Goal: Task Accomplishment & Management: Use online tool/utility

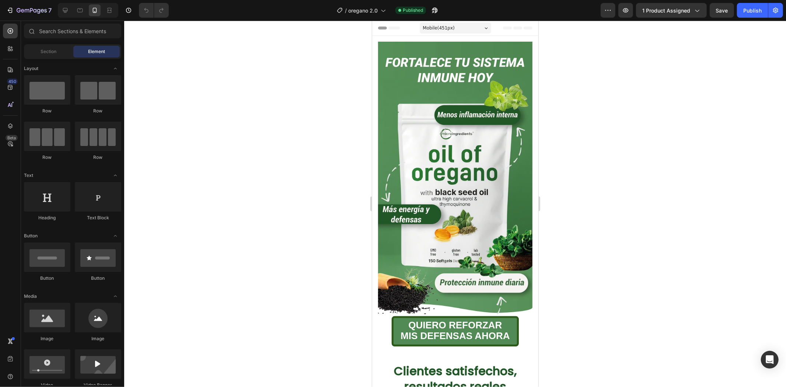
click at [579, 129] on div at bounding box center [455, 204] width 662 height 366
click at [492, 146] on img at bounding box center [455, 178] width 154 height 275
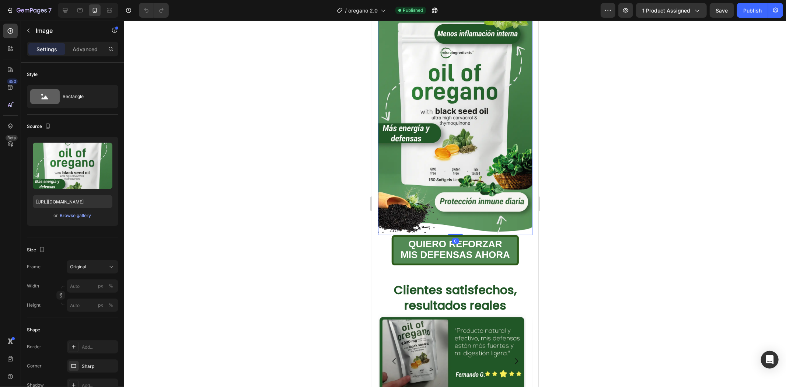
scroll to position [82, 0]
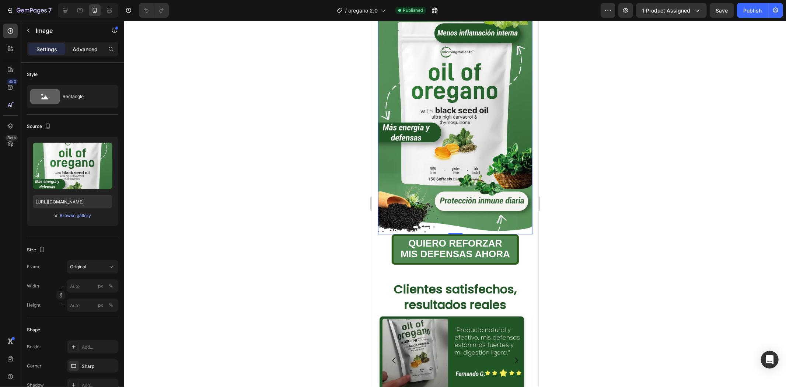
click at [77, 48] on p "Advanced" at bounding box center [85, 49] width 25 height 8
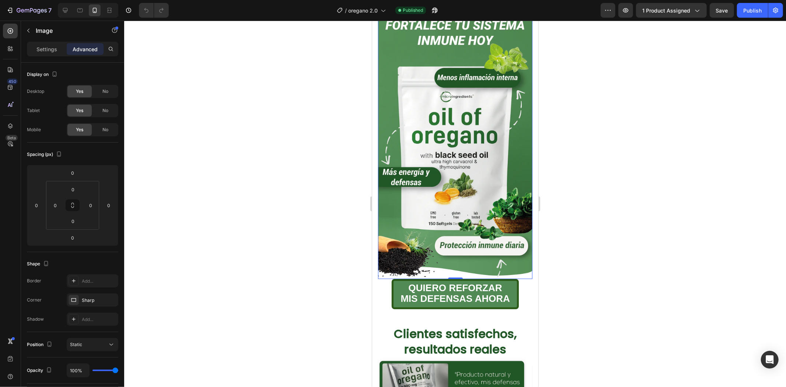
scroll to position [0, 0]
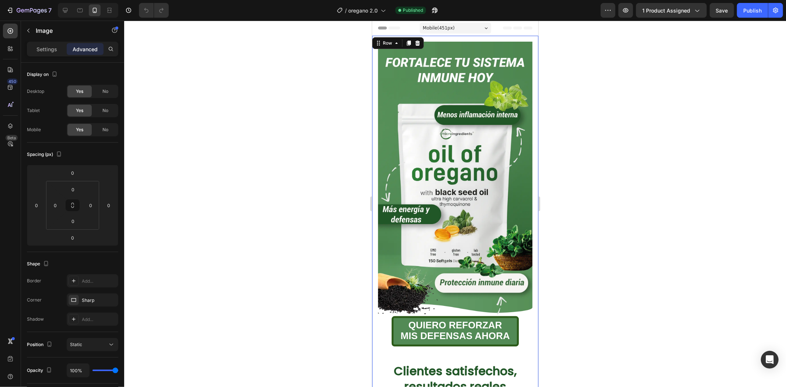
click at [373, 108] on div "Image QUIERO REFORZAR MIS DEFENSAS AHORA Button Clientes satisfechos, resultado…" at bounding box center [455, 265] width 166 height 460
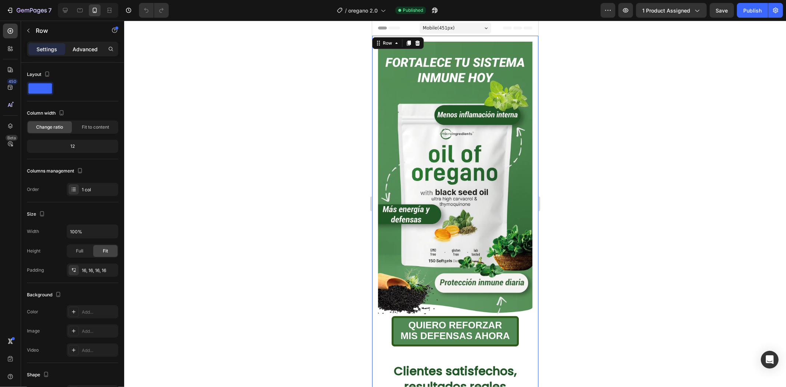
click at [83, 47] on p "Advanced" at bounding box center [85, 49] width 25 height 8
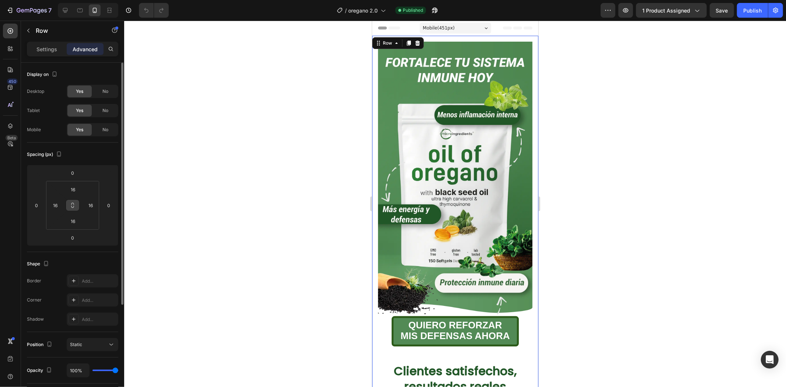
click at [74, 209] on button at bounding box center [73, 205] width 14 height 12
click at [59, 206] on input "16" at bounding box center [55, 205] width 11 height 11
type input "0"
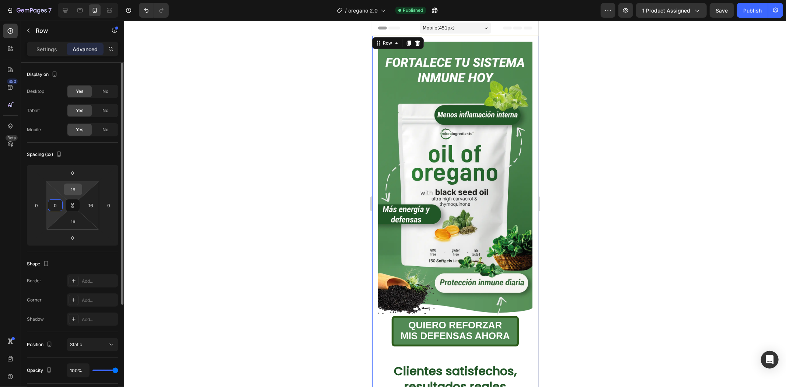
type input "0"
click at [73, 189] on input "0" at bounding box center [73, 189] width 15 height 11
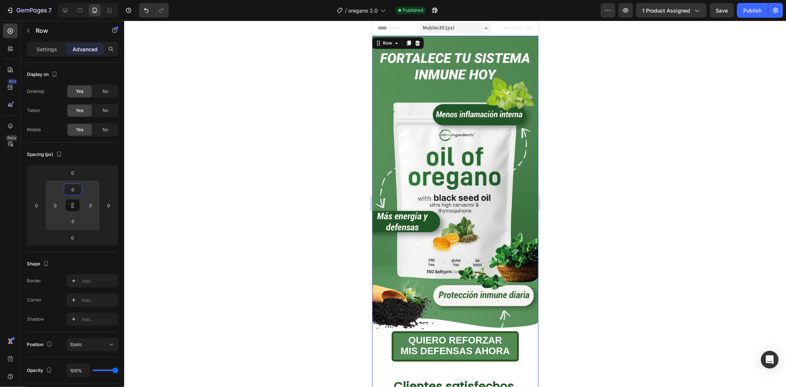
click at [578, 182] on div at bounding box center [455, 204] width 662 height 366
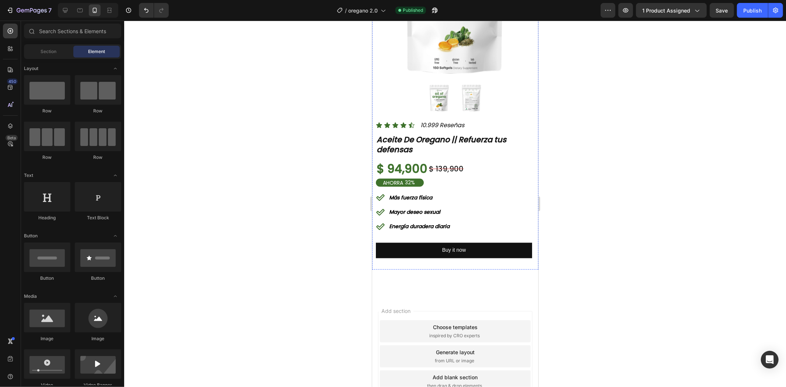
scroll to position [942, 0]
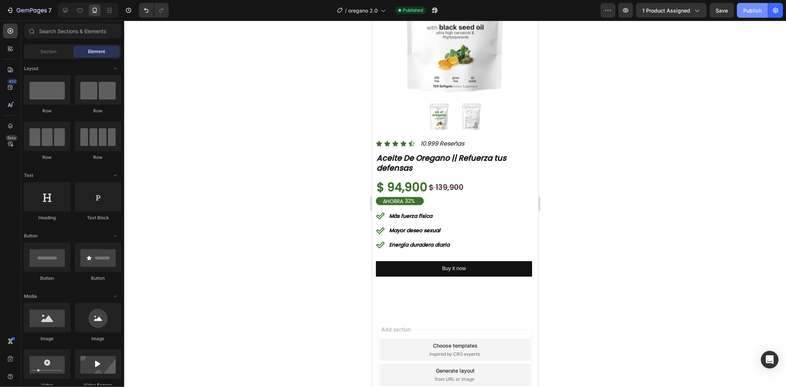
click at [751, 8] on div "Publish" at bounding box center [753, 11] width 18 height 8
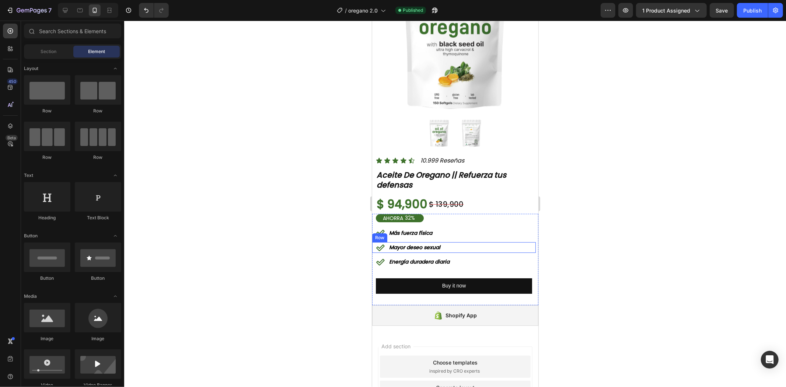
scroll to position [2050, 0]
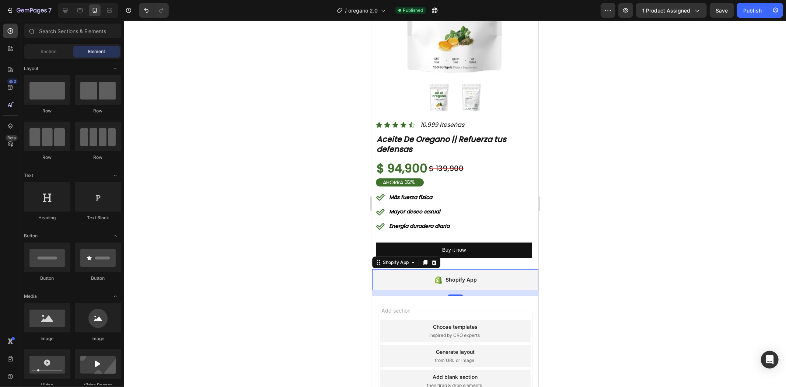
click at [459, 275] on div "Shopify App" at bounding box center [461, 279] width 31 height 9
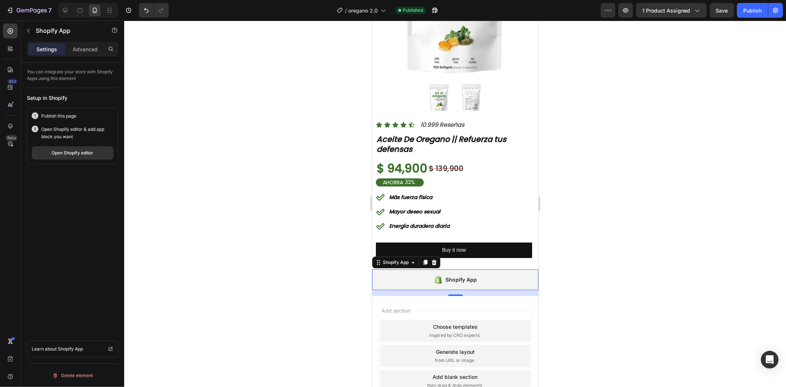
click at [69, 145] on div "Open Shopify editor & add app block you want Open Shopify editor" at bounding box center [73, 143] width 82 height 34
click at [69, 154] on div "Open Shopify editor" at bounding box center [73, 153] width 42 height 7
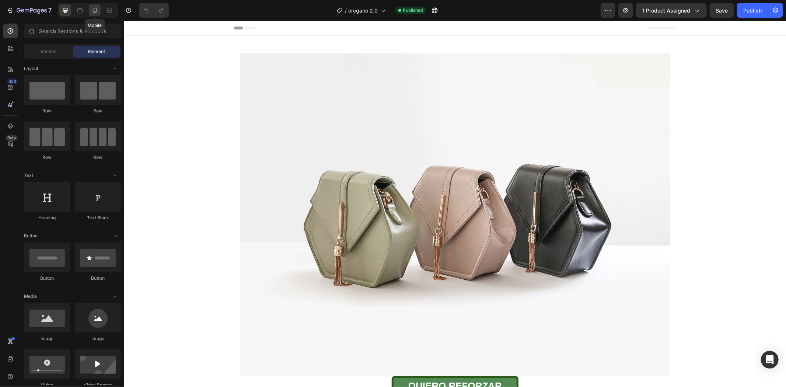
click at [98, 14] on div at bounding box center [95, 10] width 12 height 12
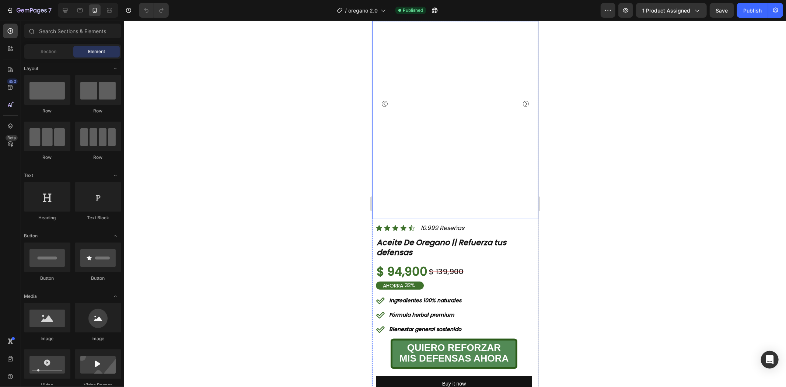
scroll to position [532, 0]
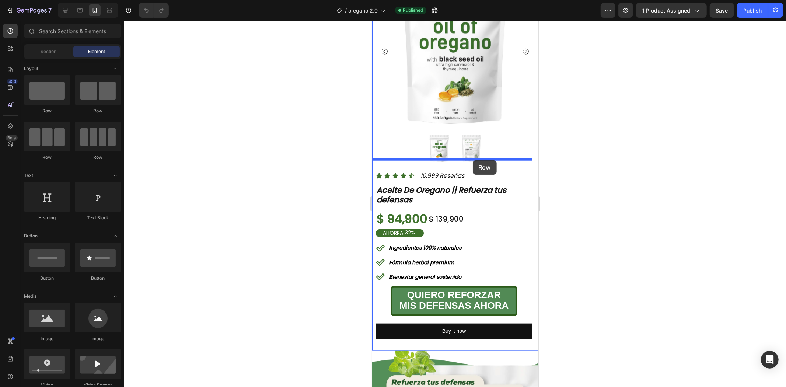
drag, startPoint x: 433, startPoint y: 160, endPoint x: 473, endPoint y: 160, distance: 39.8
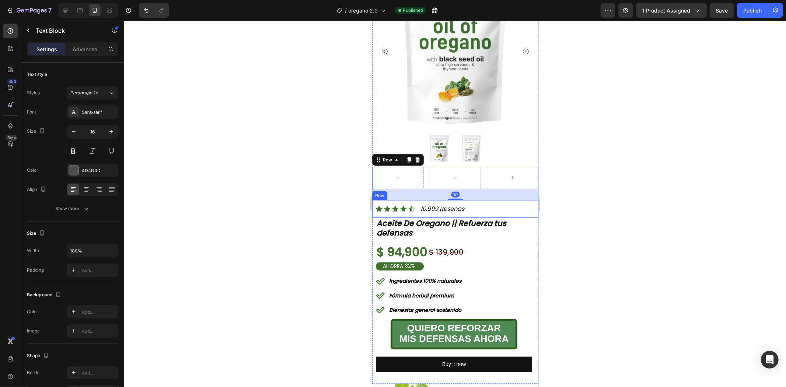
click at [435, 204] on icon "10.999 Reseñas" at bounding box center [442, 208] width 44 height 8
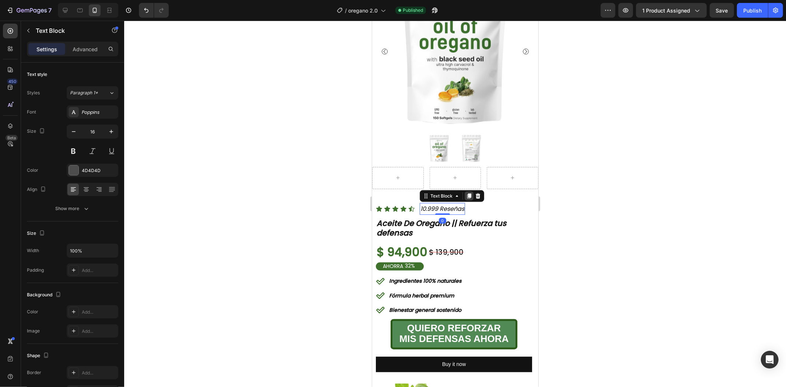
click at [469, 193] on icon at bounding box center [469, 195] width 4 height 5
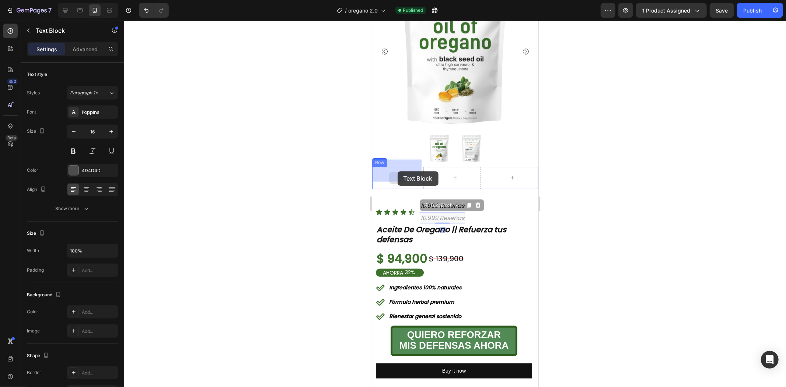
drag, startPoint x: 442, startPoint y: 199, endPoint x: 397, endPoint y: 171, distance: 52.5
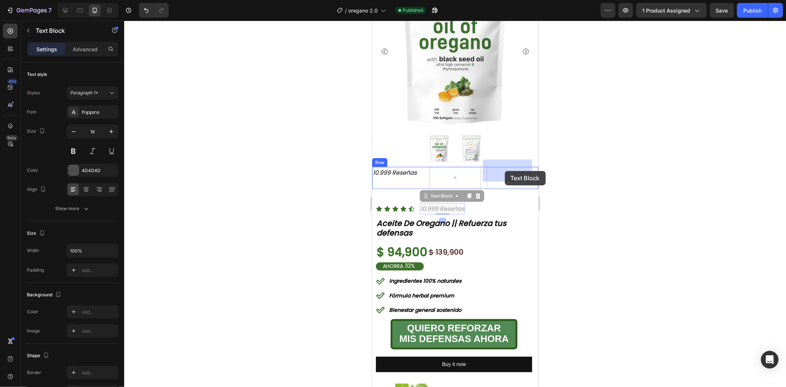
drag, startPoint x: 440, startPoint y: 201, endPoint x: 505, endPoint y: 171, distance: 71.4
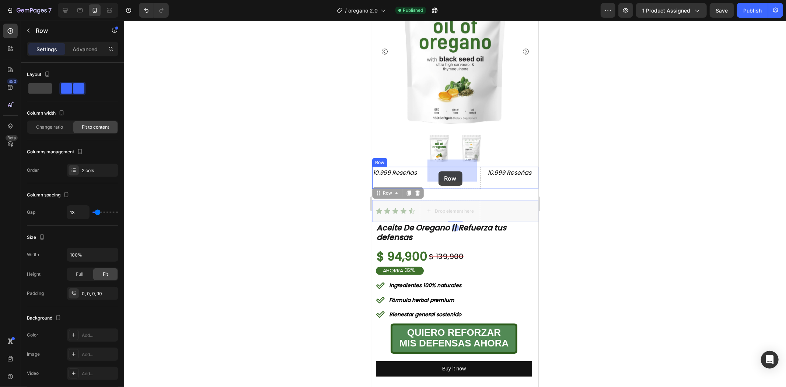
drag, startPoint x: 408, startPoint y: 193, endPoint x: 438, endPoint y: 171, distance: 36.4
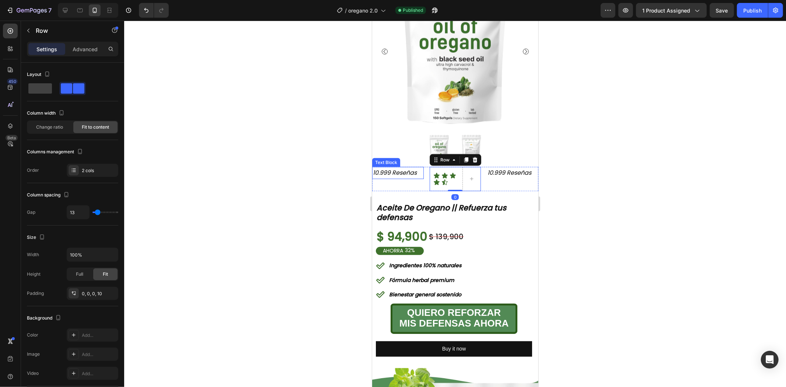
click at [399, 168] on icon "10.999 Reseñas" at bounding box center [395, 172] width 44 height 8
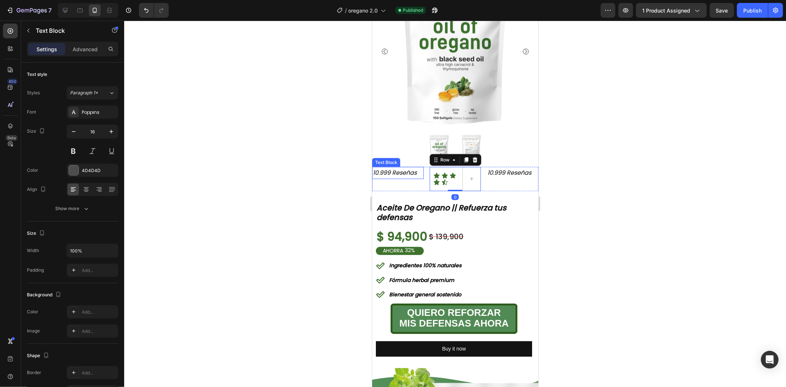
click at [399, 168] on icon "10.999 Reseñas" at bounding box center [395, 172] width 44 height 8
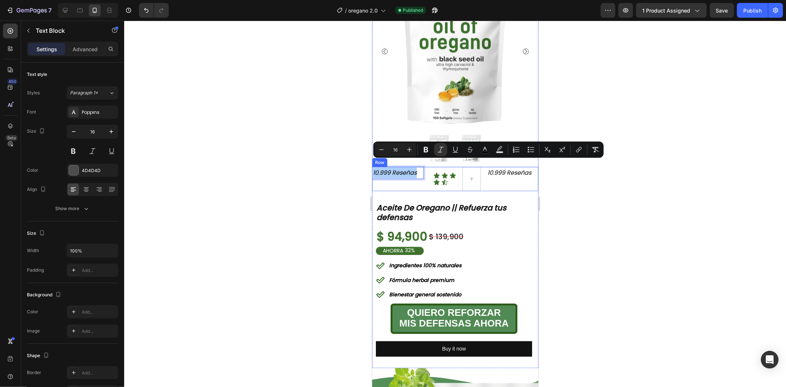
click at [592, 189] on div at bounding box center [455, 204] width 662 height 366
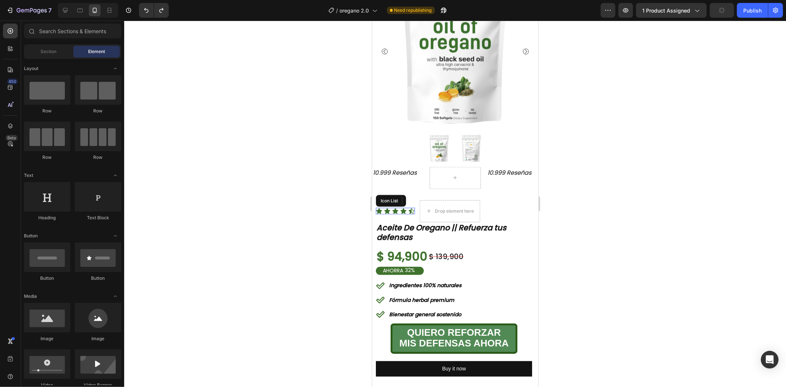
click at [407, 208] on div "Icon Icon Icon Icon Icon" at bounding box center [395, 211] width 39 height 7
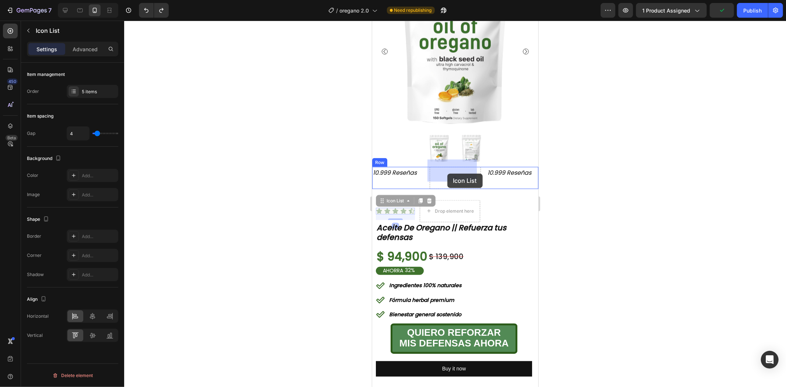
drag, startPoint x: 401, startPoint y: 192, endPoint x: 447, endPoint y: 174, distance: 49.8
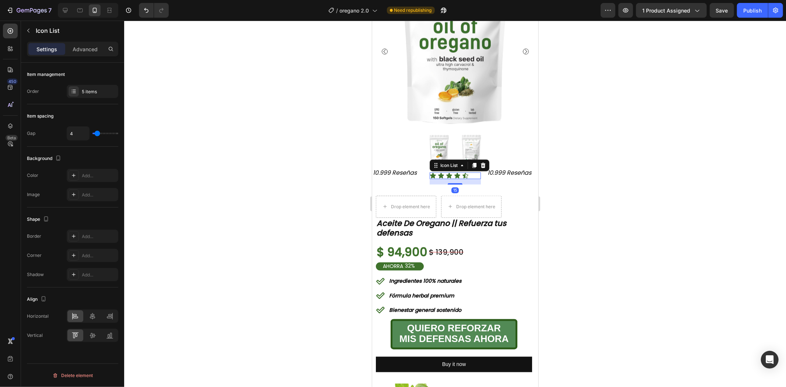
click at [606, 174] on div at bounding box center [455, 204] width 662 height 366
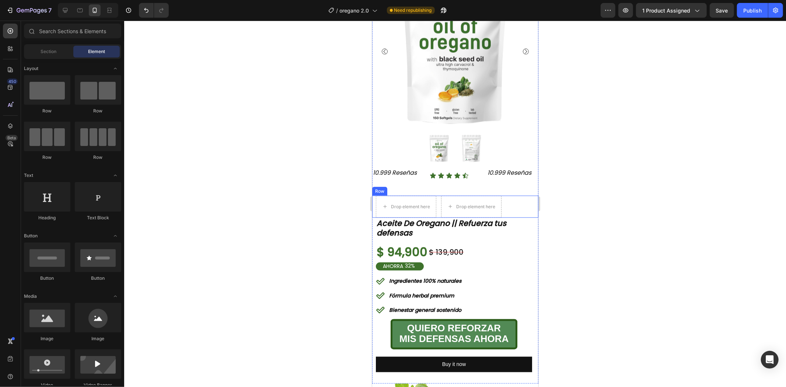
click at [436, 195] on div "Drop element here Drop element here Row" at bounding box center [455, 206] width 166 height 22
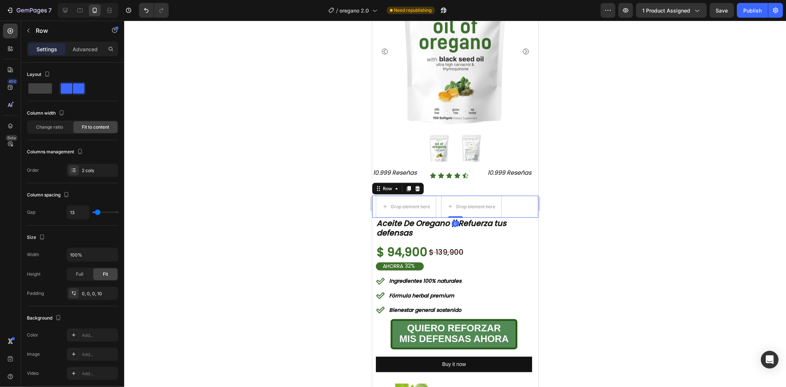
click at [422, 182] on div "Row" at bounding box center [398, 188] width 52 height 12
click at [420, 185] on icon at bounding box center [417, 188] width 6 height 6
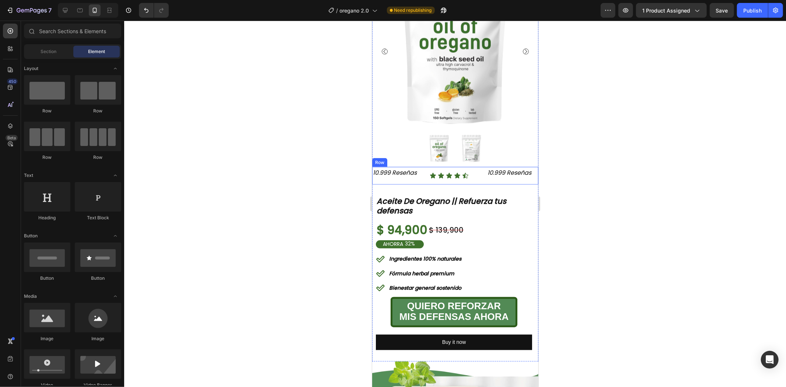
click at [417, 168] on icon "10.999 Reseñas" at bounding box center [395, 172] width 44 height 8
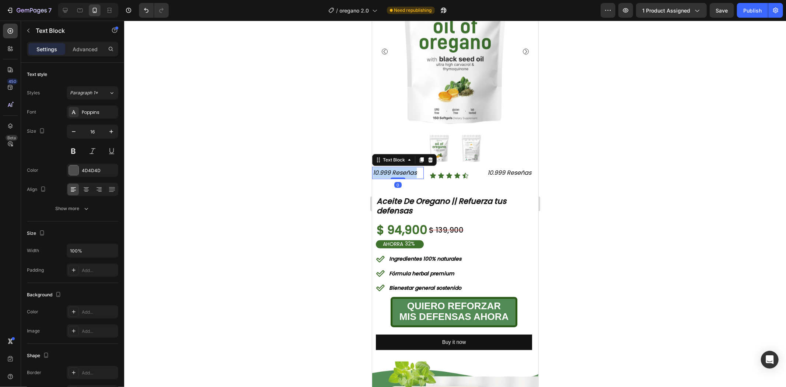
click at [417, 168] on icon "10.999 Reseñas" at bounding box center [395, 172] width 44 height 8
click at [480, 168] on div "4.6/5 Text Block 0 Icon Icon Icon Icon Icon Icon List 10.999 Reseñas Text Block…" at bounding box center [455, 176] width 166 height 18
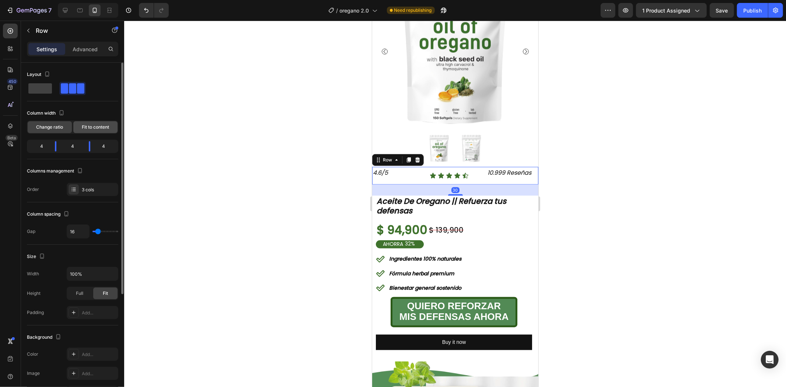
click at [92, 131] on div "Fit to content" at bounding box center [95, 127] width 44 height 12
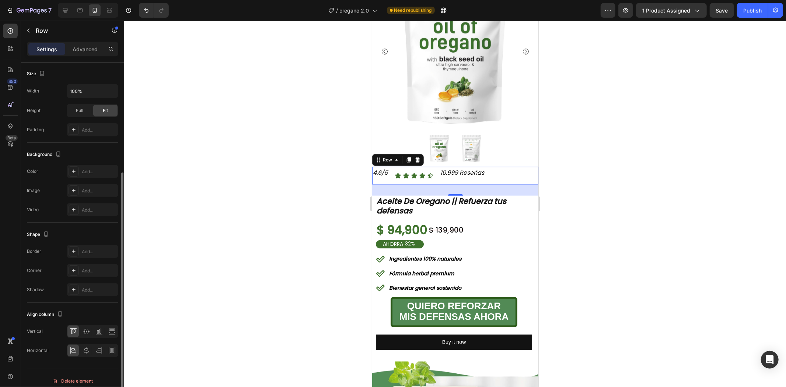
scroll to position [170, 0]
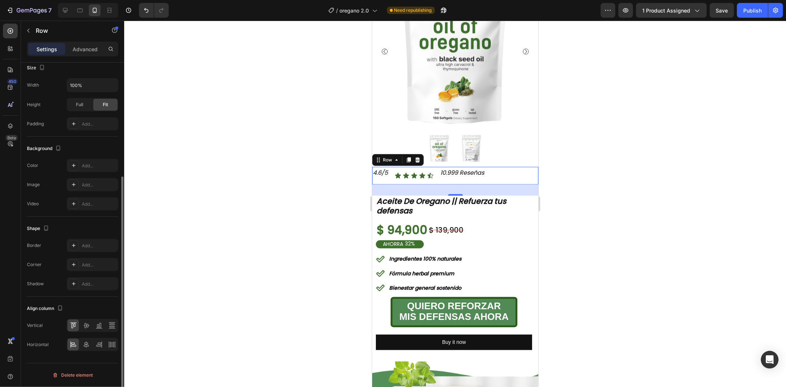
click at [86, 332] on div at bounding box center [93, 325] width 52 height 13
click at [89, 327] on icon at bounding box center [86, 325] width 7 height 7
click at [88, 344] on icon at bounding box center [86, 344] width 7 height 7
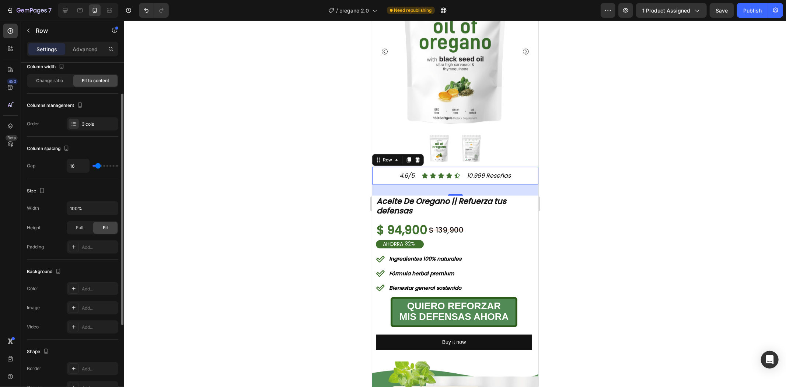
scroll to position [0, 0]
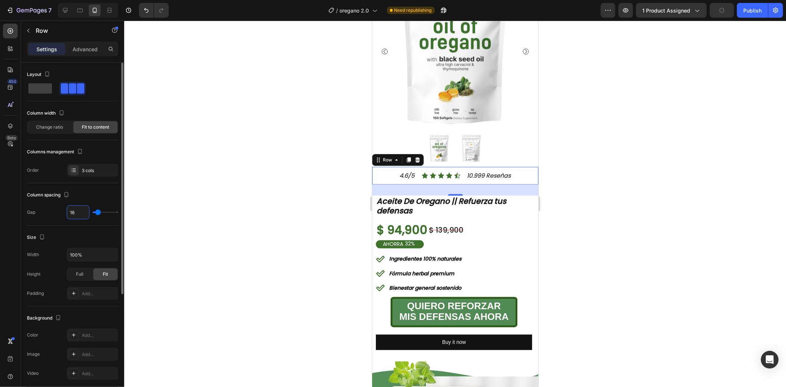
click at [83, 213] on input "16" at bounding box center [78, 212] width 22 height 13
type input "1"
type input "10"
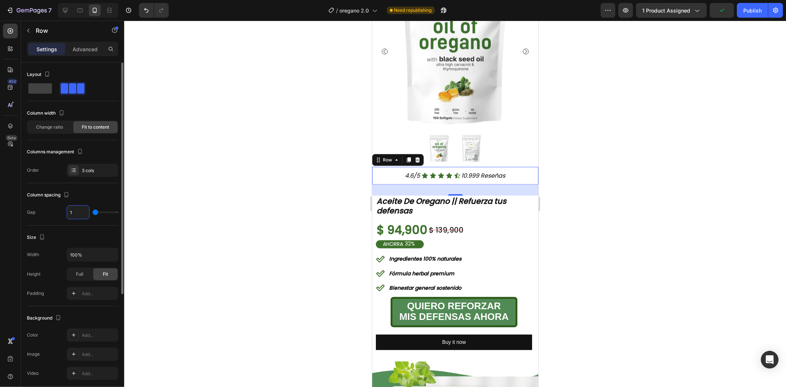
type input "10"
click at [687, 132] on div at bounding box center [455, 204] width 662 height 366
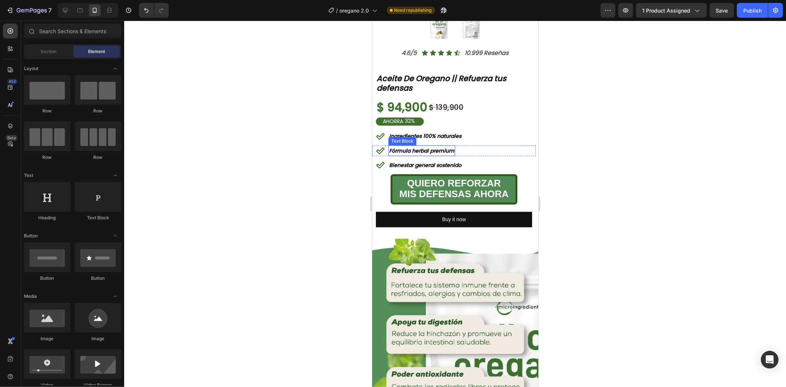
scroll to position [532, 0]
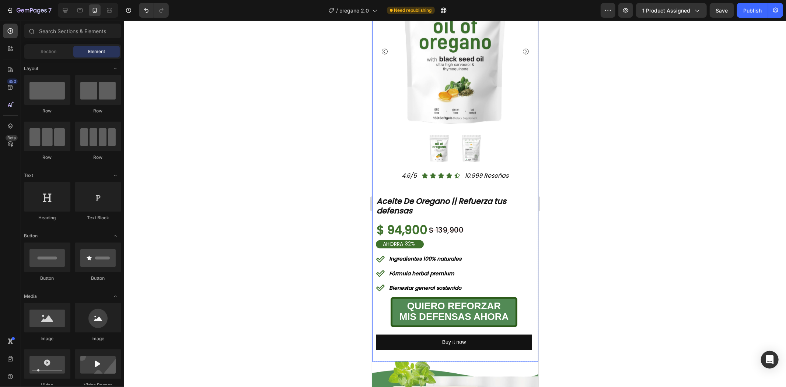
click at [414, 178] on div "Product Images 4.6/5 Text Block Icon Icon Icon Icon Icon Icon List 10.999 Reseñ…" at bounding box center [455, 103] width 166 height 271
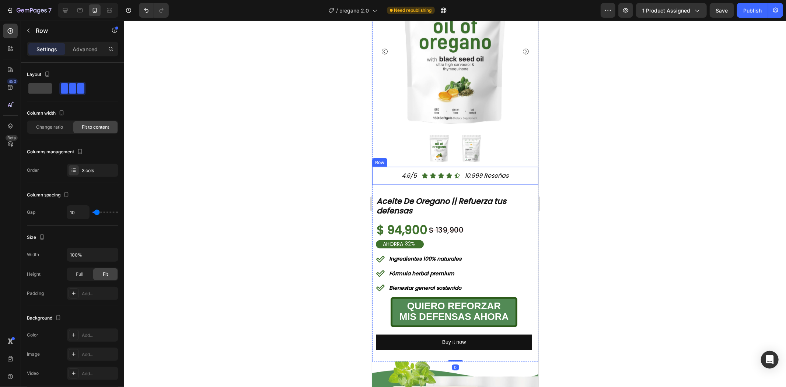
click at [421, 174] on div "Icon Icon Icon Icon Icon Icon List" at bounding box center [440, 176] width 39 height 18
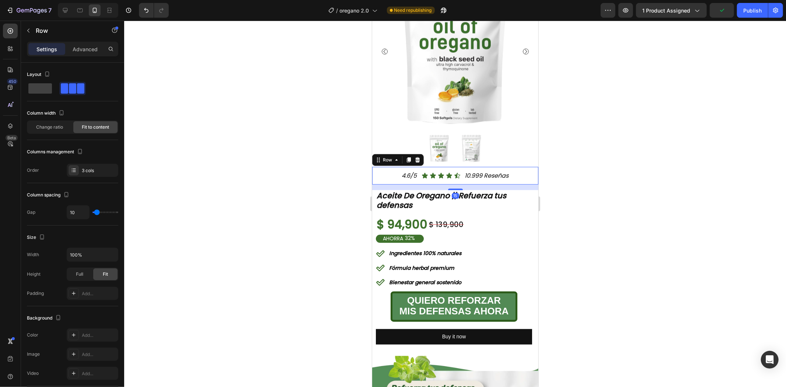
drag, startPoint x: 451, startPoint y: 188, endPoint x: 493, endPoint y: 173, distance: 44.8
click at [454, 188] on div at bounding box center [455, 188] width 15 height 1
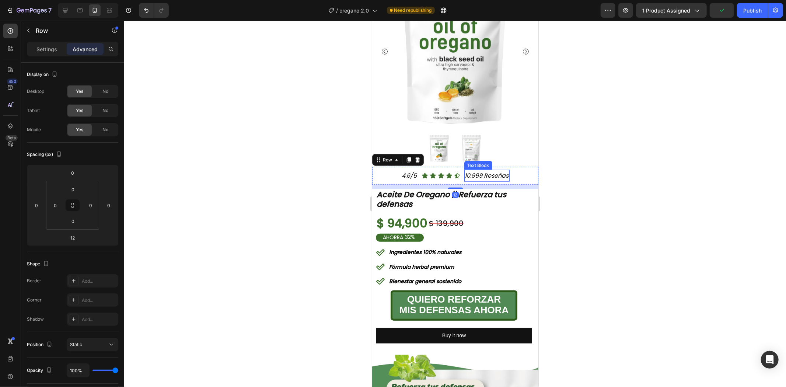
click at [660, 159] on div at bounding box center [455, 204] width 662 height 366
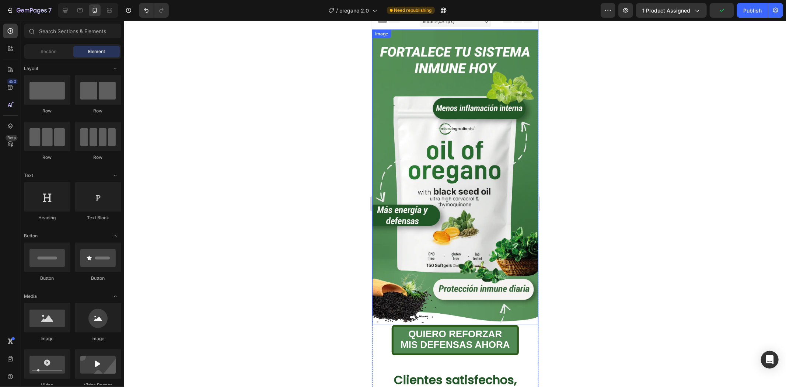
scroll to position [0, 0]
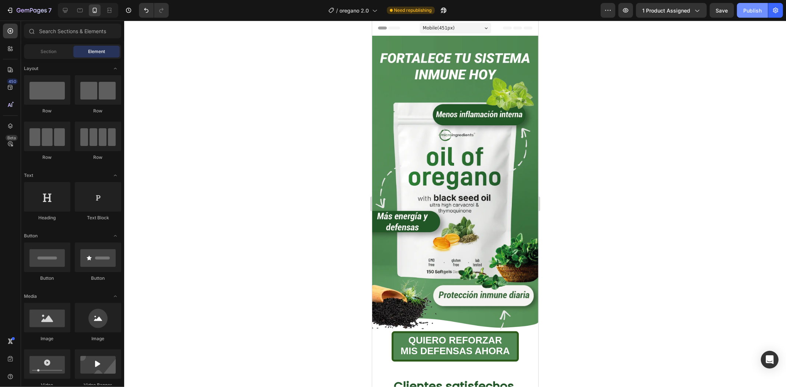
click at [759, 9] on div "Publish" at bounding box center [753, 11] width 18 height 8
click at [24, 7] on div "7" at bounding box center [34, 10] width 35 height 9
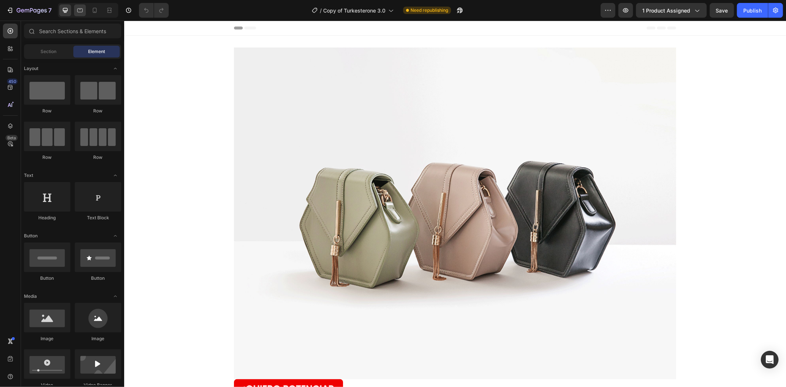
click at [86, 10] on div at bounding box center [80, 10] width 12 height 12
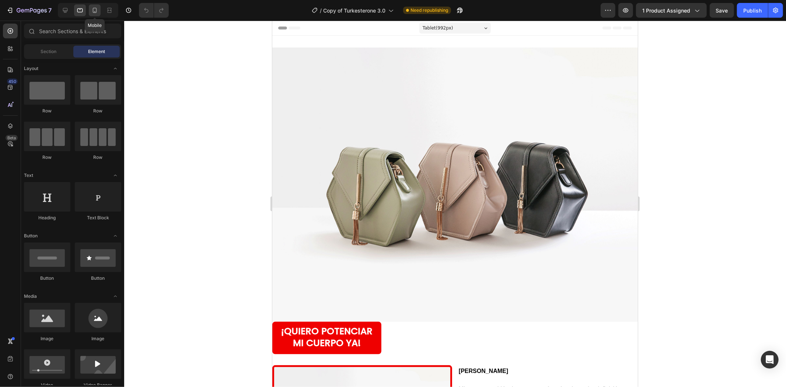
click at [97, 10] on icon at bounding box center [94, 10] width 7 height 7
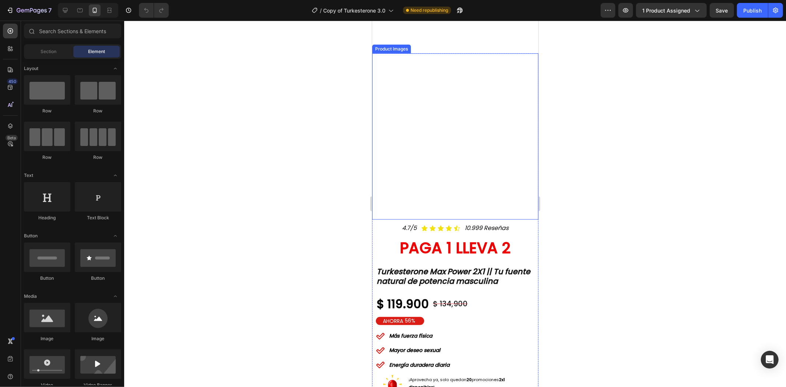
scroll to position [491, 0]
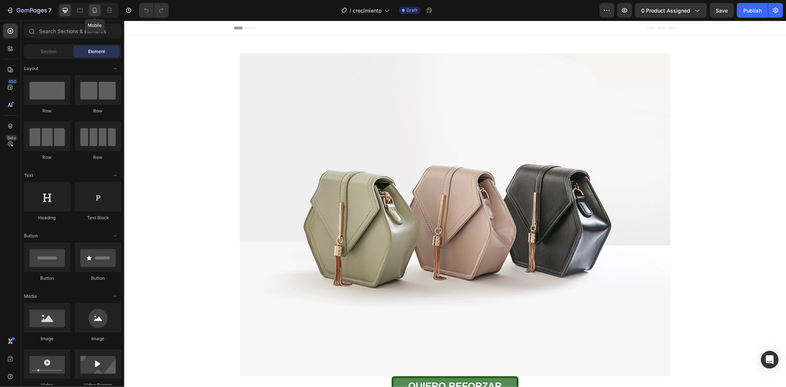
click at [95, 14] on icon at bounding box center [94, 10] width 7 height 7
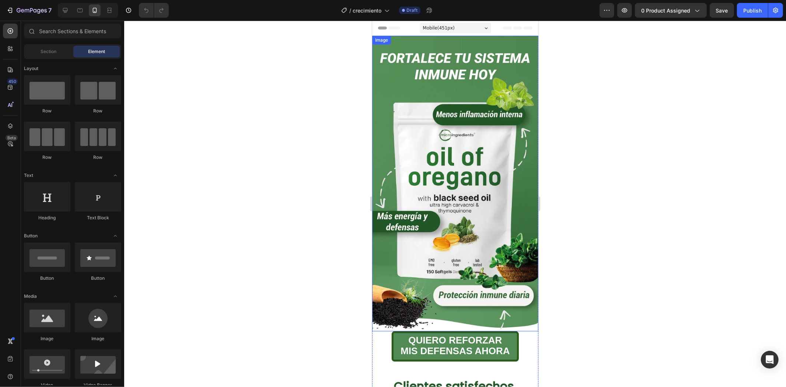
click at [451, 136] on img at bounding box center [455, 183] width 166 height 296
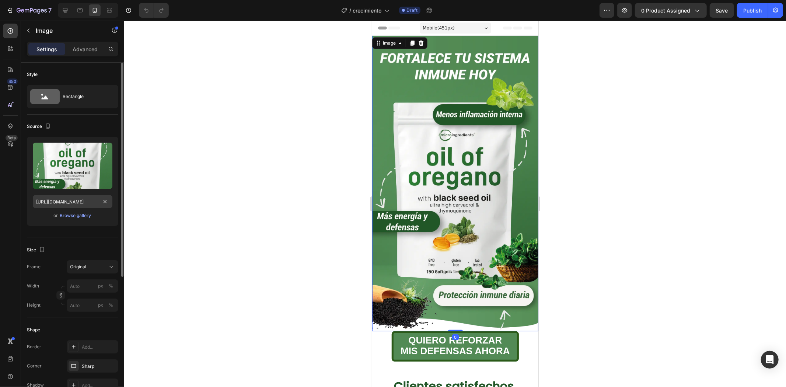
click at [101, 198] on div at bounding box center [105, 201] width 9 height 9
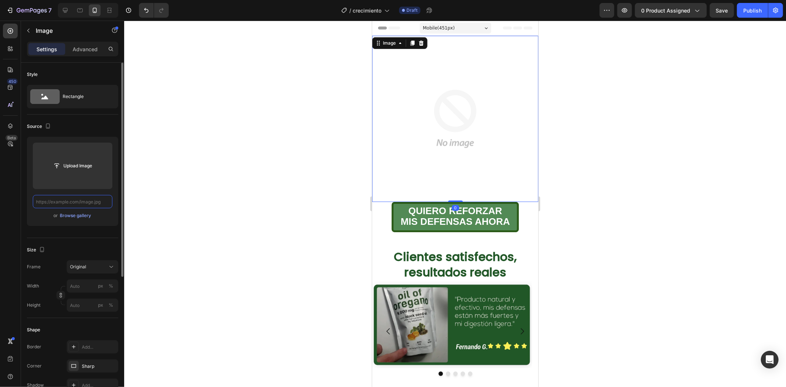
paste input "[URL][DOMAIN_NAME]"
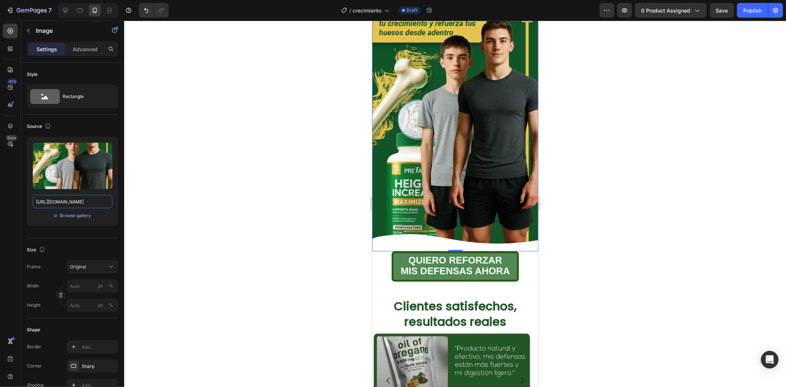
scroll to position [82, 0]
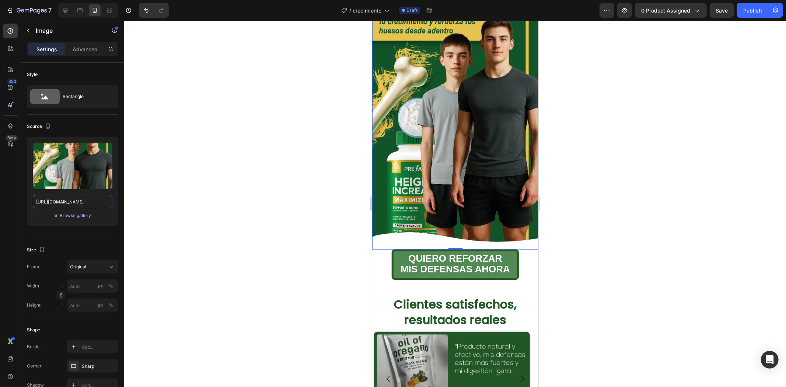
type input "[URL][DOMAIN_NAME]"
click at [596, 164] on div at bounding box center [455, 204] width 662 height 366
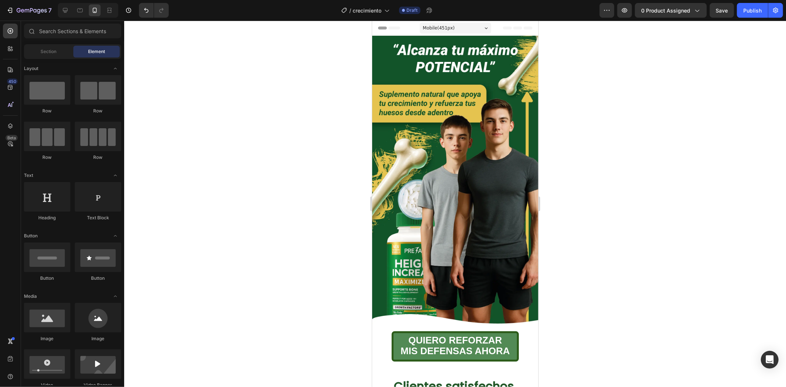
click at [669, 126] on div at bounding box center [455, 204] width 662 height 366
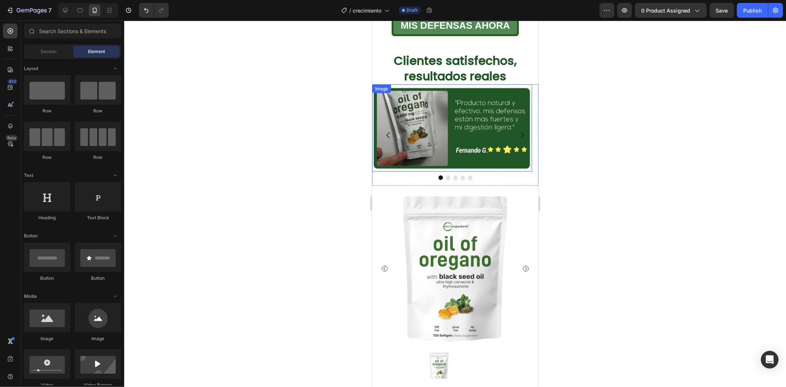
scroll to position [327, 0]
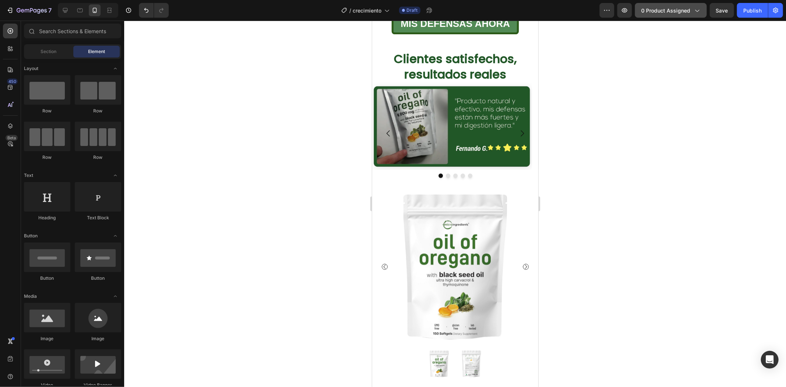
click at [699, 8] on icon "button" at bounding box center [696, 10] width 7 height 7
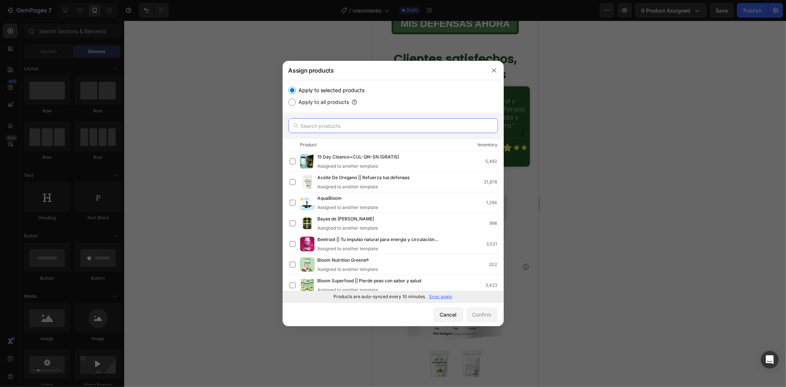
click at [348, 128] on input "text" at bounding box center [393, 125] width 209 height 15
drag, startPoint x: 490, startPoint y: 69, endPoint x: 118, endPoint y: 49, distance: 372.5
click at [490, 69] on button "button" at bounding box center [494, 71] width 12 height 12
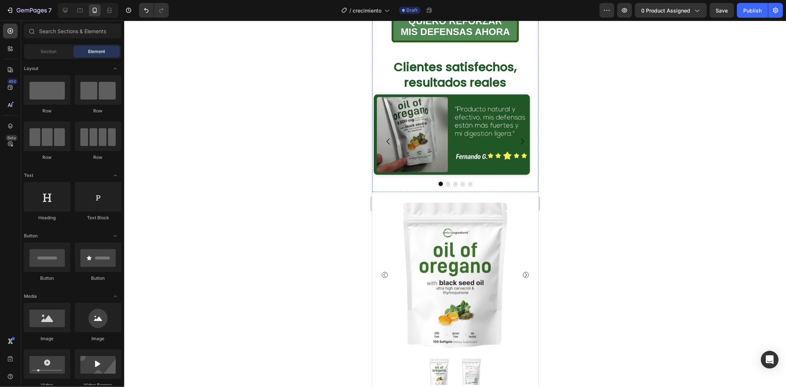
scroll to position [369, 0]
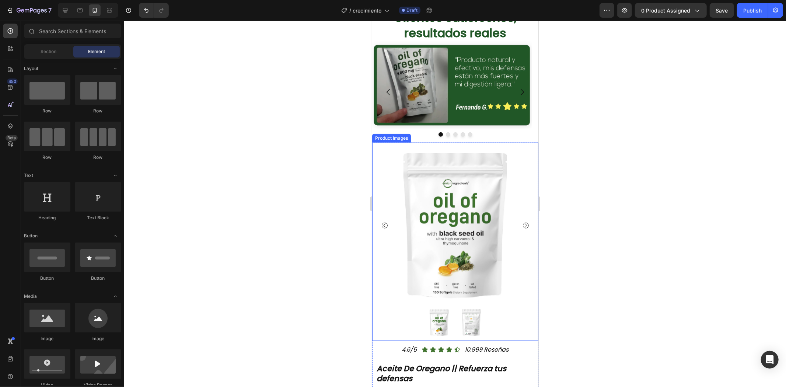
click at [398, 310] on div at bounding box center [455, 322] width 159 height 29
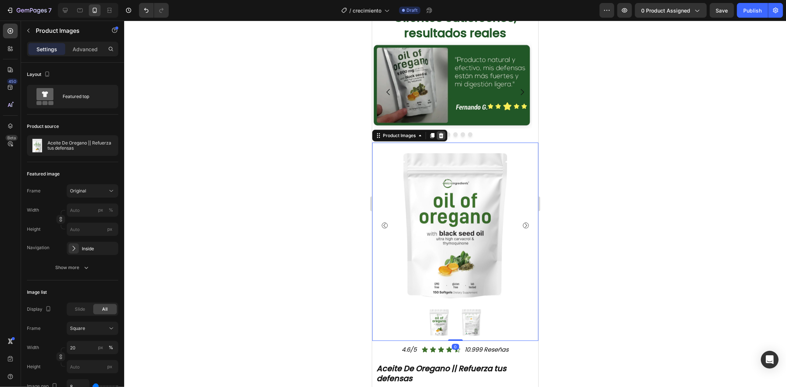
click at [439, 132] on icon at bounding box center [441, 135] width 6 height 6
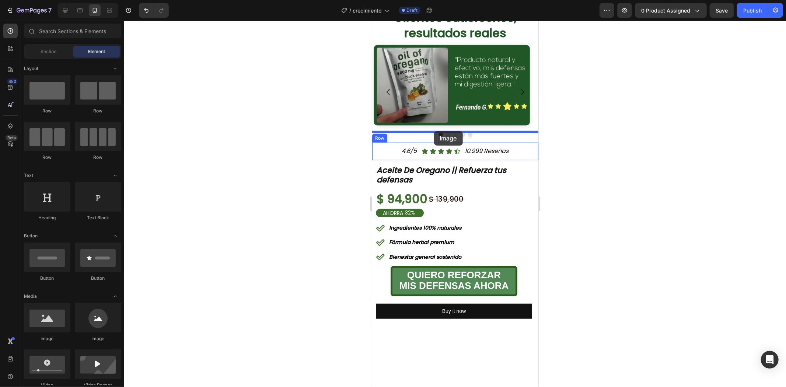
drag, startPoint x: 437, startPoint y: 327, endPoint x: 434, endPoint y: 131, distance: 196.2
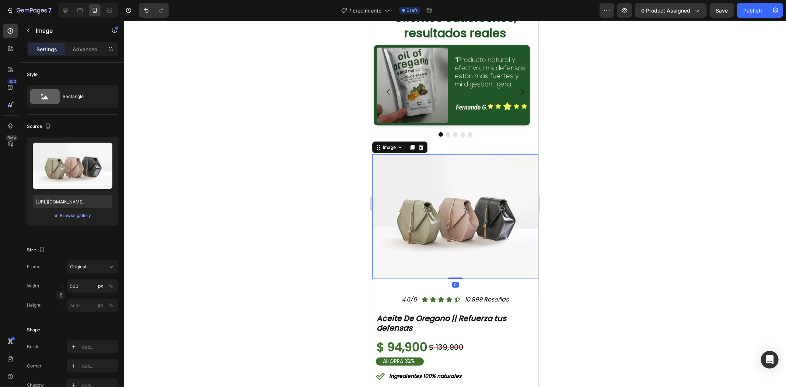
drag, startPoint x: 583, startPoint y: 161, endPoint x: 599, endPoint y: 178, distance: 23.0
click at [584, 161] on div at bounding box center [455, 204] width 662 height 366
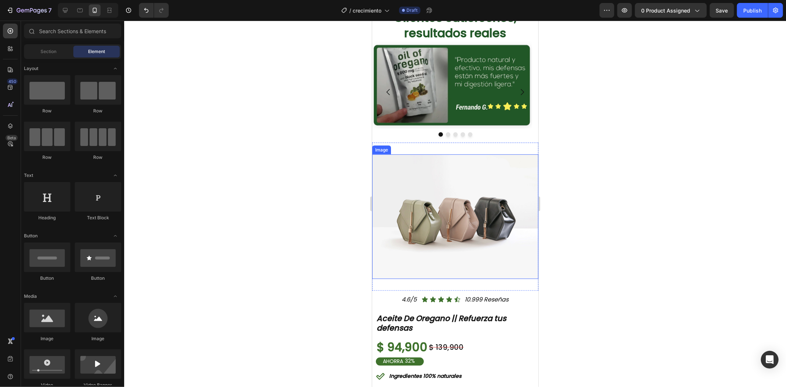
click at [447, 243] on img at bounding box center [455, 216] width 166 height 125
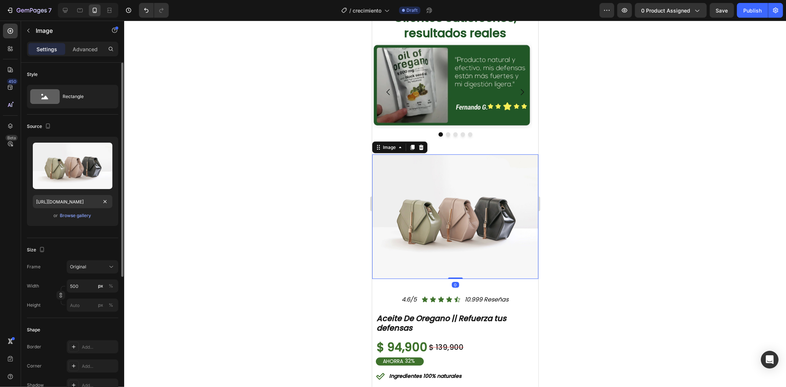
click at [108, 206] on div at bounding box center [105, 201] width 9 height 9
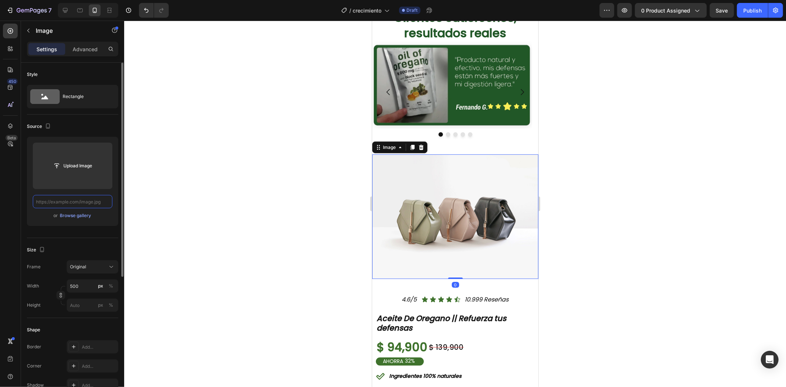
scroll to position [0, 0]
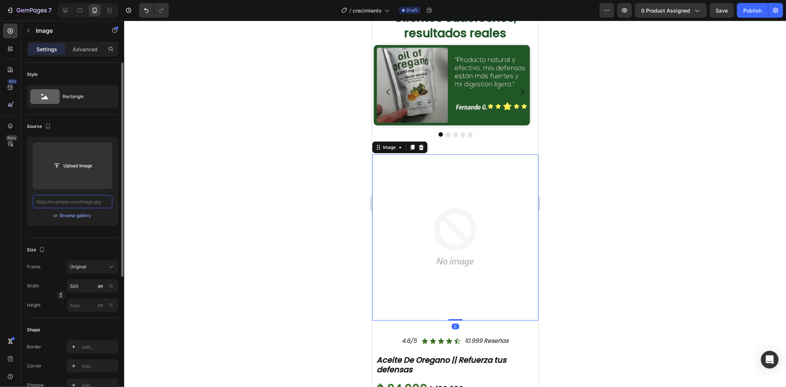
paste input "[URL][DOMAIN_NAME]"
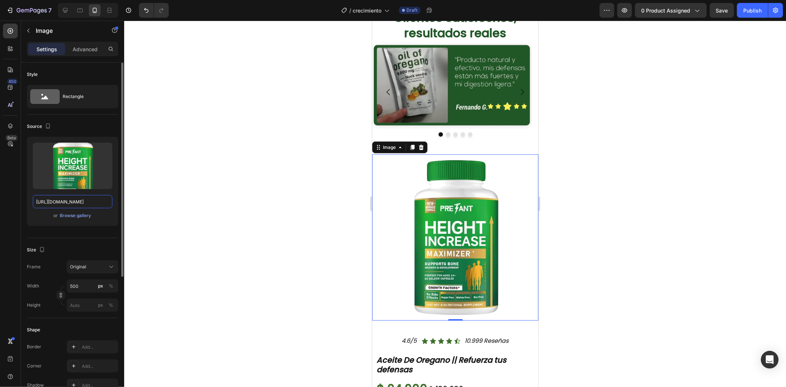
type input "[URL][DOMAIN_NAME]"
click at [603, 201] on div at bounding box center [455, 204] width 662 height 366
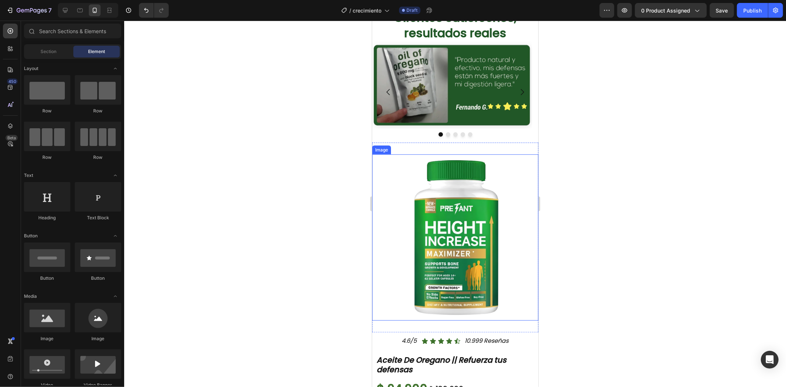
scroll to position [410, 0]
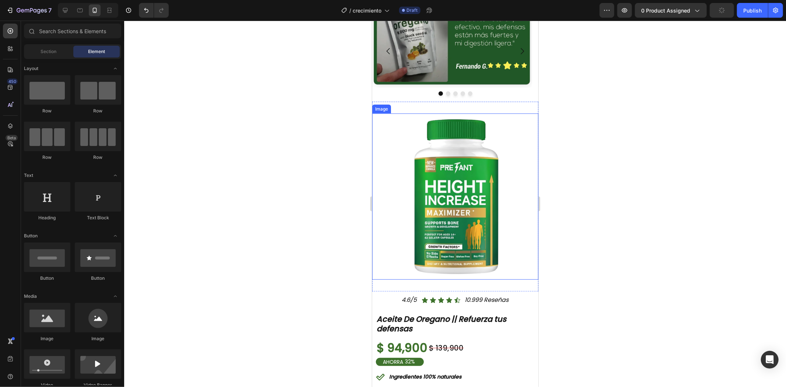
click at [471, 233] on img at bounding box center [455, 196] width 166 height 166
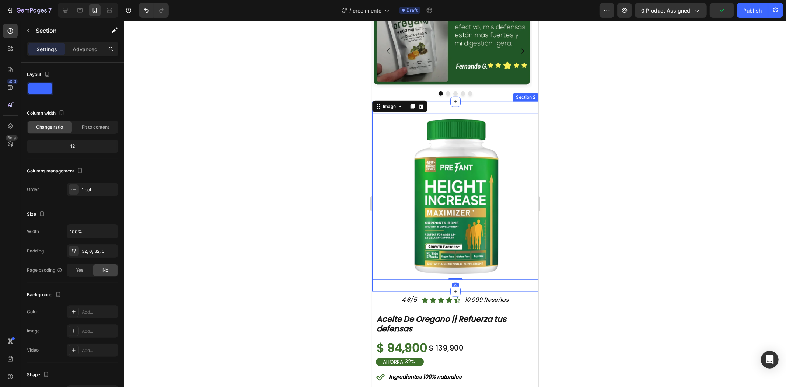
click at [435, 264] on div "Image 0 Section 2" at bounding box center [455, 196] width 166 height 190
click at [400, 113] on img at bounding box center [455, 196] width 166 height 166
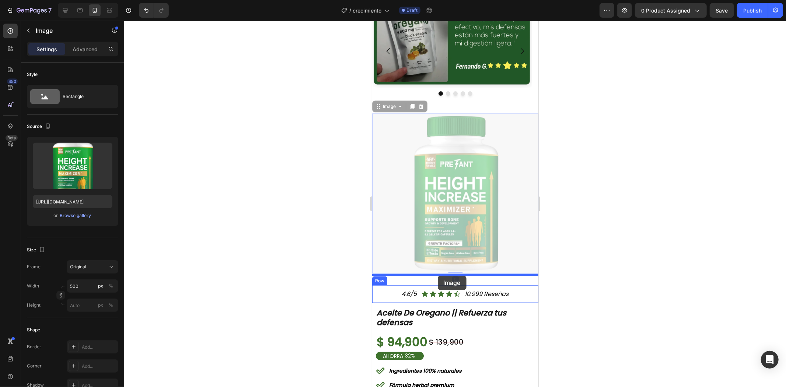
drag, startPoint x: 395, startPoint y: 103, endPoint x: 438, endPoint y: 275, distance: 177.4
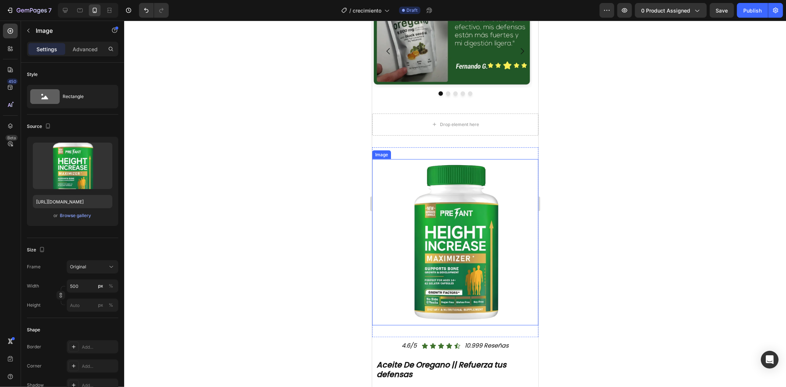
click at [470, 214] on img at bounding box center [455, 242] width 166 height 166
click at [464, 118] on div "Drop element here" at bounding box center [455, 124] width 60 height 12
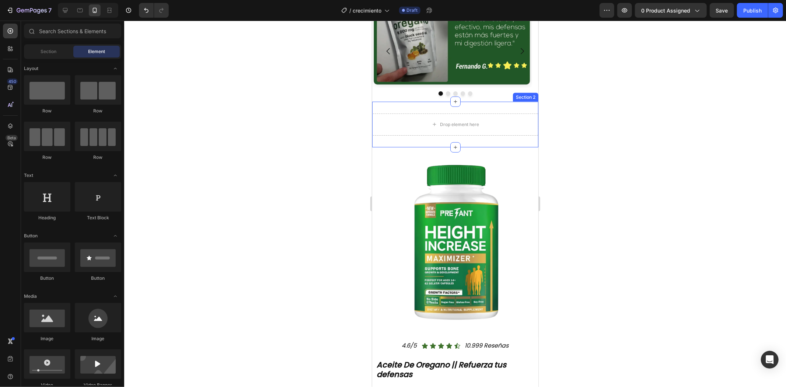
click at [504, 101] on div "Drop element here Section 2" at bounding box center [455, 124] width 166 height 46
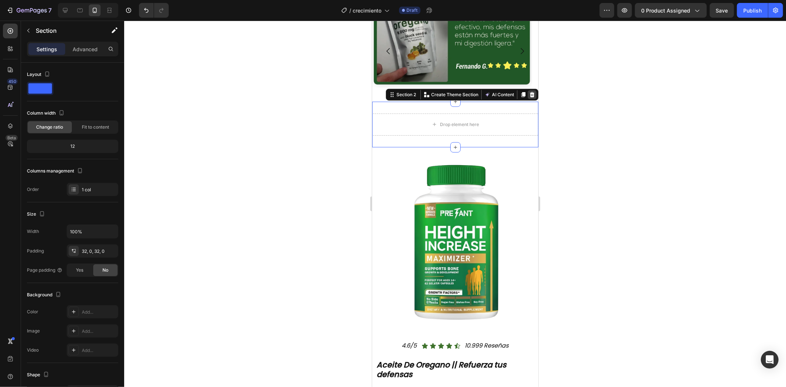
click at [528, 90] on div at bounding box center [532, 94] width 9 height 9
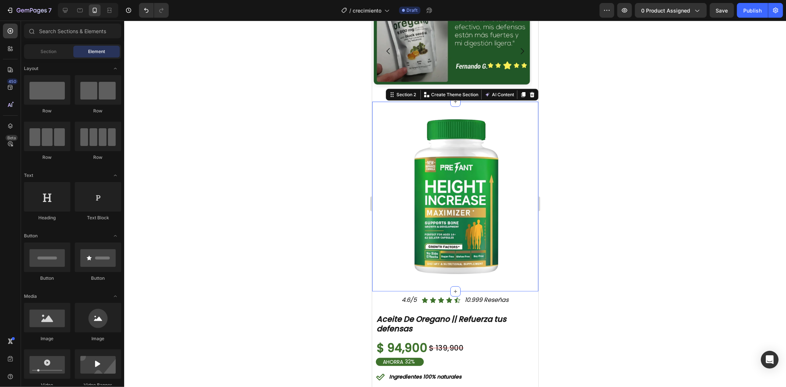
click at [417, 270] on div "Image Section 2 You can create reusable sections Create Theme Section AI Conten…" at bounding box center [455, 196] width 166 height 190
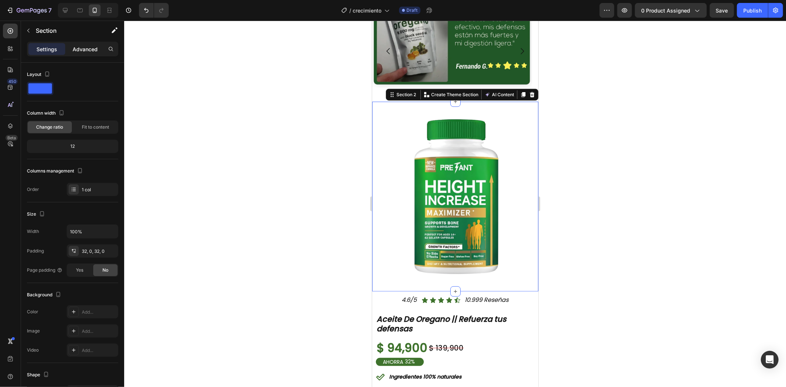
click at [93, 53] on p "Advanced" at bounding box center [85, 49] width 25 height 8
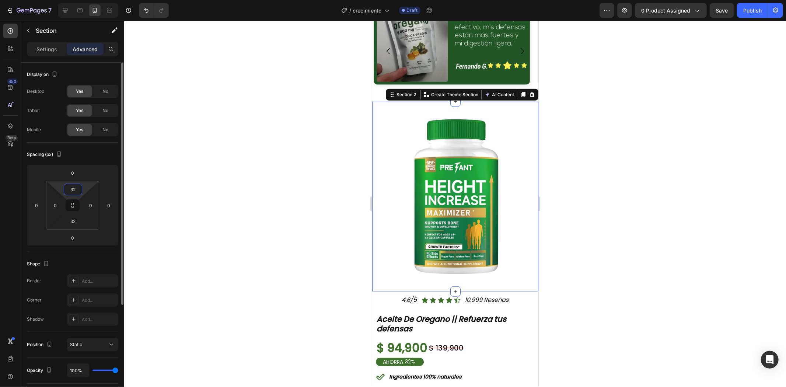
click at [79, 186] on input "32" at bounding box center [73, 189] width 15 height 11
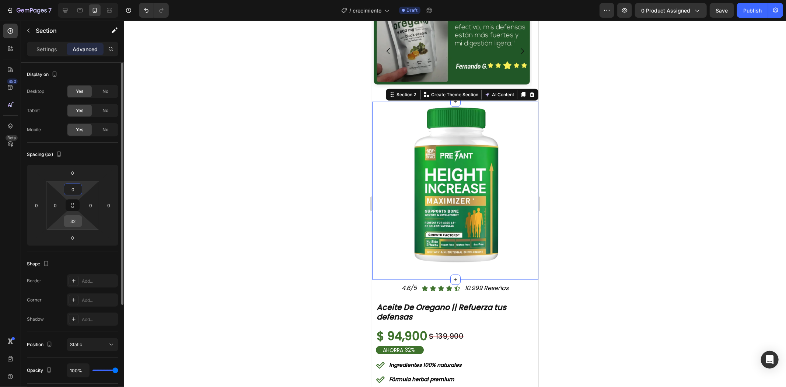
type input "0"
click at [72, 222] on input "32" at bounding box center [73, 221] width 15 height 11
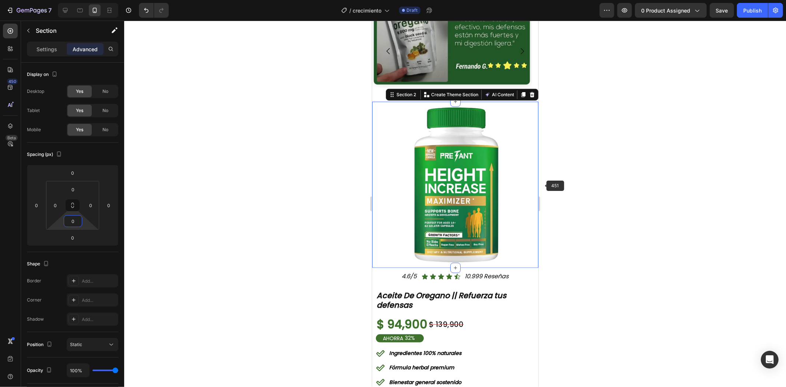
type input "0"
click at [600, 177] on div at bounding box center [455, 204] width 662 height 366
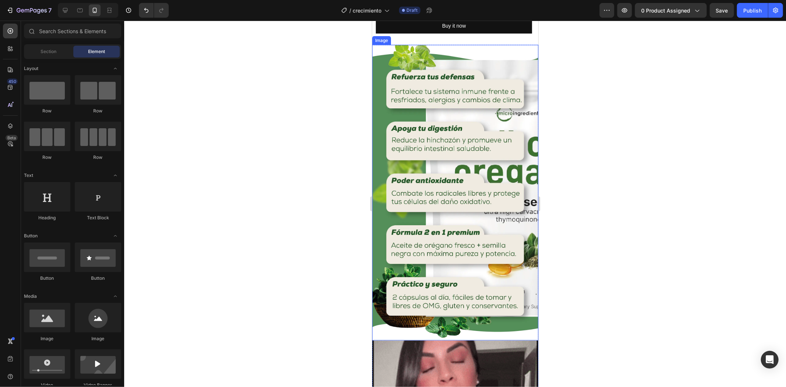
scroll to position [860, 0]
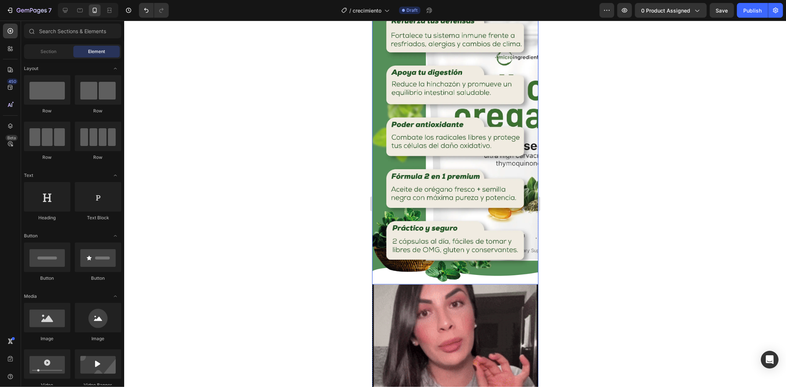
click at [460, 171] on img at bounding box center [455, 136] width 166 height 295
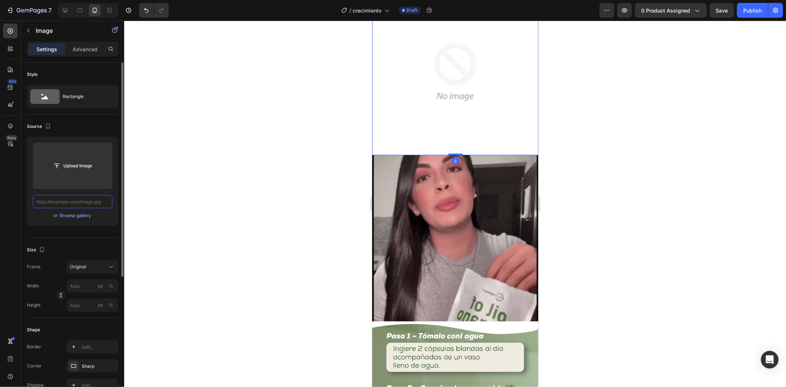
scroll to position [0, 0]
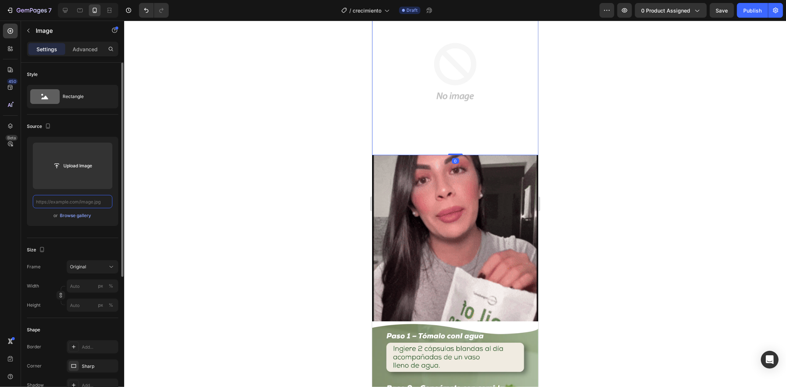
paste input "https://i.ibb.co/k2VbKxBJ/Mesa-de-trabajo-2-72x-5.webp"
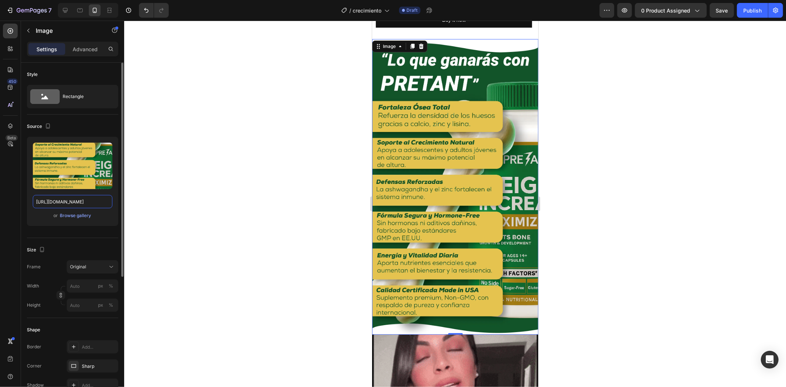
scroll to position [737, 0]
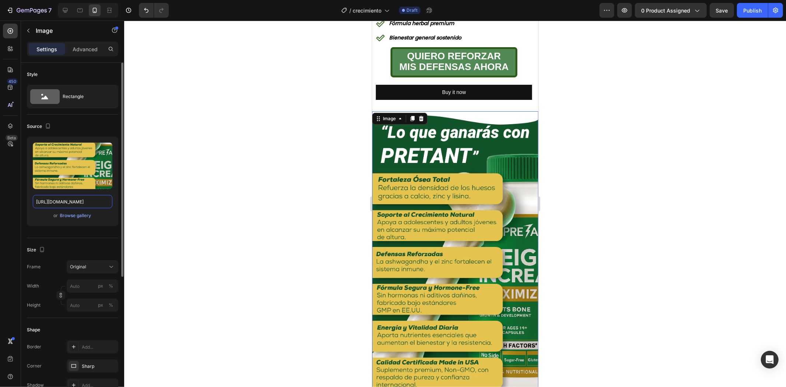
type input "https://i.ibb.co/k2VbKxBJ/Mesa-de-trabajo-2-72x-5.webp"
click at [621, 178] on div at bounding box center [455, 204] width 662 height 366
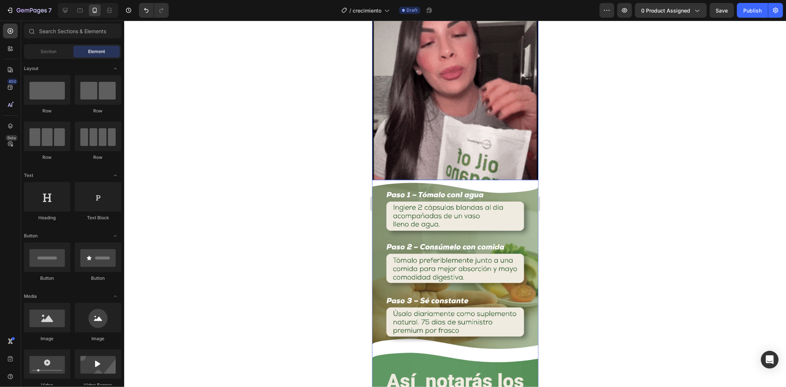
scroll to position [1188, 0]
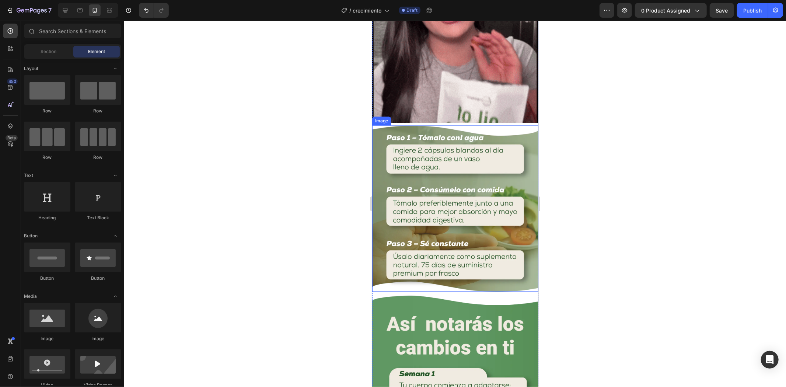
click at [448, 164] on img at bounding box center [455, 208] width 166 height 166
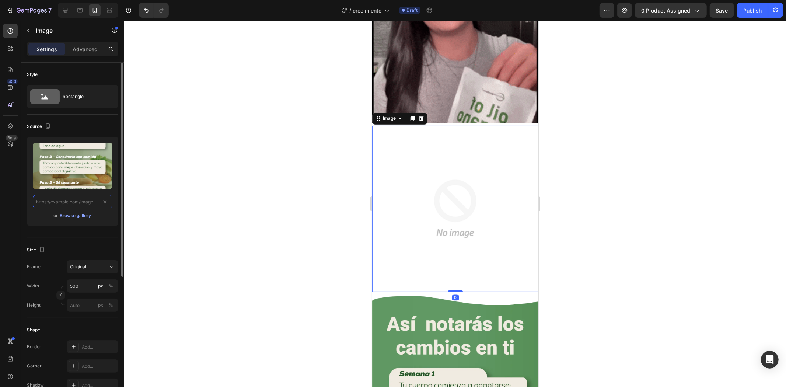
scroll to position [0, 0]
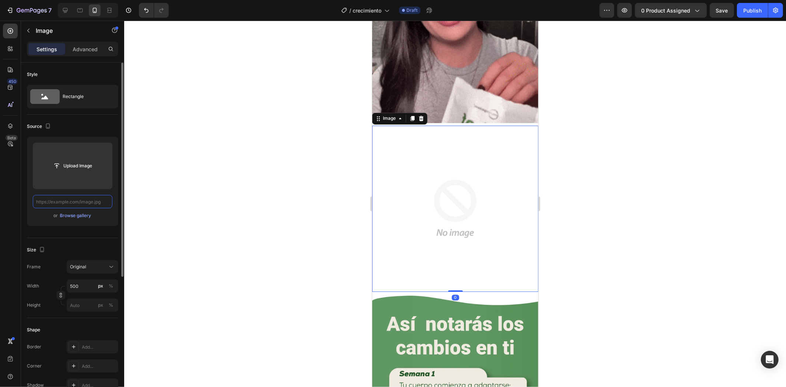
paste input "https://i.ibb.co/93pyYfq6/Mesa-de-trabajo-3-72x-4.webp"
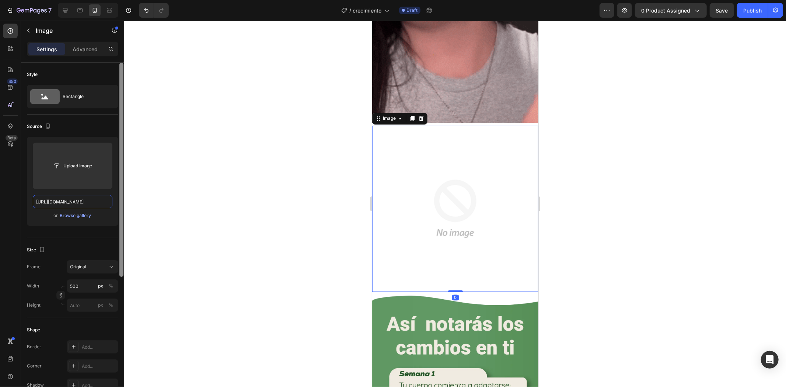
scroll to position [0, 60]
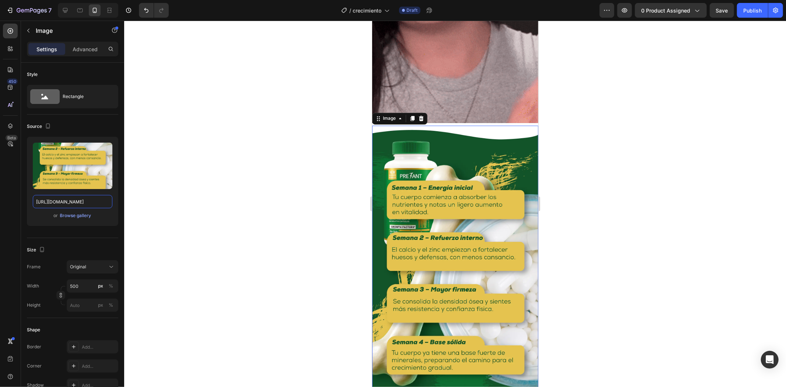
type input "https://i.ibb.co/93pyYfq6/Mesa-de-trabajo-3-72x-4.webp"
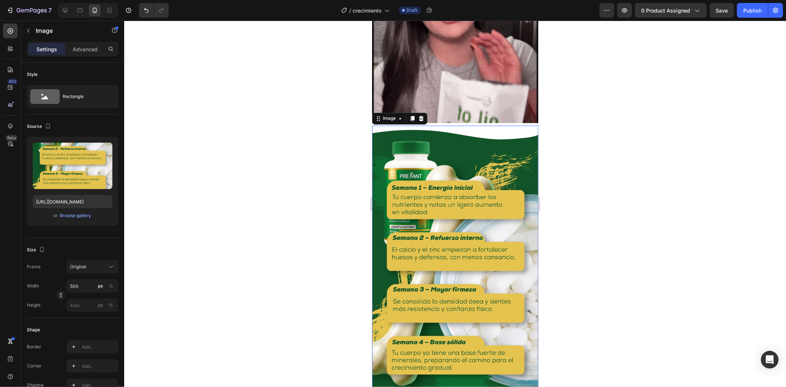
scroll to position [0, 0]
click at [601, 164] on div at bounding box center [455, 204] width 662 height 366
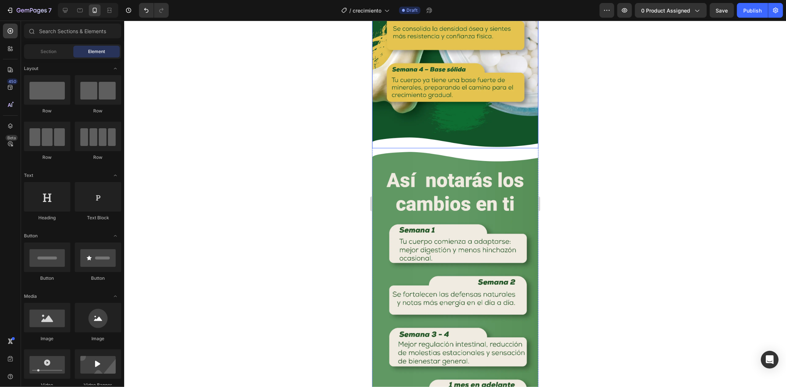
scroll to position [1516, 0]
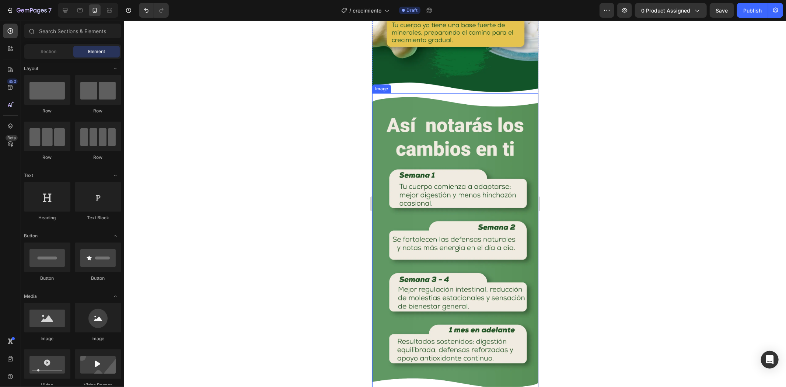
click at [426, 143] on img at bounding box center [455, 240] width 166 height 295
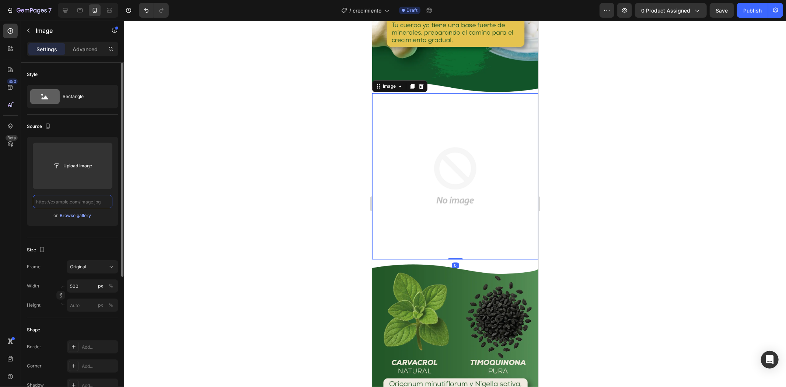
scroll to position [0, 0]
paste input "https://i.ibb.co/ksRtwK61/Mesa-de-trabajo-4-72x-3.webp"
type input "https://i.ibb.co/ksRtwK61/Mesa-de-trabajo-4-72x-3.webp"
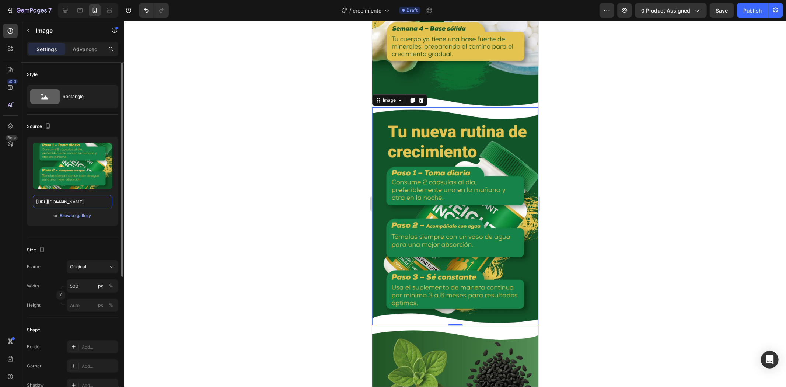
scroll to position [1433, 0]
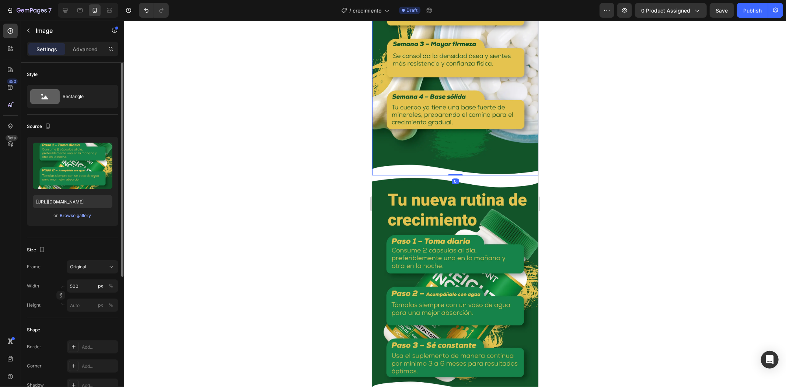
click at [477, 131] on img at bounding box center [455, 27] width 166 height 295
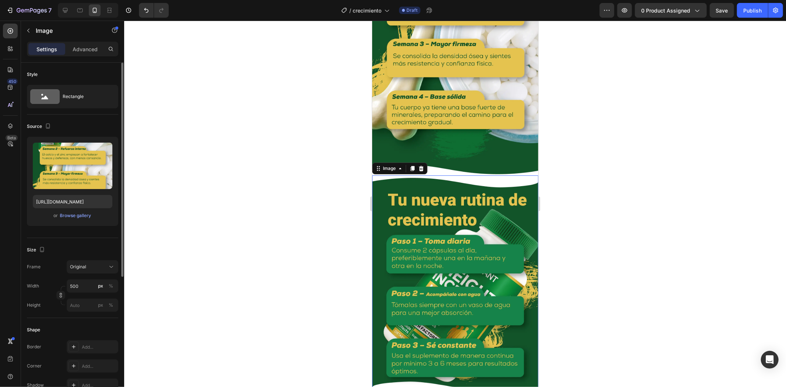
click at [455, 175] on img at bounding box center [455, 284] width 166 height 218
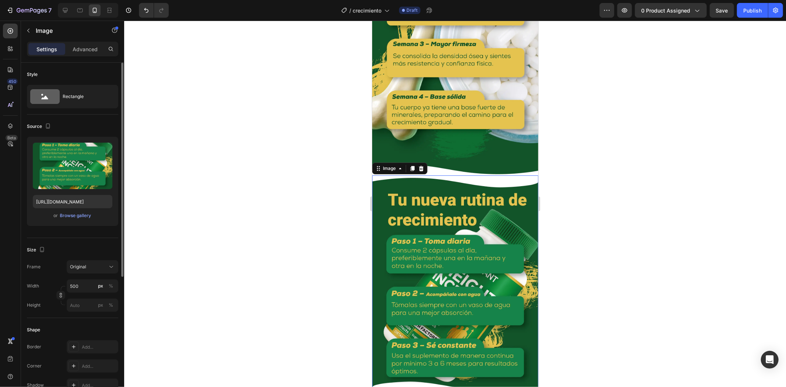
drag, startPoint x: 569, startPoint y: 138, endPoint x: 573, endPoint y: 140, distance: 4.8
click at [570, 138] on div at bounding box center [455, 204] width 662 height 366
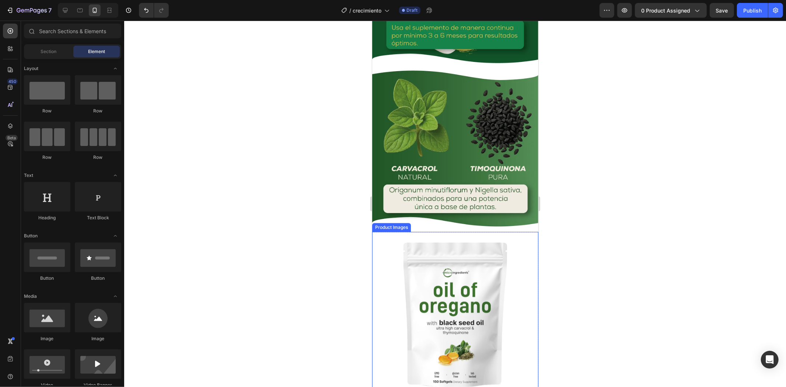
scroll to position [1679, 0]
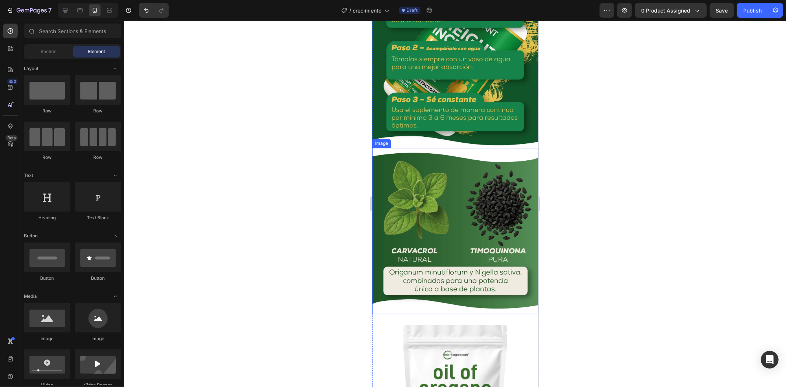
click at [453, 170] on img at bounding box center [455, 230] width 166 height 166
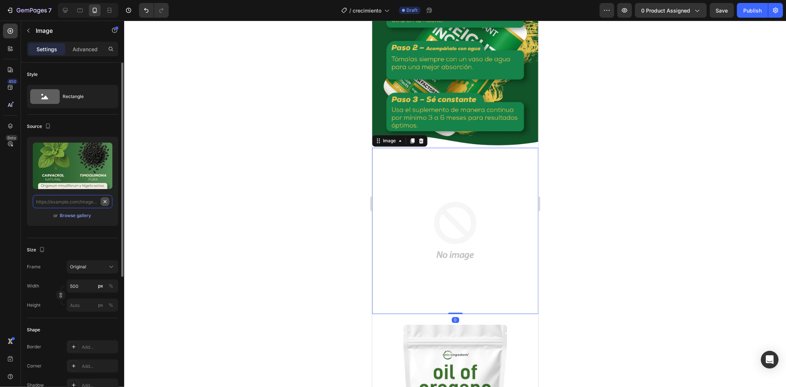
scroll to position [0, 0]
paste input "https://i.ibb.co/C3H7B7ZK/Mesa-de-trabajo-5-72x-3.webp"
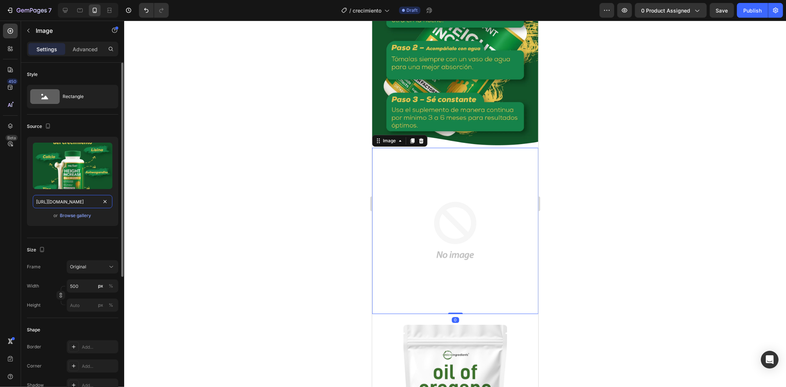
scroll to position [0, 62]
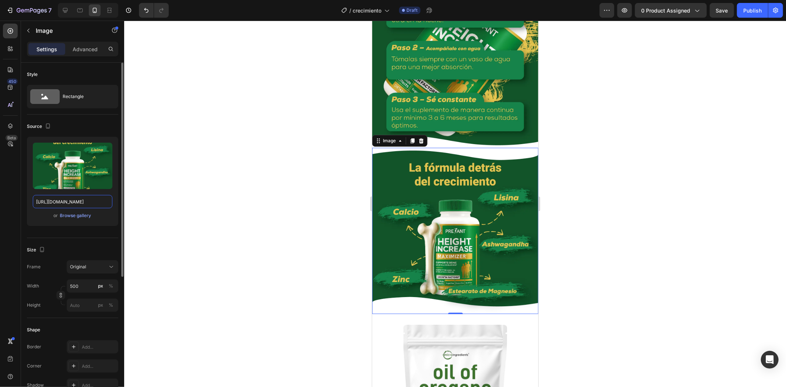
type input "https://i.ibb.co/C3H7B7ZK/Mesa-de-trabajo-5-72x-3.webp"
click at [626, 166] on div at bounding box center [455, 204] width 662 height 366
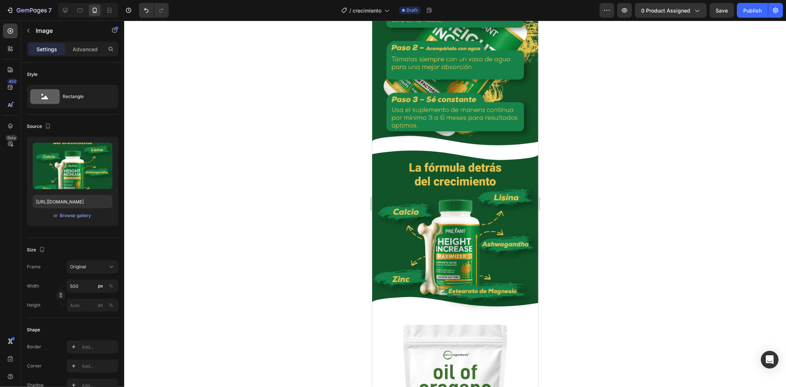
click at [480, 176] on img at bounding box center [455, 230] width 166 height 166
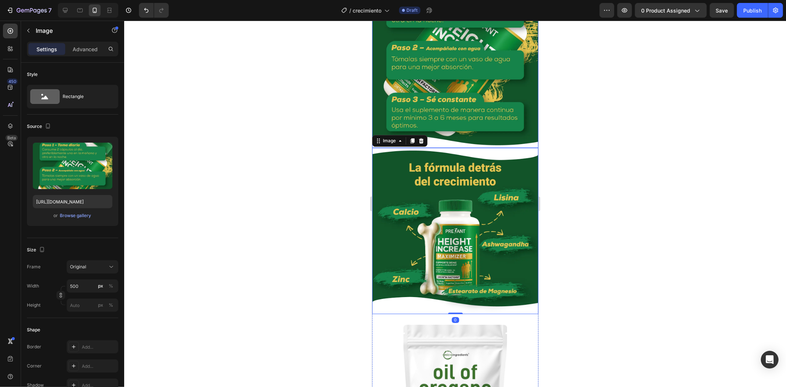
click at [475, 81] on img at bounding box center [455, 38] width 166 height 218
click at [695, 129] on div at bounding box center [455, 204] width 662 height 366
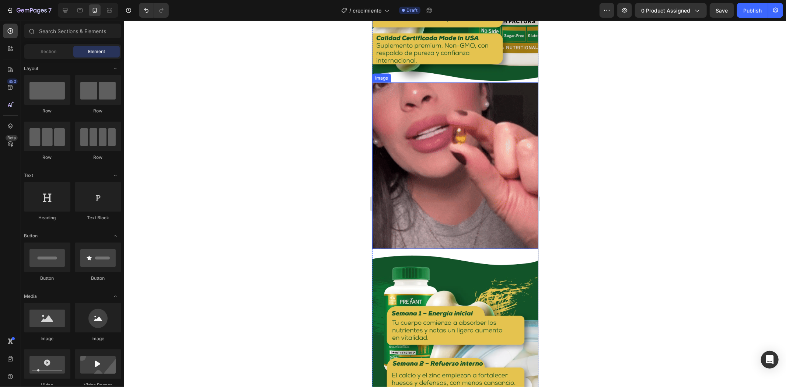
scroll to position [1065, 0]
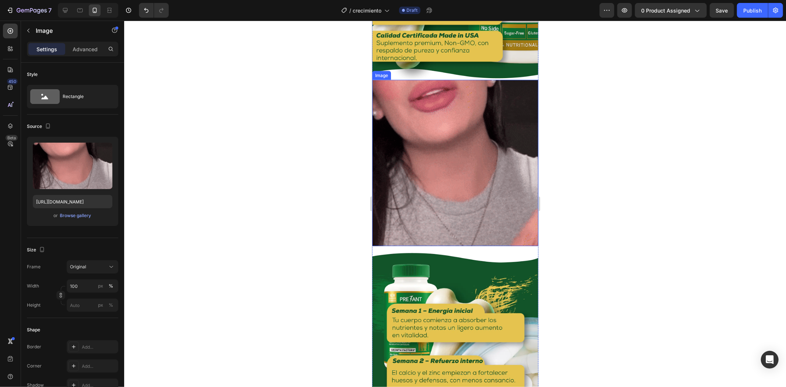
click at [454, 158] on img at bounding box center [455, 163] width 166 height 166
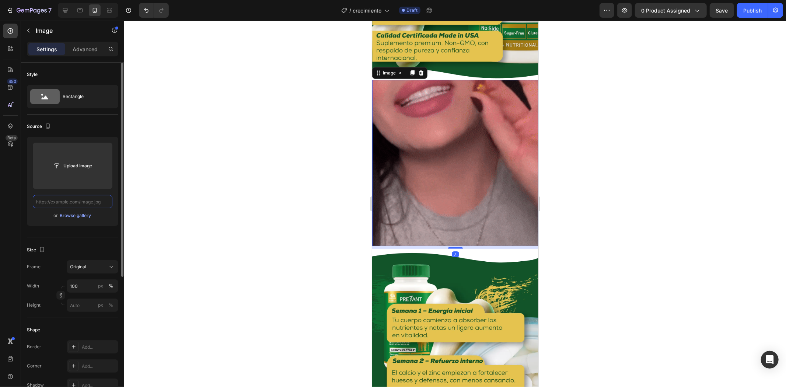
scroll to position [0, 0]
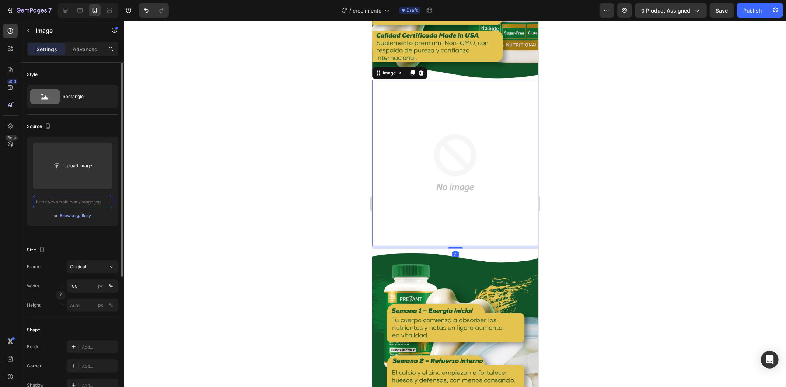
paste input "[URL][DOMAIN_NAME]"
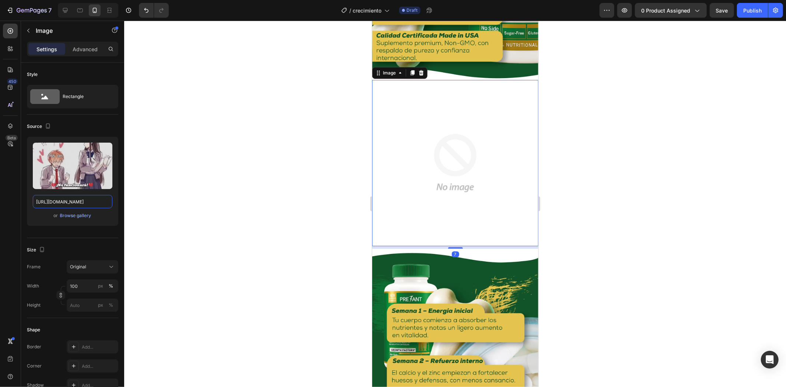
scroll to position [0, 396]
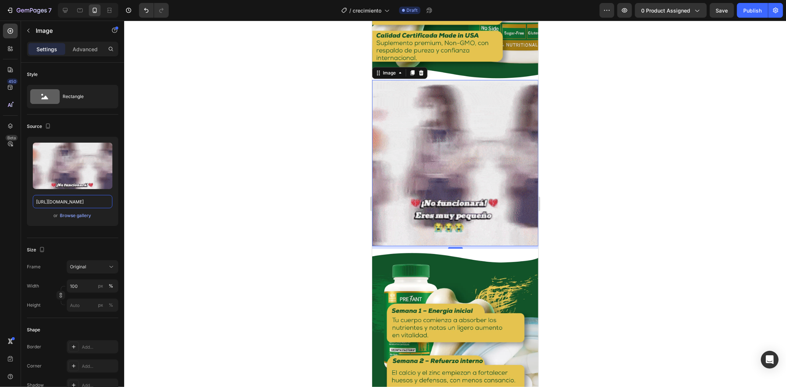
type input "[URL][DOMAIN_NAME]"
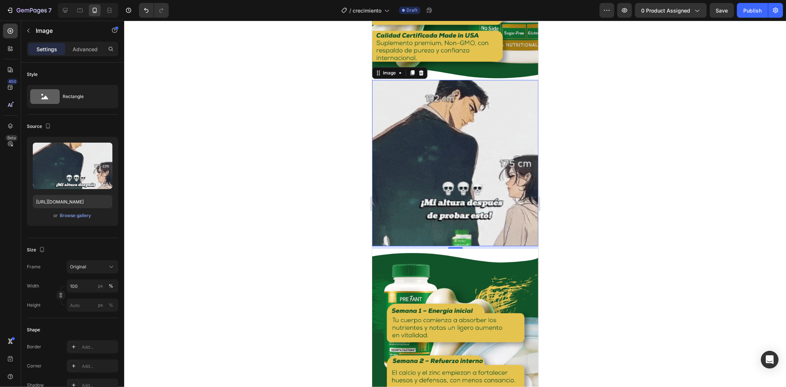
click at [580, 153] on div at bounding box center [455, 204] width 662 height 366
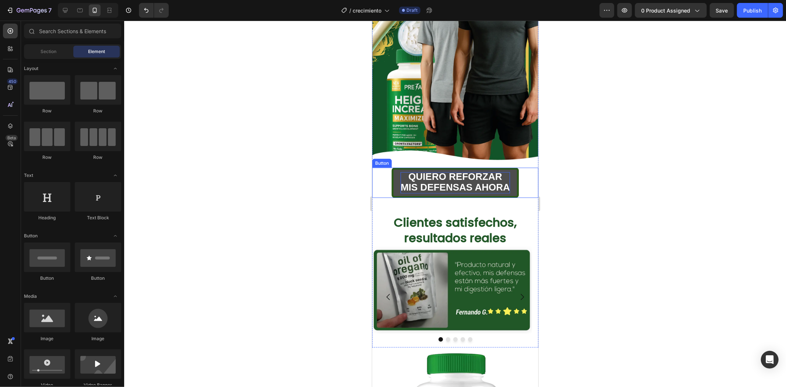
scroll to position [246, 0]
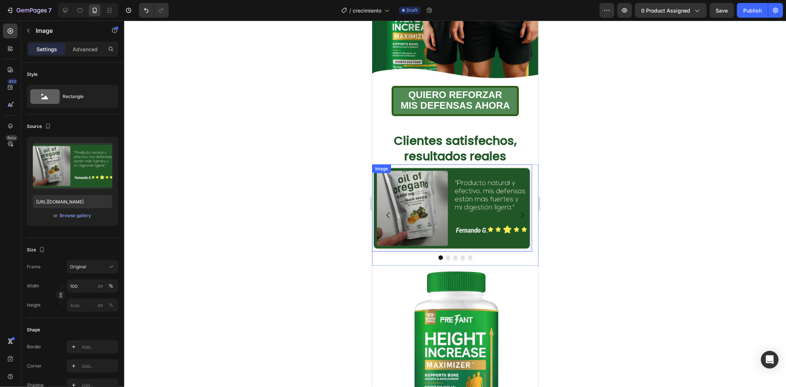
click at [445, 164] on img at bounding box center [452, 207] width 160 height 87
click at [423, 169] on icon at bounding box center [421, 171] width 5 height 5
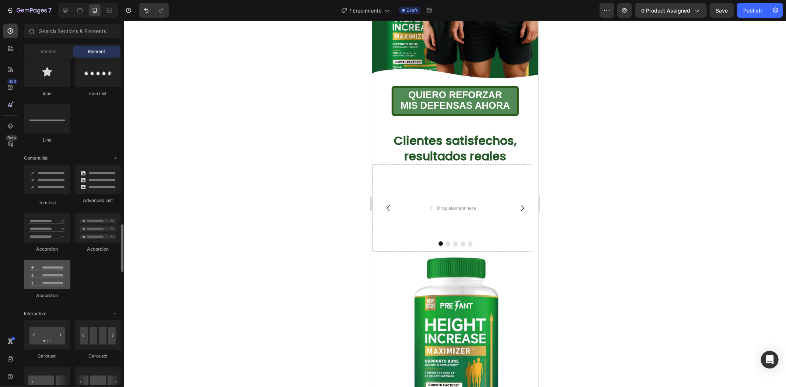
scroll to position [614, 0]
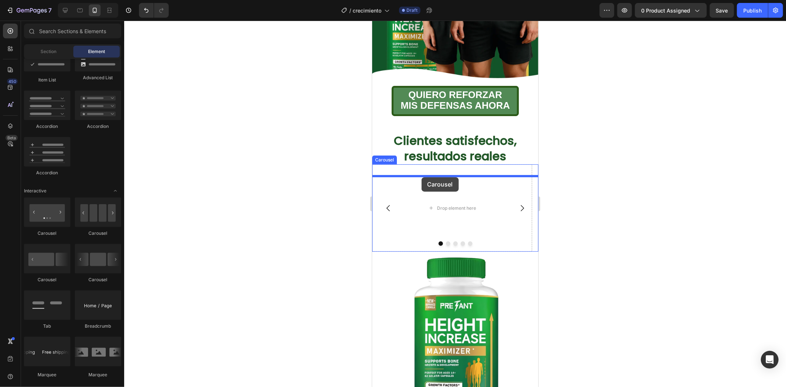
drag, startPoint x: 420, startPoint y: 242, endPoint x: 421, endPoint y: 177, distance: 65.3
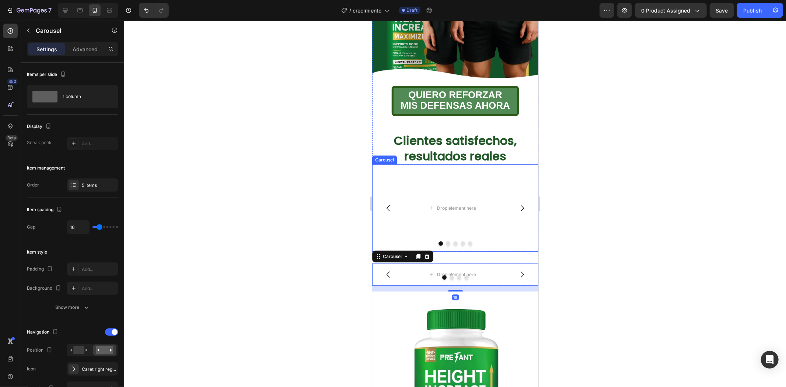
click at [520, 198] on button "Carousel Next Arrow" at bounding box center [522, 208] width 21 height 21
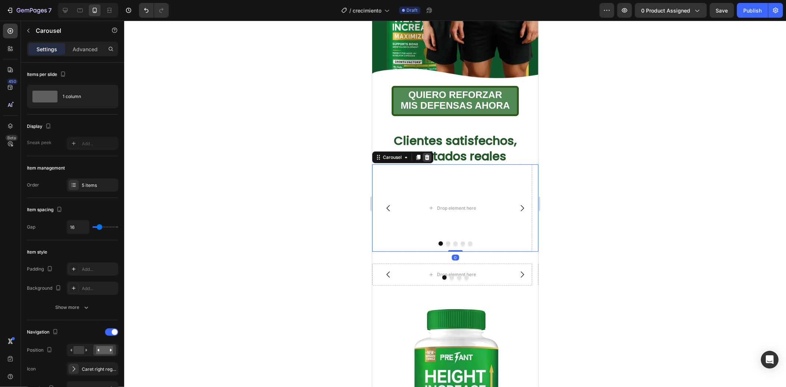
click at [430, 153] on div at bounding box center [426, 157] width 9 height 9
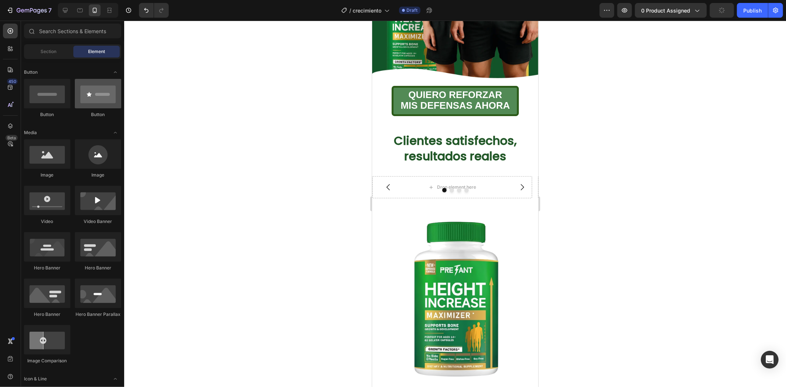
scroll to position [41, 0]
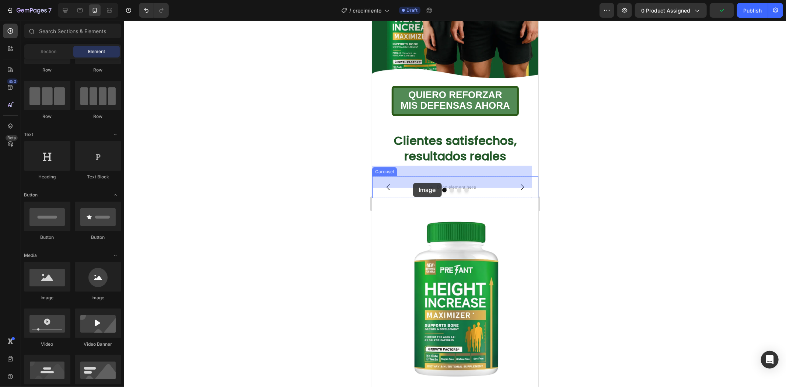
drag, startPoint x: 423, startPoint y: 305, endPoint x: 413, endPoint y: 182, distance: 122.4
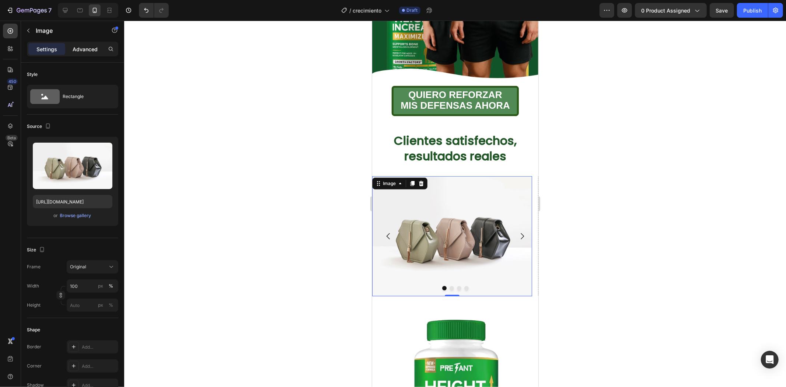
click at [85, 49] on p "Advanced" at bounding box center [85, 49] width 25 height 8
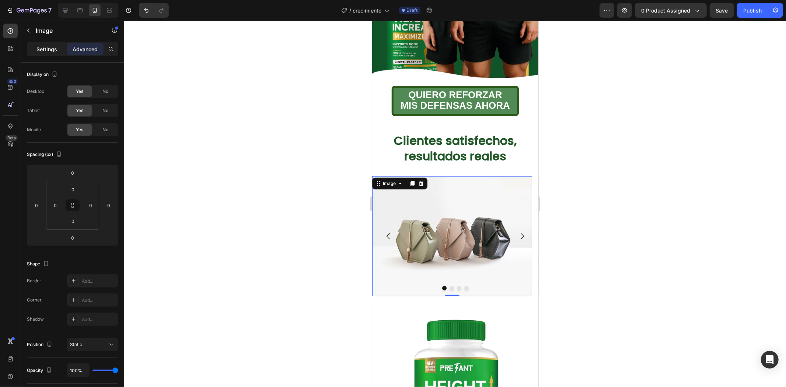
click at [45, 52] on p "Settings" at bounding box center [46, 49] width 21 height 8
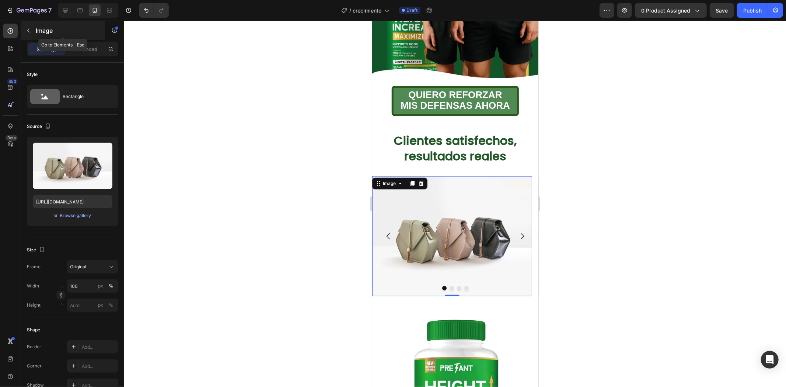
click at [42, 39] on div "Image" at bounding box center [63, 30] width 84 height 19
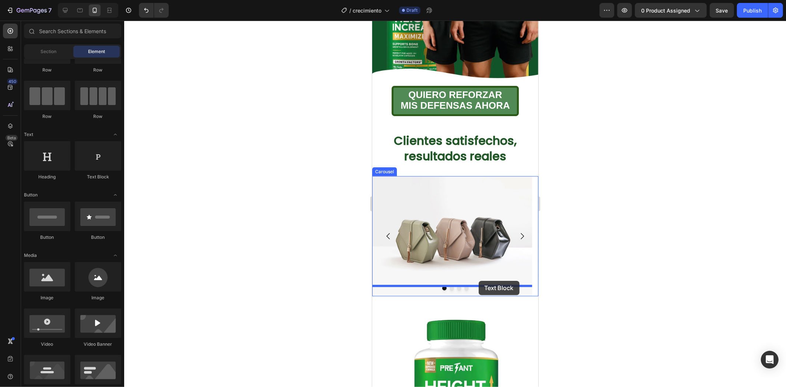
drag, startPoint x: 469, startPoint y: 185, endPoint x: 479, endPoint y: 281, distance: 96.4
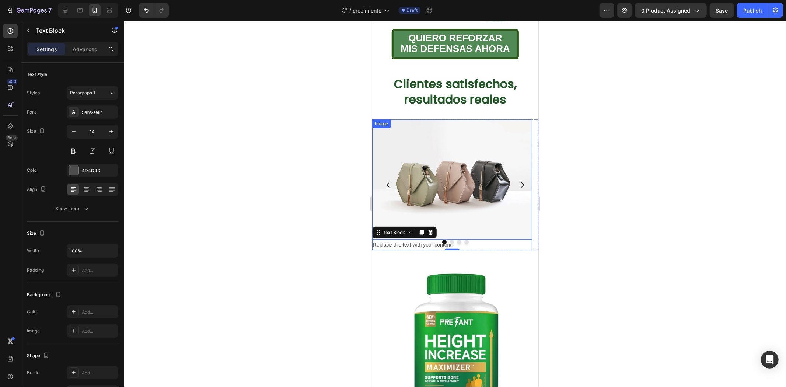
scroll to position [327, 0]
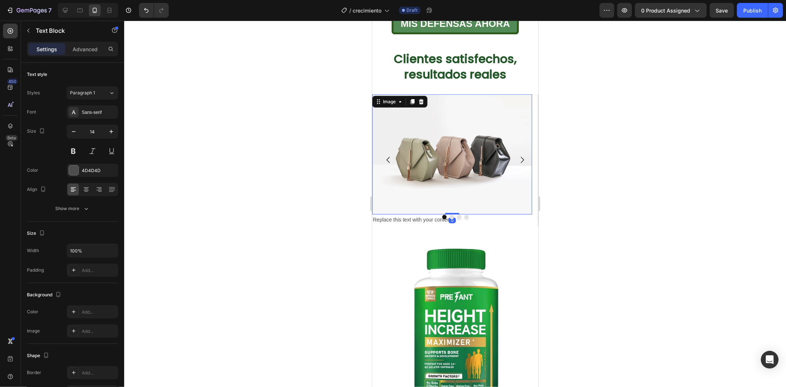
click at [461, 183] on img at bounding box center [452, 154] width 160 height 120
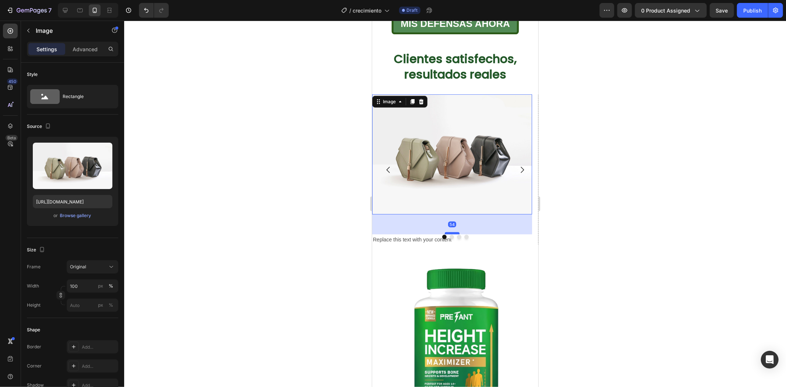
drag, startPoint x: 452, startPoint y: 202, endPoint x: 458, endPoint y: 220, distance: 18.1
click at [459, 232] on div at bounding box center [452, 233] width 15 height 2
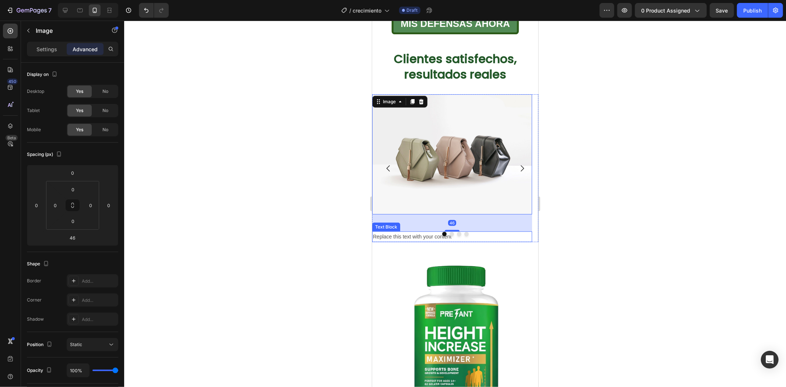
click at [423, 231] on div "Replace this text with your content" at bounding box center [452, 236] width 160 height 11
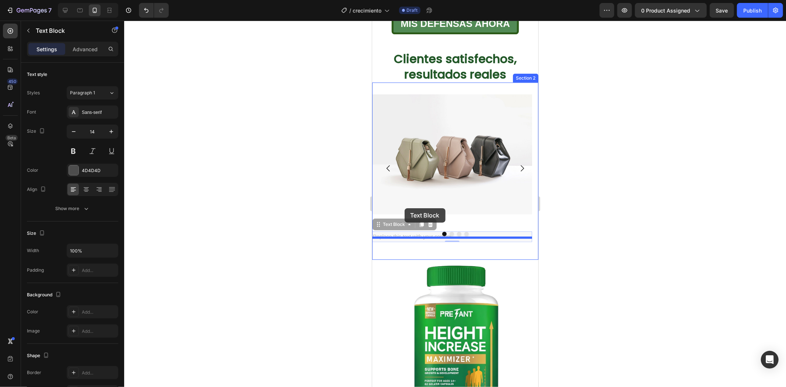
drag, startPoint x: 405, startPoint y: 215, endPoint x: 404, endPoint y: 208, distance: 6.6
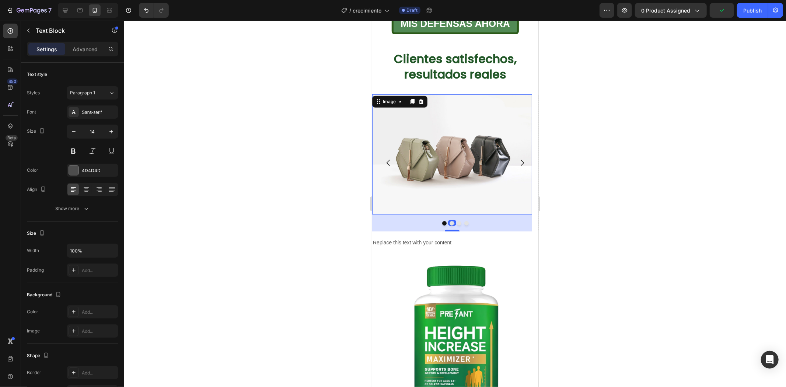
click at [434, 191] on img at bounding box center [452, 154] width 160 height 120
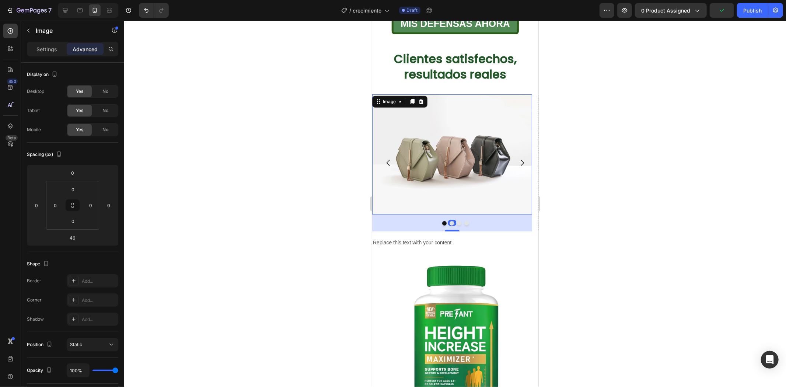
click at [453, 218] on div "46" at bounding box center [452, 222] width 160 height 17
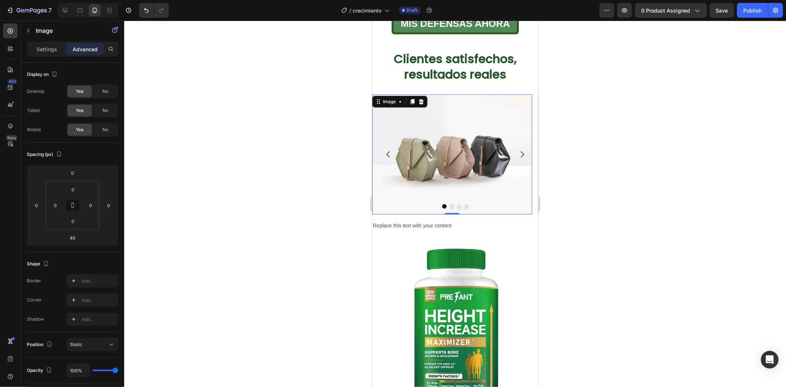
drag, startPoint x: 451, startPoint y: 219, endPoint x: 508, endPoint y: 165, distance: 78.5
click at [491, 167] on div "Image 0" at bounding box center [452, 154] width 160 height 120
type input "0"
drag, startPoint x: 630, startPoint y: 145, endPoint x: 633, endPoint y: 144, distance: 3.8
click at [630, 145] on div at bounding box center [455, 204] width 662 height 366
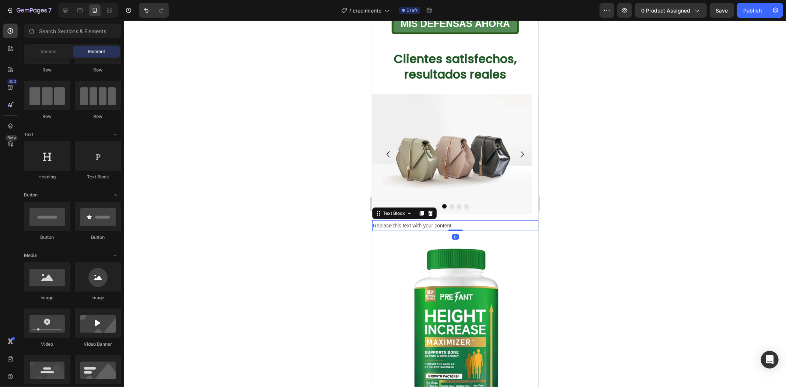
click at [446, 220] on div "Replace this text with your content" at bounding box center [455, 225] width 166 height 11
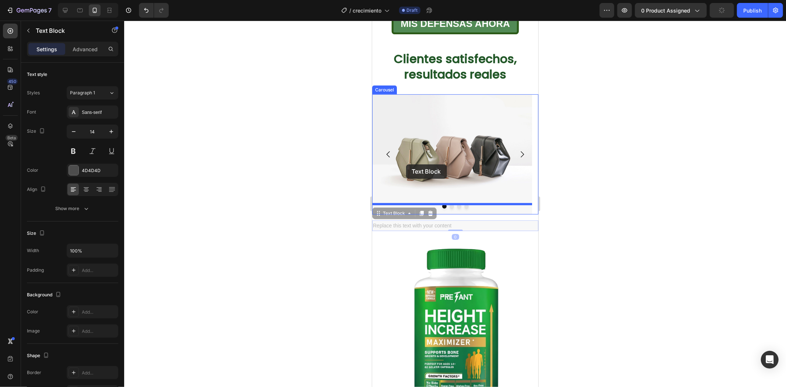
drag, startPoint x: 393, startPoint y: 204, endPoint x: 406, endPoint y: 164, distance: 42.2
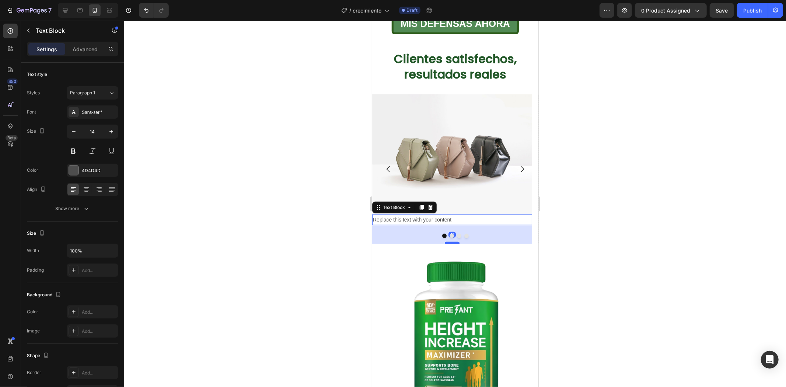
drag, startPoint x: 450, startPoint y: 212, endPoint x: 450, endPoint y: 231, distance: 18.8
click at [450, 241] on div at bounding box center [452, 242] width 15 height 2
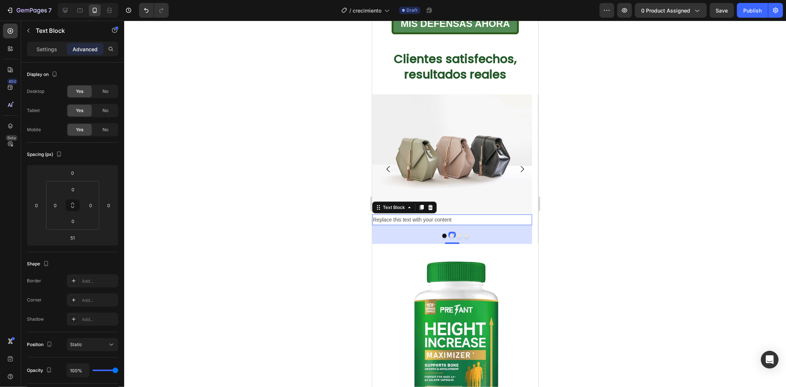
click at [605, 185] on div at bounding box center [455, 204] width 662 height 366
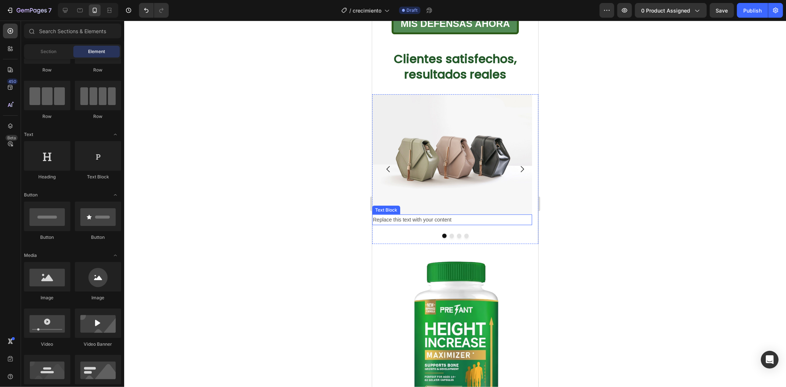
click at [428, 214] on div "Replace this text with your content" at bounding box center [452, 219] width 160 height 11
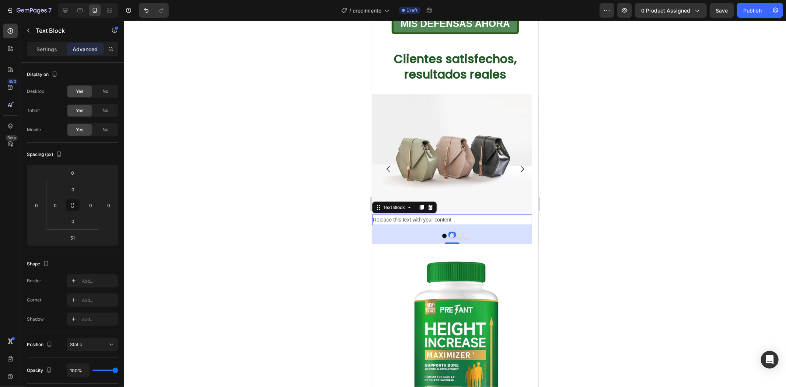
click at [428, 214] on div "Replace this text with your content" at bounding box center [452, 219] width 160 height 11
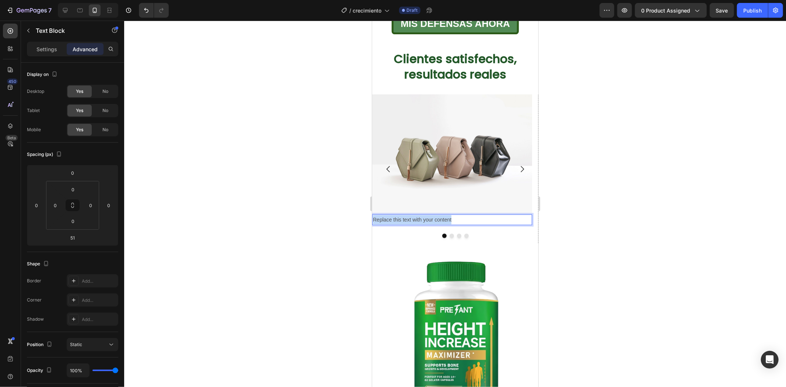
click at [428, 215] on p "Replace this text with your content" at bounding box center [452, 219] width 159 height 9
click at [47, 36] on div "Text Block" at bounding box center [63, 30] width 84 height 19
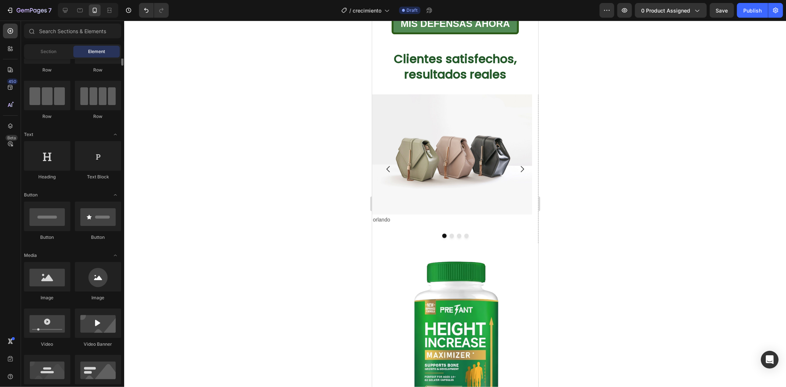
scroll to position [0, 0]
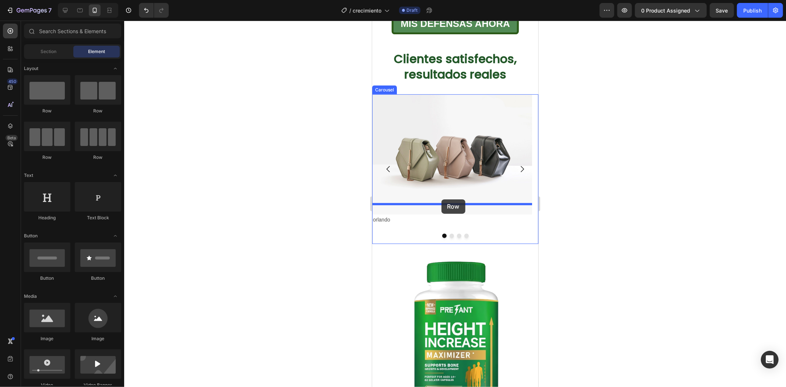
drag, startPoint x: 455, startPoint y: 115, endPoint x: 441, endPoint y: 199, distance: 84.9
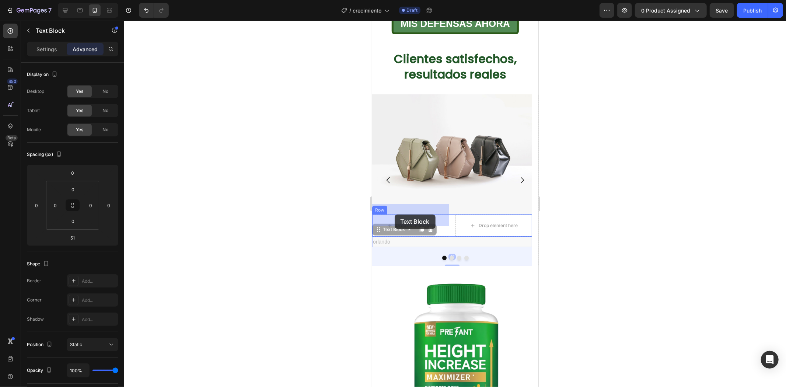
drag, startPoint x: 387, startPoint y: 232, endPoint x: 394, endPoint y: 214, distance: 19.5
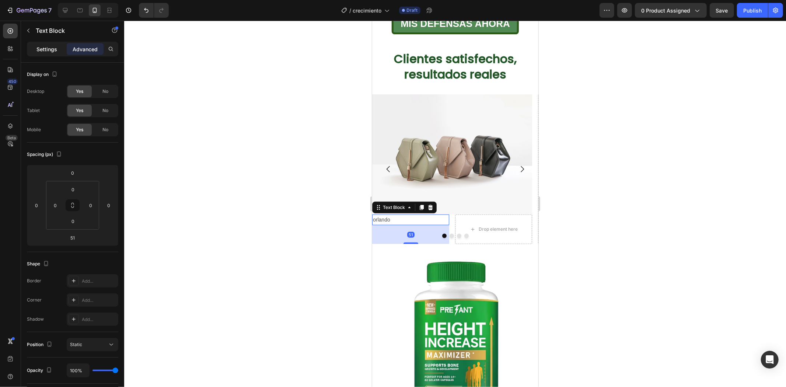
click at [52, 50] on p "Settings" at bounding box center [46, 49] width 21 height 8
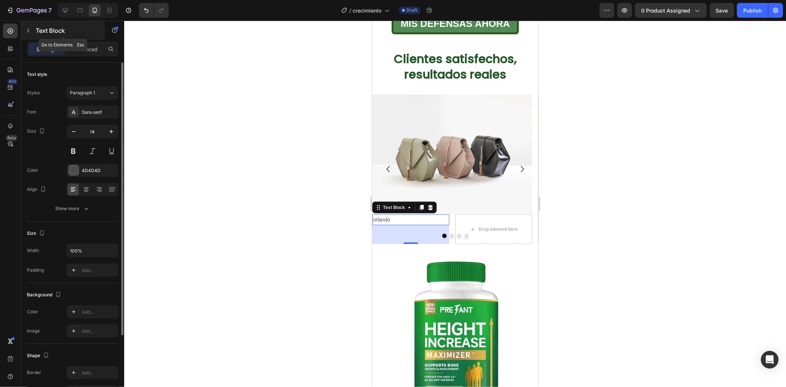
click at [49, 37] on div "Text Block" at bounding box center [63, 30] width 84 height 19
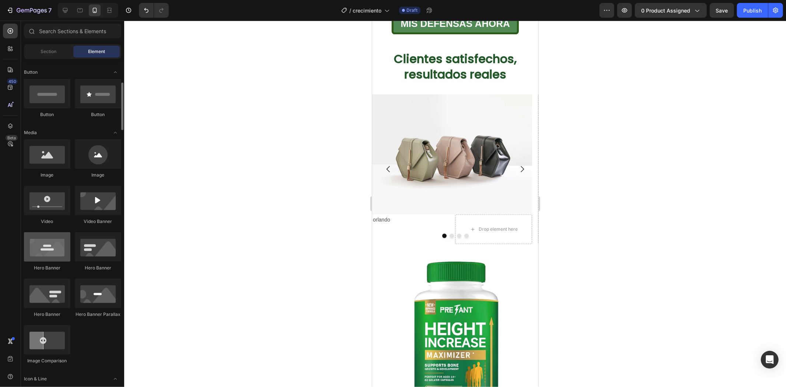
scroll to position [205, 0]
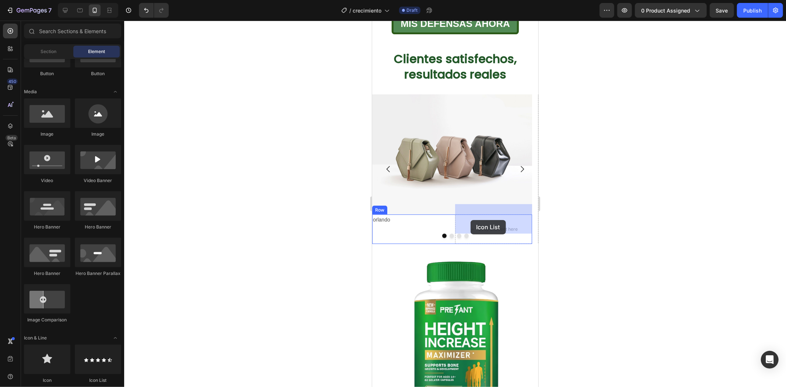
drag, startPoint x: 463, startPoint y: 392, endPoint x: 470, endPoint y: 220, distance: 172.0
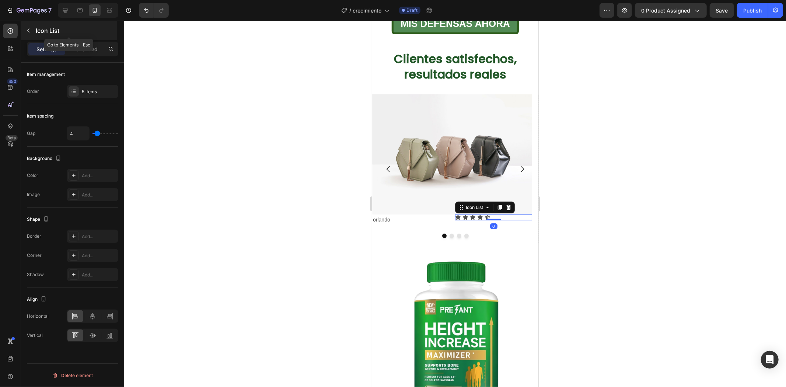
click at [47, 30] on p "Icon List" at bounding box center [76, 30] width 80 height 9
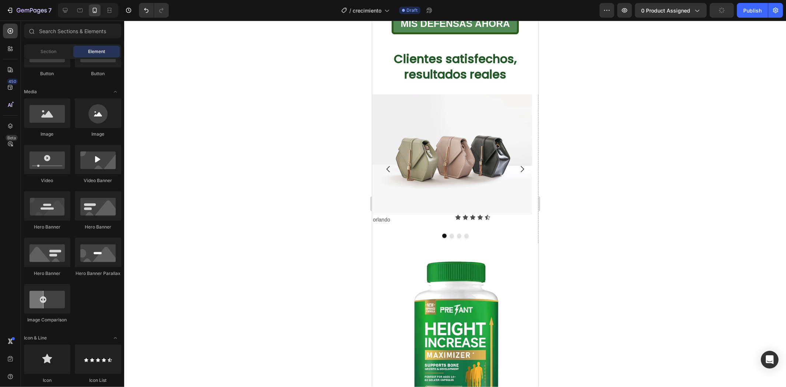
scroll to position [0, 0]
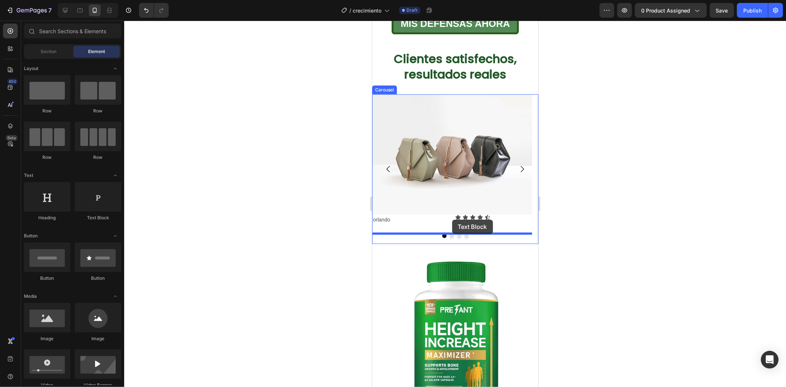
drag, startPoint x: 462, startPoint y: 213, endPoint x: 452, endPoint y: 219, distance: 12.1
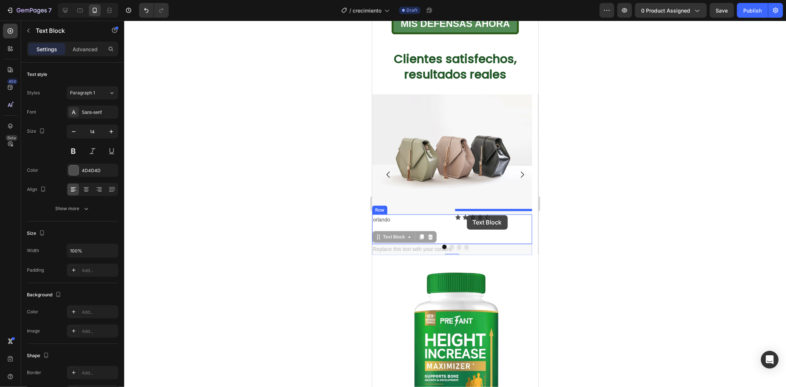
drag, startPoint x: 410, startPoint y: 229, endPoint x: 467, endPoint y: 215, distance: 58.7
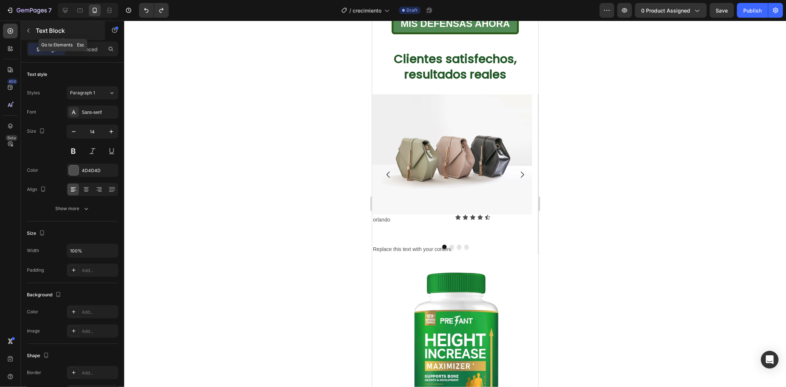
click at [53, 39] on div "Text Block" at bounding box center [63, 30] width 84 height 19
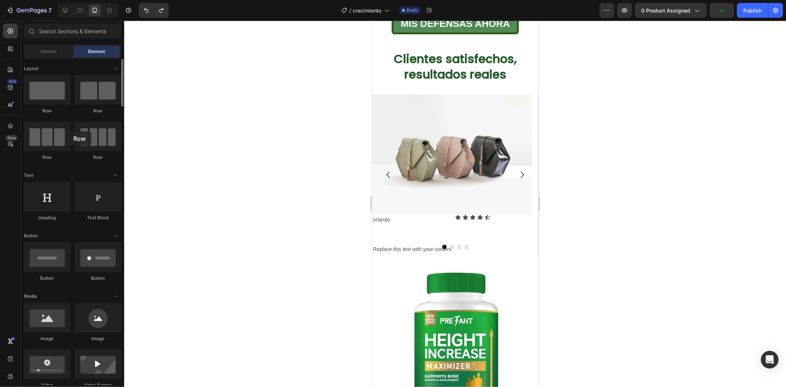
drag, startPoint x: 45, startPoint y: 97, endPoint x: 71, endPoint y: 132, distance: 43.4
click at [67, 182] on div "Row Row Row Row" at bounding box center [72, 205] width 97 height 46
click at [408, 244] on div "Replace this text with your content" at bounding box center [452, 249] width 160 height 11
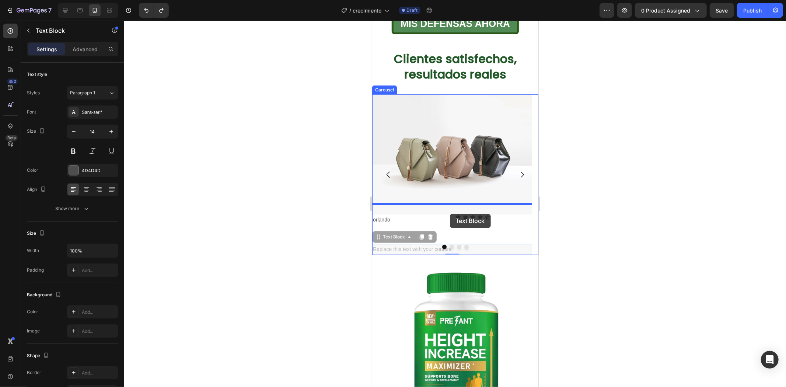
drag, startPoint x: 397, startPoint y: 227, endPoint x: 450, endPoint y: 213, distance: 54.8
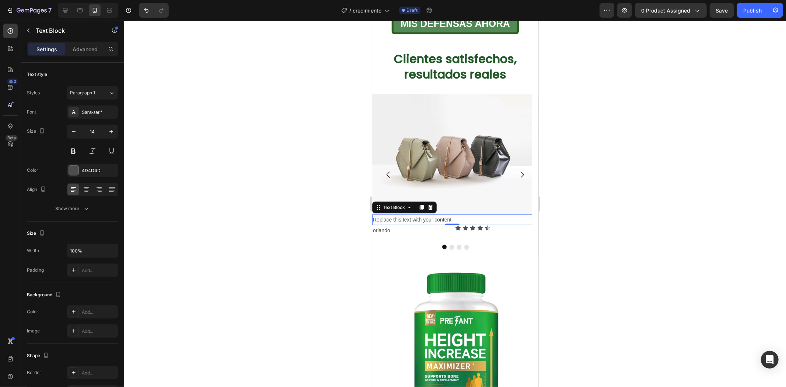
click at [448, 228] on div "0" at bounding box center [451, 231] width 7 height 6
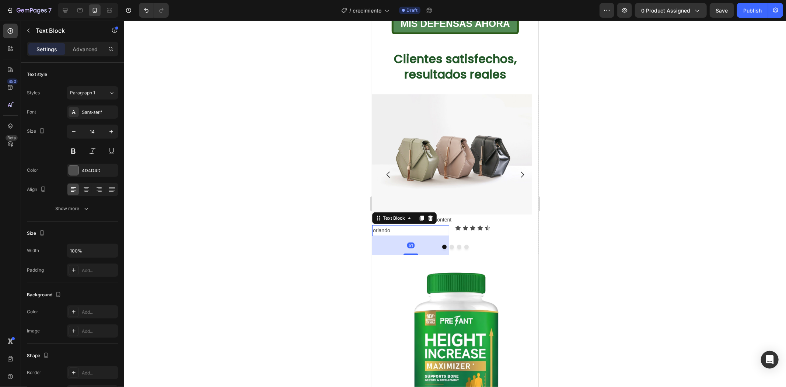
click at [418, 226] on p "orlando" at bounding box center [411, 230] width 76 height 9
click at [452, 225] on div "orlando Text Block Icon Icon Icon Icon Icon Icon List Row 0" at bounding box center [452, 239] width 160 height 29
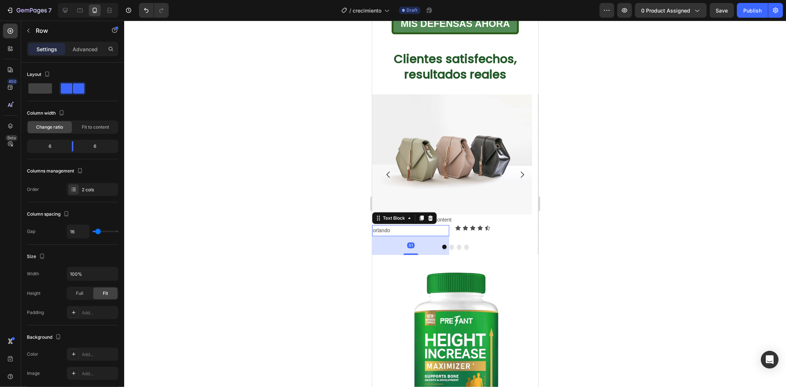
click at [402, 226] on p "orlando" at bounding box center [411, 230] width 76 height 9
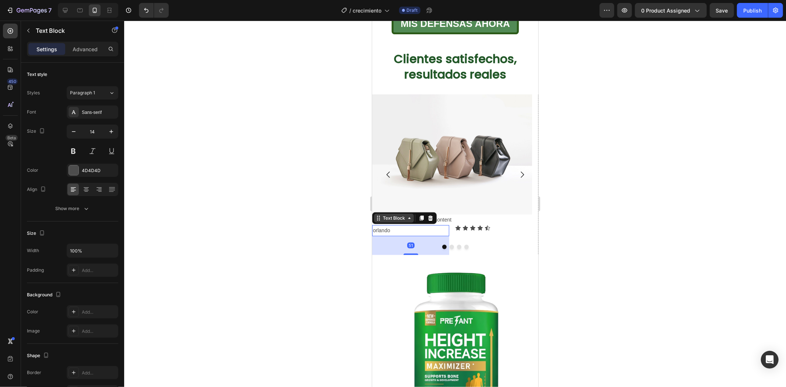
click at [395, 215] on div "Text Block" at bounding box center [393, 218] width 25 height 7
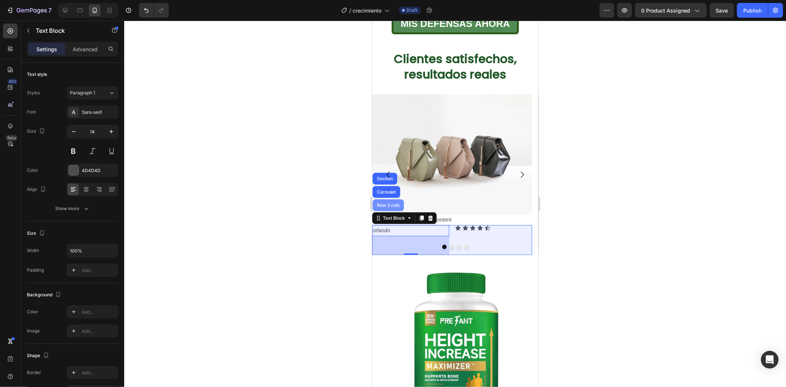
click at [384, 199] on div "Row 2 cols" at bounding box center [387, 205] width 31 height 12
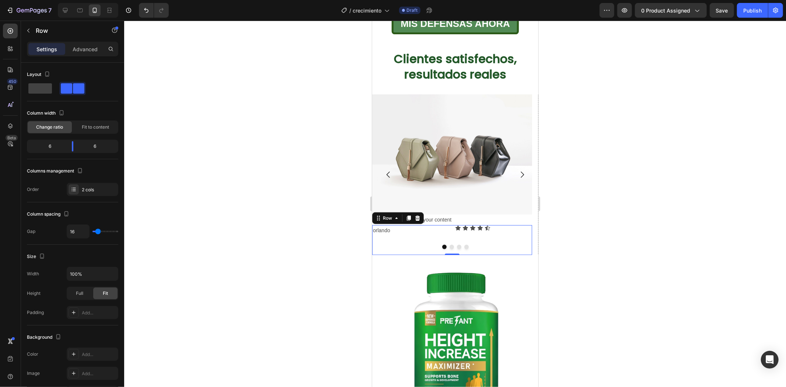
click at [416, 213] on div at bounding box center [417, 217] width 9 height 9
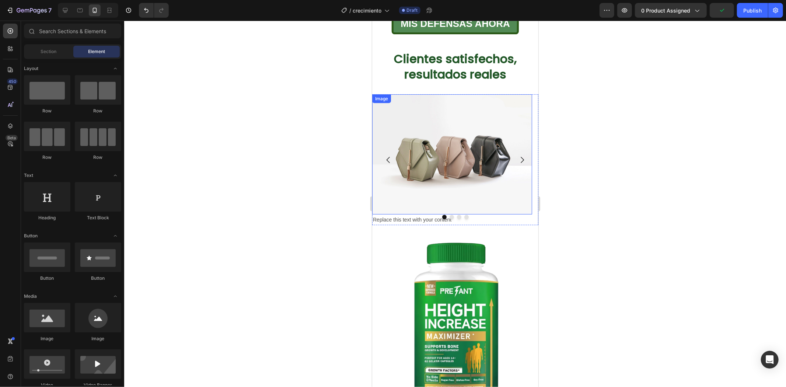
click at [480, 179] on img at bounding box center [452, 154] width 160 height 120
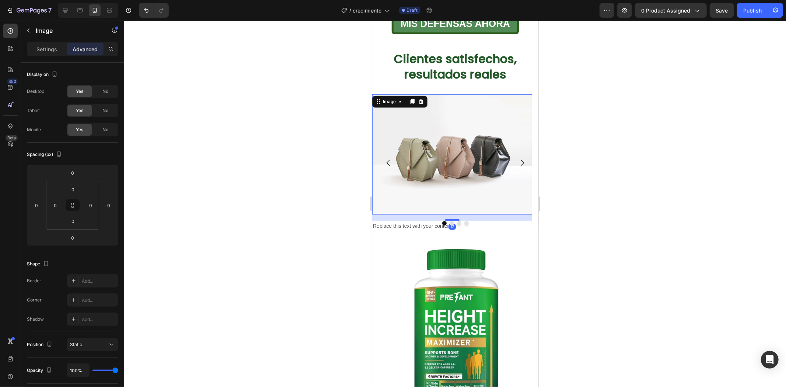
drag, startPoint x: 454, startPoint y: 202, endPoint x: 490, endPoint y: 178, distance: 43.3
click at [490, 178] on div "Image 17" at bounding box center [452, 154] width 160 height 120
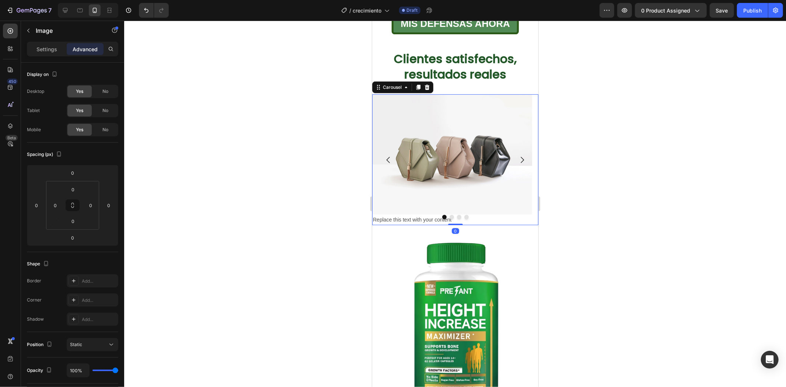
click at [483, 215] on div at bounding box center [455, 217] width 166 height 4
click at [442, 190] on img at bounding box center [452, 154] width 160 height 120
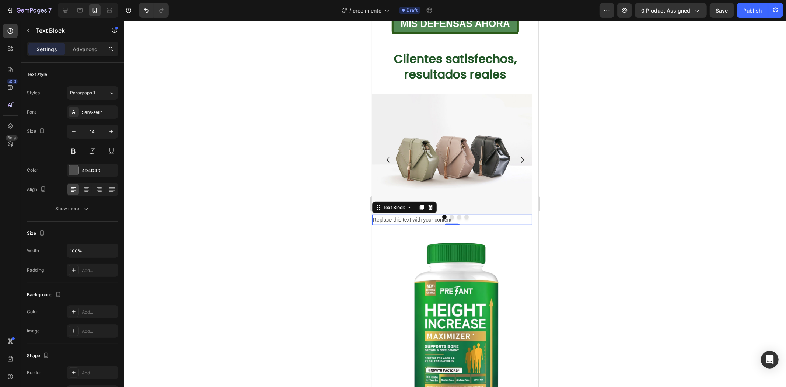
click at [482, 214] on div "Replace this text with your content" at bounding box center [452, 219] width 160 height 11
click at [429, 204] on icon at bounding box center [430, 207] width 6 height 6
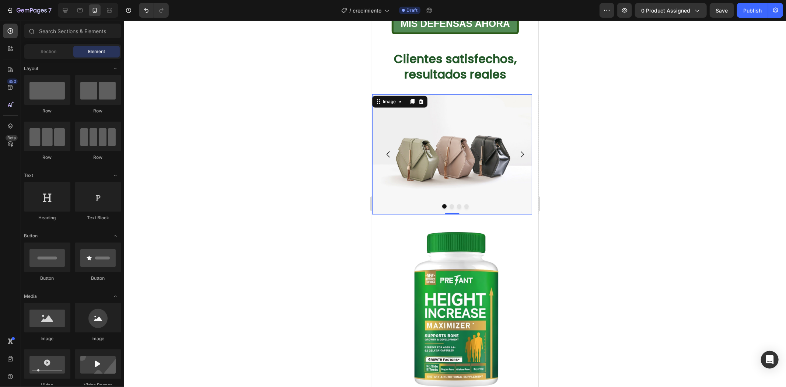
click at [462, 182] on img at bounding box center [452, 154] width 160 height 120
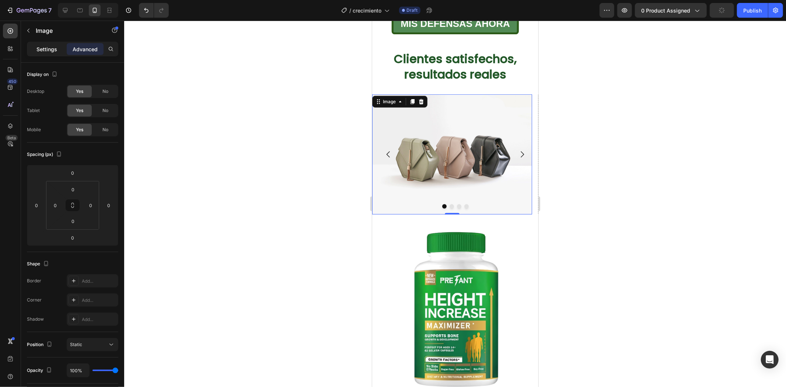
click at [54, 47] on p "Settings" at bounding box center [46, 49] width 21 height 8
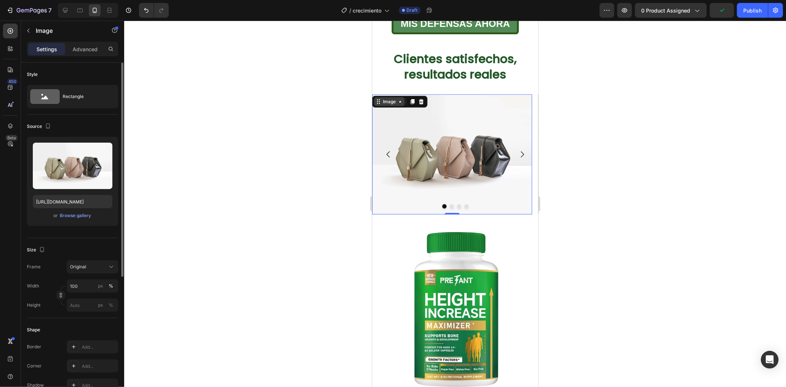
click at [392, 97] on div "Image" at bounding box center [389, 101] width 31 height 9
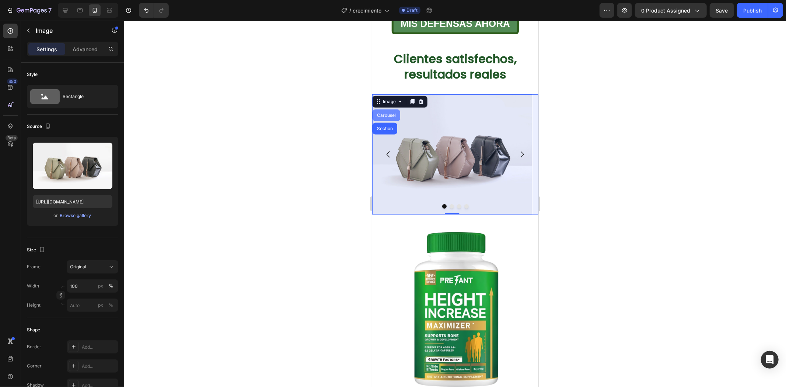
click at [388, 113] on div "Carousel" at bounding box center [386, 115] width 22 height 4
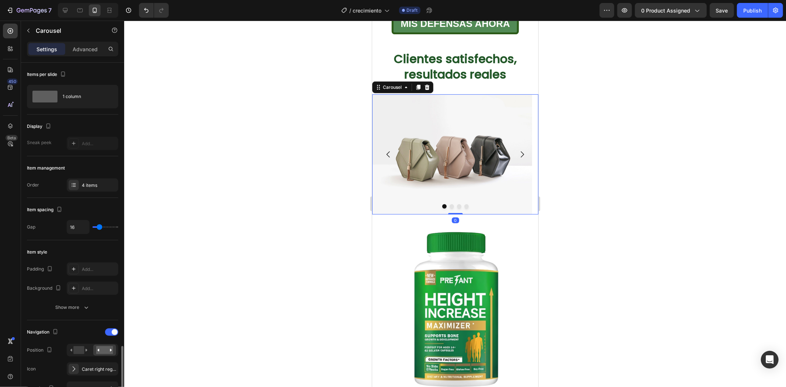
scroll to position [205, 0]
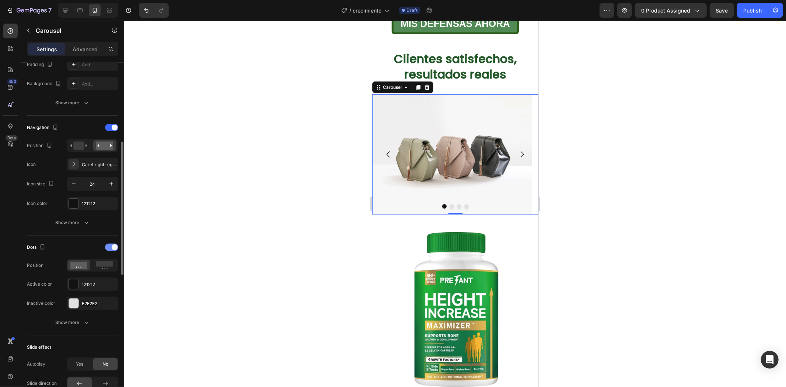
click at [108, 248] on div at bounding box center [111, 247] width 13 height 7
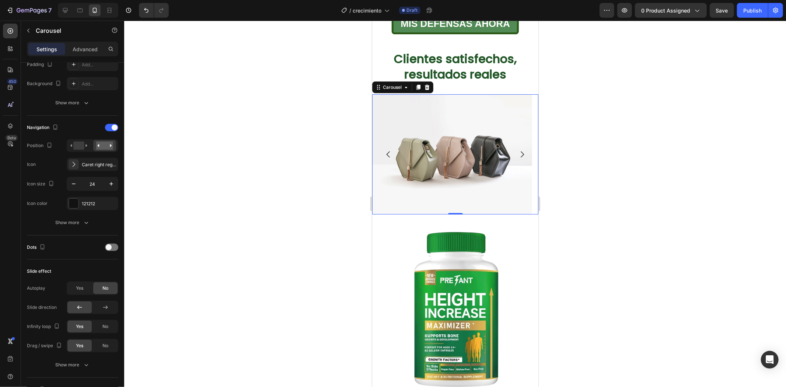
click at [568, 184] on div at bounding box center [455, 204] width 662 height 366
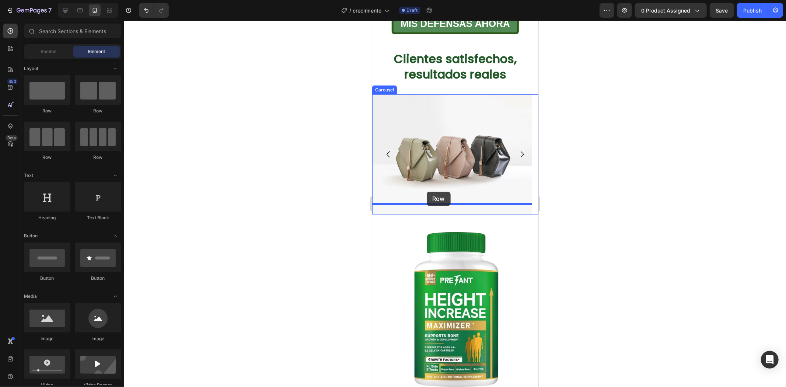
drag, startPoint x: 466, startPoint y: 119, endPoint x: 427, endPoint y: 191, distance: 82.1
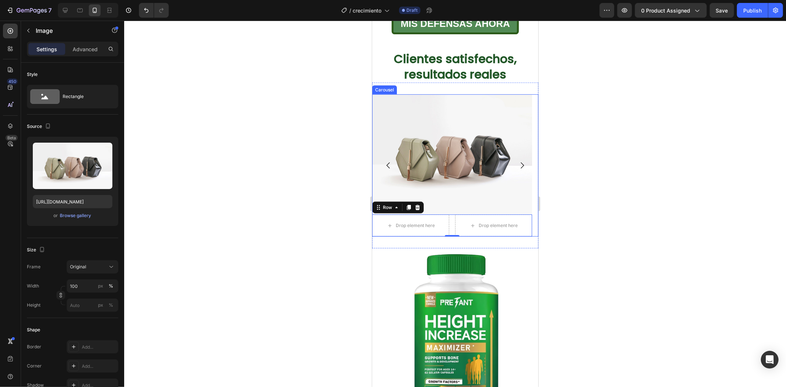
click at [403, 148] on img at bounding box center [452, 154] width 160 height 120
click at [521, 162] on icon "Carousel Next Arrow" at bounding box center [522, 165] width 3 height 6
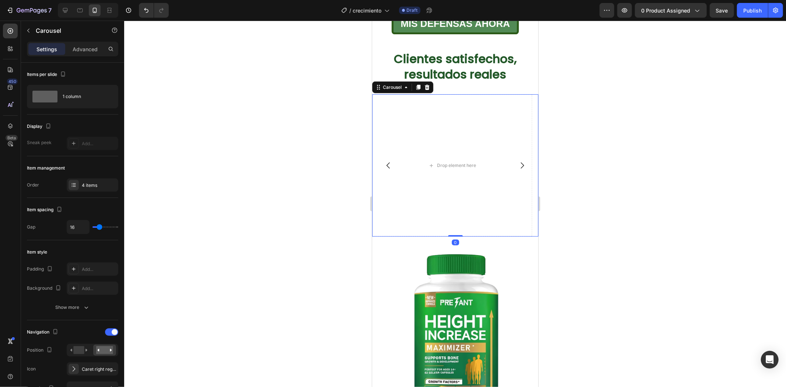
drag, startPoint x: 390, startPoint y: 152, endPoint x: 394, endPoint y: 152, distance: 4.1
click at [391, 161] on icon "Carousel Back Arrow" at bounding box center [388, 165] width 9 height 9
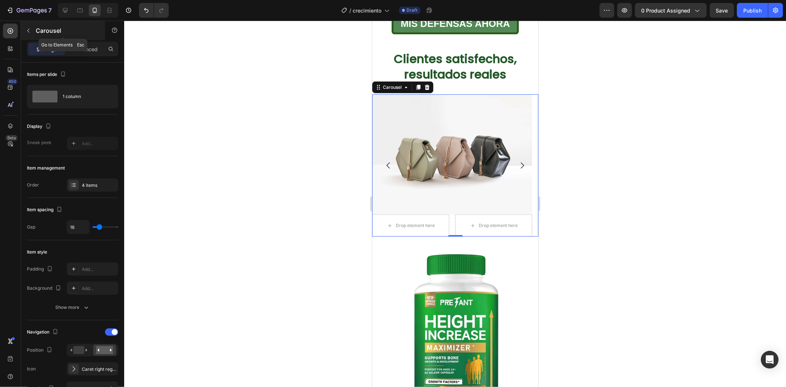
click at [49, 37] on div "Carousel" at bounding box center [63, 30] width 84 height 19
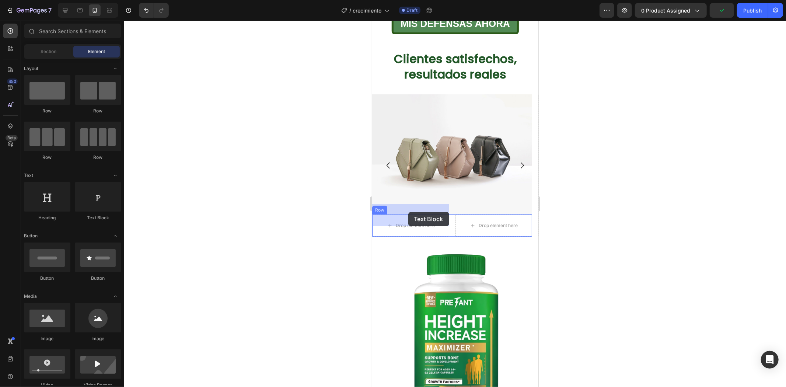
drag, startPoint x: 467, startPoint y: 217, endPoint x: 408, endPoint y: 212, distance: 59.2
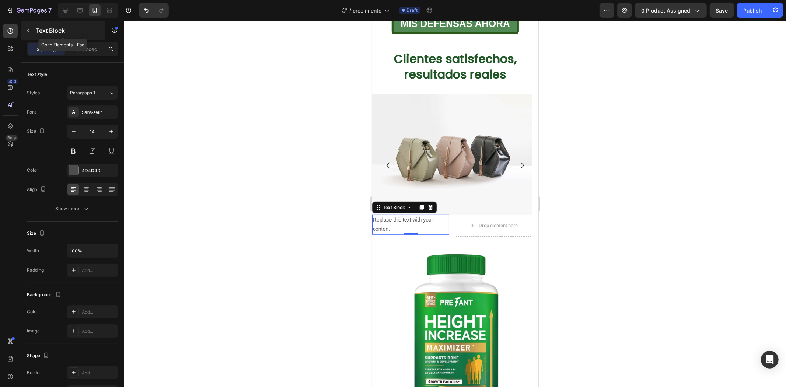
click at [50, 39] on div "Text Block" at bounding box center [63, 30] width 84 height 19
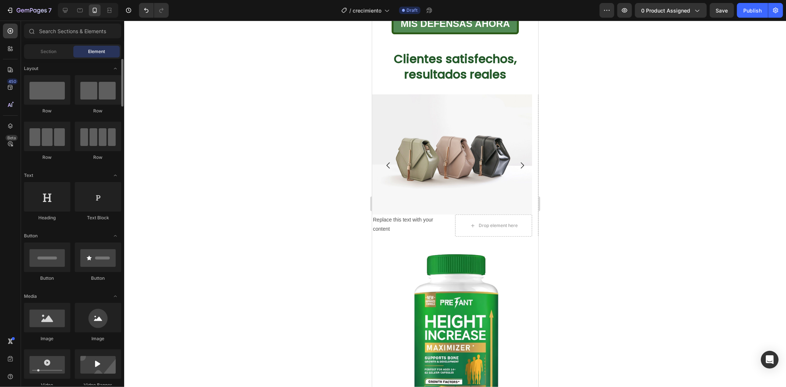
scroll to position [246, 0]
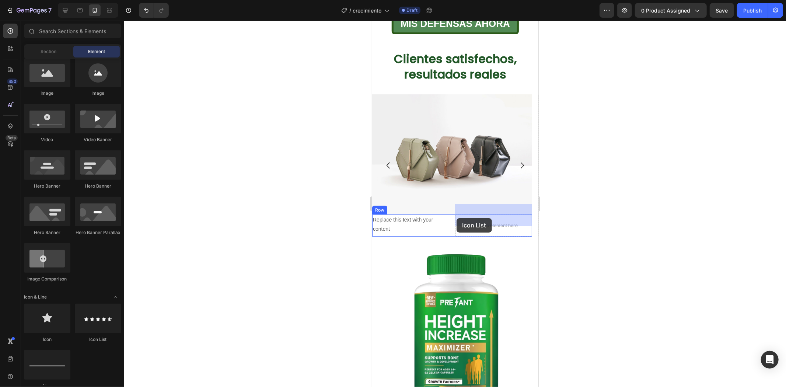
drag, startPoint x: 469, startPoint y: 332, endPoint x: 460, endPoint y: 216, distance: 116.5
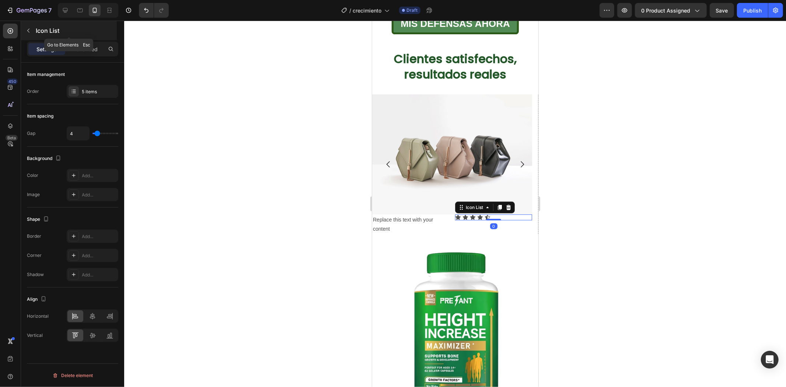
click at [52, 30] on p "Icon List" at bounding box center [76, 30] width 80 height 9
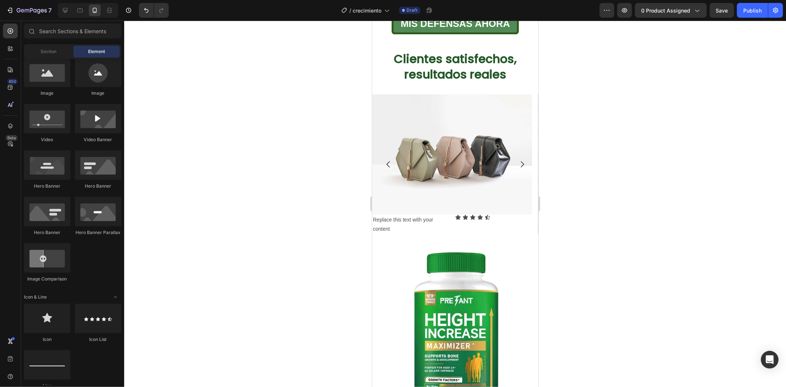
scroll to position [82, 0]
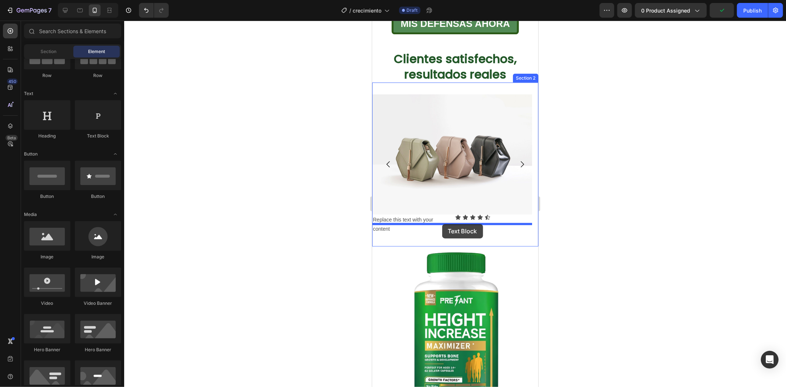
drag, startPoint x: 462, startPoint y: 138, endPoint x: 442, endPoint y: 224, distance: 88.5
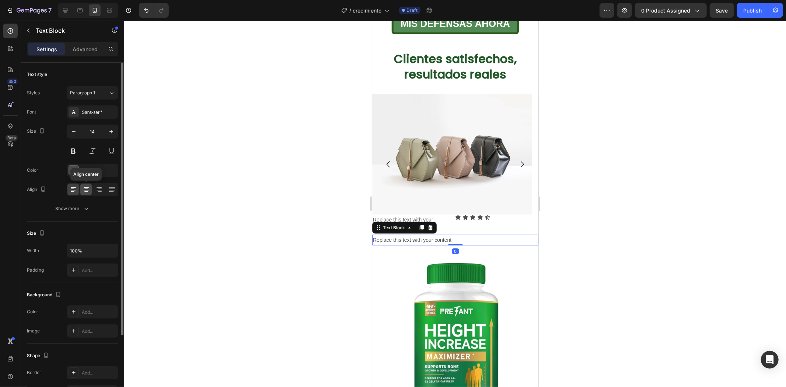
click at [91, 187] on div at bounding box center [85, 190] width 11 height 12
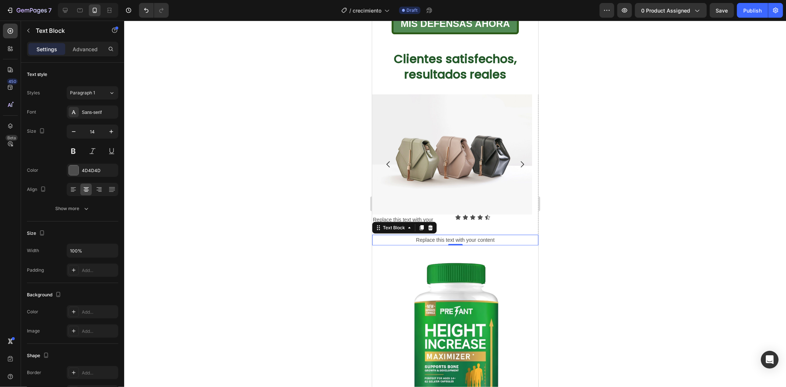
drag, startPoint x: 683, startPoint y: 189, endPoint x: 678, endPoint y: 185, distance: 6.8
click at [683, 187] on div at bounding box center [455, 204] width 662 height 366
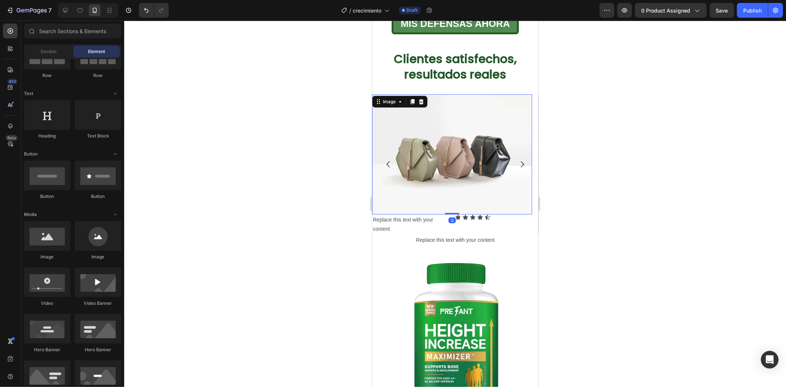
click at [459, 166] on img at bounding box center [452, 154] width 160 height 120
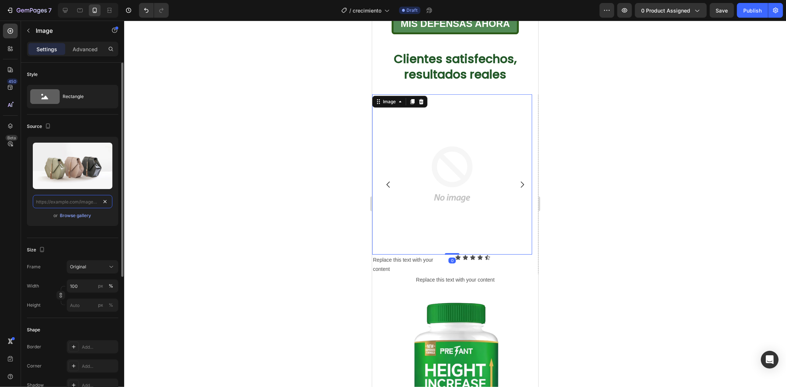
scroll to position [0, 0]
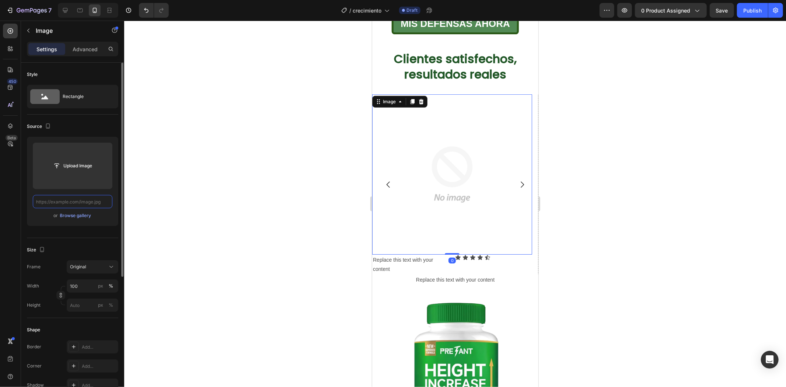
paste input "https://i.ibb.co/ymnphySH/Dise-o-sin-t-tulo-1.png"
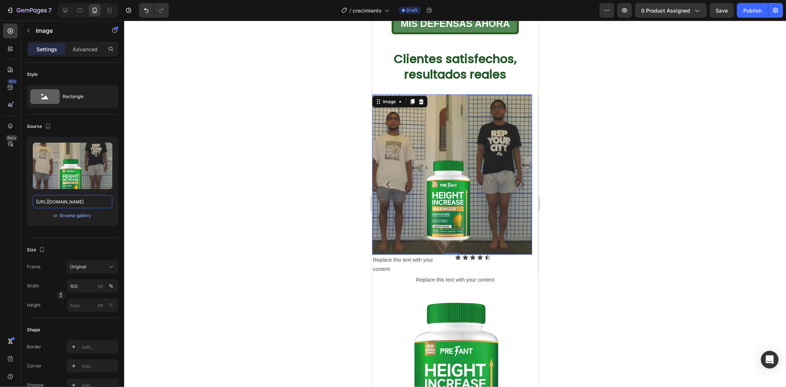
type input "https://i.ibb.co/ymnphySH/Dise-o-sin-t-tulo-1.png"
click at [598, 145] on div at bounding box center [455, 204] width 662 height 366
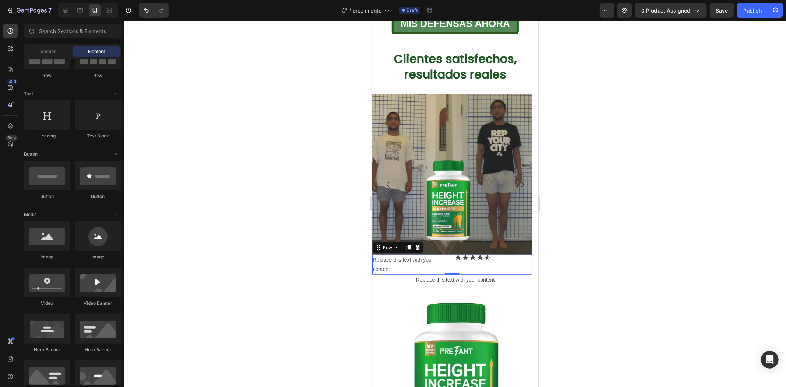
click at [451, 260] on div "Replace this text with your content Text Block Icon Icon Icon Icon Icon Icon Li…" at bounding box center [452, 264] width 160 height 20
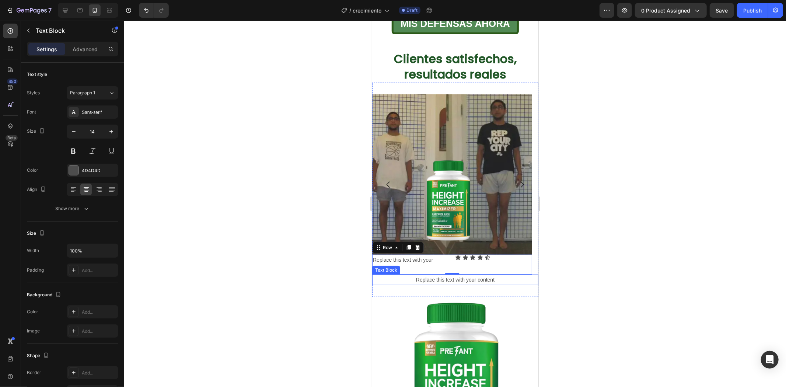
click at [411, 274] on div "Replace this text with your content" at bounding box center [455, 279] width 166 height 11
click at [409, 267] on icon at bounding box center [409, 267] width 2 height 1
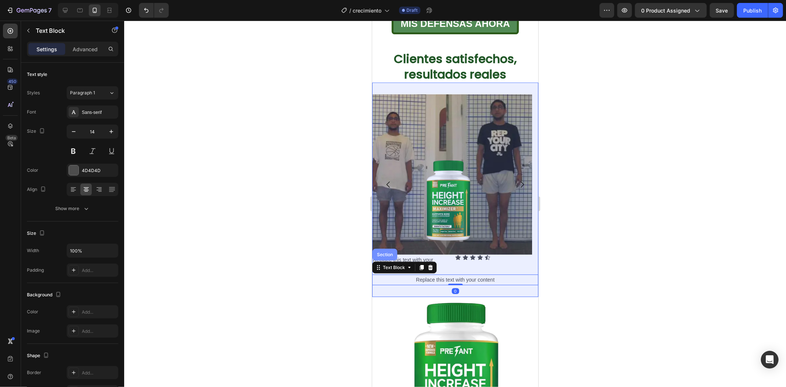
click at [389, 248] on div "Section" at bounding box center [384, 254] width 25 height 12
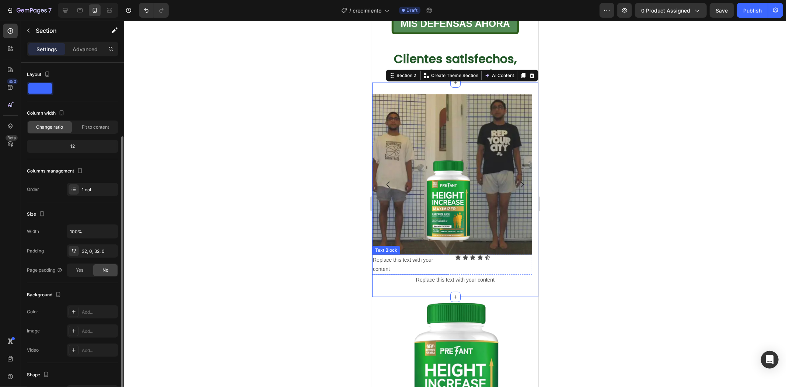
scroll to position [41, 0]
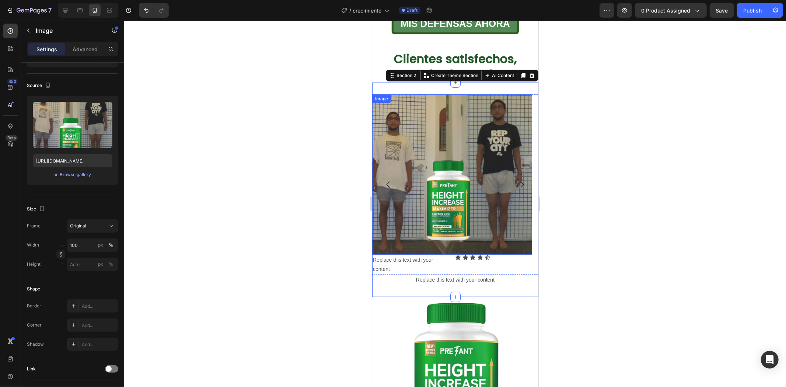
click at [404, 116] on img at bounding box center [452, 174] width 160 height 160
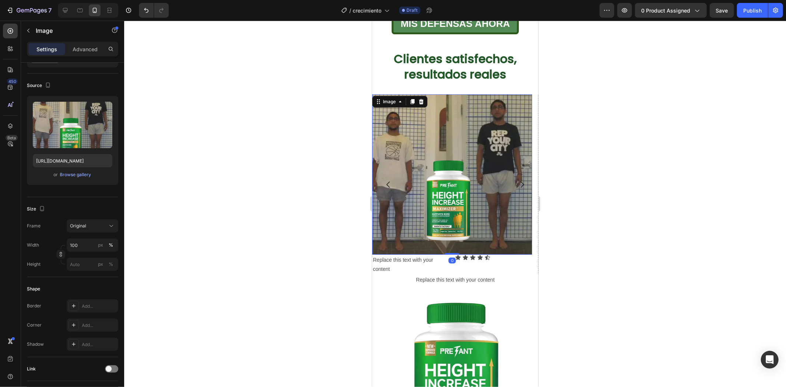
scroll to position [0, 0]
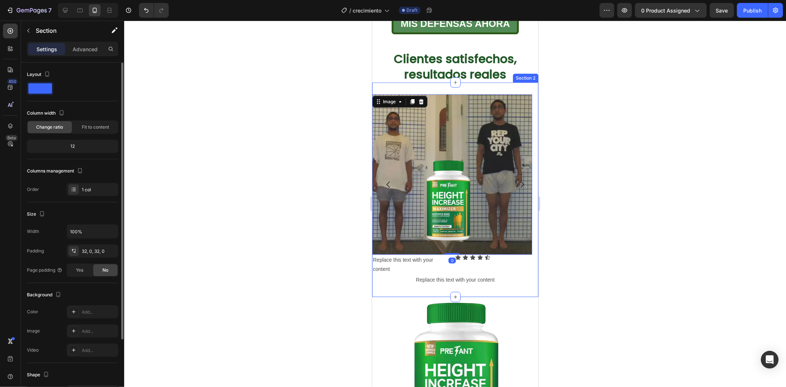
click at [406, 82] on div "Image 0 Replace this text with your content Text Block Icon Icon Icon Icon Icon…" at bounding box center [455, 189] width 166 height 215
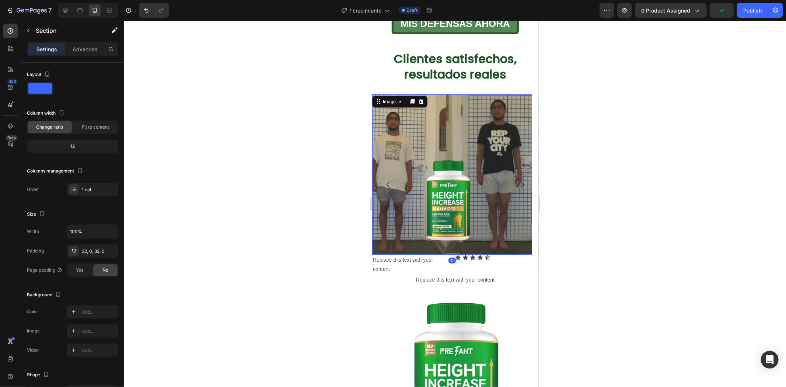
click at [385, 94] on div "Image 0" at bounding box center [452, 174] width 160 height 160
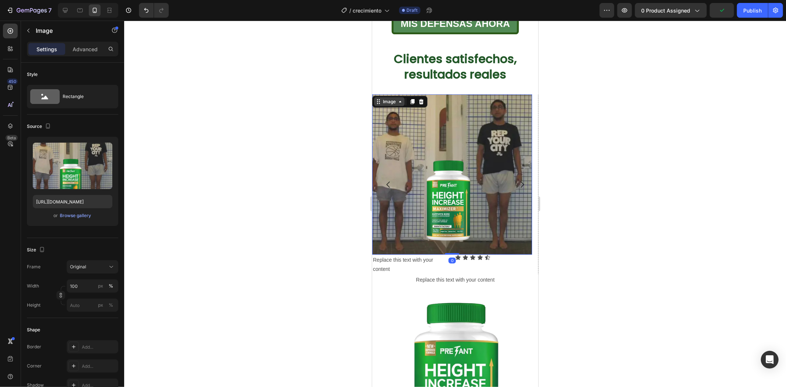
click at [389, 97] on div "Image" at bounding box center [389, 101] width 31 height 9
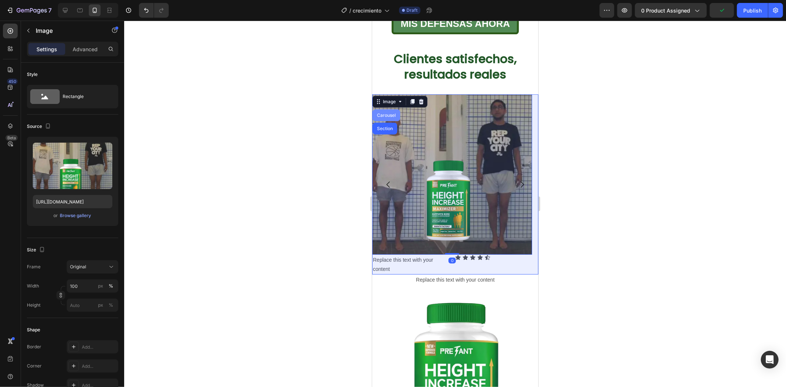
click at [389, 109] on div "Carousel" at bounding box center [386, 115] width 28 height 12
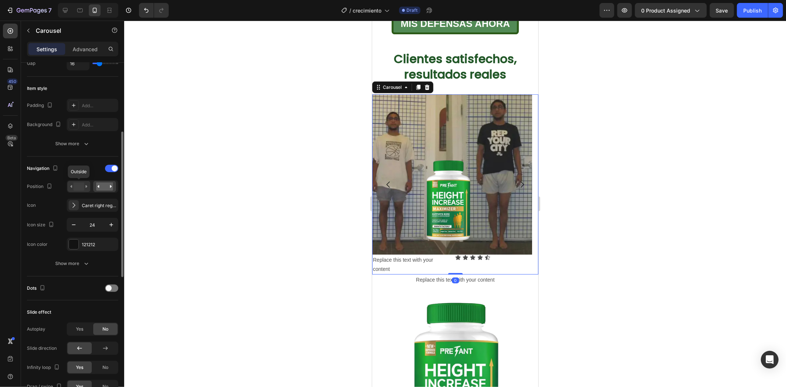
scroll to position [123, 0]
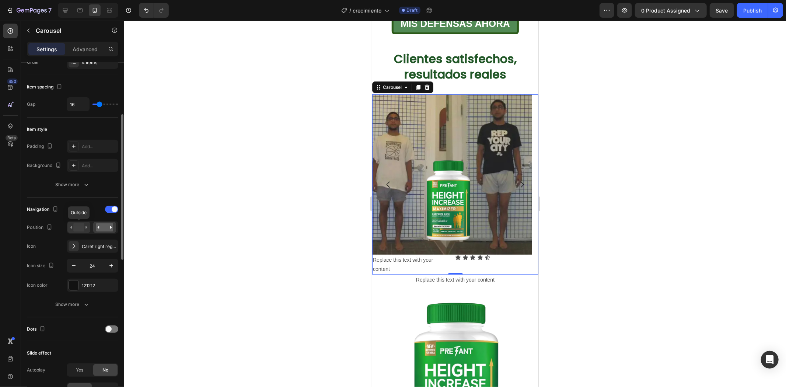
click at [80, 228] on rect at bounding box center [78, 227] width 11 height 8
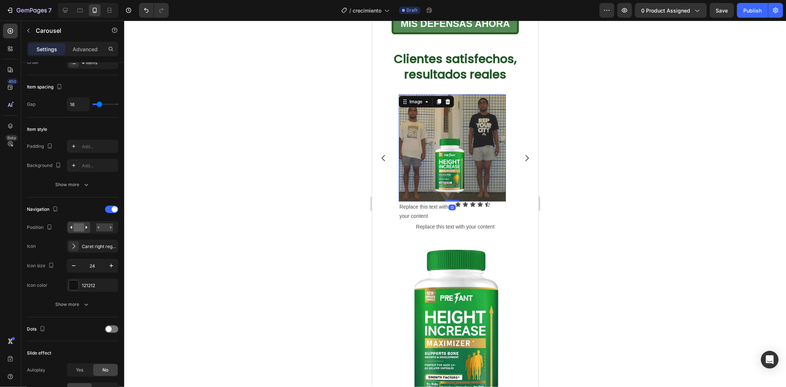
click at [491, 174] on img at bounding box center [452, 147] width 107 height 107
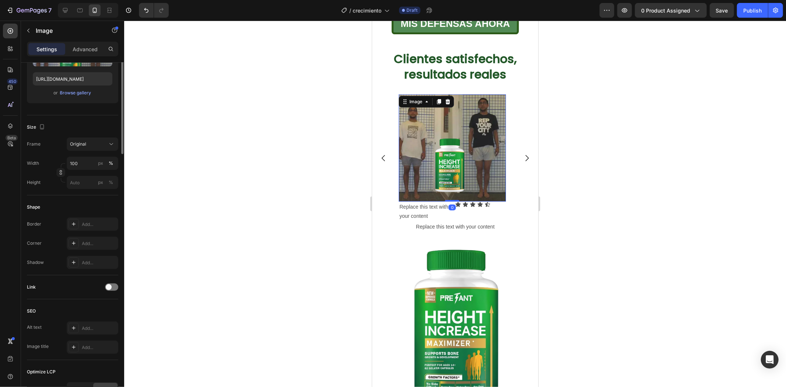
scroll to position [0, 0]
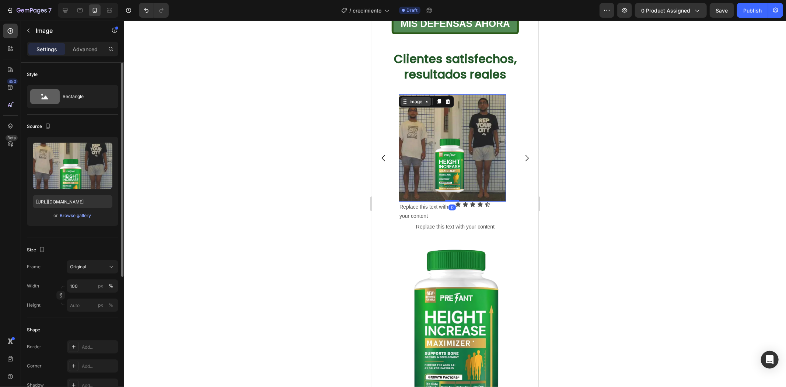
click at [417, 98] on div "Image" at bounding box center [416, 101] width 16 height 7
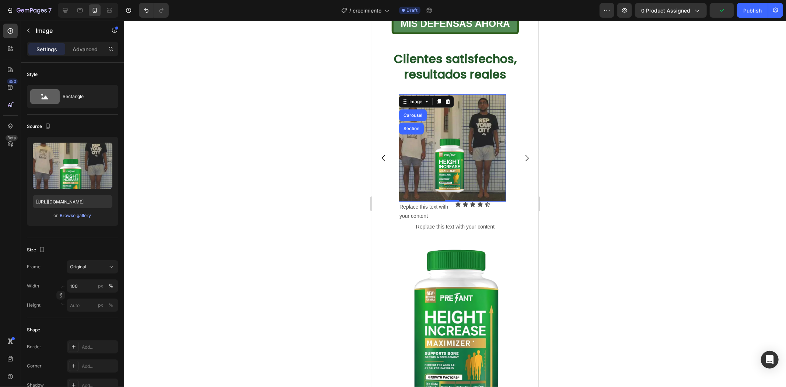
click at [627, 126] on div at bounding box center [455, 204] width 662 height 366
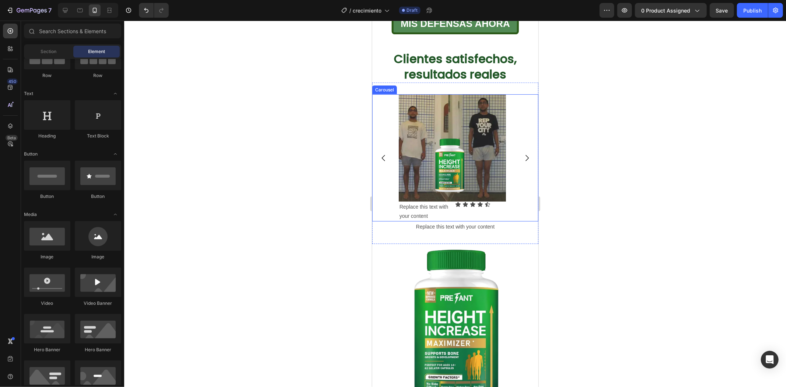
scroll to position [123, 0]
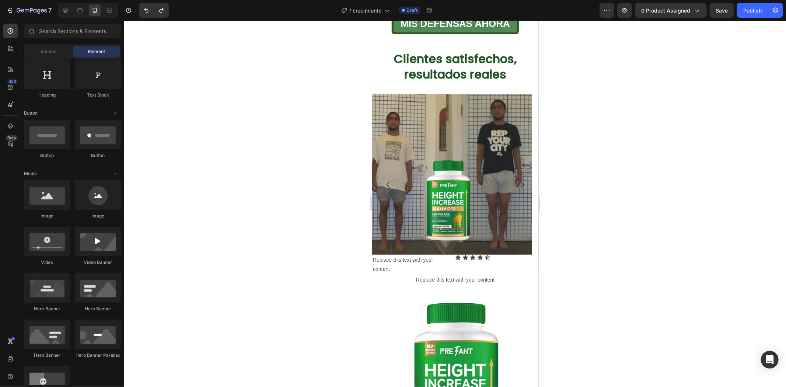
click at [624, 161] on div at bounding box center [455, 204] width 662 height 366
click at [484, 170] on img at bounding box center [452, 174] width 160 height 160
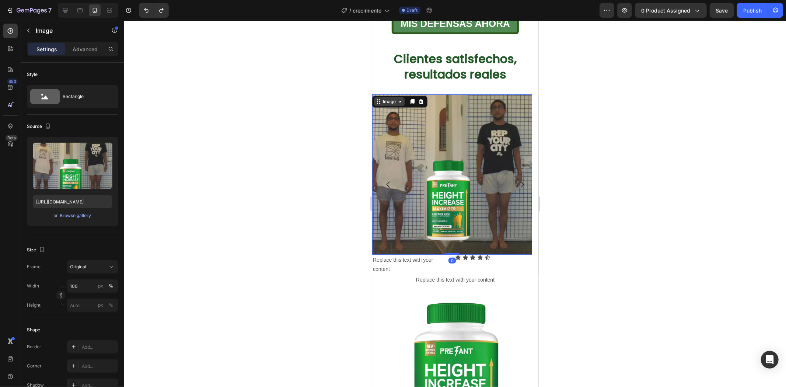
click at [389, 98] on div "Image" at bounding box center [389, 101] width 16 height 7
click at [674, 128] on div at bounding box center [455, 204] width 662 height 366
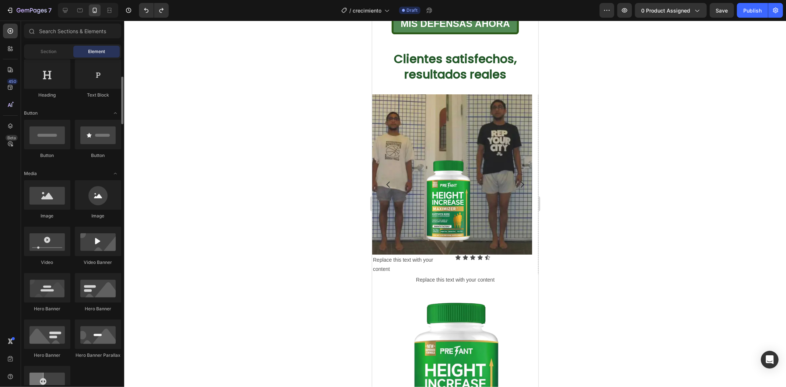
scroll to position [0, 0]
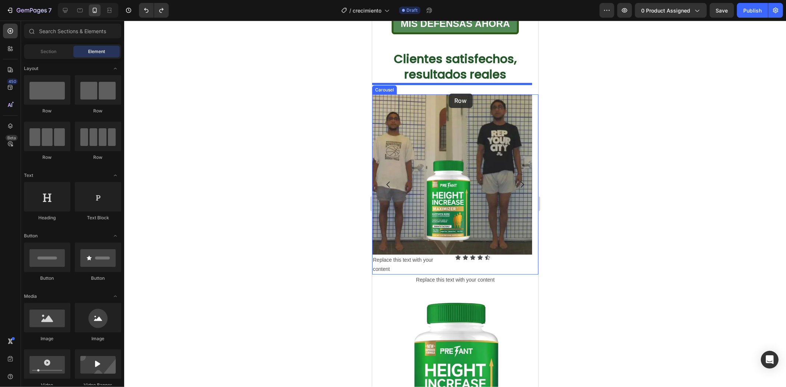
drag, startPoint x: 413, startPoint y: 119, endPoint x: 449, endPoint y: 93, distance: 44.1
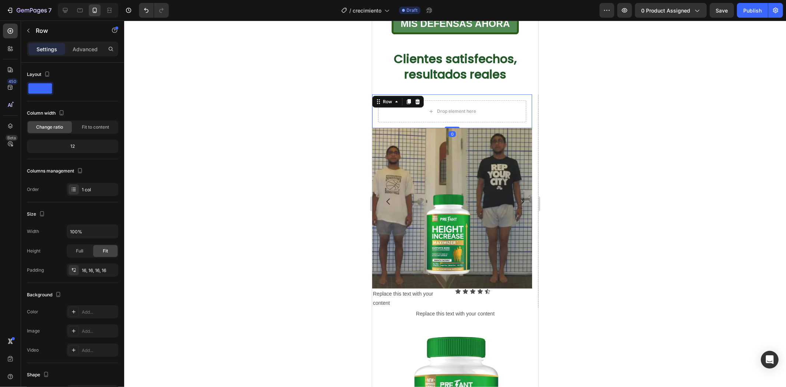
drag, startPoint x: 651, startPoint y: 173, endPoint x: 569, endPoint y: 188, distance: 83.7
click at [644, 173] on div at bounding box center [455, 204] width 662 height 366
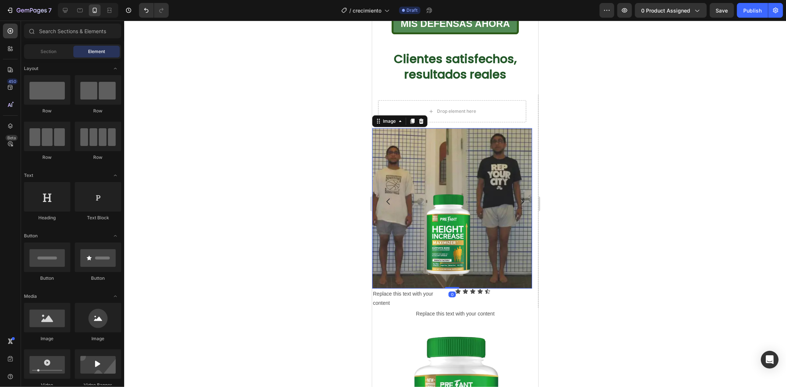
click at [462, 205] on img at bounding box center [452, 208] width 160 height 160
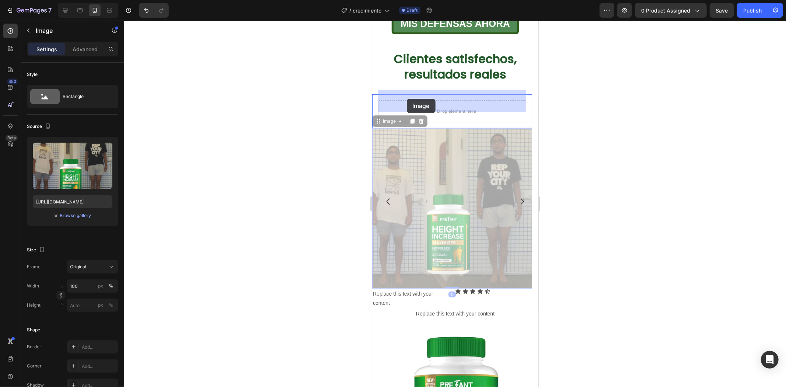
drag, startPoint x: 390, startPoint y: 111, endPoint x: 408, endPoint y: 97, distance: 22.3
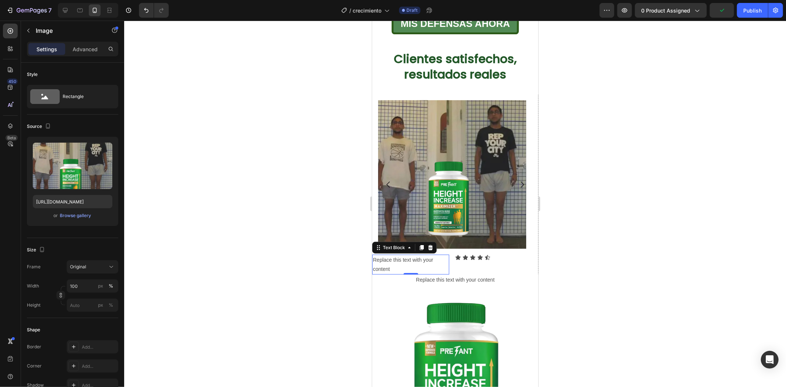
click at [446, 254] on div "Replace this text with your content" at bounding box center [410, 264] width 77 height 20
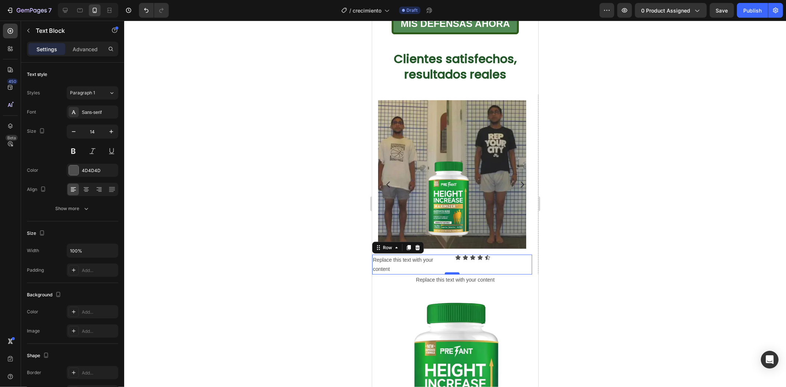
click at [450, 262] on div "Replace this text with your content Text Block Icon Icon Icon Icon Icon Icon Li…" at bounding box center [452, 264] width 160 height 20
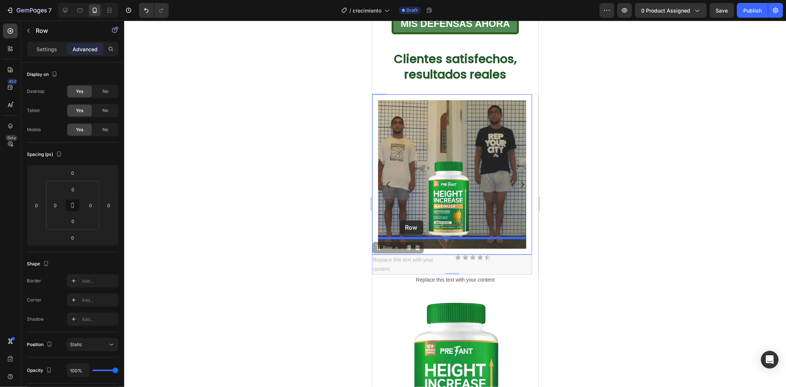
drag, startPoint x: 394, startPoint y: 237, endPoint x: 399, endPoint y: 220, distance: 17.3
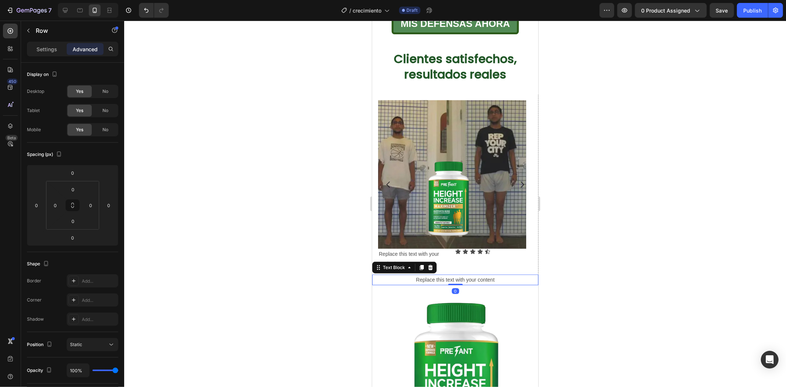
click at [427, 274] on div "Replace this text with your content" at bounding box center [455, 279] width 166 height 11
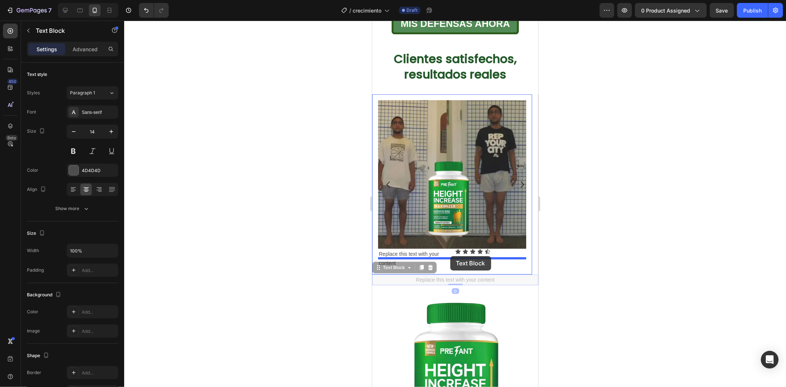
drag, startPoint x: 408, startPoint y: 258, endPoint x: 450, endPoint y: 256, distance: 42.1
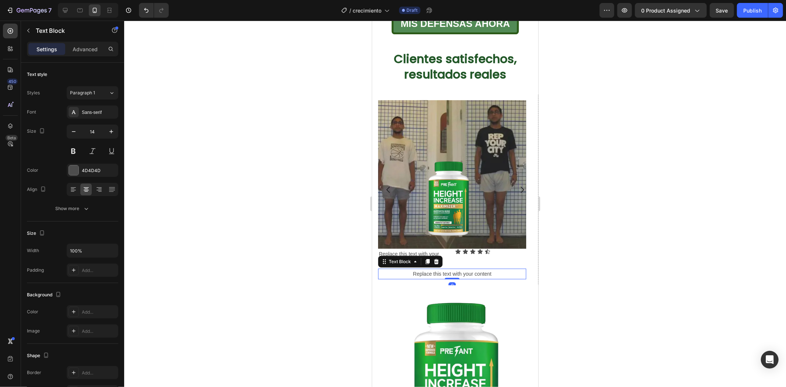
drag, startPoint x: 600, startPoint y: 237, endPoint x: 556, endPoint y: 252, distance: 47.0
click at [600, 237] on div at bounding box center [455, 204] width 662 height 366
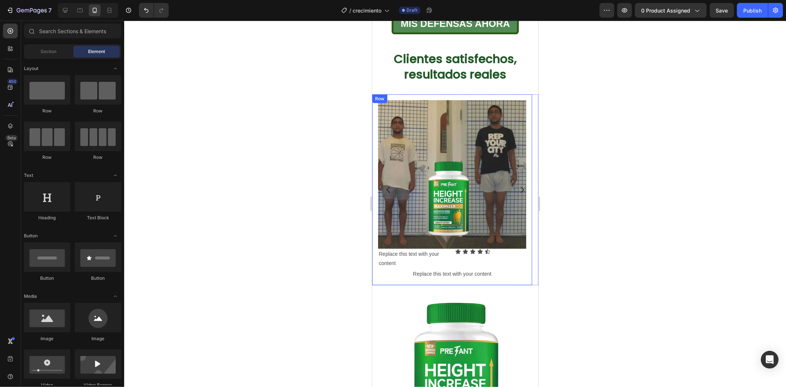
drag, startPoint x: 471, startPoint y: 269, endPoint x: 465, endPoint y: 267, distance: 6.8
click at [471, 269] on div "Image Replace this text with your content Text Block Icon Icon Icon Icon Icon I…" at bounding box center [452, 189] width 160 height 191
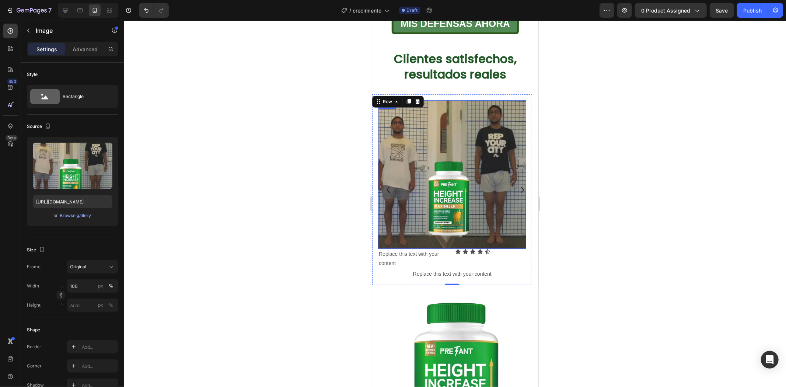
click at [445, 226] on img at bounding box center [452, 174] width 148 height 148
click at [395, 104] on div "Image" at bounding box center [395, 107] width 16 height 7
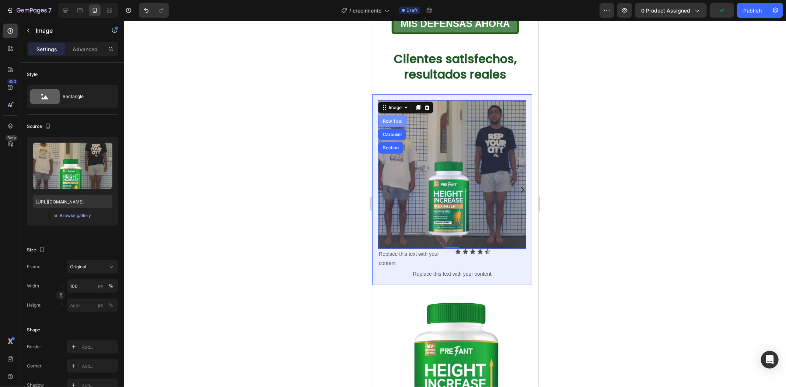
click at [397, 119] on div "Row 1 col" at bounding box center [392, 121] width 22 height 4
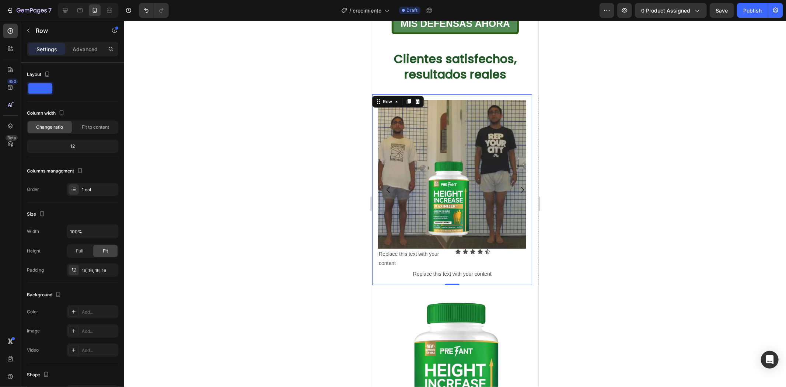
click at [84, 56] on div "Settings Advanced" at bounding box center [72, 52] width 103 height 21
click at [82, 53] on div "Advanced" at bounding box center [85, 49] width 37 height 12
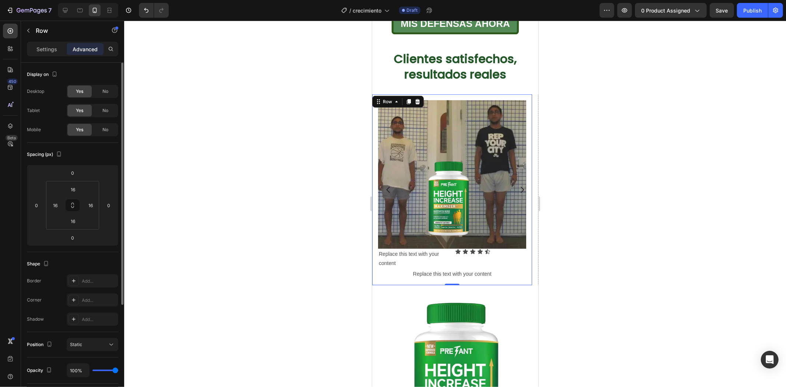
scroll to position [41, 0]
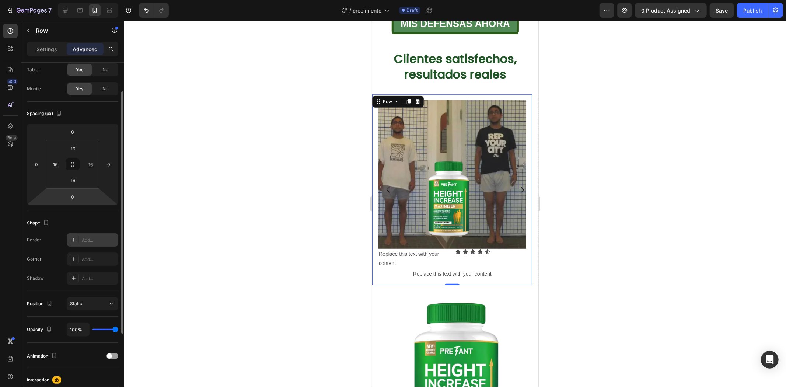
click at [93, 236] on div "Add..." at bounding box center [93, 239] width 52 height 13
click at [81, 263] on div "Add..." at bounding box center [93, 259] width 52 height 13
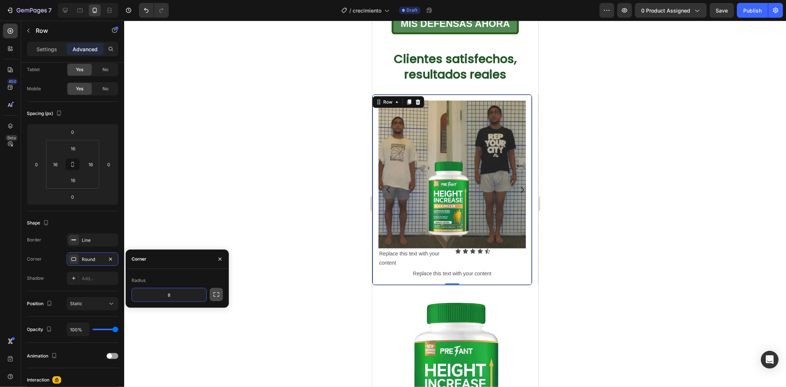
click at [213, 295] on icon "button" at bounding box center [216, 294] width 7 height 7
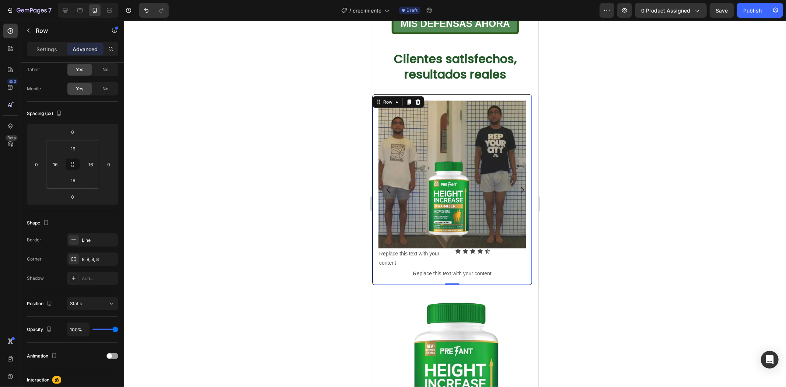
click at [569, 210] on div at bounding box center [455, 204] width 662 height 366
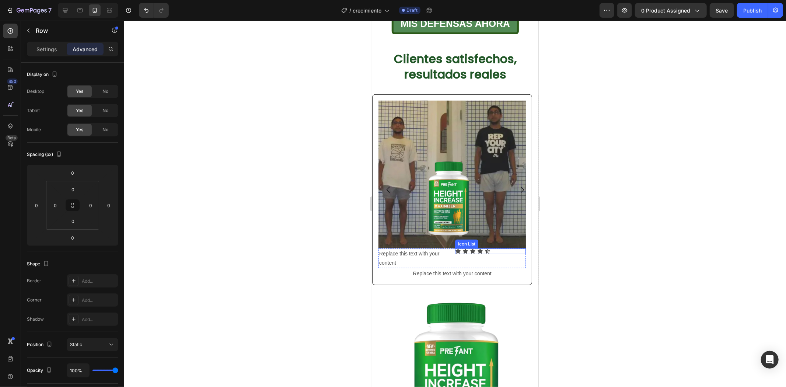
click at [498, 248] on div "Icon Icon Icon Icon Icon Icon List" at bounding box center [490, 258] width 71 height 20
click at [392, 238] on div "Row" at bounding box center [393, 241] width 12 height 7
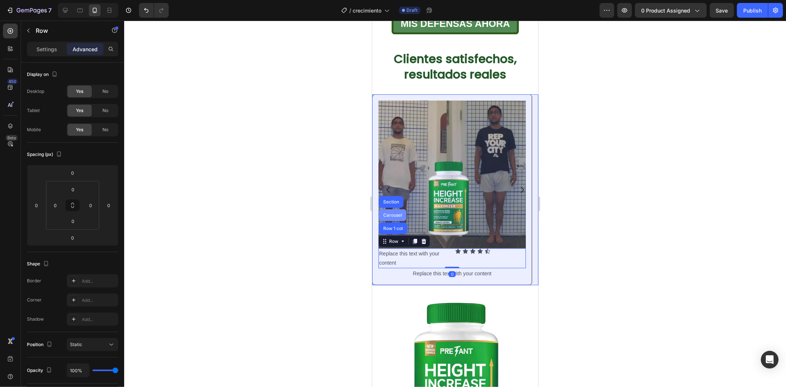
click at [392, 213] on div "Carousel" at bounding box center [393, 215] width 22 height 4
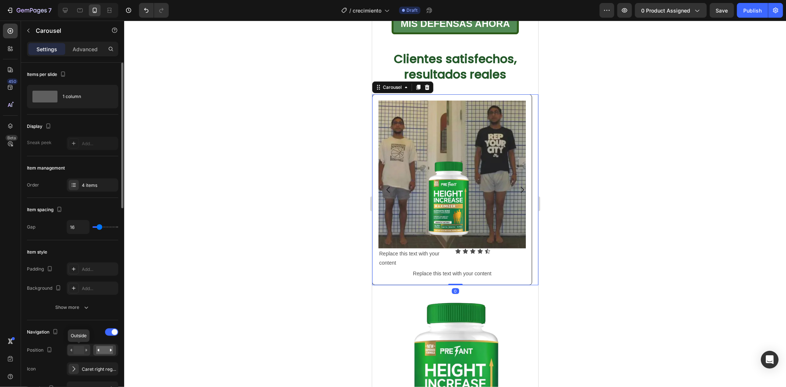
click at [81, 348] on rect at bounding box center [78, 350] width 11 height 8
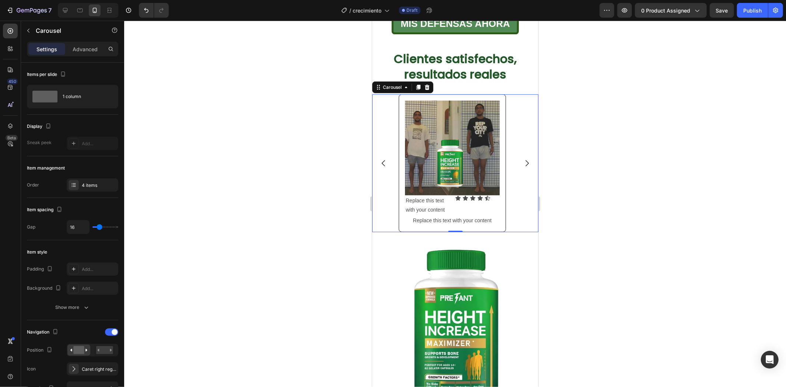
click at [596, 179] on div at bounding box center [455, 204] width 662 height 366
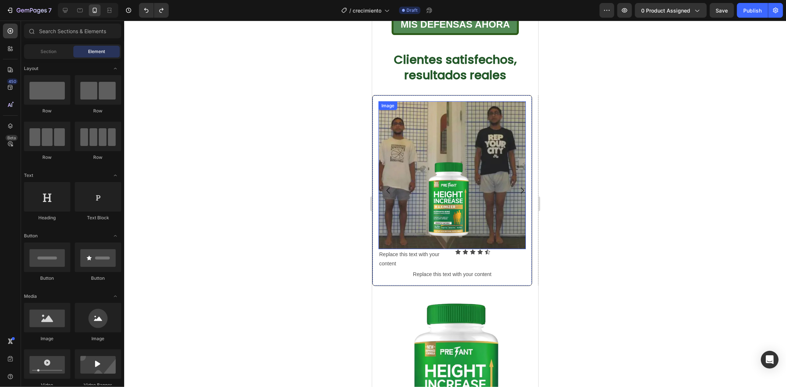
scroll to position [327, 0]
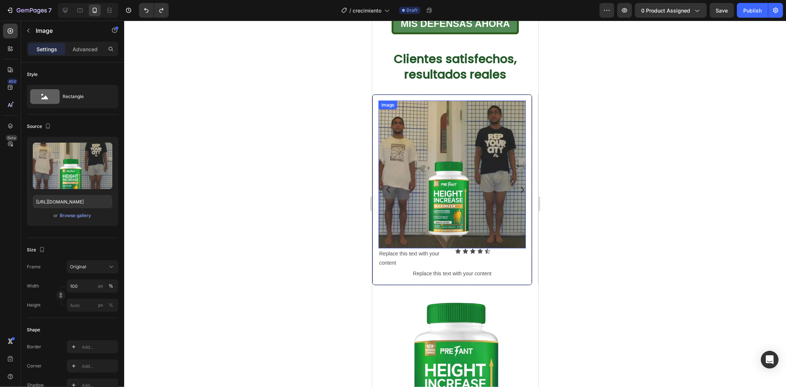
click at [454, 189] on img at bounding box center [451, 173] width 147 height 147
click at [396, 104] on div "Image" at bounding box center [395, 107] width 16 height 7
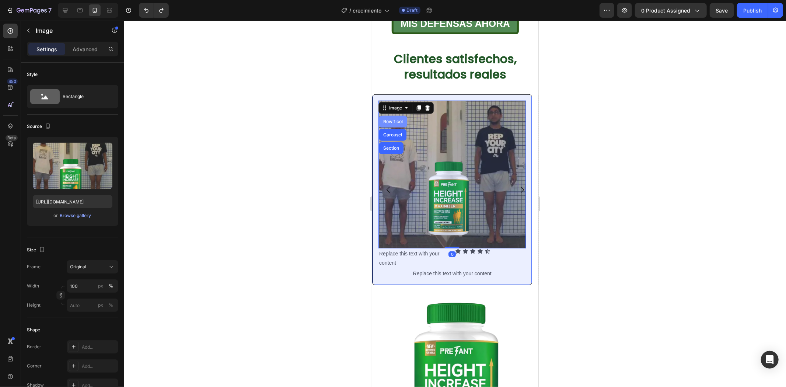
click at [394, 115] on div "Row 1 col" at bounding box center [393, 121] width 28 height 12
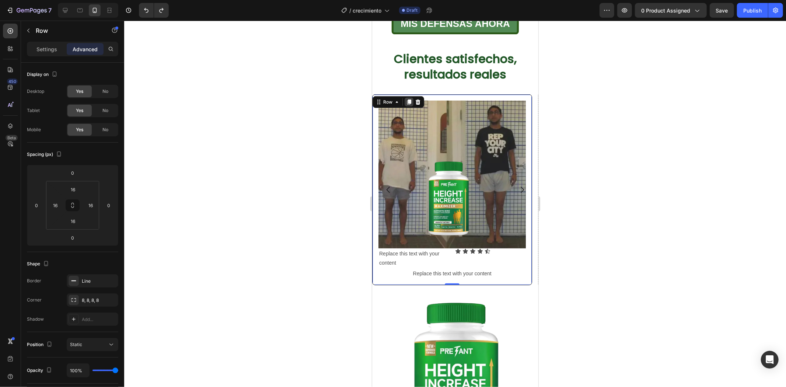
click at [408, 100] on icon at bounding box center [409, 102] width 4 height 5
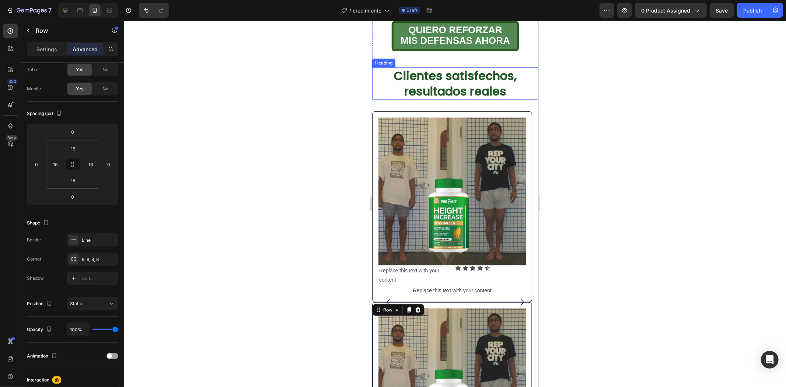
scroll to position [310, 0]
click at [387, 112] on div "Row" at bounding box center [379, 116] width 15 height 9
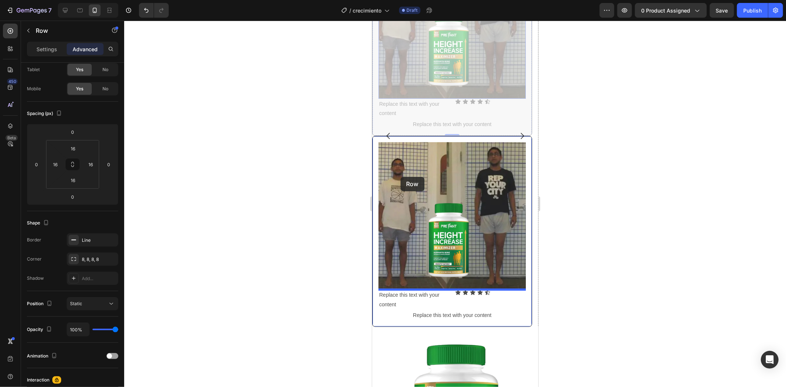
scroll to position [515, 0]
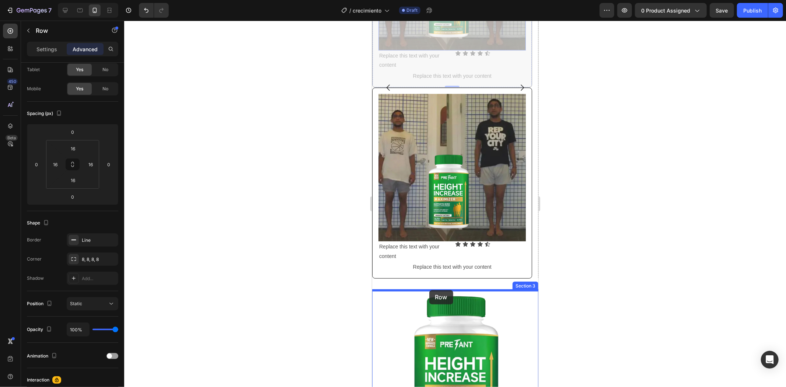
drag, startPoint x: 385, startPoint y: 107, endPoint x: 429, endPoint y: 291, distance: 189.3
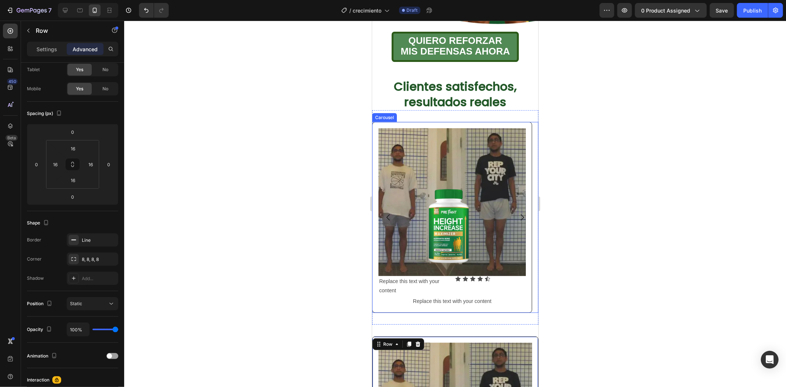
scroll to position [296, 0]
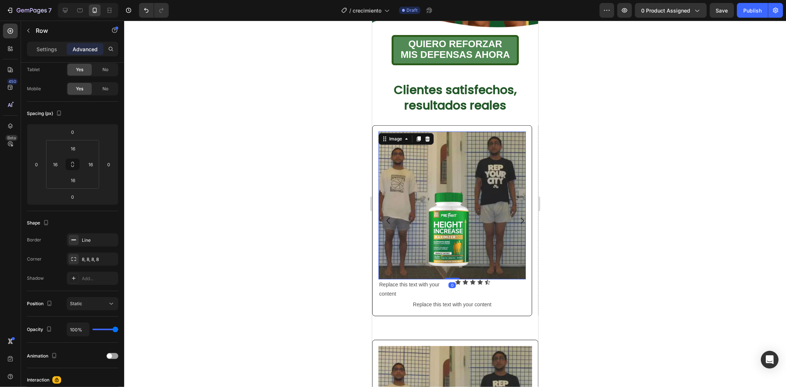
click at [504, 241] on img at bounding box center [451, 204] width 147 height 147
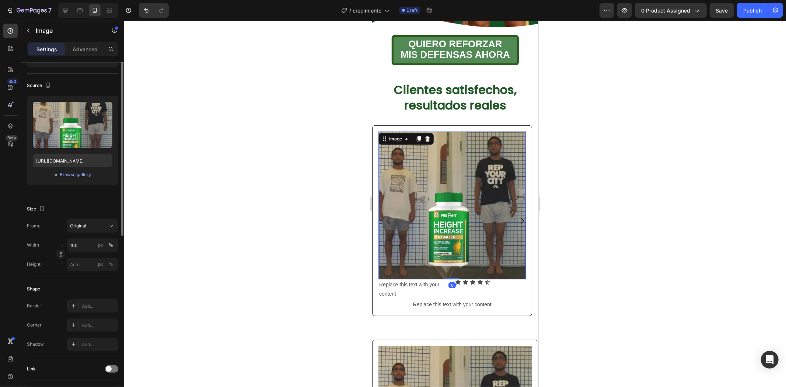
scroll to position [0, 0]
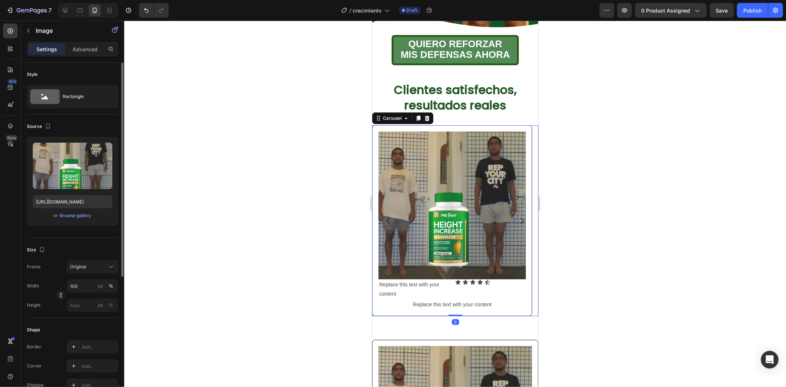
click at [521, 218] on icon "Carousel Next Arrow" at bounding box center [522, 221] width 3 height 6
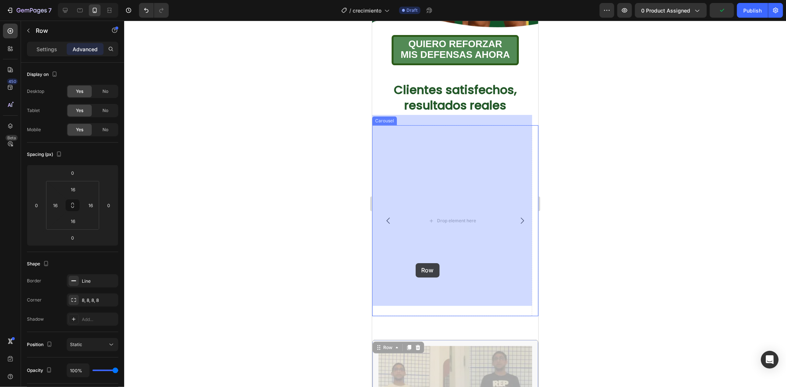
drag, startPoint x: 380, startPoint y: 334, endPoint x: 406, endPoint y: 279, distance: 61.0
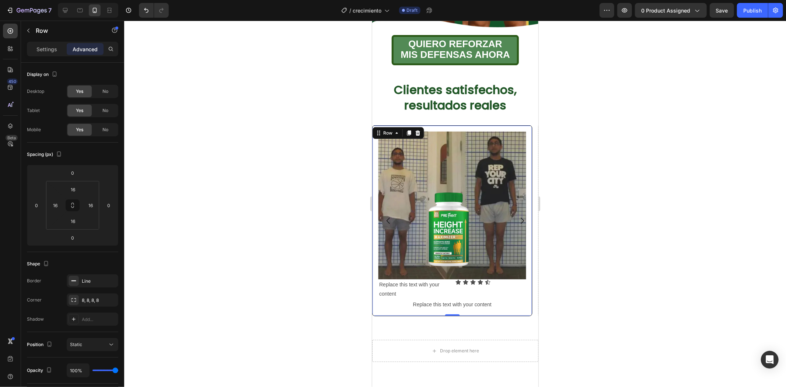
click at [655, 220] on div at bounding box center [455, 204] width 662 height 366
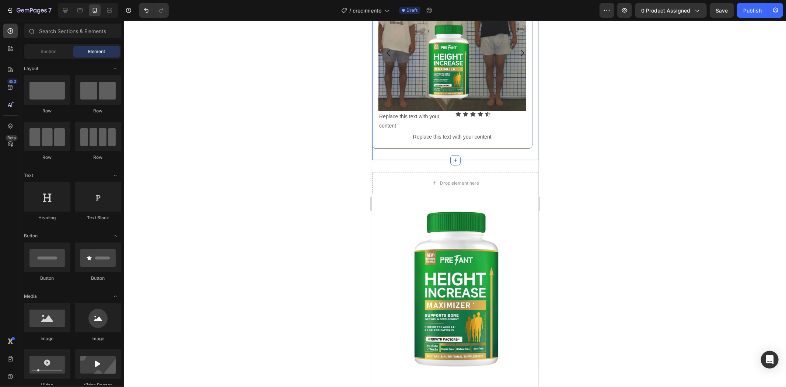
scroll to position [460, 0]
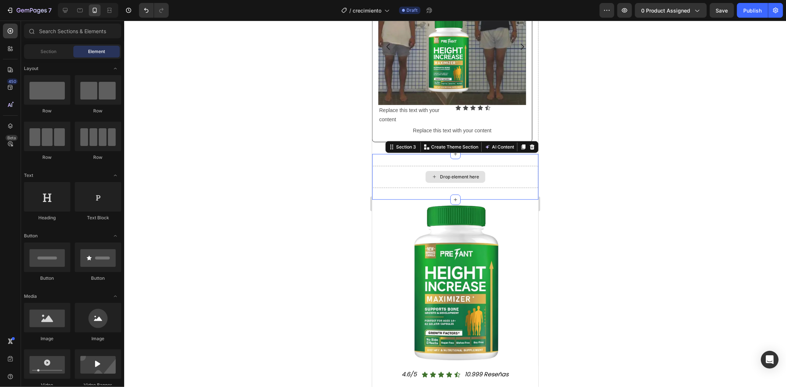
click at [417, 174] on div "Drop element here" at bounding box center [455, 177] width 166 height 22
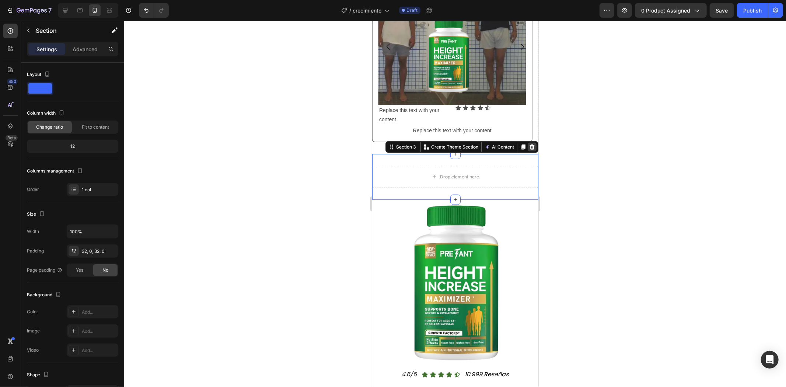
click at [530, 147] on icon at bounding box center [532, 146] width 5 height 5
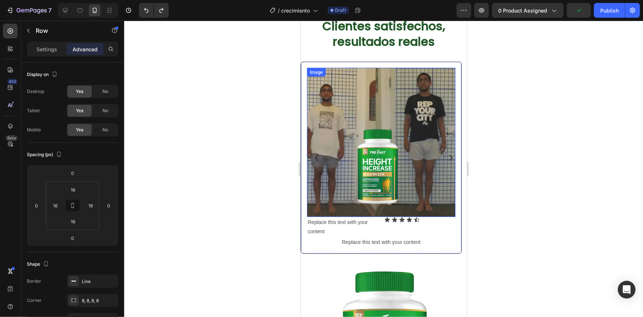
scroll to position [361, 0]
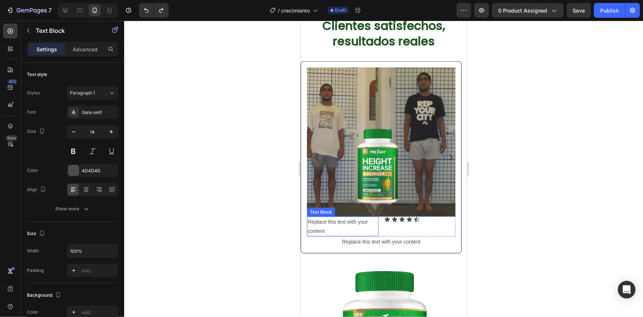
click at [345, 216] on div "Replace this text with your content" at bounding box center [343, 226] width 72 height 20
click at [345, 217] on p "Replace this text with your content" at bounding box center [342, 226] width 70 height 18
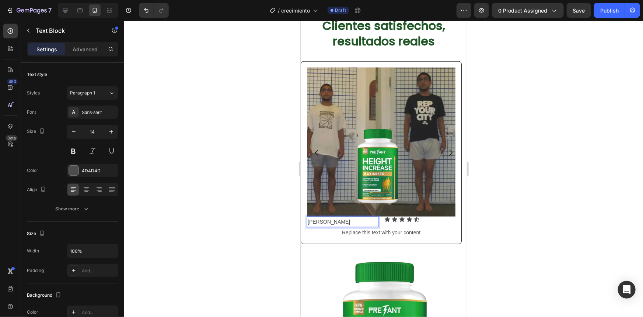
click at [339, 217] on p "[PERSON_NAME]" at bounding box center [342, 221] width 70 height 9
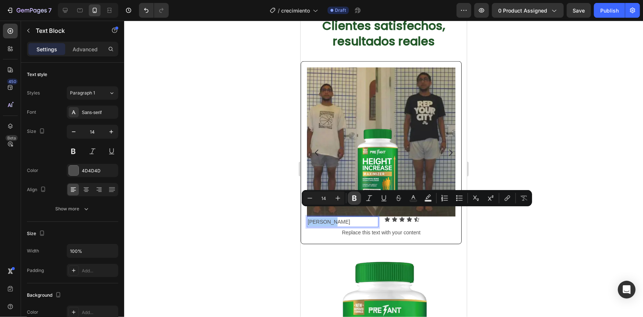
click at [355, 200] on icon "Editor contextual toolbar" at bounding box center [354, 198] width 4 height 6
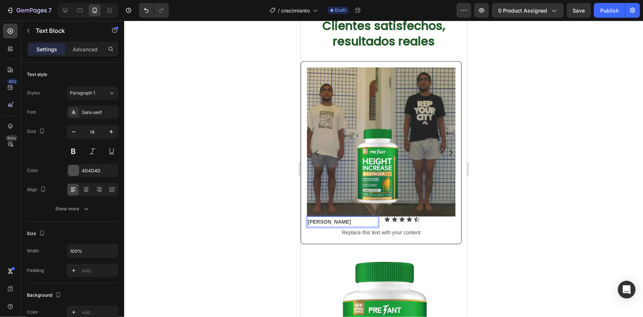
click at [327, 218] on strong "[PERSON_NAME]" at bounding box center [328, 221] width 43 height 6
click at [326, 218] on strong "[PERSON_NAME]" at bounding box center [328, 221] width 43 height 6
click at [86, 168] on div "4D4D4D" at bounding box center [92, 170] width 21 height 7
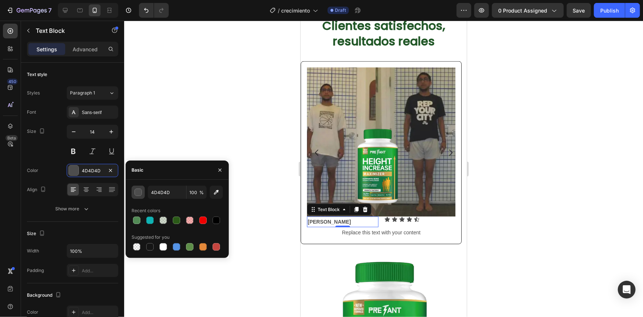
click at [138, 193] on div "button" at bounding box center [138, 192] width 7 height 7
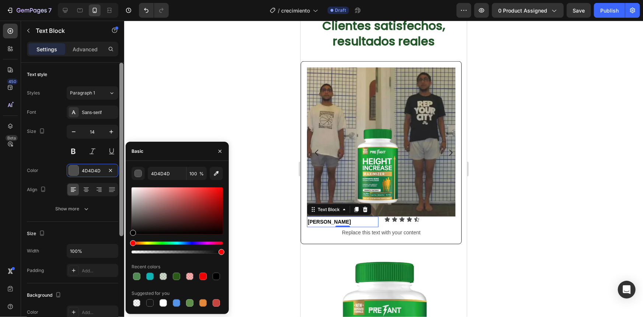
drag, startPoint x: 142, startPoint y: 229, endPoint x: 123, endPoint y: 242, distance: 23.2
click at [125, 0] on div "7 Version history / crecimiento Draft Preview 0 product assigned Save Publish 4…" at bounding box center [321, 0] width 643 height 0
type input "000000"
click at [534, 191] on div at bounding box center [383, 169] width 519 height 296
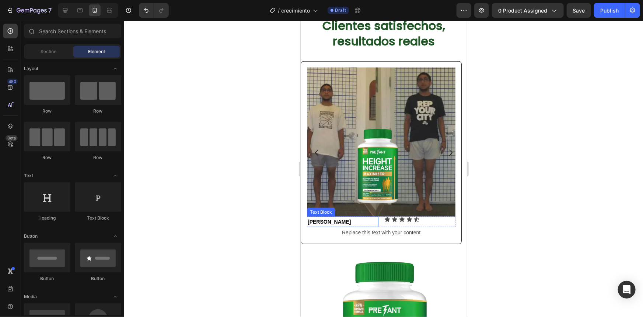
click at [341, 217] on p "[PERSON_NAME]" at bounding box center [342, 221] width 70 height 9
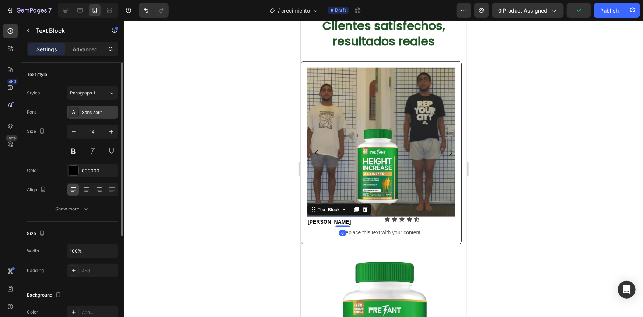
click at [94, 116] on div "Sans-serif" at bounding box center [93, 111] width 52 height 13
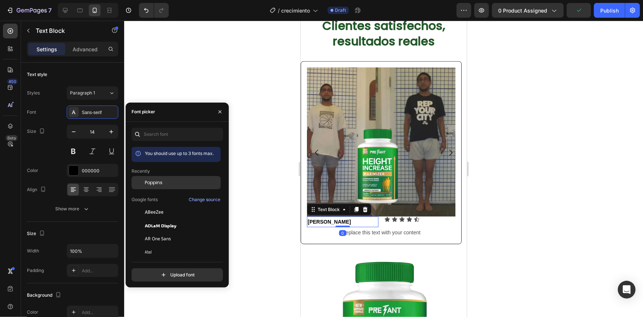
click at [157, 232] on div "Poppins" at bounding box center [176, 238] width 89 height 13
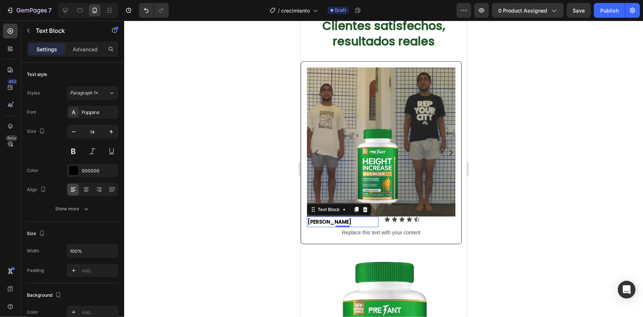
drag, startPoint x: 542, startPoint y: 182, endPoint x: 527, endPoint y: 184, distance: 14.5
click at [542, 182] on div at bounding box center [383, 169] width 519 height 296
click at [344, 217] on p "[PERSON_NAME]" at bounding box center [342, 221] width 70 height 9
click at [112, 132] on icon "button" at bounding box center [111, 131] width 7 height 7
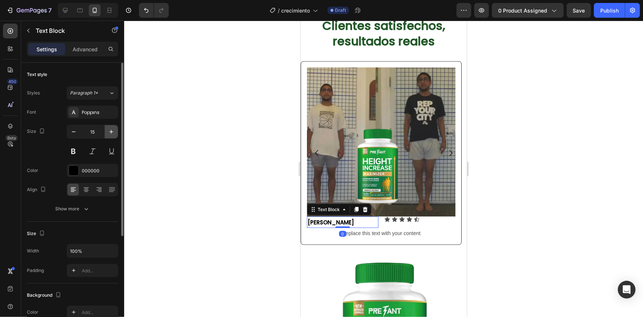
click at [112, 132] on icon "button" at bounding box center [111, 131] width 7 height 7
type input "16"
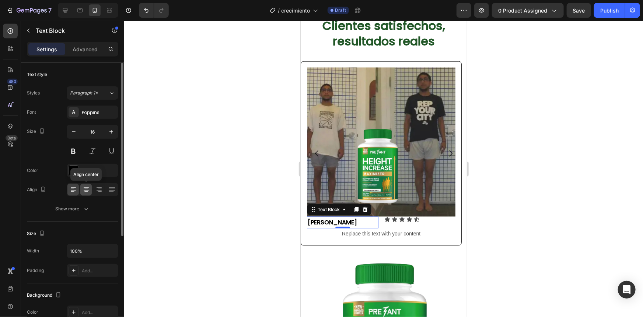
click at [88, 190] on icon at bounding box center [86, 189] width 7 height 7
click at [74, 185] on div at bounding box center [72, 190] width 11 height 12
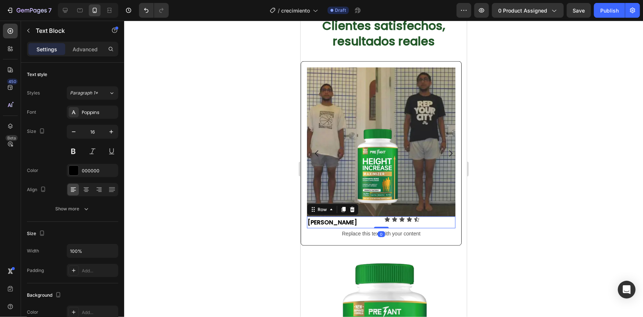
click at [431, 216] on div "Icon Icon Icon Icon Icon Icon List" at bounding box center [420, 222] width 72 height 12
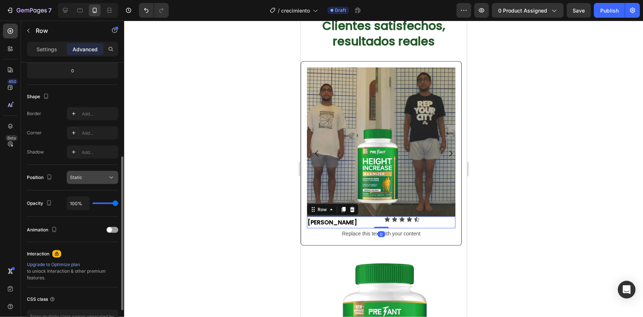
scroll to position [67, 0]
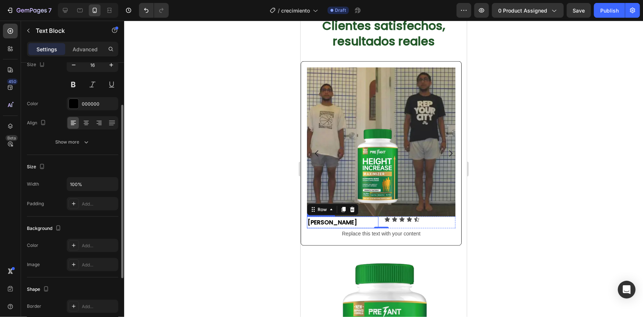
click at [373, 217] on p "[PERSON_NAME]" at bounding box center [342, 222] width 70 height 11
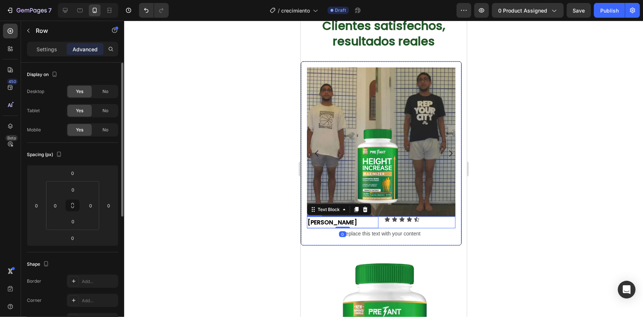
click at [384, 216] on div "Icon Icon Icon Icon Icon Icon List" at bounding box center [420, 222] width 72 height 12
click at [54, 54] on div "Settings" at bounding box center [46, 49] width 37 height 12
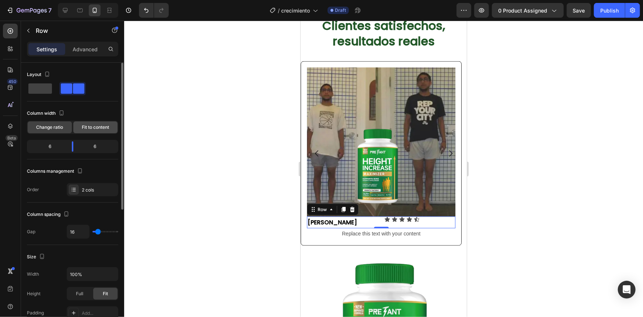
click at [91, 131] on div "Fit to content" at bounding box center [95, 127] width 44 height 12
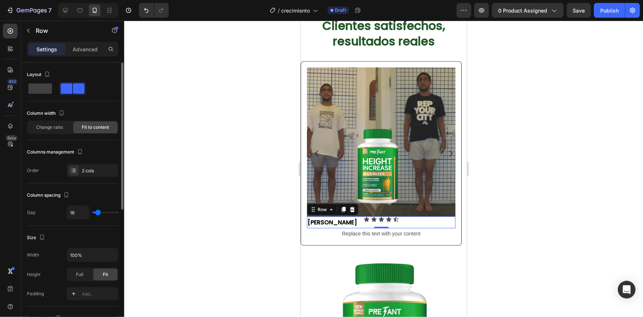
type input "4"
type input "8"
type input "14"
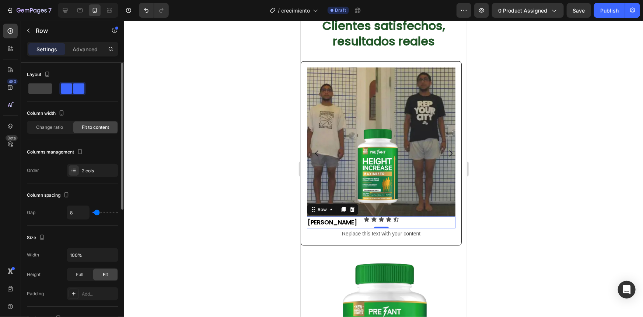
type input "14"
type input "22"
type input "33"
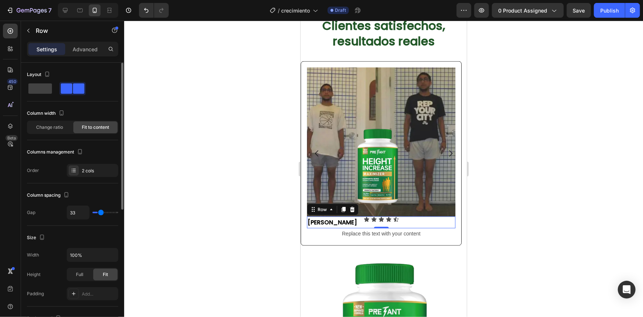
type input "41"
type input "47"
type input "49"
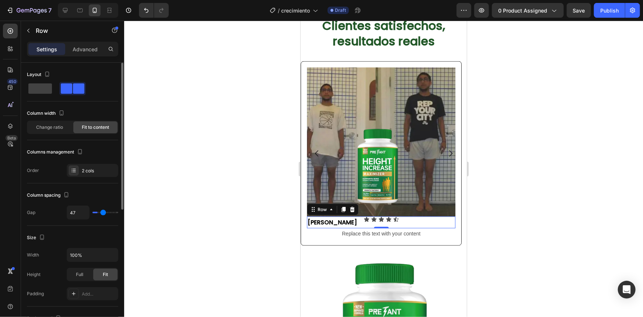
type input "49"
type input "47"
type input "45"
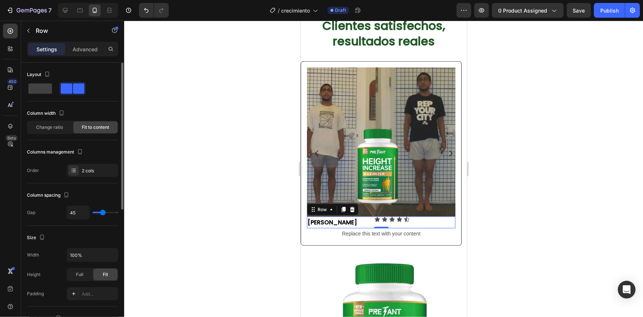
type input "43"
type input "41"
type input "39"
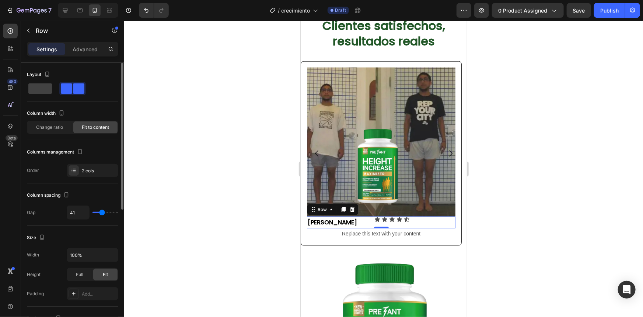
type input "39"
type input "35"
type input "33"
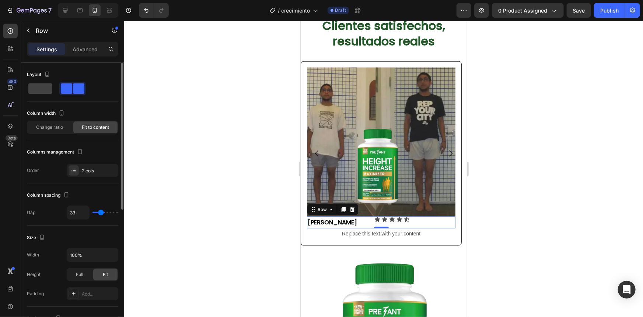
type input "29"
type input "27"
type input "25"
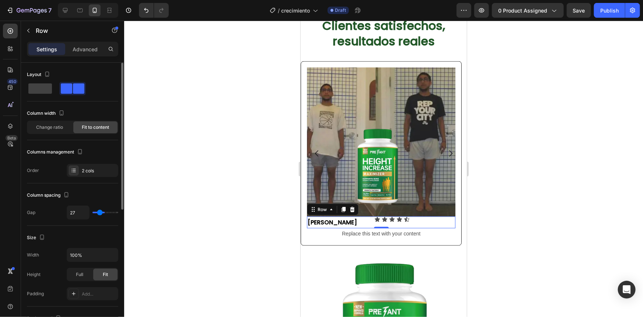
type input "25"
type input "22"
type input "20"
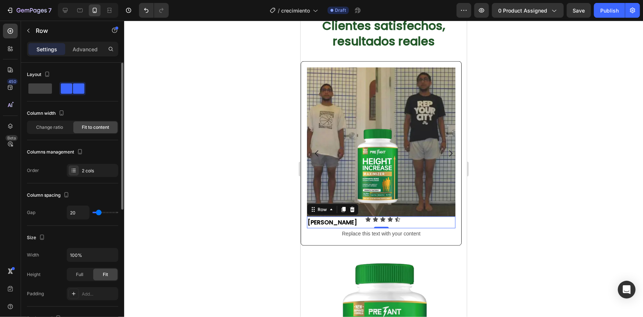
click at [99, 212] on input "range" at bounding box center [106, 212] width 26 height 1
click at [59, 129] on span "Change ratio" at bounding box center [49, 127] width 27 height 7
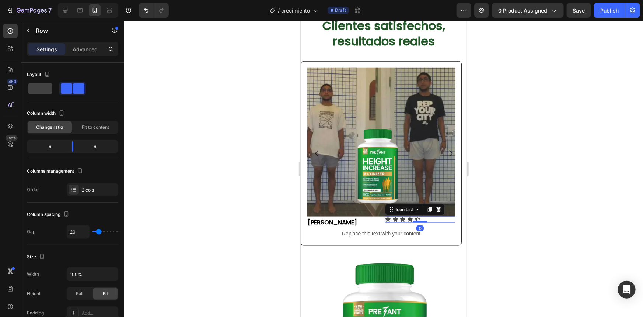
click at [422, 216] on div "Icon Icon Icon Icon Icon" at bounding box center [420, 219] width 71 height 6
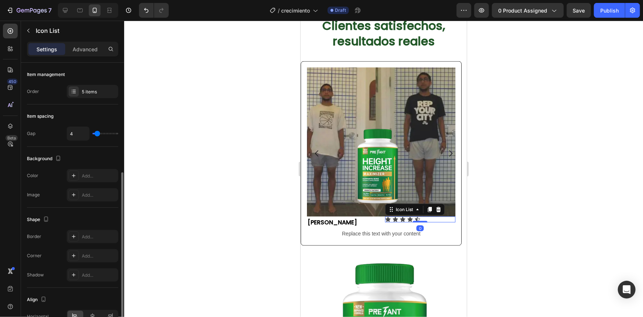
scroll to position [60, 0]
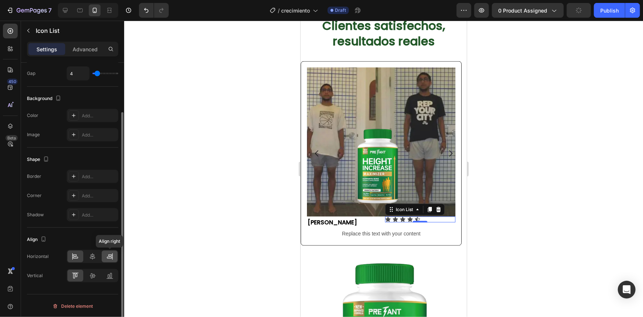
click at [111, 258] on icon at bounding box center [109, 256] width 7 height 7
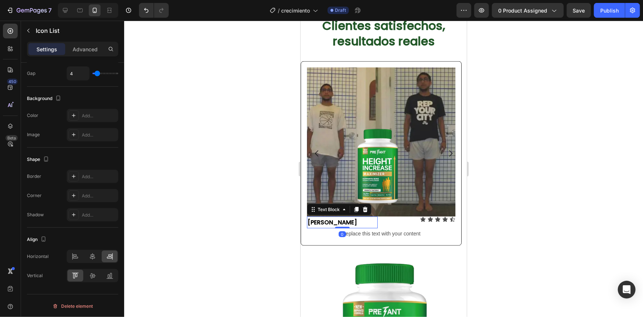
click at [374, 217] on p "[PERSON_NAME]" at bounding box center [341, 222] width 69 height 11
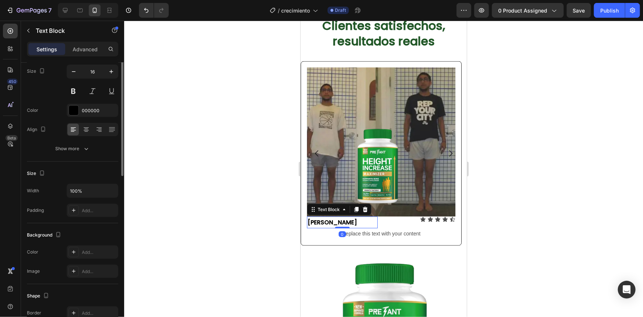
scroll to position [0, 0]
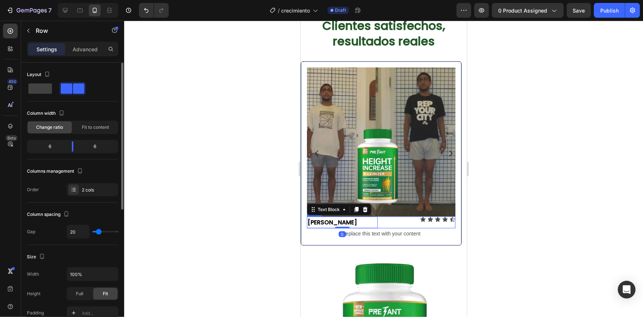
click at [385, 216] on div "Icon Icon Icon Icon Icon Icon List" at bounding box center [420, 222] width 71 height 12
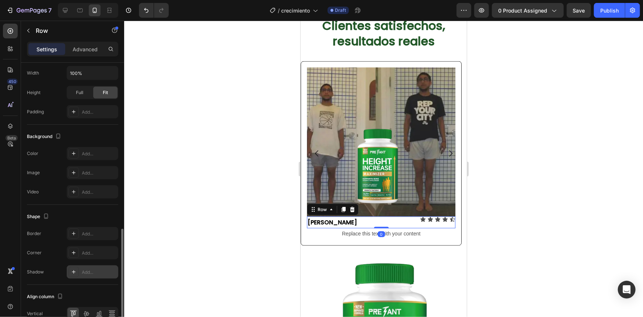
scroll to position [239, 0]
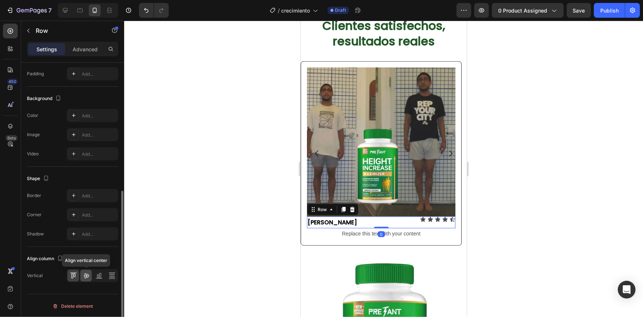
click at [88, 274] on icon at bounding box center [86, 275] width 7 height 7
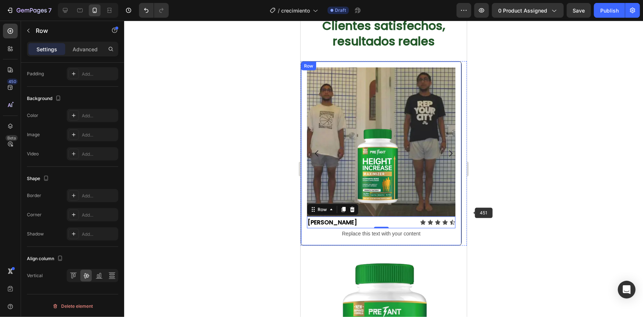
click at [535, 196] on div at bounding box center [383, 169] width 519 height 296
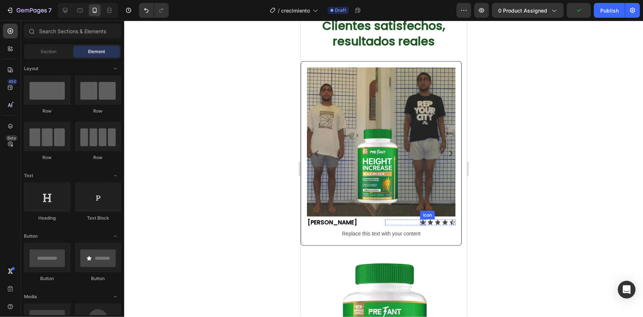
click at [424, 219] on div "Icon" at bounding box center [423, 222] width 6 height 6
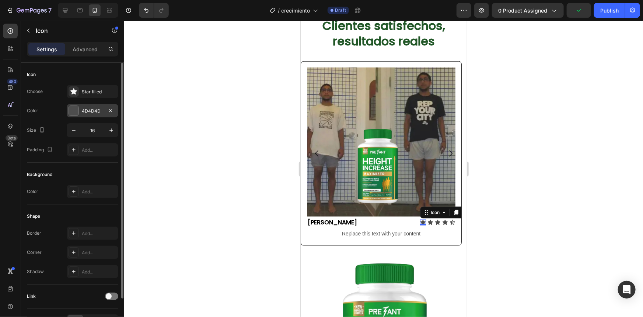
click at [70, 105] on div at bounding box center [74, 110] width 10 height 10
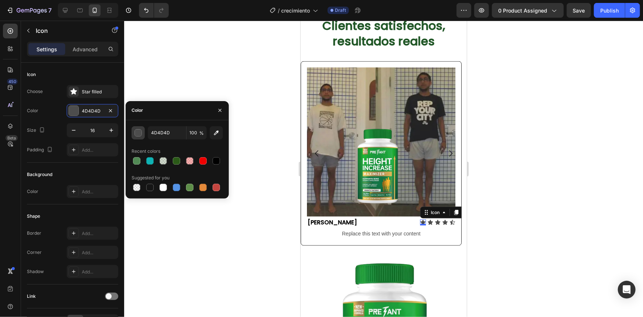
click at [138, 136] on div "button" at bounding box center [138, 132] width 7 height 7
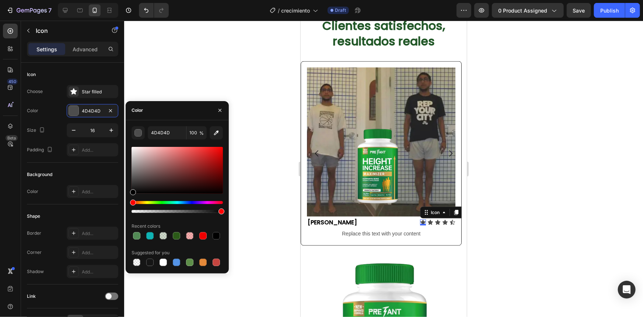
click at [532, 147] on div at bounding box center [383, 169] width 519 height 296
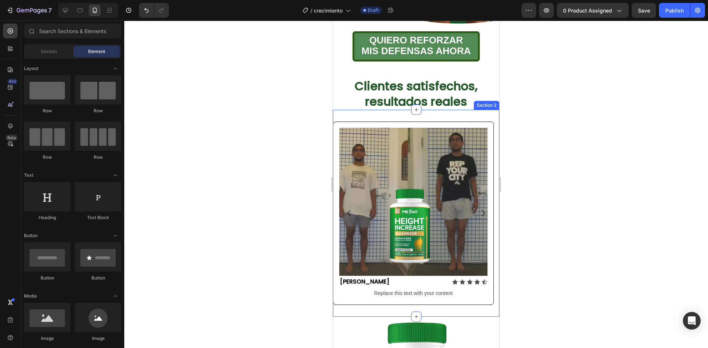
scroll to position [350, 0]
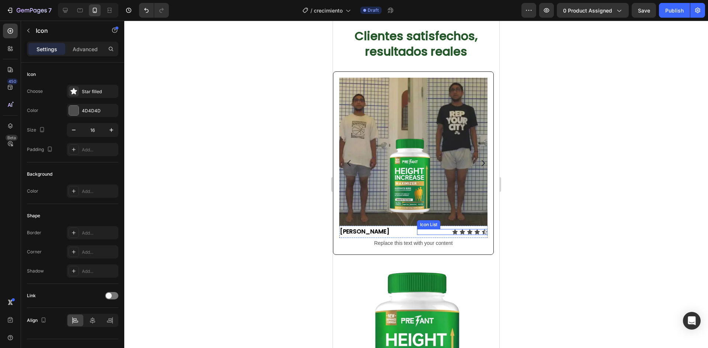
click at [453, 229] on div "Icon" at bounding box center [455, 232] width 6 height 6
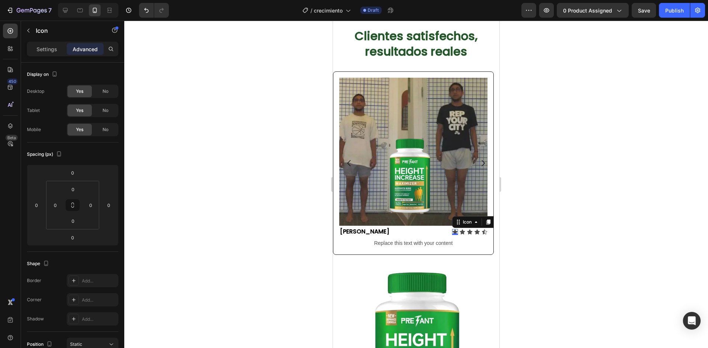
click at [53, 55] on div "Settings Advanced" at bounding box center [72, 49] width 91 height 15
click at [53, 51] on p "Settings" at bounding box center [46, 49] width 21 height 8
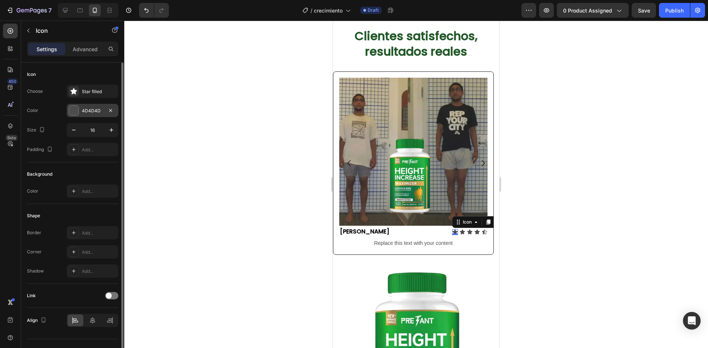
click at [80, 111] on div "4D4D4D" at bounding box center [93, 110] width 52 height 13
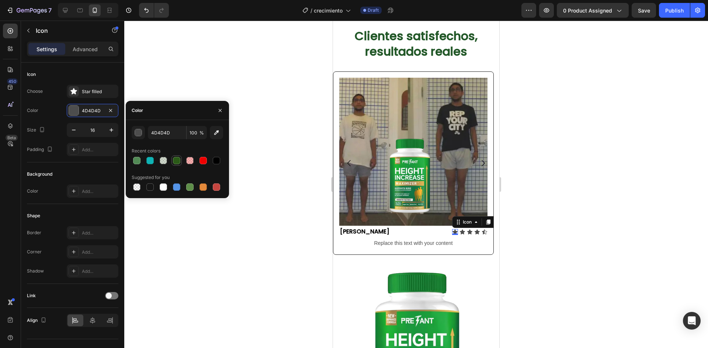
click at [179, 159] on div at bounding box center [176, 160] width 7 height 7
type input "2B5A18"
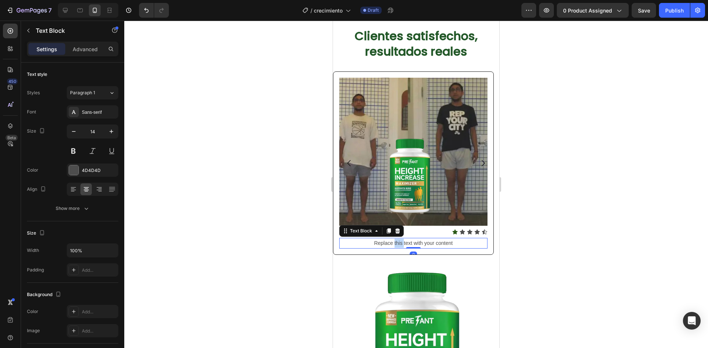
click at [398, 238] on div "Replace this text with your content" at bounding box center [413, 243] width 148 height 11
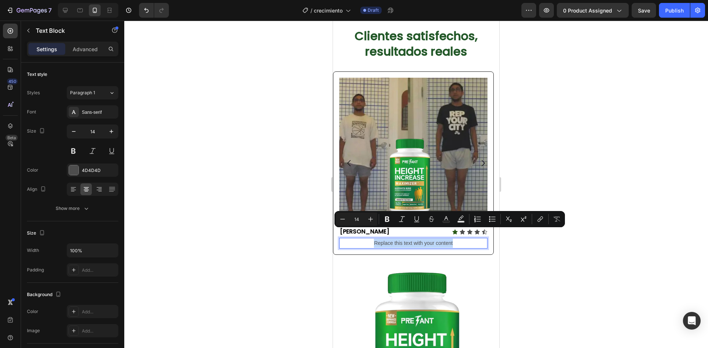
click at [398, 239] on p "Replace this text with your content" at bounding box center [413, 243] width 147 height 9
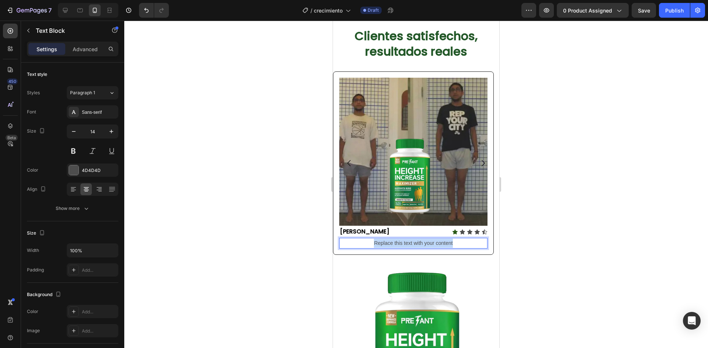
click at [398, 239] on p "Replace this text with your content" at bounding box center [413, 243] width 147 height 9
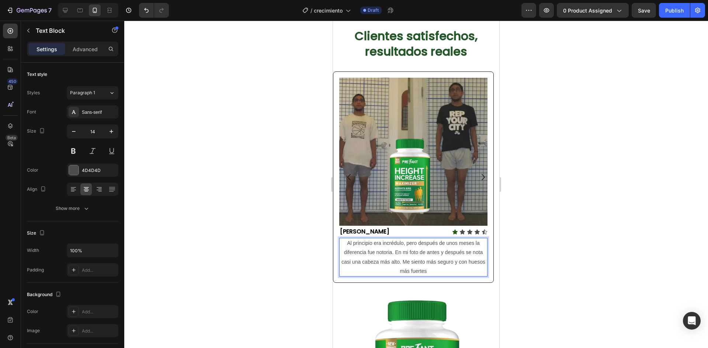
click at [549, 207] on div at bounding box center [416, 185] width 584 height 328
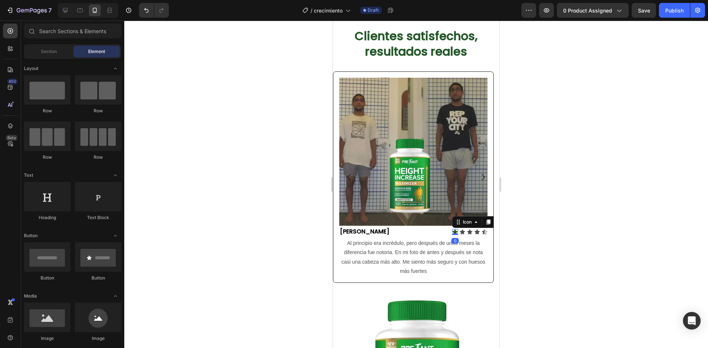
click at [452, 229] on icon at bounding box center [455, 232] width 6 height 6
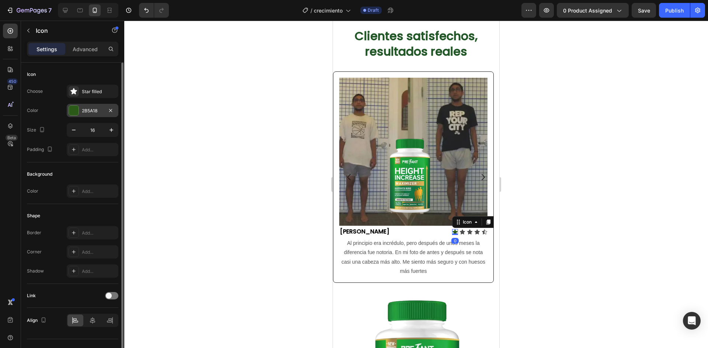
click at [96, 112] on div "2B5A18" at bounding box center [92, 111] width 21 height 7
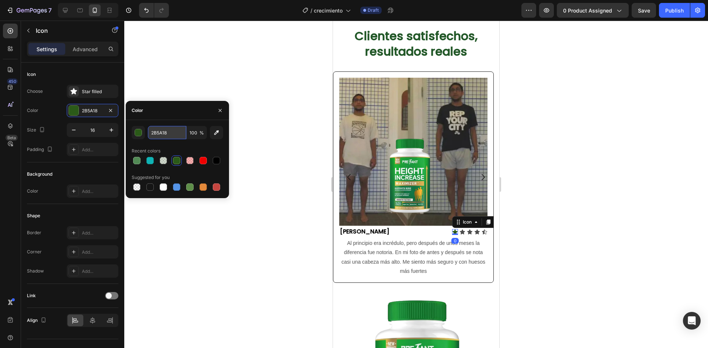
click at [179, 132] on input "2B5A18" at bounding box center [167, 132] width 38 height 13
paste input "c8a331"
type input "c8a331"
click at [464, 229] on icon at bounding box center [462, 232] width 6 height 6
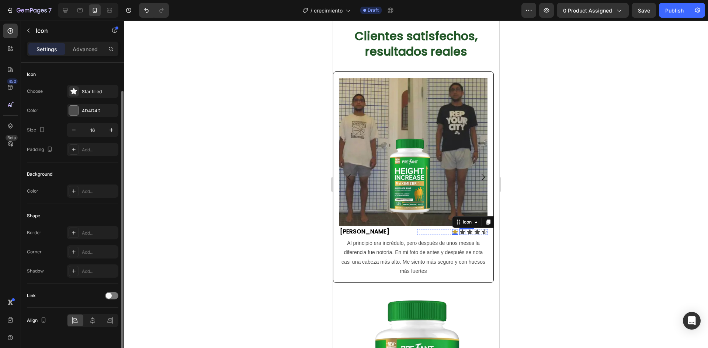
scroll to position [14, 0]
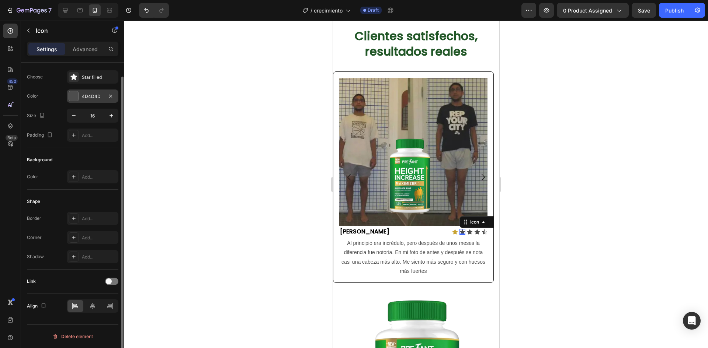
click at [70, 101] on div at bounding box center [74, 96] width 10 height 10
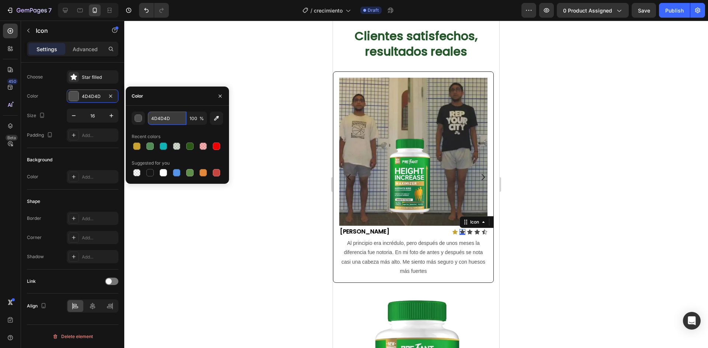
click at [177, 117] on input "4D4D4D" at bounding box center [167, 118] width 38 height 13
paste input "c8a331"
type input "c8a331"
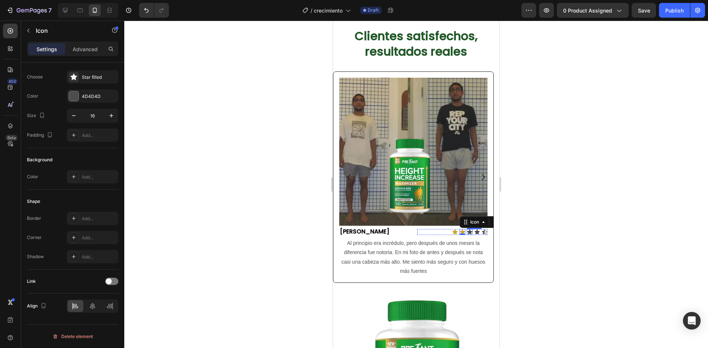
click at [472, 229] on div "Icon" at bounding box center [470, 232] width 6 height 6
click at [93, 97] on div "4D4D4D" at bounding box center [92, 96] width 21 height 7
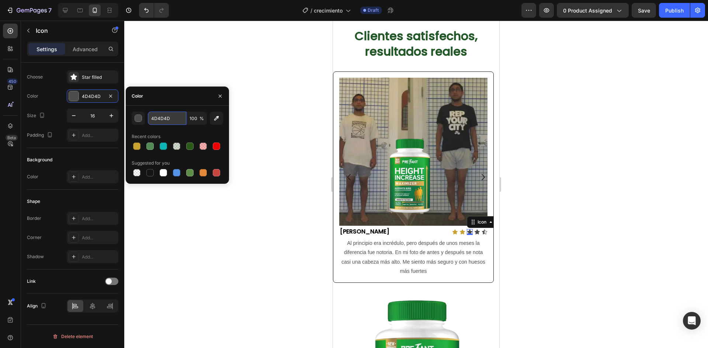
click at [164, 119] on input "4D4D4D" at bounding box center [167, 118] width 38 height 13
paste input "c8a331"
type input "c8a331"
click at [475, 229] on div "Icon 0" at bounding box center [477, 232] width 6 height 6
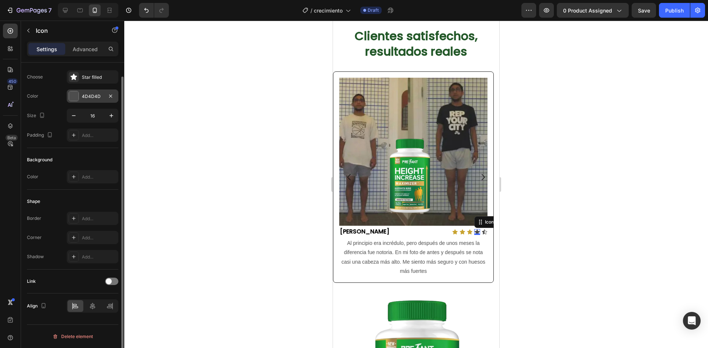
click at [87, 96] on div "4D4D4D" at bounding box center [92, 96] width 21 height 7
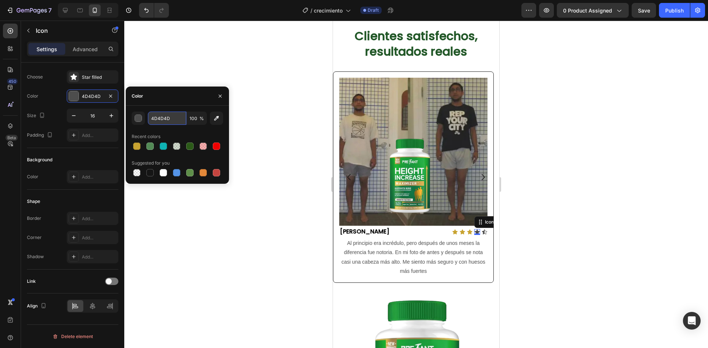
click at [170, 119] on input "4D4D4D" at bounding box center [167, 118] width 38 height 13
paste input "c8a331"
type input "c8a331"
click at [484, 229] on div "Icon 0" at bounding box center [484, 232] width 6 height 6
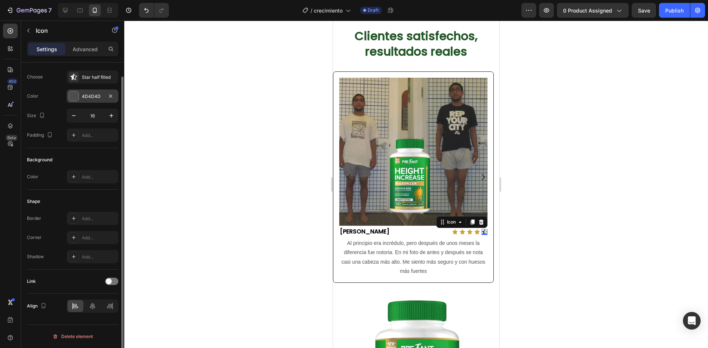
click at [93, 97] on div "4D4D4D" at bounding box center [92, 96] width 21 height 7
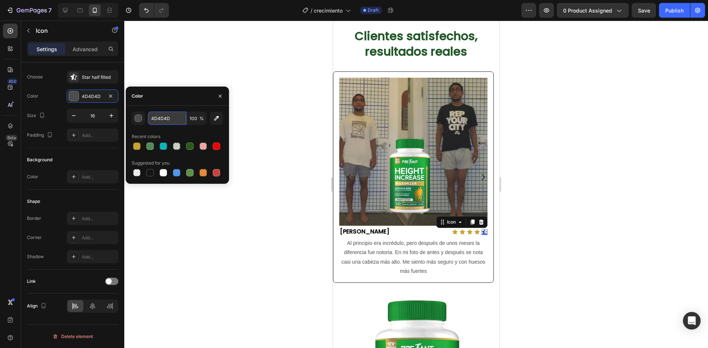
click at [173, 114] on input "4D4D4D" at bounding box center [167, 118] width 38 height 13
paste input "c8a331"
type input "c8a331"
click at [538, 192] on div at bounding box center [416, 185] width 584 height 328
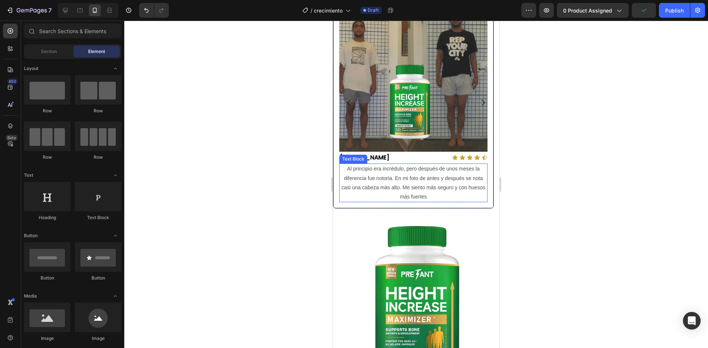
scroll to position [424, 0]
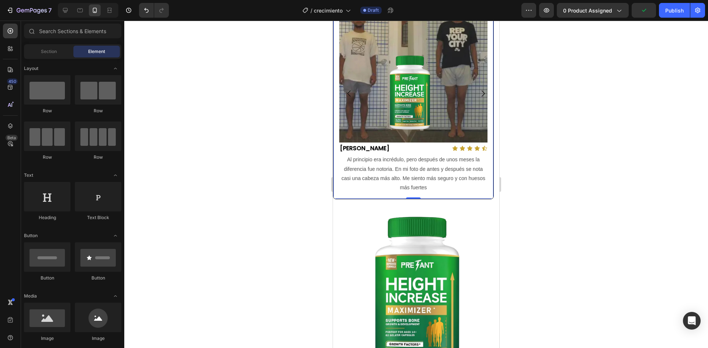
click at [337, 162] on div "Image Andrés G. Text Block Icon Icon Icon Icon Icon Icon List Row Al principio …" at bounding box center [413, 94] width 161 height 212
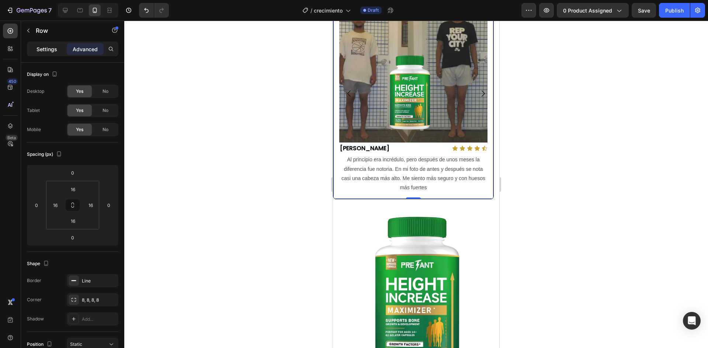
click at [52, 48] on p "Settings" at bounding box center [46, 49] width 21 height 8
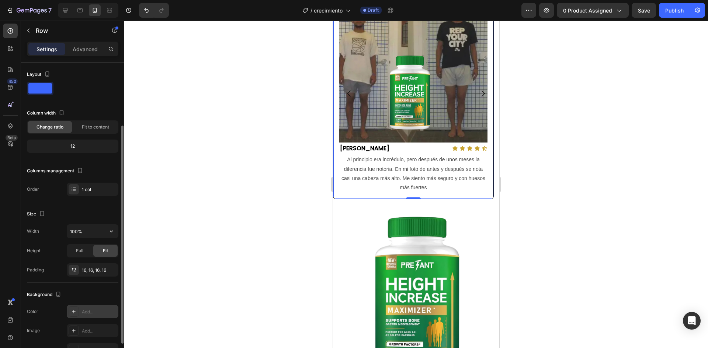
scroll to position [124, 0]
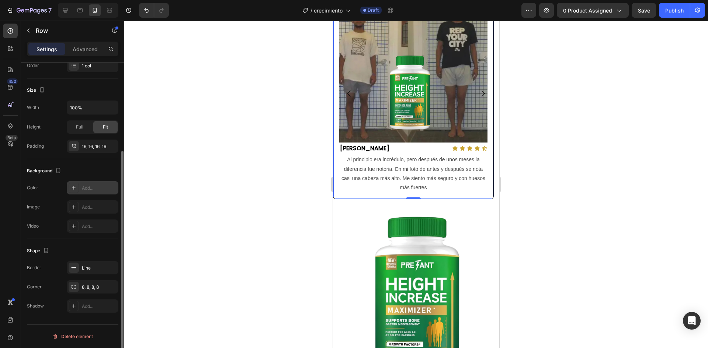
click at [90, 182] on div "Add..." at bounding box center [93, 187] width 52 height 13
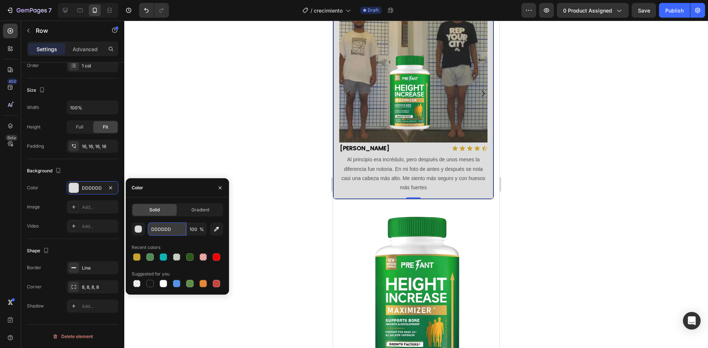
click at [170, 229] on input "DDDDDD" at bounding box center [167, 229] width 38 height 13
paste input "057c35"
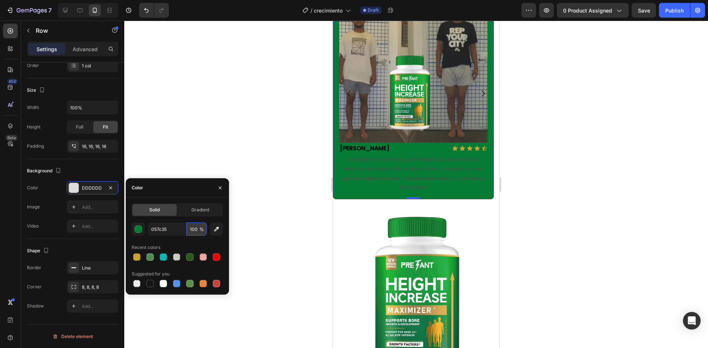
type input "057C35"
click at [198, 230] on input "100" at bounding box center [197, 229] width 20 height 13
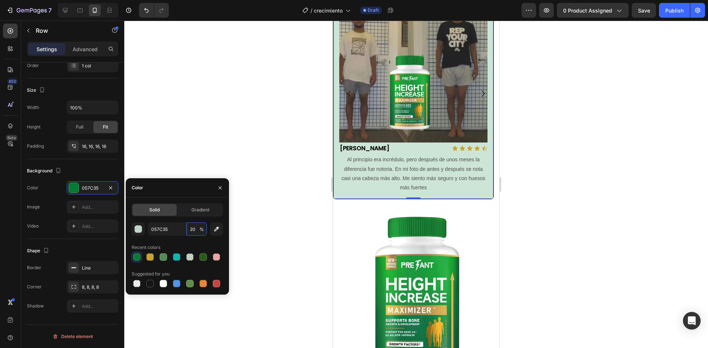
type input "2"
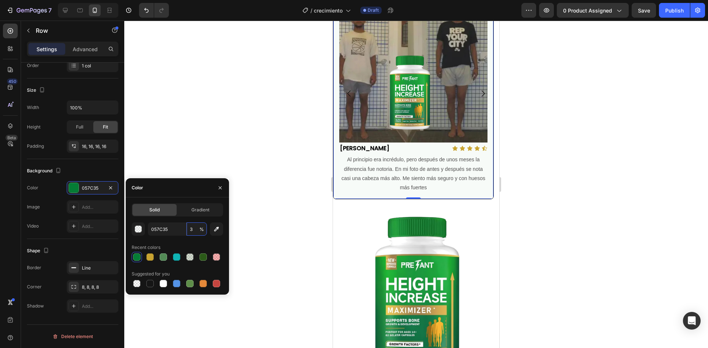
type input "30"
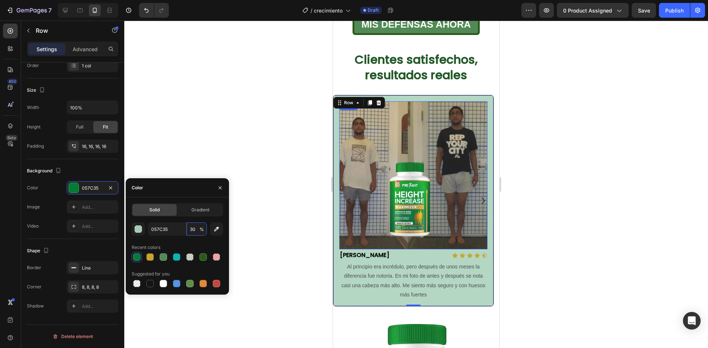
scroll to position [313, 0]
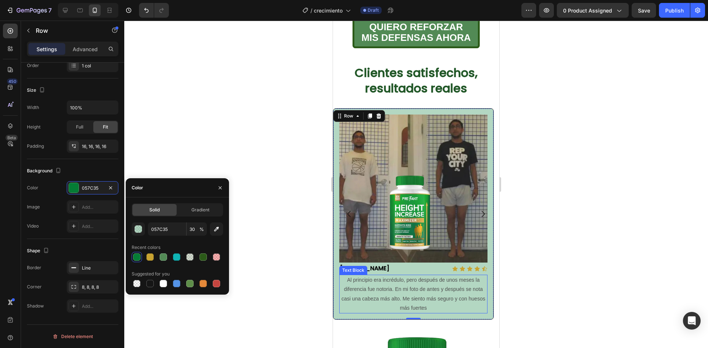
click at [419, 278] on p "Al principio era incrédulo, pero después de unos meses la diferencia fue notori…" at bounding box center [413, 294] width 147 height 37
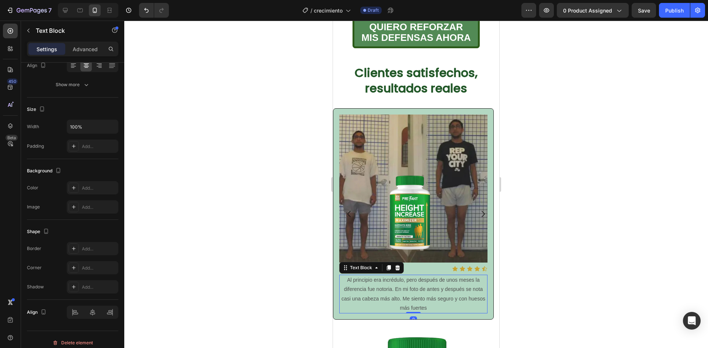
scroll to position [0, 0]
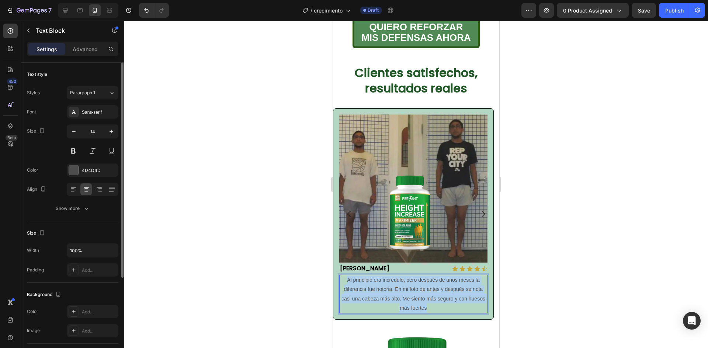
click at [419, 278] on p "Al principio era incrédulo, pero después de unos meses la diferencia fue notori…" at bounding box center [413, 294] width 147 height 37
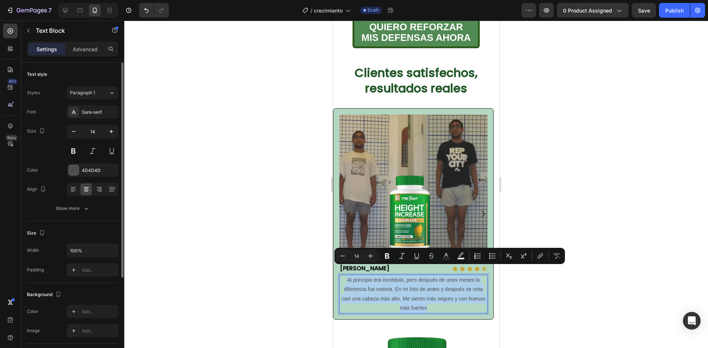
click at [419, 278] on p "Al principio era incrédulo, pero después de unos meses la diferencia fue notori…" at bounding box center [413, 294] width 147 height 37
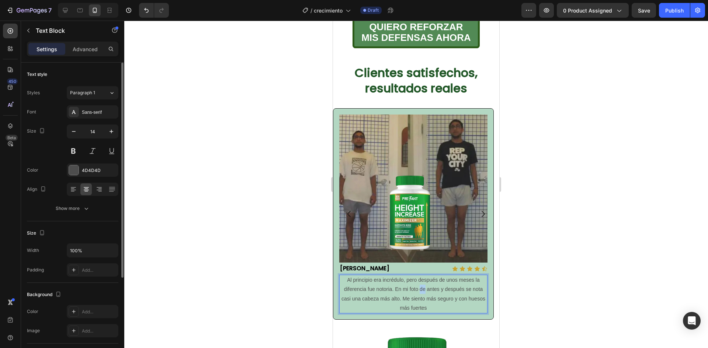
click at [419, 277] on p "Al principio era incrédulo, pero después de unos meses la diferencia fue notori…" at bounding box center [413, 294] width 147 height 37
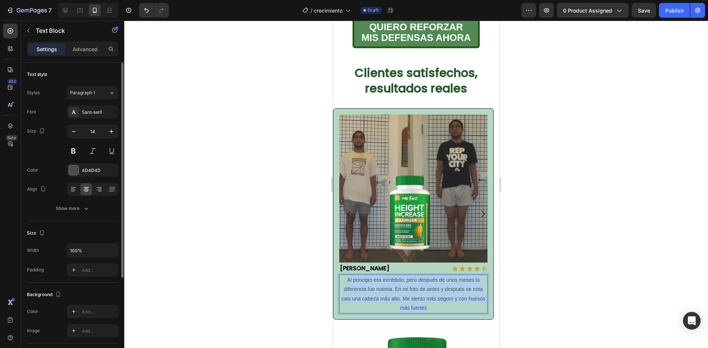
click at [420, 277] on p "Al principio era incrédulo, pero después de unos meses la diferencia fue notori…" at bounding box center [413, 294] width 147 height 37
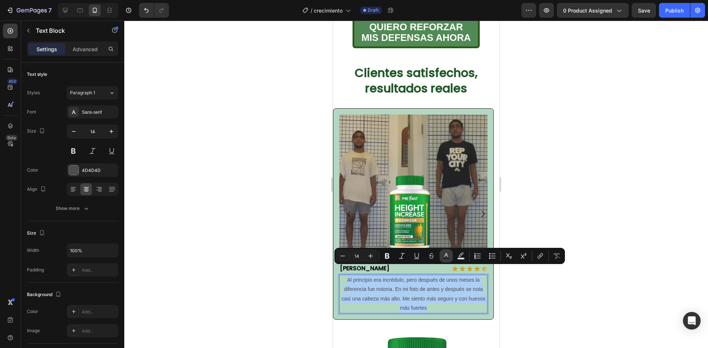
click at [441, 255] on button "Text Color" at bounding box center [445, 256] width 13 height 13
type input "4D4D4D"
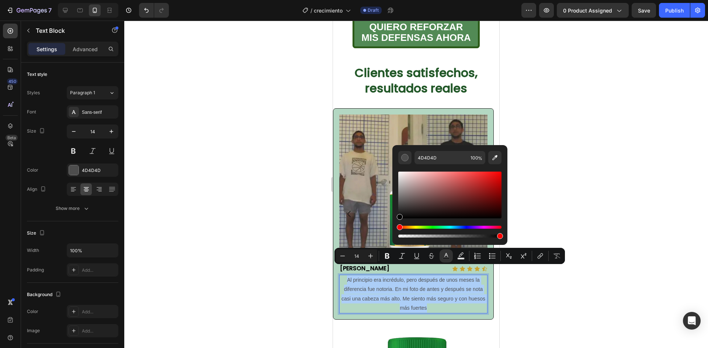
drag, startPoint x: 418, startPoint y: 206, endPoint x: 393, endPoint y: 227, distance: 32.2
click at [393, 227] on div "4D4D4D 100 %" at bounding box center [449, 192] width 115 height 94
type input "000000"
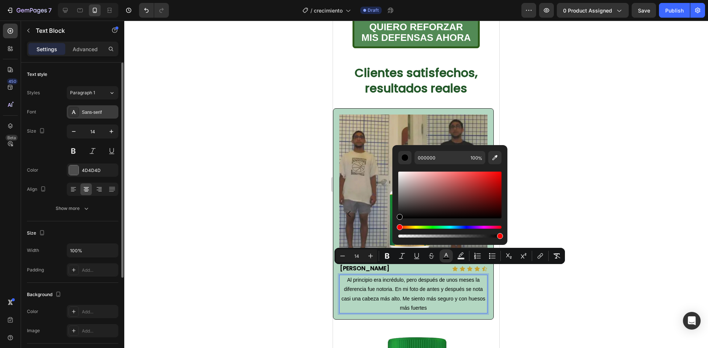
click at [87, 108] on div "Sans-serif" at bounding box center [93, 111] width 52 height 13
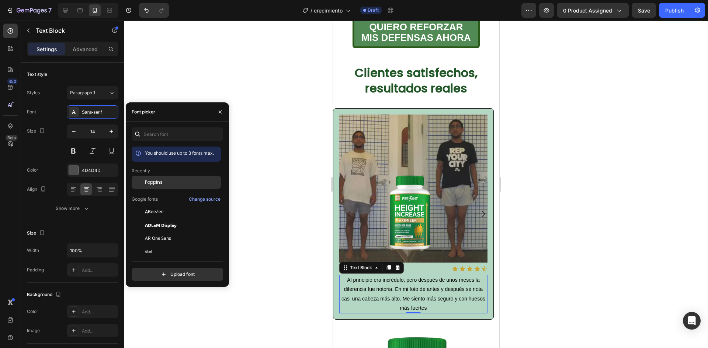
click at [154, 183] on span "Poppins" at bounding box center [154, 182] width 18 height 7
click at [579, 195] on div at bounding box center [416, 185] width 584 height 328
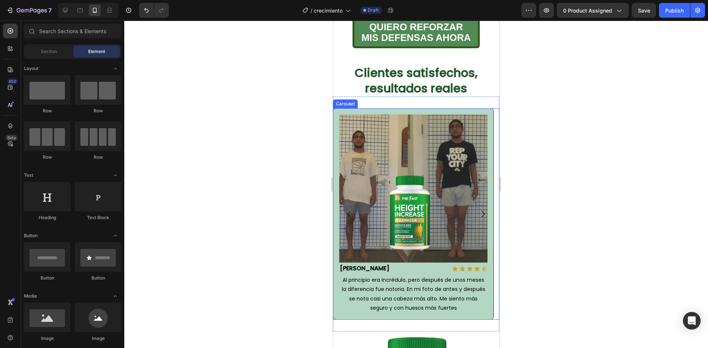
click at [479, 210] on icon "Carousel Next Arrow" at bounding box center [483, 214] width 9 height 9
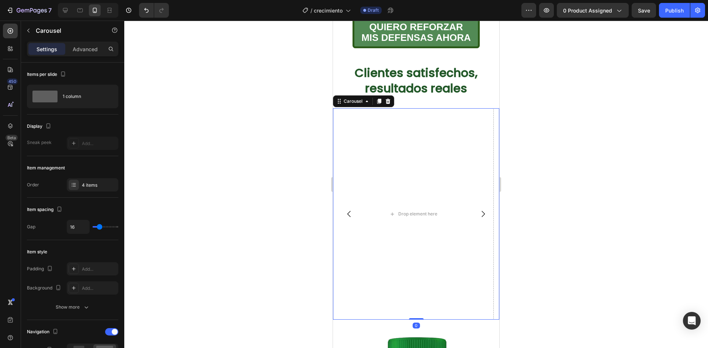
click at [353, 210] on icon "Carousel Back Arrow" at bounding box center [349, 214] width 9 height 9
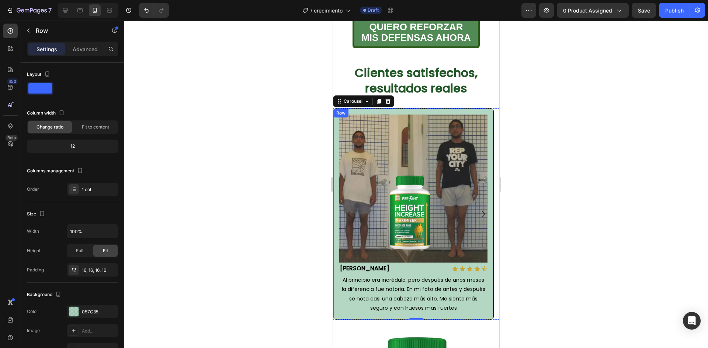
click at [382, 108] on div "Image Andrés G. Text Block Icon Icon Icon Icon Icon Icon List Row Al principio …" at bounding box center [413, 214] width 161 height 212
click at [405, 108] on div "Image Andrés G. Text Block Icon Icon Icon Icon Icon Icon List Row Al principio …" at bounding box center [413, 214] width 161 height 212
click at [371, 114] on icon at bounding box center [370, 116] width 4 height 5
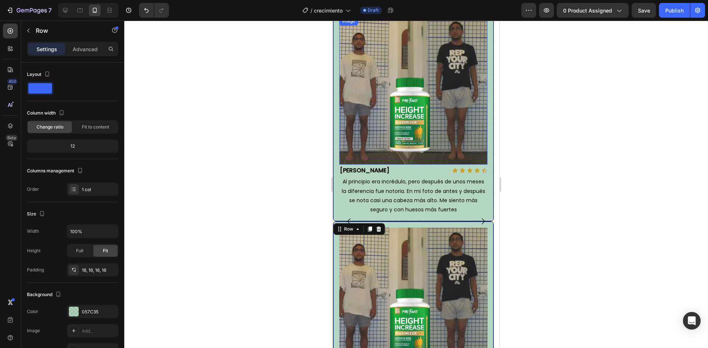
scroll to position [356, 0]
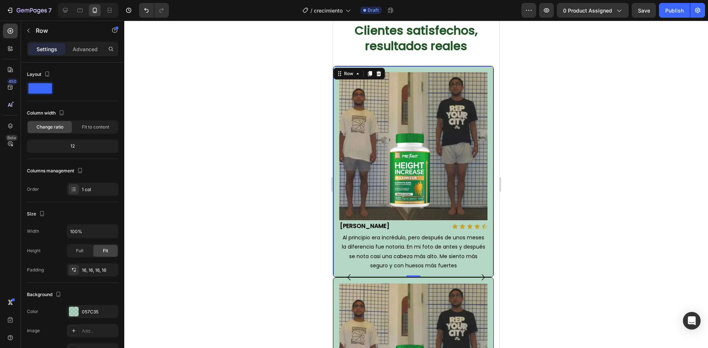
click at [356, 66] on div "Image Andrés G. Text Block Icon Icon Icon Icon Icon Icon List Row Al principio …" at bounding box center [413, 172] width 161 height 212
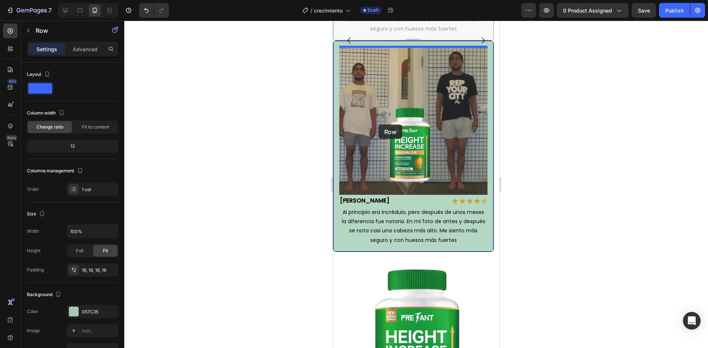
scroll to position [651, 0]
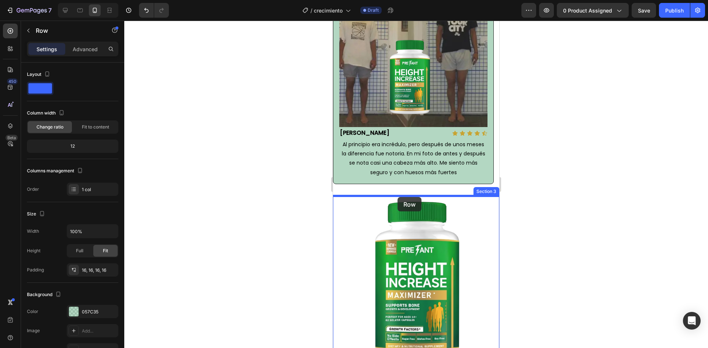
drag, startPoint x: 353, startPoint y: 64, endPoint x: 397, endPoint y: 197, distance: 140.6
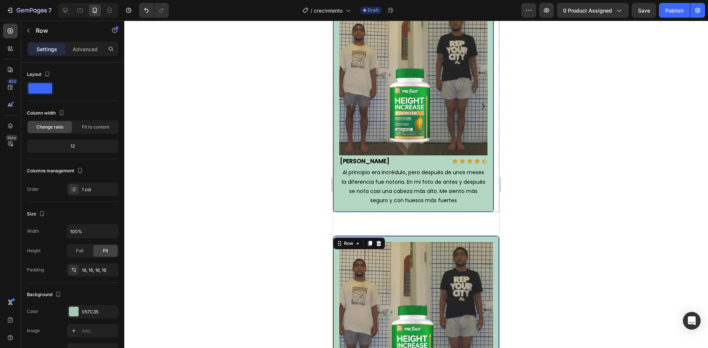
scroll to position [366, 0]
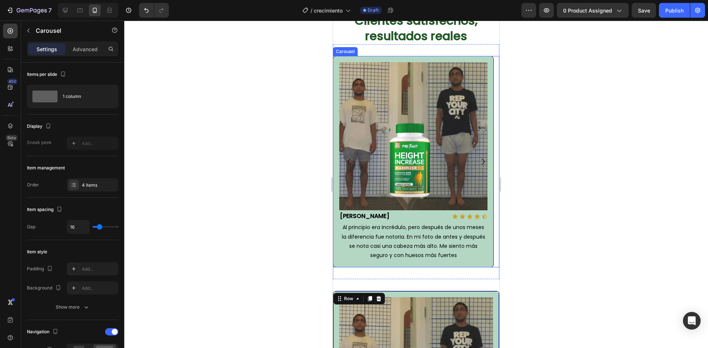
click at [481, 159] on icon "Carousel Next Arrow" at bounding box center [482, 162] width 3 height 6
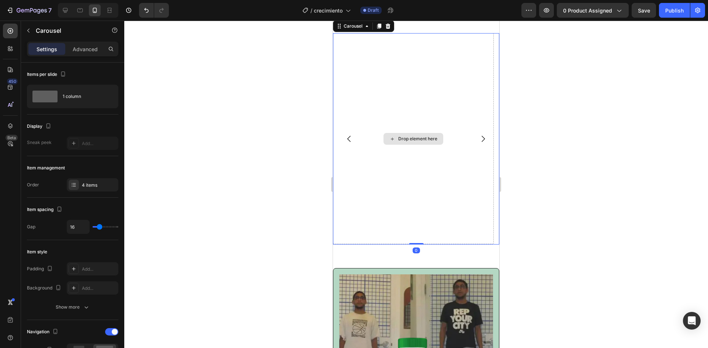
scroll to position [439, 0]
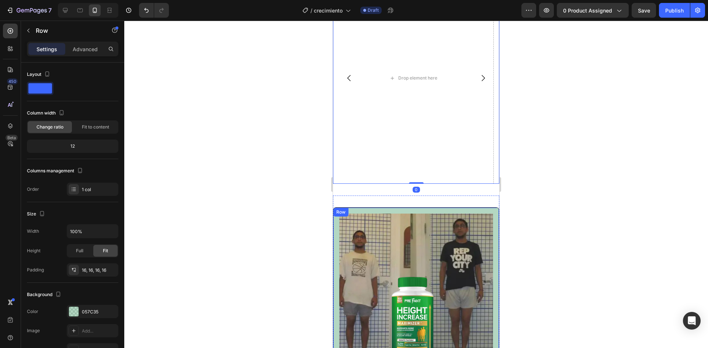
click at [339, 211] on div "Row" at bounding box center [341, 212] width 12 height 7
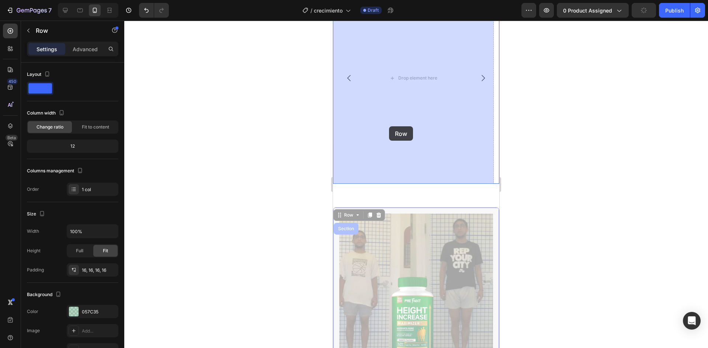
drag, startPoint x: 344, startPoint y: 216, endPoint x: 389, endPoint y: 126, distance: 99.6
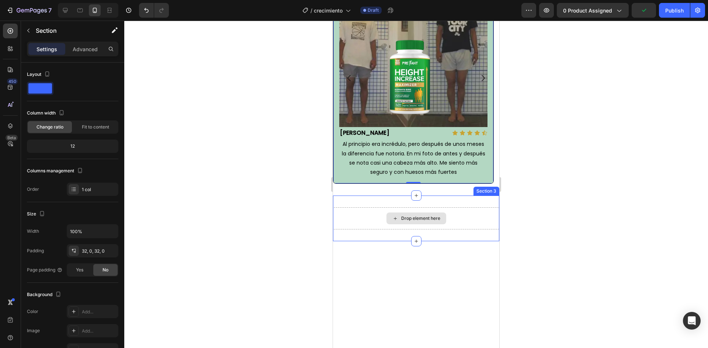
click at [370, 212] on div "Drop element here" at bounding box center [416, 219] width 166 height 22
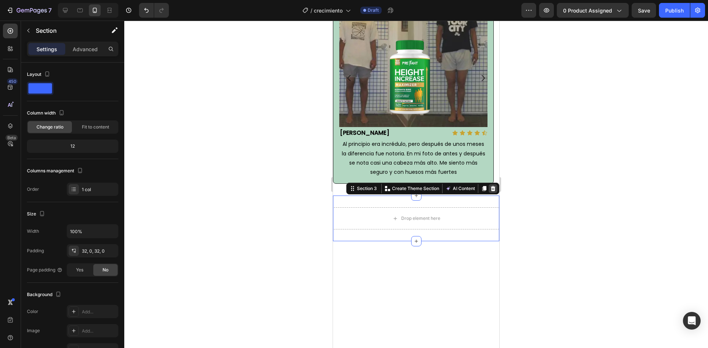
click at [491, 188] on icon at bounding box center [493, 188] width 5 height 5
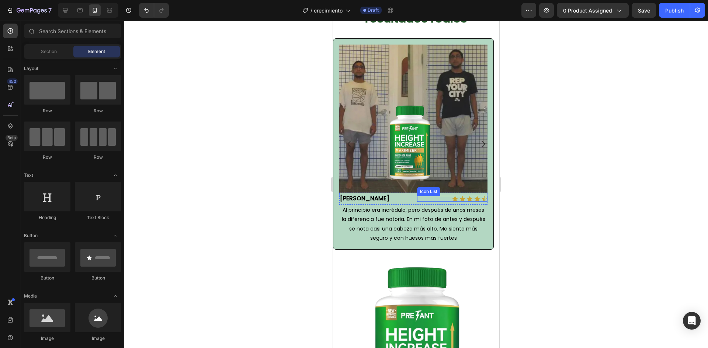
scroll to position [366, 0]
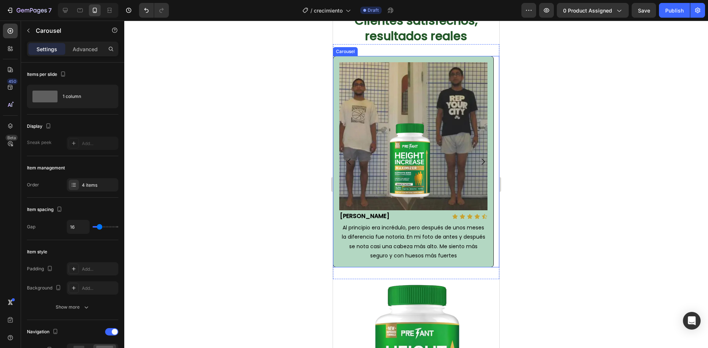
click at [348, 157] on icon "Carousel Back Arrow" at bounding box center [349, 161] width 9 height 9
click at [479, 157] on icon "Carousel Next Arrow" at bounding box center [483, 161] width 9 height 9
click at [347, 157] on icon "Carousel Back Arrow" at bounding box center [349, 161] width 9 height 9
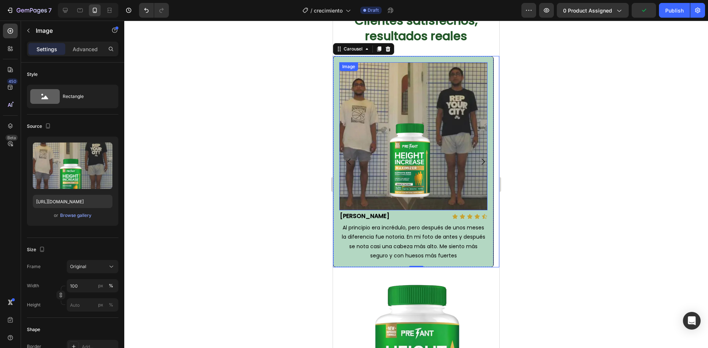
click at [421, 128] on img at bounding box center [413, 136] width 148 height 148
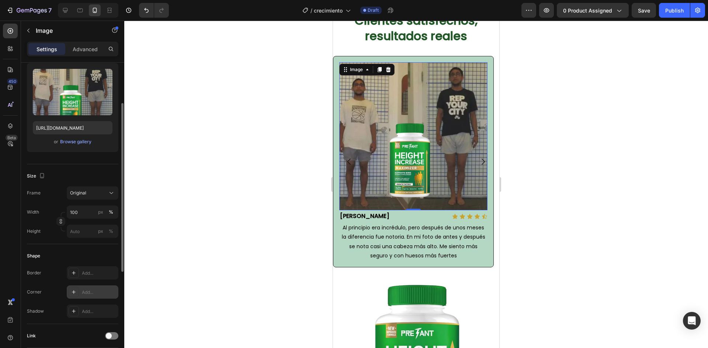
scroll to position [111, 0]
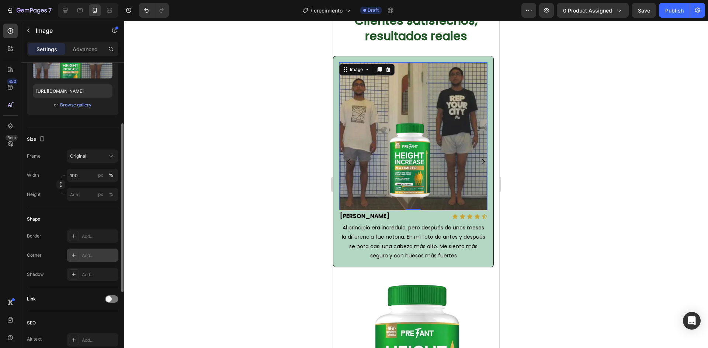
click at [85, 253] on div "Add..." at bounding box center [99, 256] width 35 height 7
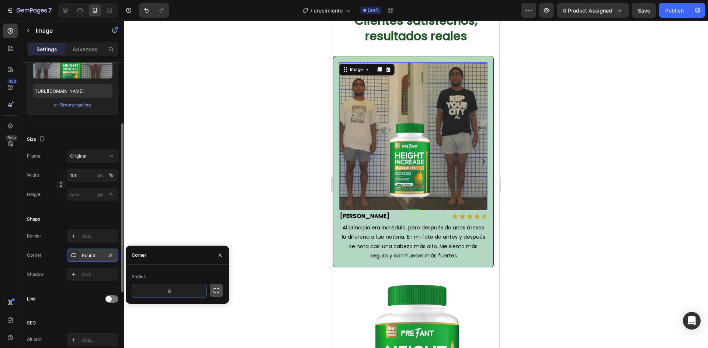
click at [215, 289] on icon "button" at bounding box center [216, 291] width 6 height 4
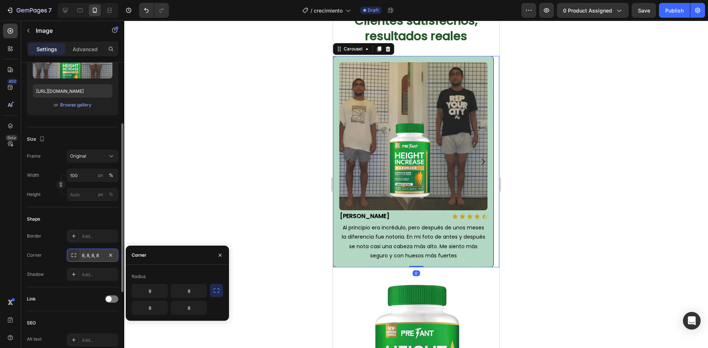
click at [479, 157] on icon "Carousel Next Arrow" at bounding box center [483, 161] width 9 height 9
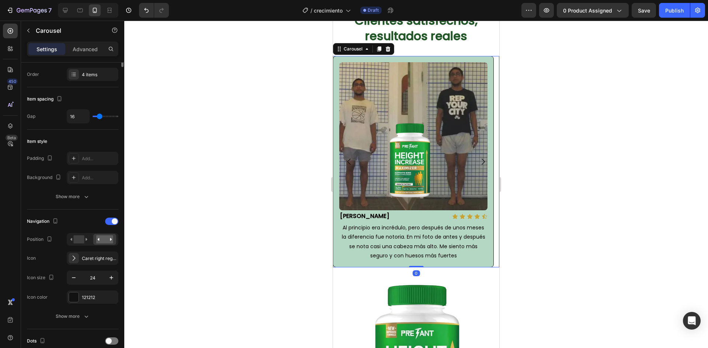
scroll to position [0, 0]
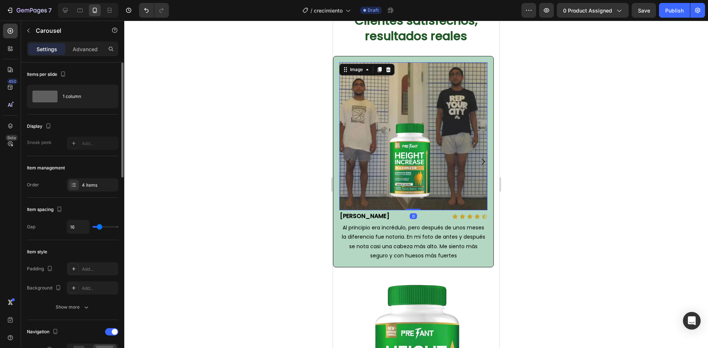
click at [437, 143] on img at bounding box center [413, 136] width 148 height 148
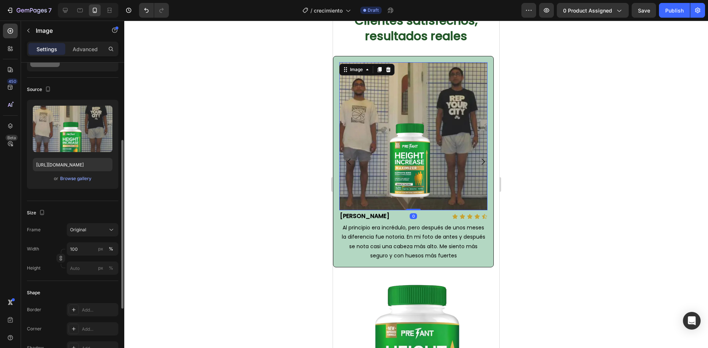
scroll to position [147, 0]
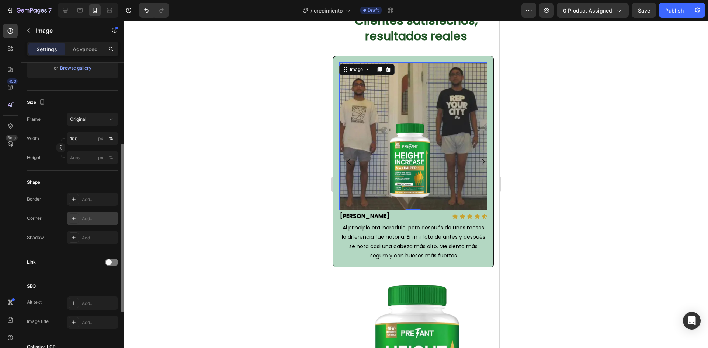
click at [93, 214] on div "Add..." at bounding box center [93, 218] width 52 height 13
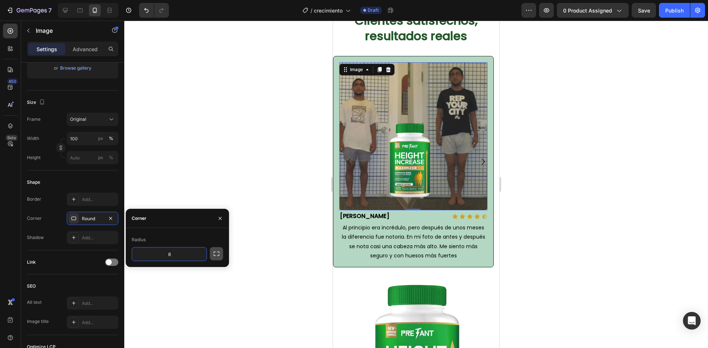
click at [215, 256] on icon "button" at bounding box center [216, 254] width 6 height 4
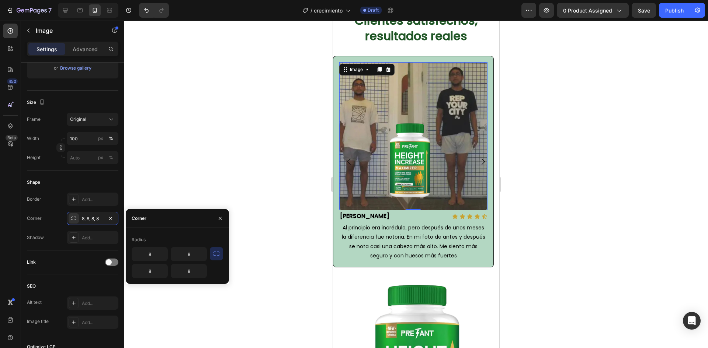
click at [578, 178] on div at bounding box center [416, 185] width 584 height 328
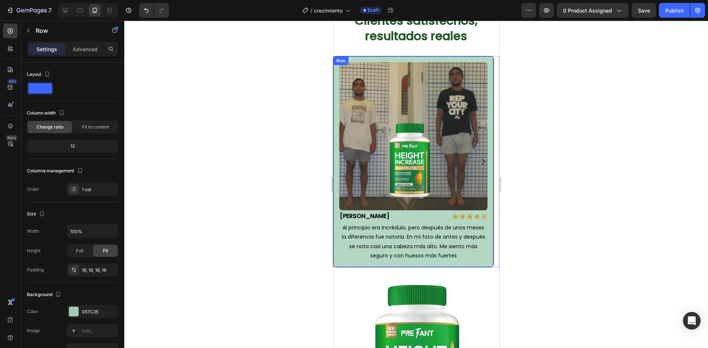
click at [334, 196] on div "Image Andrés G. Text Block Icon Icon Icon Icon Icon Icon List Row Al principio …" at bounding box center [413, 162] width 161 height 212
click at [351, 60] on div "Row" at bounding box center [348, 63] width 12 height 7
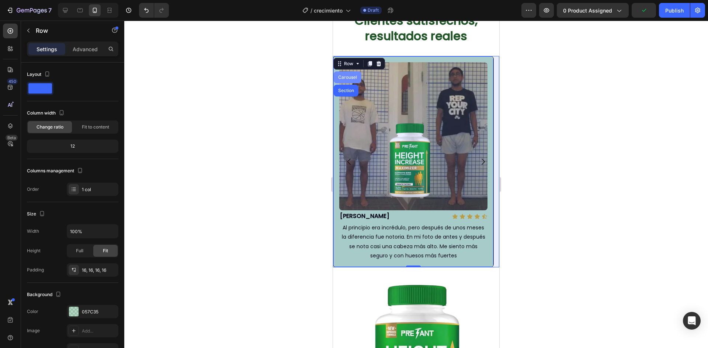
click at [350, 75] on div "Carousel" at bounding box center [348, 77] width 22 height 4
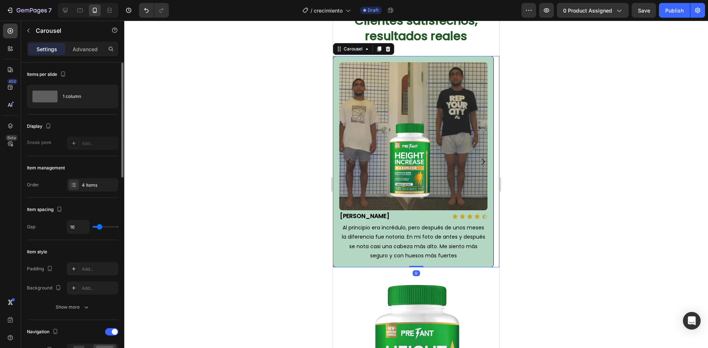
click at [91, 182] on div "4 items" at bounding box center [99, 185] width 35 height 7
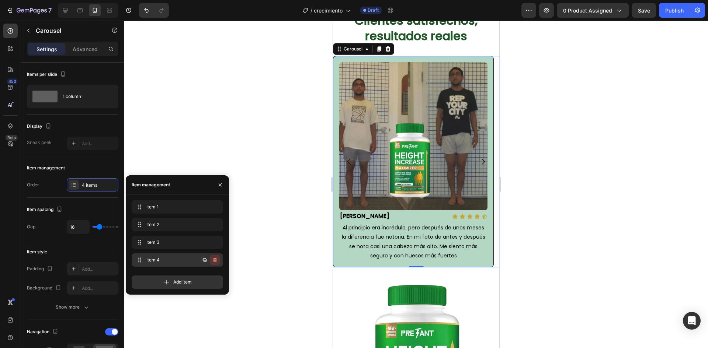
click at [215, 258] on icon "button" at bounding box center [215, 260] width 6 height 6
click at [215, 258] on div "Delete" at bounding box center [210, 260] width 14 height 7
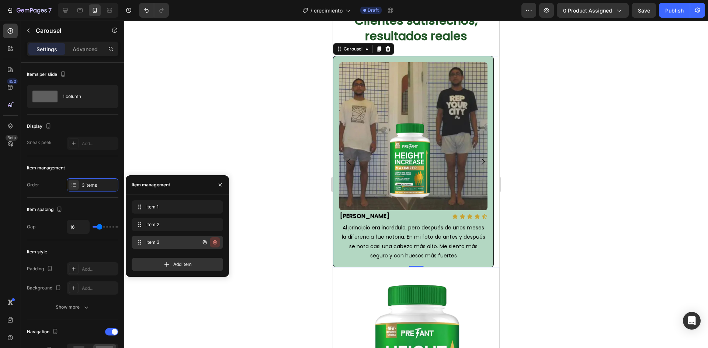
click at [215, 244] on icon "button" at bounding box center [215, 243] width 6 height 6
click at [215, 244] on div "Delete" at bounding box center [210, 242] width 14 height 7
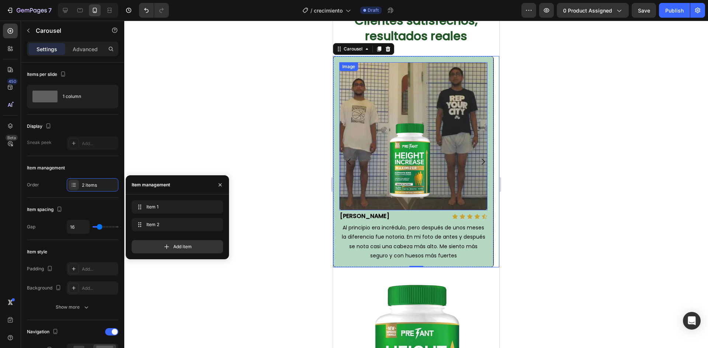
click at [532, 165] on div at bounding box center [416, 185] width 584 height 328
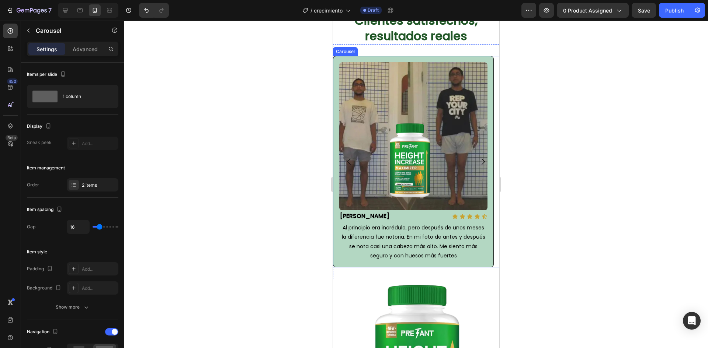
click at [479, 157] on icon "Carousel Next Arrow" at bounding box center [483, 161] width 9 height 9
click at [481, 159] on icon "Carousel Next Arrow" at bounding box center [482, 162] width 3 height 6
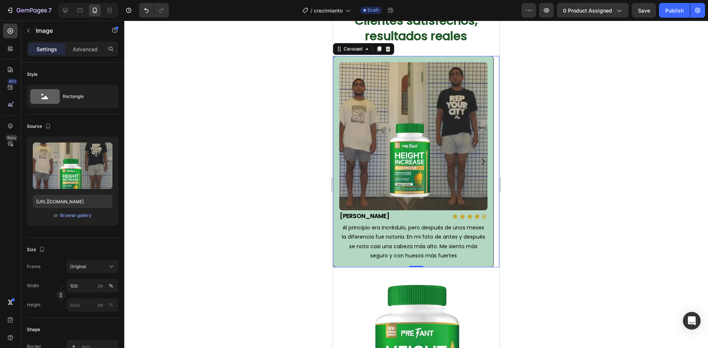
click at [418, 152] on img at bounding box center [413, 136] width 148 height 148
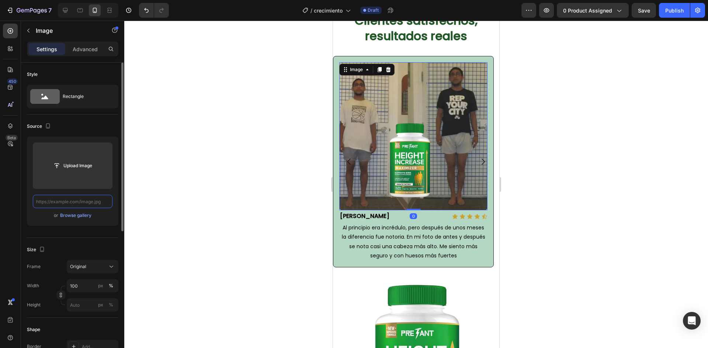
scroll to position [0, 0]
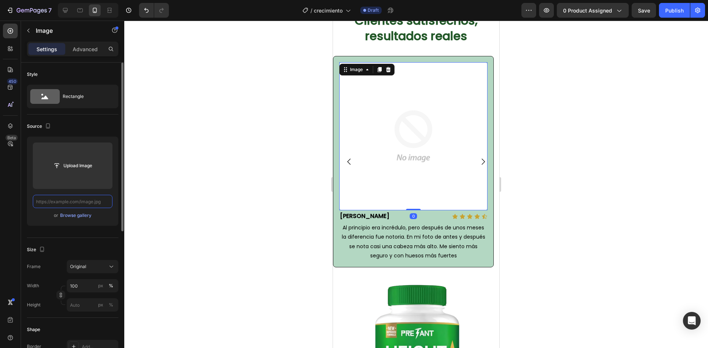
paste input "https://i.ibb.co/hJMwLBP4/Dise-o-sin-t-tulo-2.png"
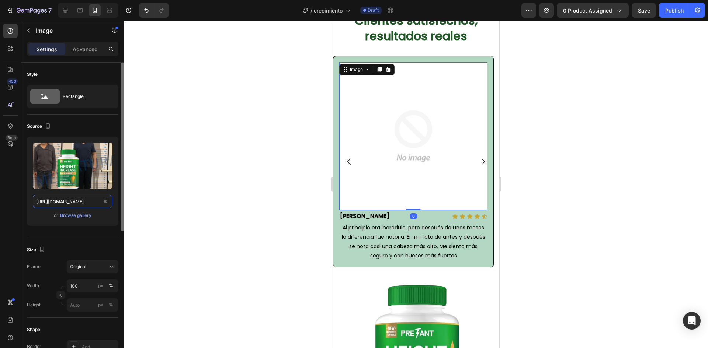
scroll to position [0, 45]
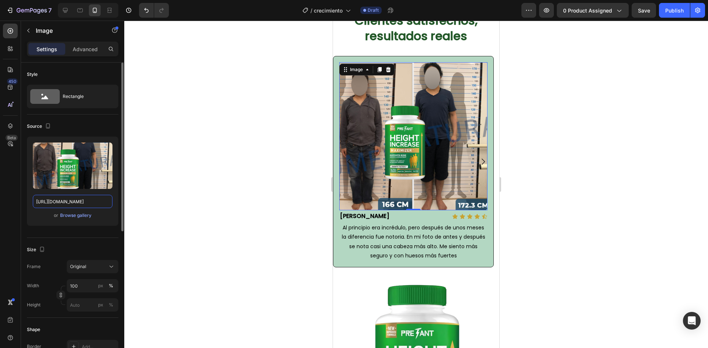
type input "https://i.ibb.co/hJMwLBP4/Dise-o-sin-t-tulo-2.png"
click at [566, 150] on div at bounding box center [416, 185] width 584 height 328
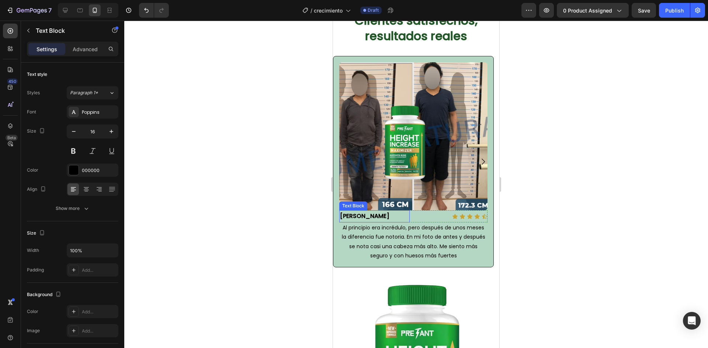
click at [365, 212] on strong "[PERSON_NAME]" at bounding box center [364, 216] width 49 height 8
click at [581, 206] on div at bounding box center [416, 185] width 584 height 328
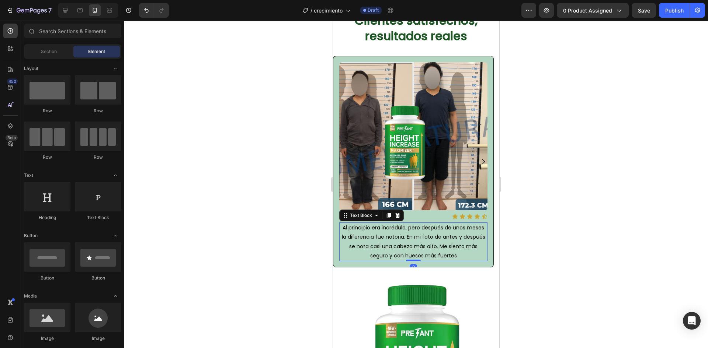
click at [400, 227] on span "Al principio era incrédulo, pero después de unos meses la diferencia fue notori…" at bounding box center [413, 241] width 143 height 35
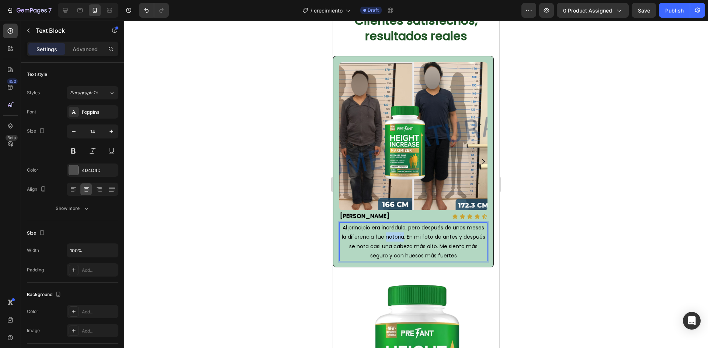
click at [400, 227] on span "Al principio era incrédulo, pero después de unos meses la diferencia fue notori…" at bounding box center [413, 241] width 143 height 35
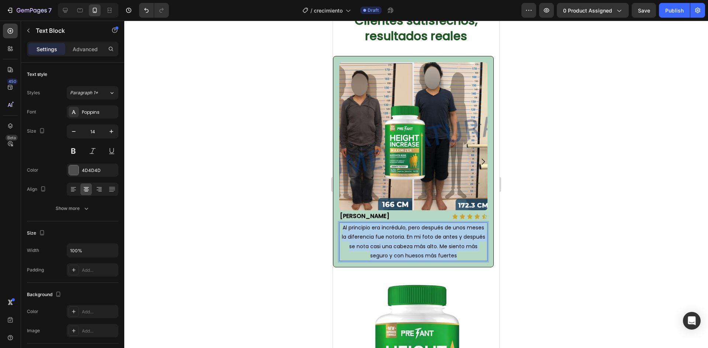
click at [400, 227] on span "Al principio era incrédulo, pero después de unos meses la diferencia fue notori…" at bounding box center [413, 241] width 143 height 35
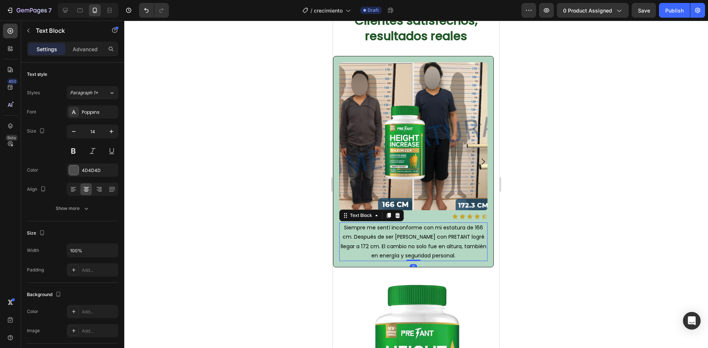
click at [613, 209] on div at bounding box center [416, 185] width 584 height 328
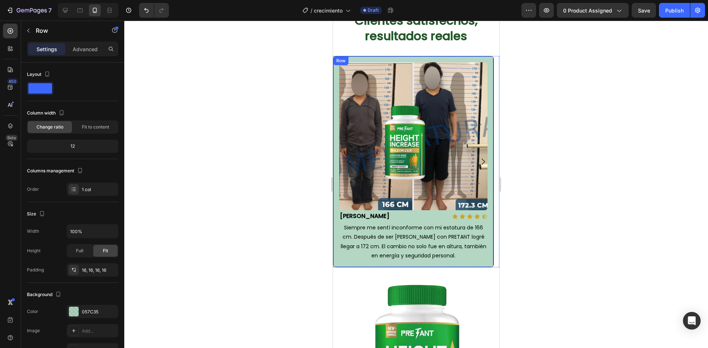
drag, startPoint x: 336, startPoint y: 144, endPoint x: 344, endPoint y: 144, distance: 7.4
click at [338, 144] on div "Image Camilo R. Text Block Icon Icon Icon Icon Icon Icon List Row Siempre me se…" at bounding box center [413, 162] width 161 height 212
click at [347, 152] on button "Carousel Back Arrow" at bounding box center [349, 162] width 21 height 21
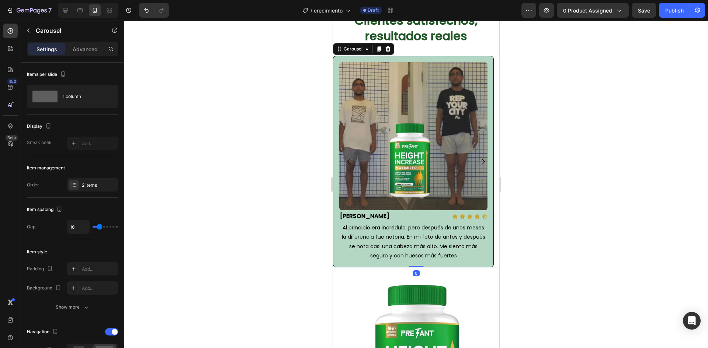
click at [479, 157] on icon "Carousel Next Arrow" at bounding box center [483, 161] width 9 height 9
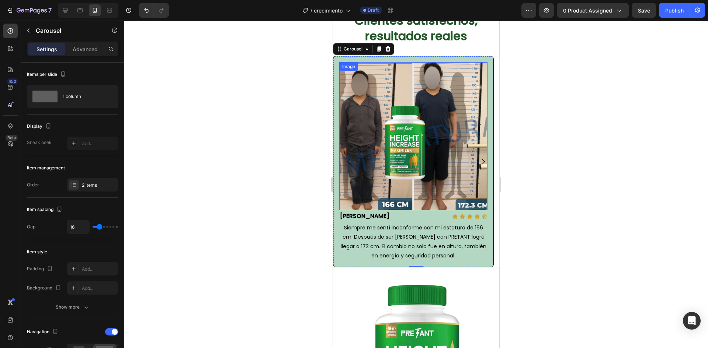
click at [361, 132] on img at bounding box center [413, 136] width 148 height 148
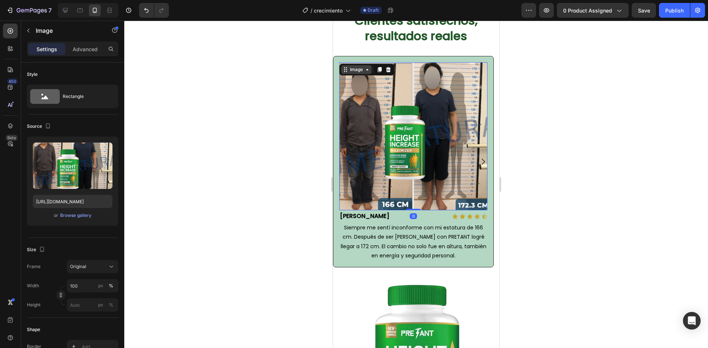
click at [355, 66] on div "Image" at bounding box center [356, 69] width 16 height 7
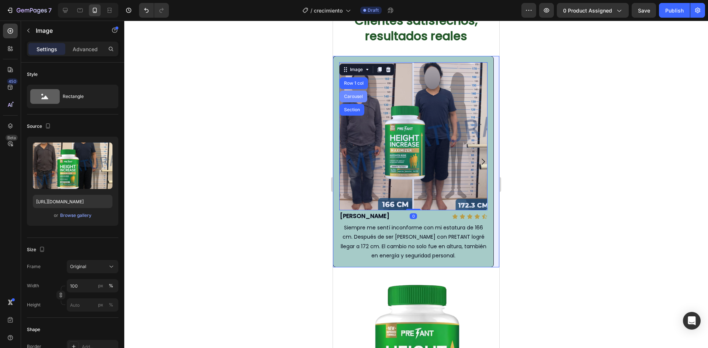
click at [349, 91] on div "Carousel" at bounding box center [354, 97] width 28 height 12
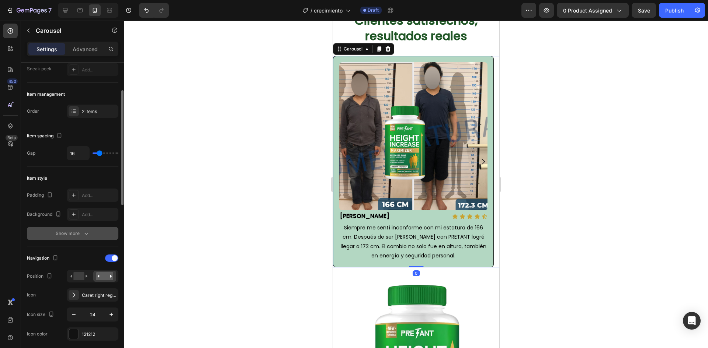
scroll to position [111, 0]
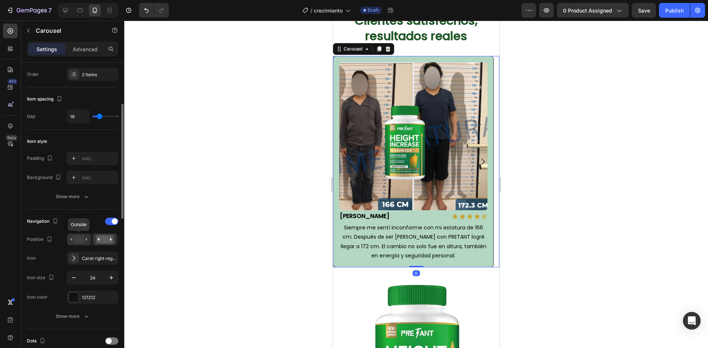
click at [84, 239] on rect at bounding box center [78, 240] width 11 height 8
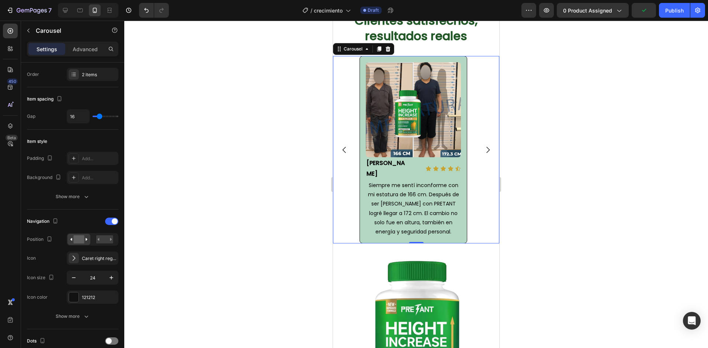
click at [550, 150] on div at bounding box center [416, 185] width 584 height 328
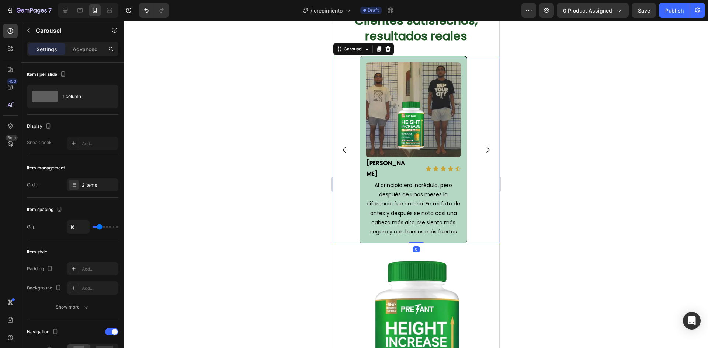
click at [610, 119] on div at bounding box center [416, 185] width 584 height 328
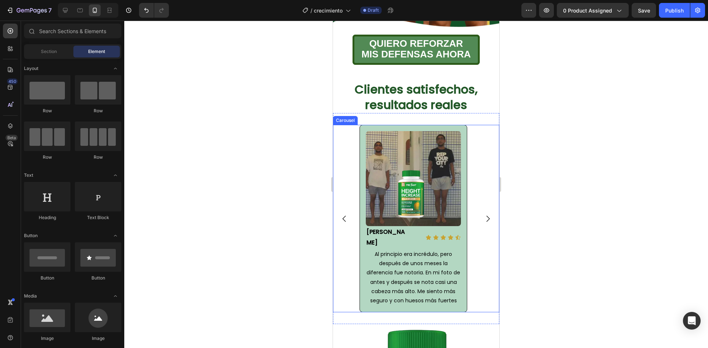
scroll to position [329, 0]
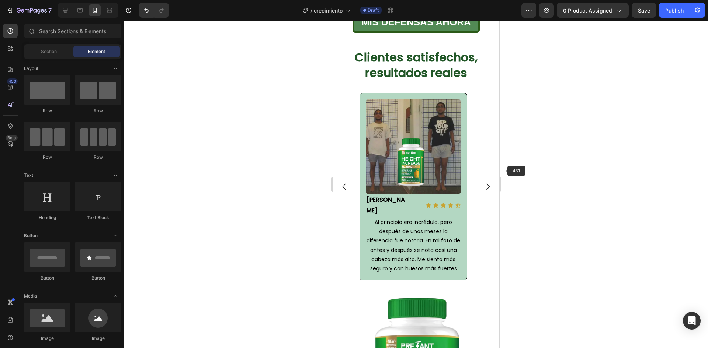
click at [624, 140] on div at bounding box center [416, 185] width 584 height 328
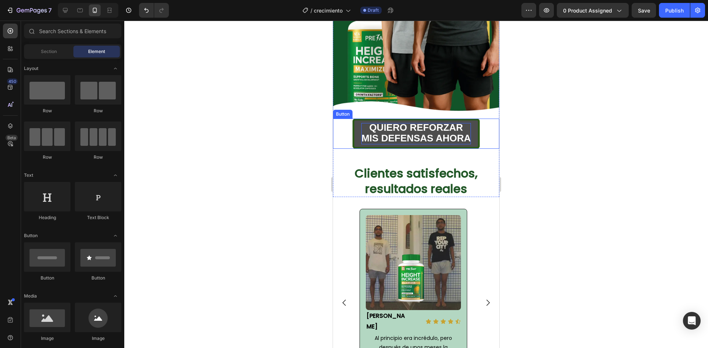
scroll to position [292, 0]
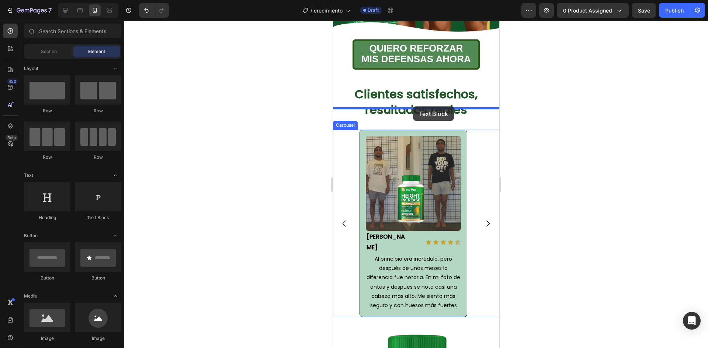
drag, startPoint x: 423, startPoint y: 229, endPoint x: 413, endPoint y: 107, distance: 122.5
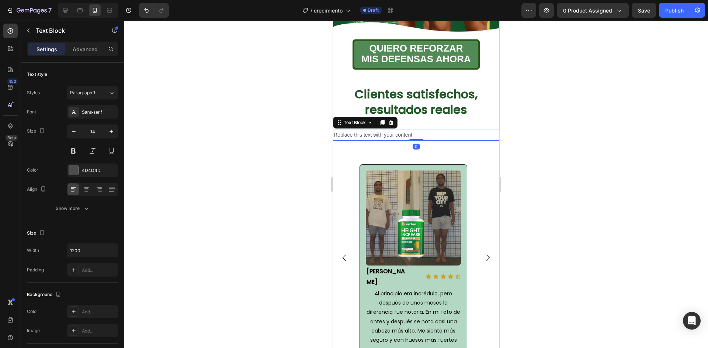
click at [416, 130] on div "Replace this text with your content" at bounding box center [416, 135] width 166 height 11
click at [416, 131] on p "Replace this text with your content" at bounding box center [416, 135] width 165 height 9
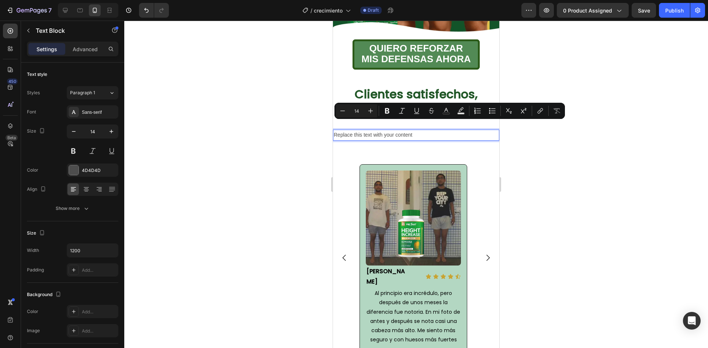
click at [463, 131] on p "Replace this text with your content" at bounding box center [416, 135] width 165 height 9
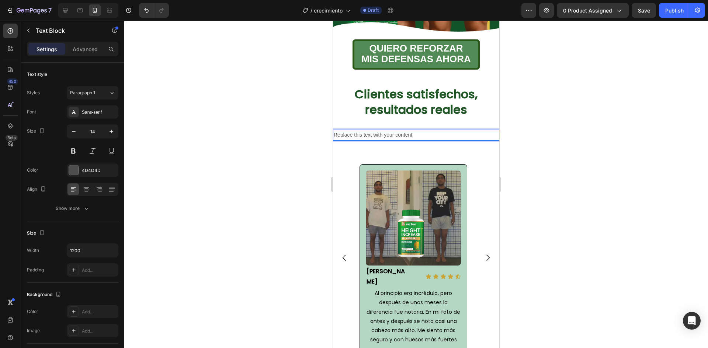
click at [453, 131] on p "Replace this text with your content" at bounding box center [416, 135] width 165 height 9
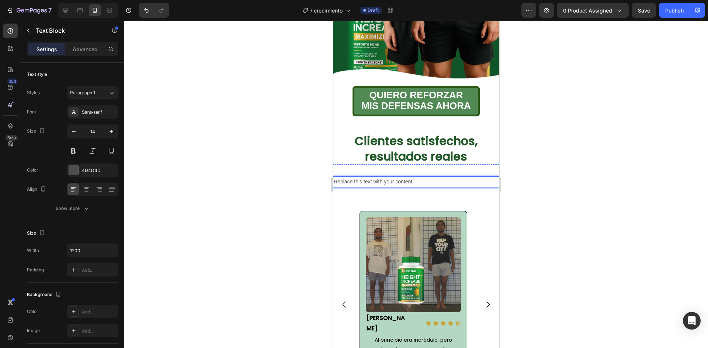
scroll to position [181, 0]
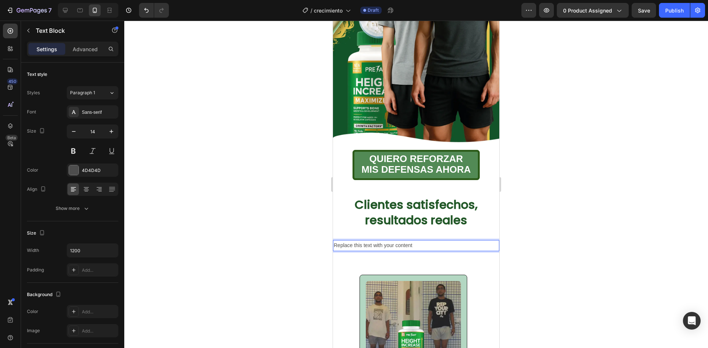
click at [446, 241] on p "Replace this text with your content" at bounding box center [416, 245] width 165 height 9
click at [432, 241] on p "Replace this text with your content" at bounding box center [416, 245] width 165 height 9
click at [583, 205] on div at bounding box center [416, 185] width 584 height 328
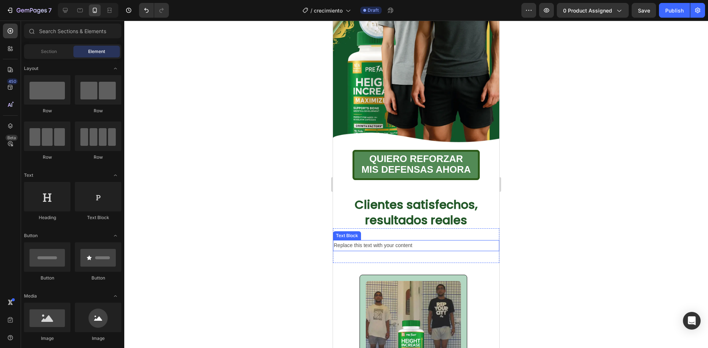
click at [443, 241] on p "Replace this text with your content" at bounding box center [416, 245] width 165 height 9
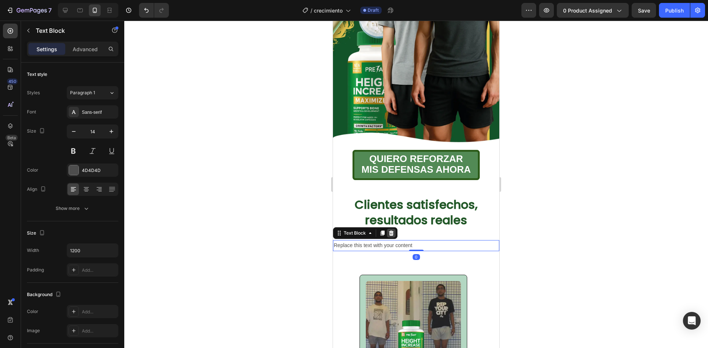
click at [394, 230] on icon at bounding box center [391, 233] width 6 height 6
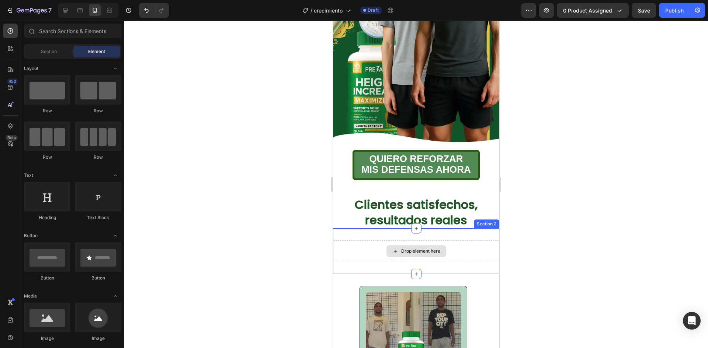
click at [376, 240] on div "Drop element here" at bounding box center [416, 251] width 166 height 22
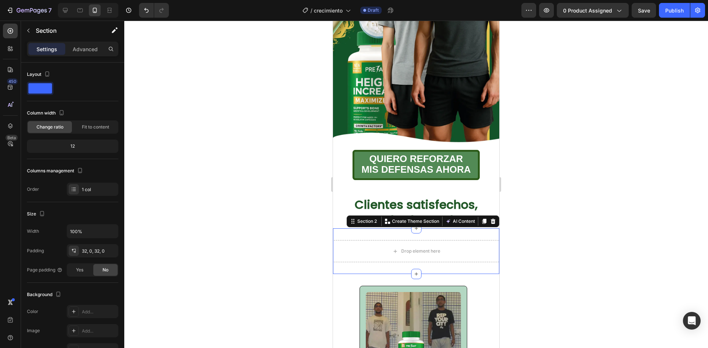
click at [490, 219] on icon at bounding box center [493, 222] width 6 height 6
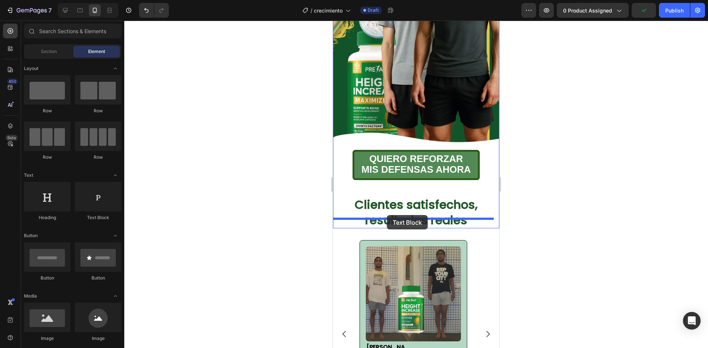
drag, startPoint x: 418, startPoint y: 216, endPoint x: 387, endPoint y: 215, distance: 31.0
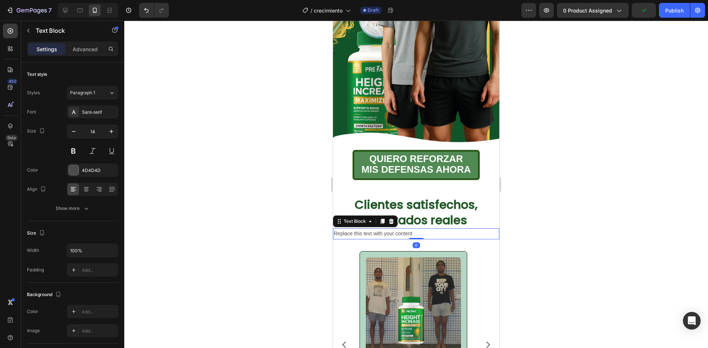
click at [381, 229] on div "Replace this text with your content" at bounding box center [416, 234] width 166 height 11
click at [381, 229] on p "Replace this text with your content" at bounding box center [416, 233] width 165 height 9
click at [391, 229] on p "Te voy a contar el proceso de estos dos clientes" at bounding box center [416, 233] width 165 height 9
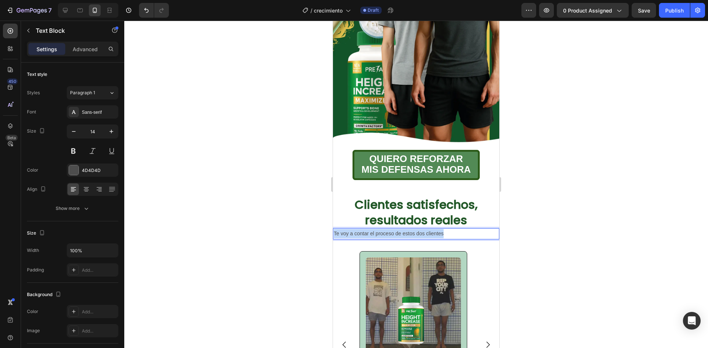
click at [391, 229] on p "Te voy a contar el proceso de estos dos clientes" at bounding box center [416, 233] width 165 height 9
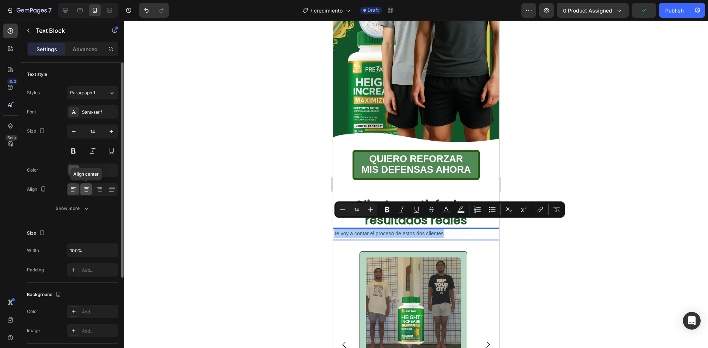
click at [86, 191] on icon at bounding box center [86, 189] width 7 height 7
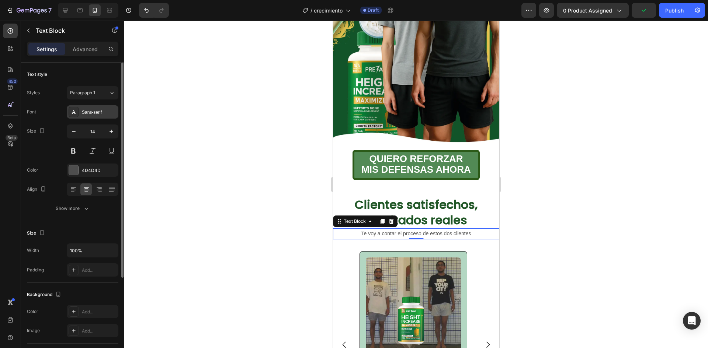
click at [90, 111] on div "Sans-serif" at bounding box center [99, 112] width 35 height 7
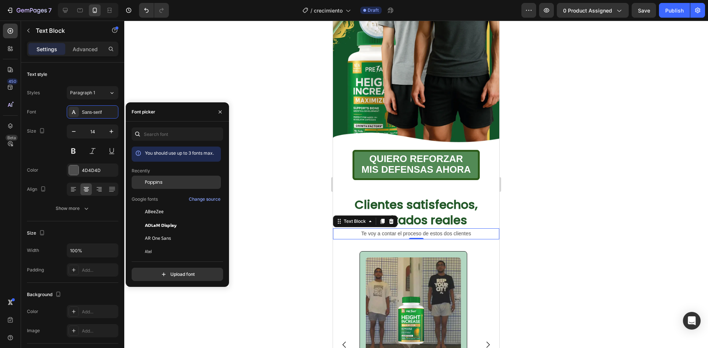
click at [154, 180] on span "Poppins" at bounding box center [154, 182] width 18 height 7
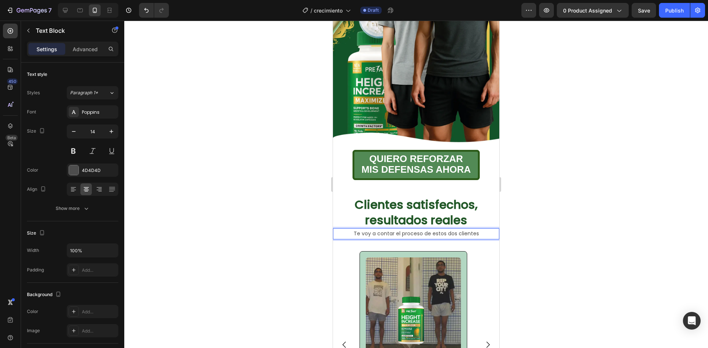
click at [399, 229] on p "Te voy a contar el proceso de estos dos clientes" at bounding box center [416, 233] width 165 height 9
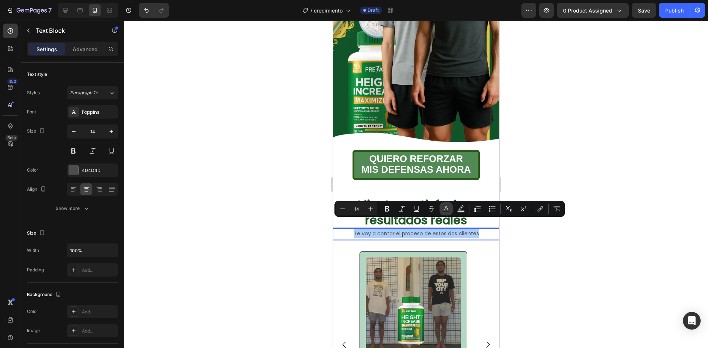
click at [445, 208] on icon "Editor contextual toolbar" at bounding box center [446, 208] width 4 height 4
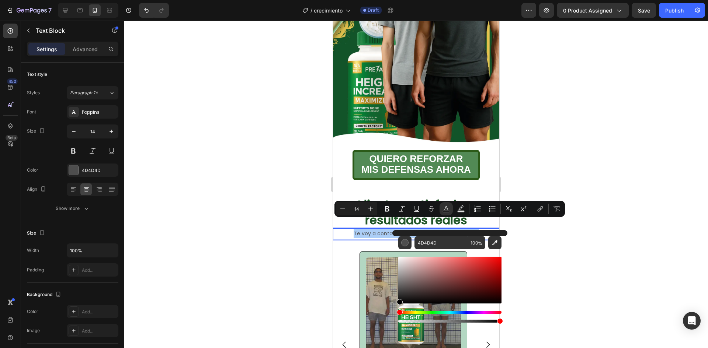
drag, startPoint x: 406, startPoint y: 299, endPoint x: 396, endPoint y: 306, distance: 12.0
click at [396, 306] on div "4D4D4D 100 %" at bounding box center [449, 277] width 115 height 94
type input "000000"
click at [563, 264] on div at bounding box center [416, 185] width 584 height 328
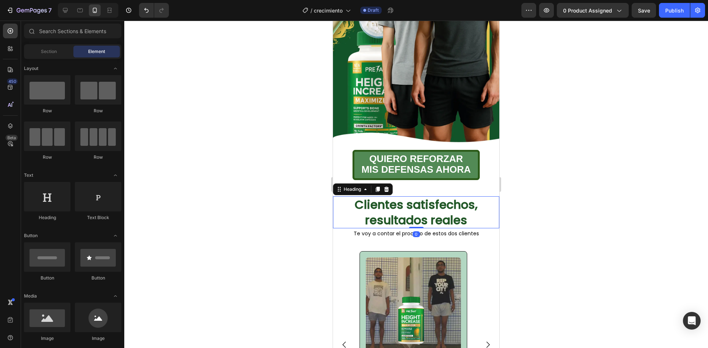
click at [443, 211] on strong "Clientes satisfechos, resultados reales" at bounding box center [416, 212] width 123 height 32
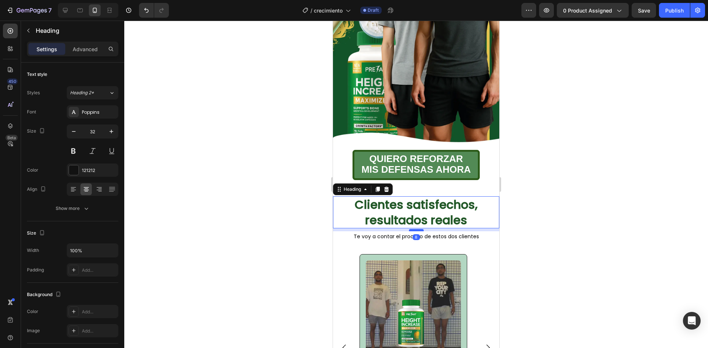
drag, startPoint x: 416, startPoint y: 218, endPoint x: 893, endPoint y: 233, distance: 477.3
click at [415, 229] on div at bounding box center [416, 230] width 15 height 2
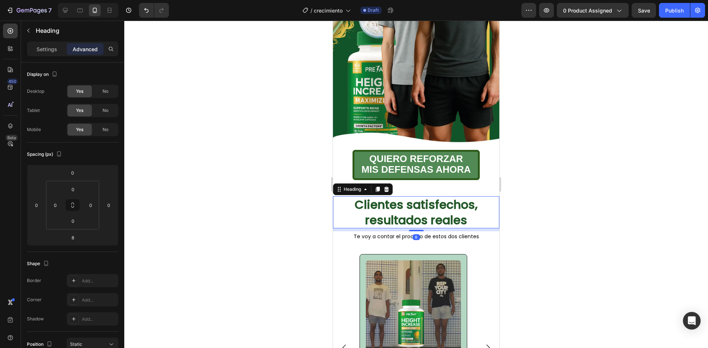
click at [578, 213] on div at bounding box center [416, 185] width 584 height 328
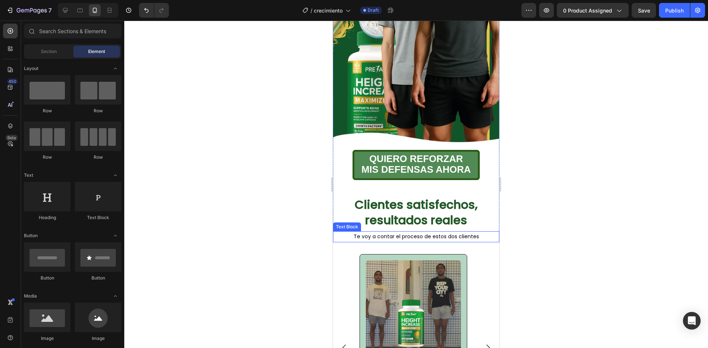
click at [458, 233] on span "Te voy a contar el proceso de estos dos clientes" at bounding box center [416, 236] width 125 height 7
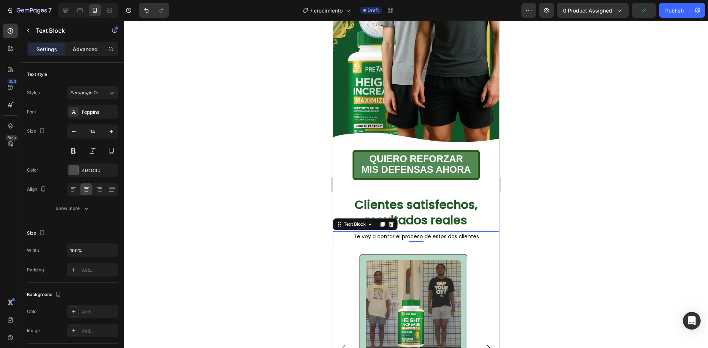
click at [86, 51] on p "Advanced" at bounding box center [85, 49] width 25 height 8
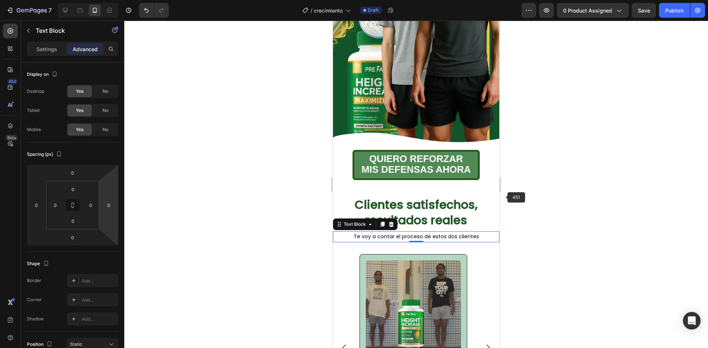
click at [505, 197] on div at bounding box center [416, 185] width 584 height 328
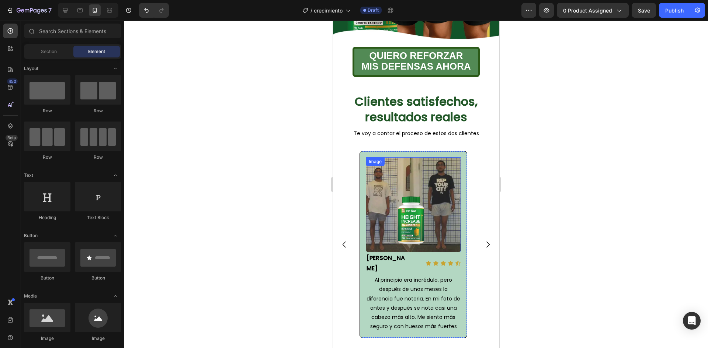
scroll to position [292, 0]
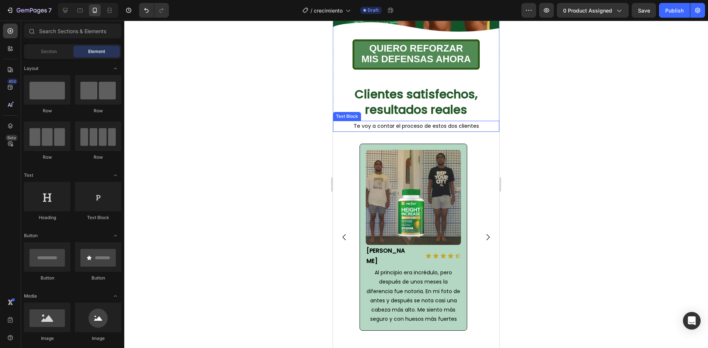
click at [396, 122] on span "Te voy a contar el proceso de estos dos clientes" at bounding box center [416, 125] width 125 height 7
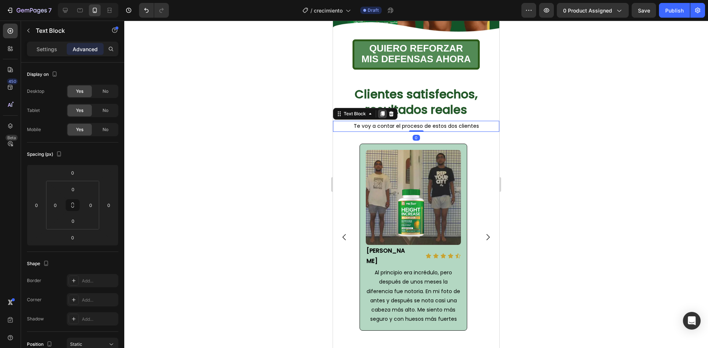
click at [383, 112] on icon at bounding box center [382, 114] width 4 height 5
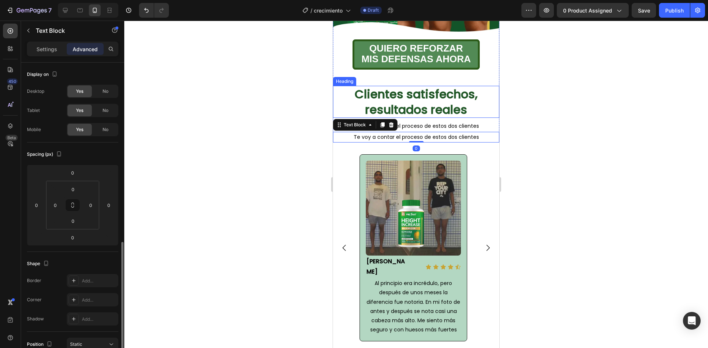
scroll to position [111, 0]
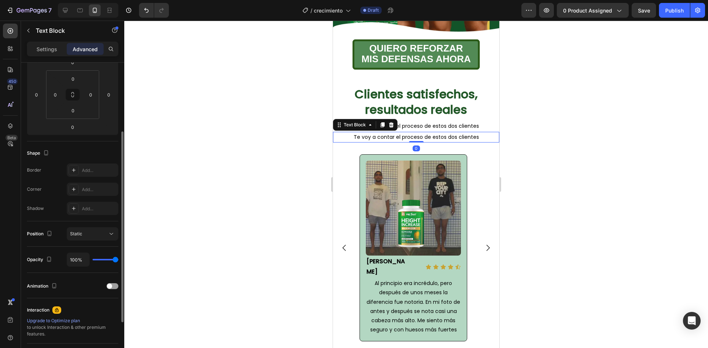
click at [382, 133] on span "Te voy a contar el proceso de estos dos clientes" at bounding box center [416, 136] width 125 height 7
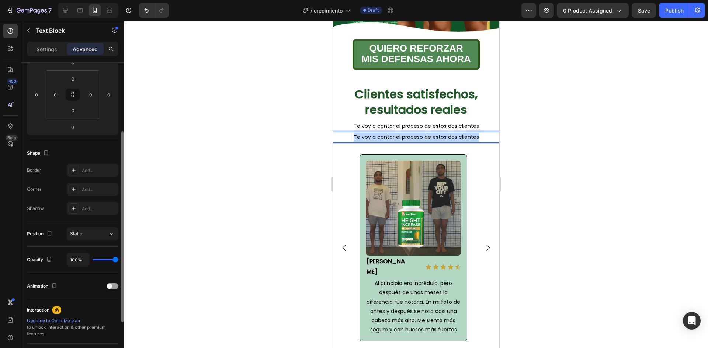
click at [382, 133] on span "Te voy a contar el proceso de estos dos clientes" at bounding box center [416, 136] width 125 height 7
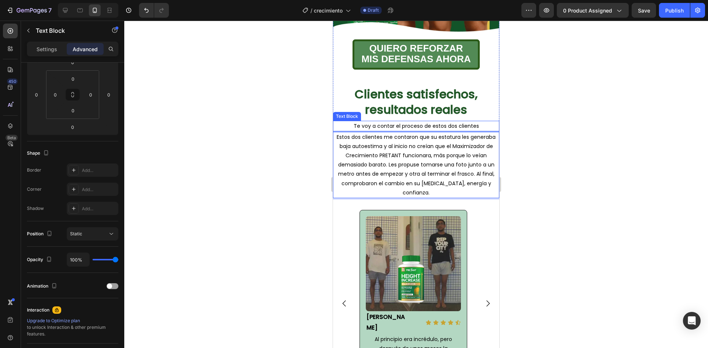
click at [397, 122] on span "Te voy a contar el proceso de estos dos clientes" at bounding box center [416, 125] width 125 height 7
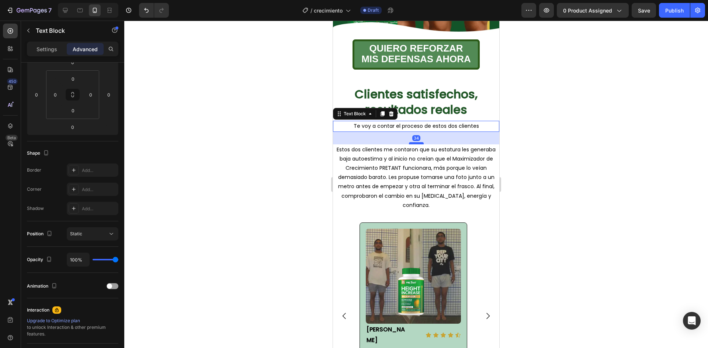
drag, startPoint x: 415, startPoint y: 121, endPoint x: 836, endPoint y: 130, distance: 421.5
click at [417, 142] on div at bounding box center [416, 143] width 15 height 2
type input "34"
click at [563, 110] on div at bounding box center [416, 185] width 584 height 328
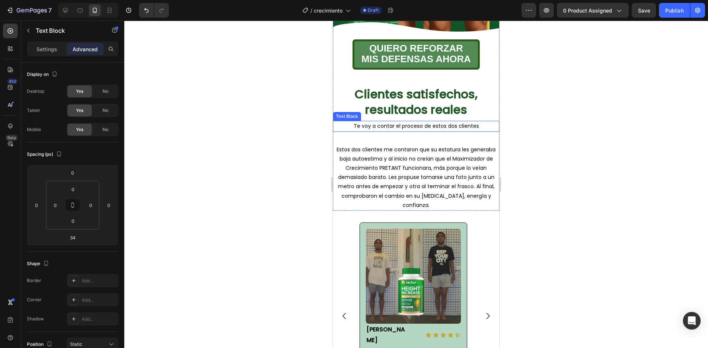
click at [465, 122] on span "Te voy a contar el proceso de estos dos clientes" at bounding box center [416, 125] width 125 height 7
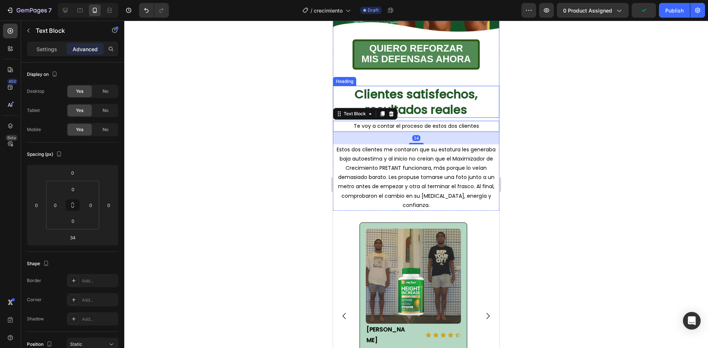
click at [443, 100] on strong "Clientes satisfechos, resultados reales" at bounding box center [416, 102] width 123 height 32
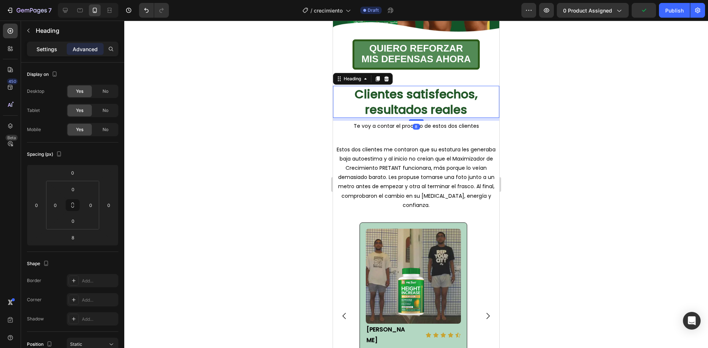
click at [50, 44] on div "Settings" at bounding box center [46, 49] width 37 height 12
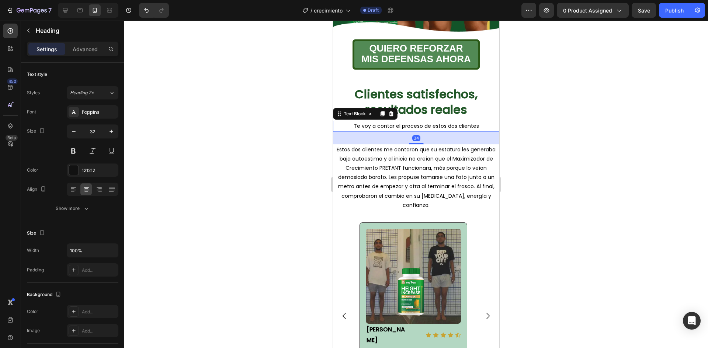
click at [367, 122] on span "Te voy a contar el proceso de estos dos clientes" at bounding box center [416, 125] width 125 height 7
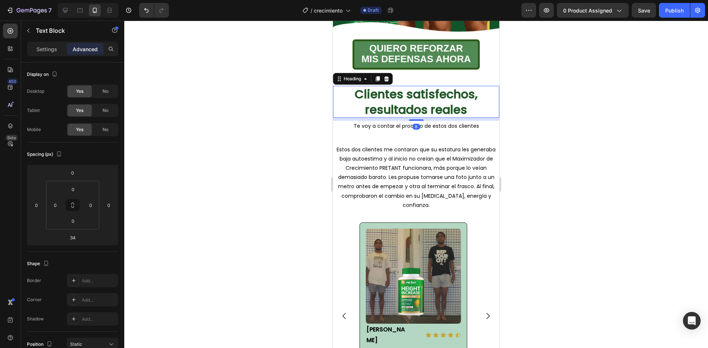
click at [422, 86] on strong "Clientes satisfechos, resultados reales" at bounding box center [416, 102] width 123 height 32
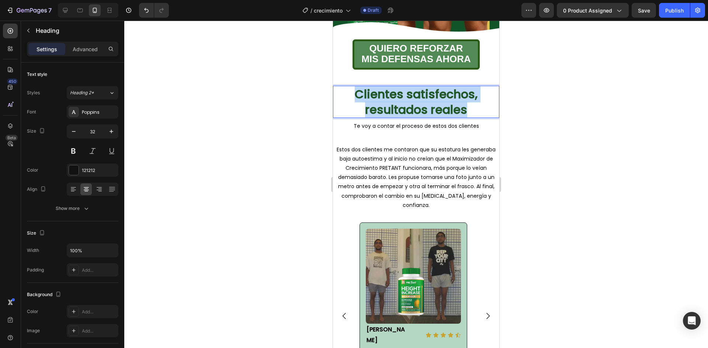
click at [422, 86] on strong "Clientes satisfechos, resultados reales" at bounding box center [416, 102] width 123 height 32
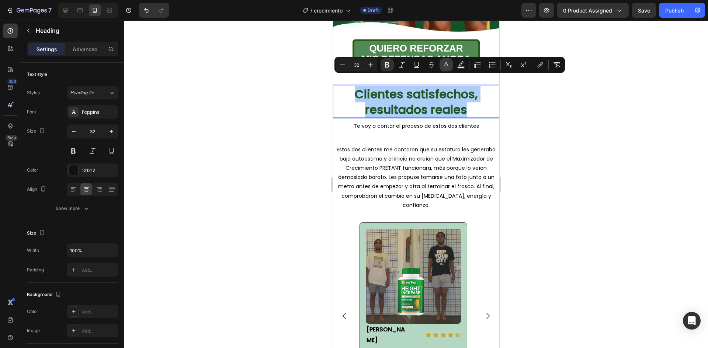
click at [451, 65] on button "color" at bounding box center [445, 64] width 13 height 13
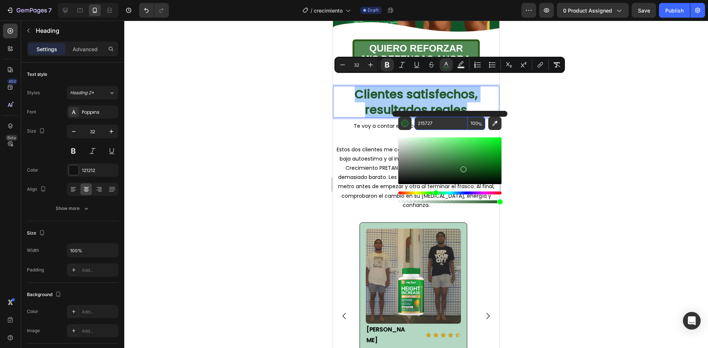
click at [429, 123] on input "215727" at bounding box center [440, 123] width 53 height 13
drag, startPoint x: 568, startPoint y: 102, endPoint x: 563, endPoint y: 102, distance: 5.9
click at [569, 102] on div at bounding box center [416, 185] width 584 height 328
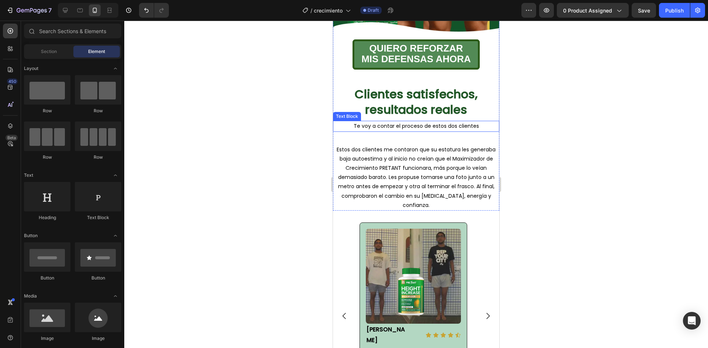
click at [431, 122] on span "Te voy a contar el proceso de estos dos clientes" at bounding box center [416, 125] width 125 height 7
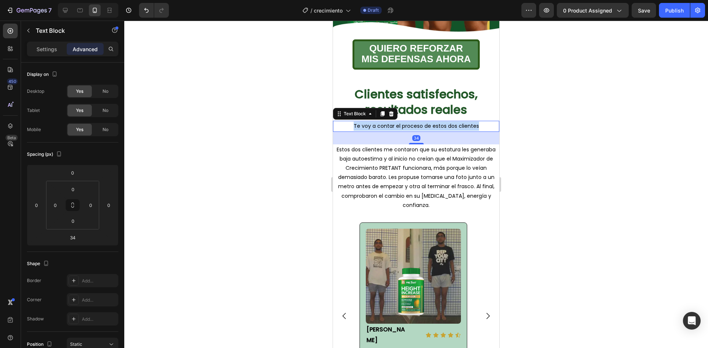
click at [431, 122] on span "Te voy a contar el proceso de estos dos clientes" at bounding box center [416, 125] width 125 height 7
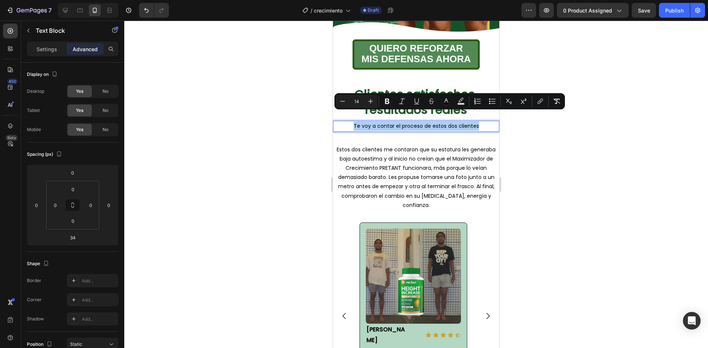
click at [51, 56] on div "Settings Advanced" at bounding box center [72, 52] width 103 height 21
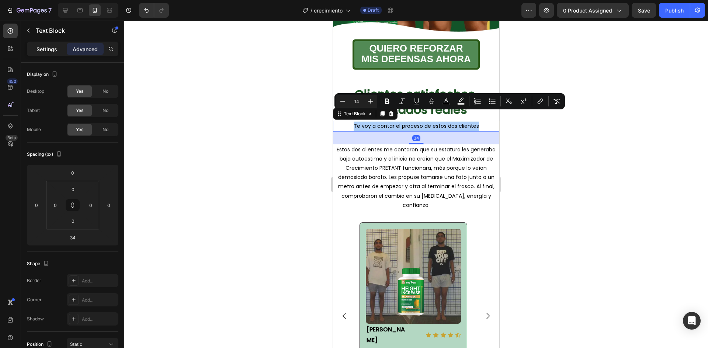
click at [51, 54] on div "Settings" at bounding box center [46, 49] width 37 height 12
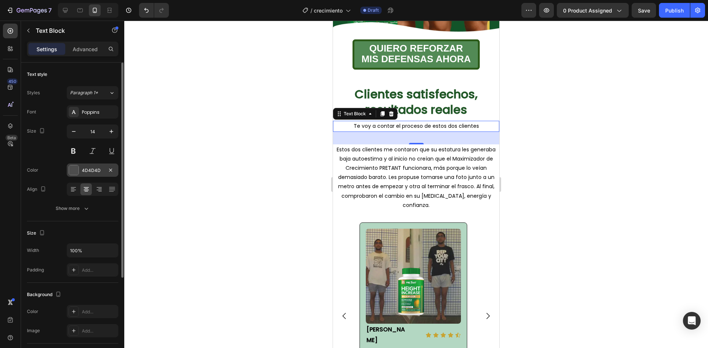
click at [78, 171] on div at bounding box center [74, 171] width 10 height 10
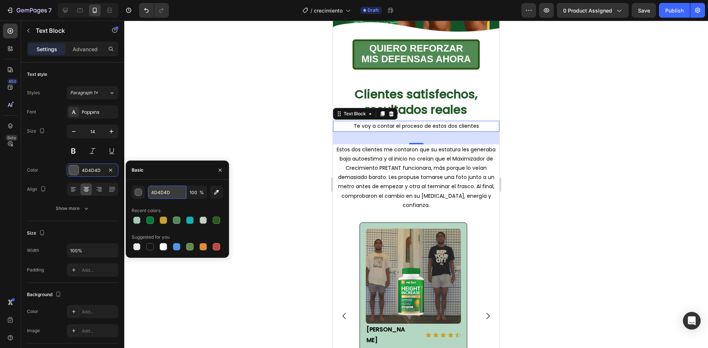
click at [165, 195] on input "4D4D4D" at bounding box center [167, 192] width 38 height 13
paste input "215727"
type input "215727"
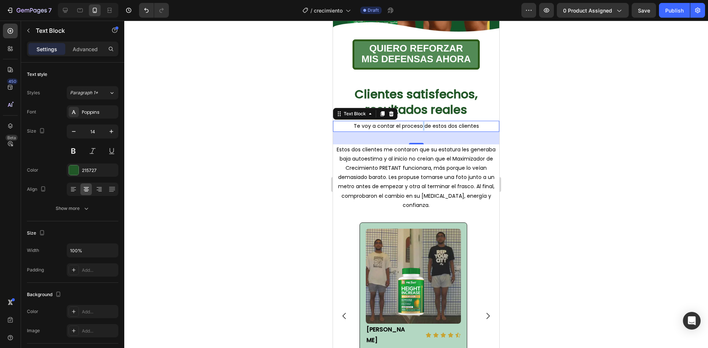
click at [418, 122] on span "Te voy a contar el proceso de estos dos clientes" at bounding box center [416, 125] width 125 height 7
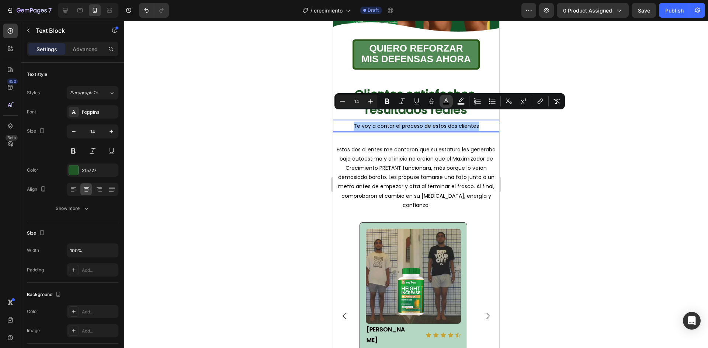
click at [445, 101] on icon "Editor contextual toolbar" at bounding box center [445, 101] width 7 height 7
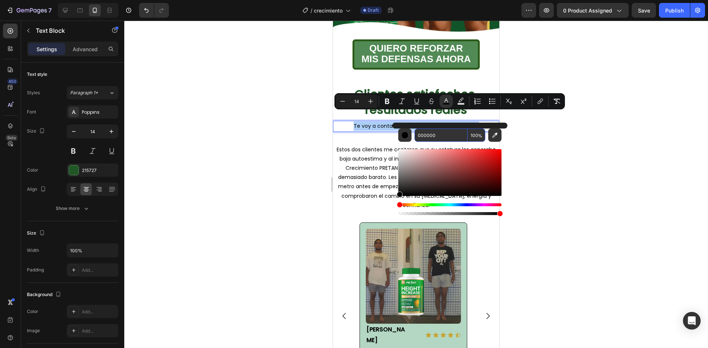
click at [431, 137] on input "000000" at bounding box center [440, 135] width 53 height 13
paste input "215727"
type input "215727"
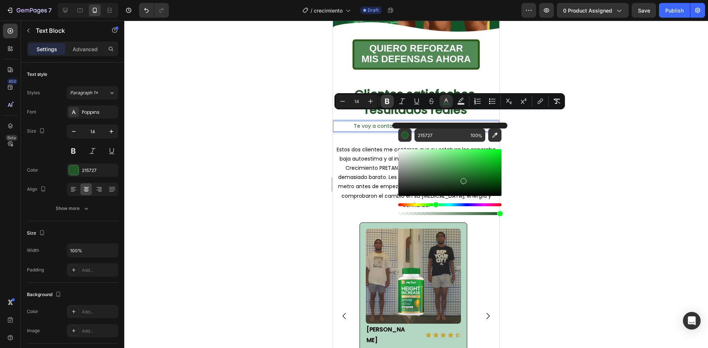
click at [388, 99] on icon "Editor contextual toolbar" at bounding box center [387, 102] width 4 height 6
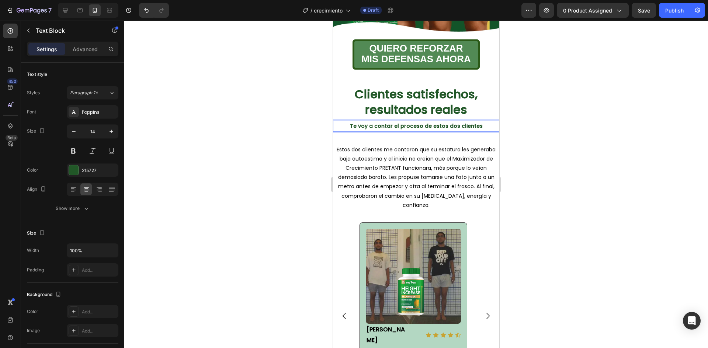
click at [424, 122] on p "Te voy a contar el proceso de estos dos clientes" at bounding box center [416, 126] width 165 height 9
click at [425, 122] on p "Te voy a contar el proceso de estos dos clientes" at bounding box center [416, 126] width 165 height 9
click at [589, 100] on div at bounding box center [416, 185] width 584 height 328
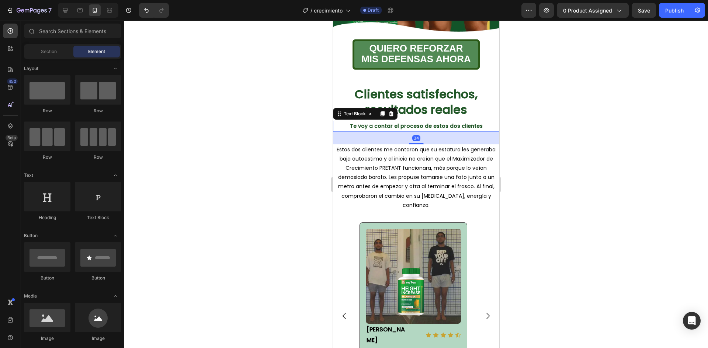
click at [470, 122] on strong "Te voy a contar el proceso de estos dos clientes" at bounding box center [416, 125] width 133 height 7
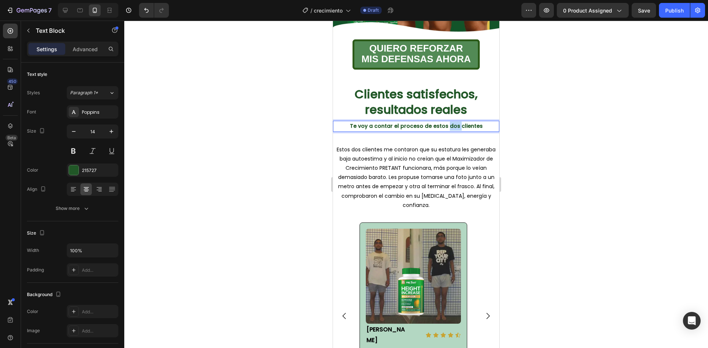
click at [444, 122] on strong "Te voy a contar el proceso de estos dos clientes" at bounding box center [416, 125] width 133 height 7
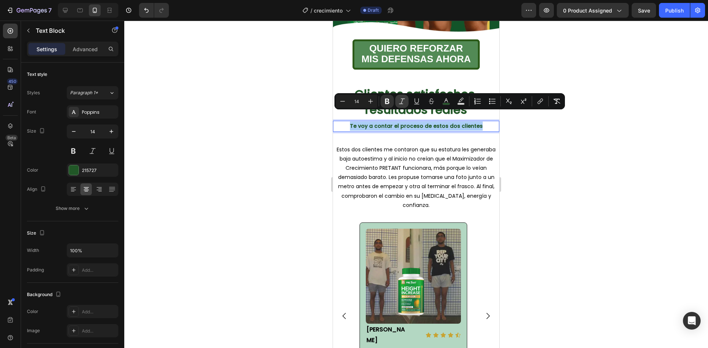
click at [408, 101] on button "Italic" at bounding box center [401, 101] width 13 height 13
click at [420, 102] on button "Underline" at bounding box center [416, 101] width 13 height 13
click at [575, 136] on div at bounding box center [416, 185] width 584 height 328
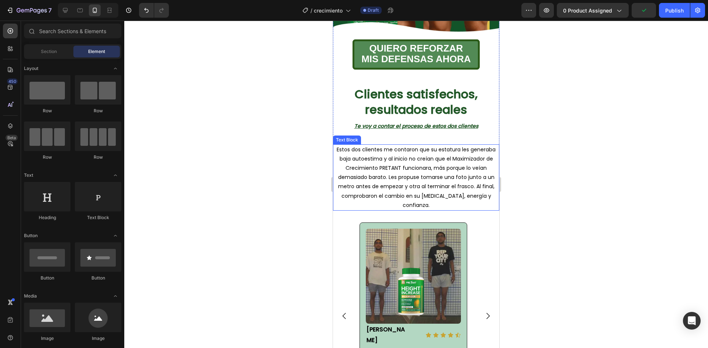
click at [415, 159] on span "Estos dos clientes me contaron que su estatura les generaba baja autoestima y a…" at bounding box center [416, 177] width 159 height 63
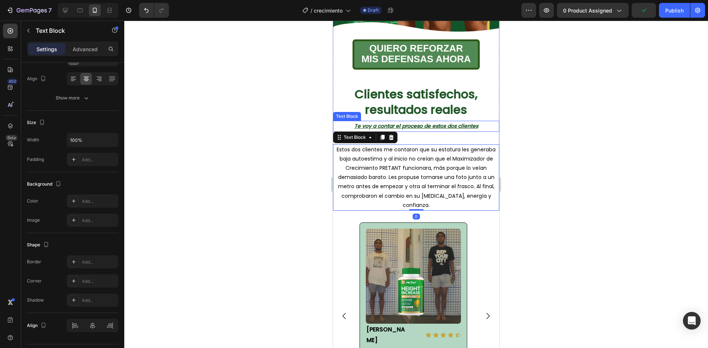
click at [422, 122] on u "Te voy a contar el proceso de estos dos clientes" at bounding box center [416, 125] width 124 height 7
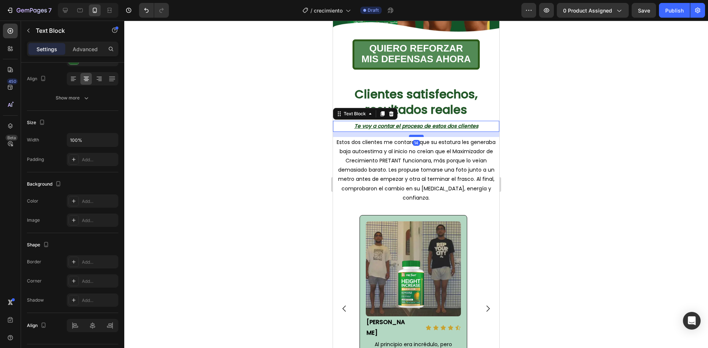
drag, startPoint x: 413, startPoint y: 133, endPoint x: 420, endPoint y: 126, distance: 10.4
click at [420, 135] on div at bounding box center [416, 136] width 15 height 2
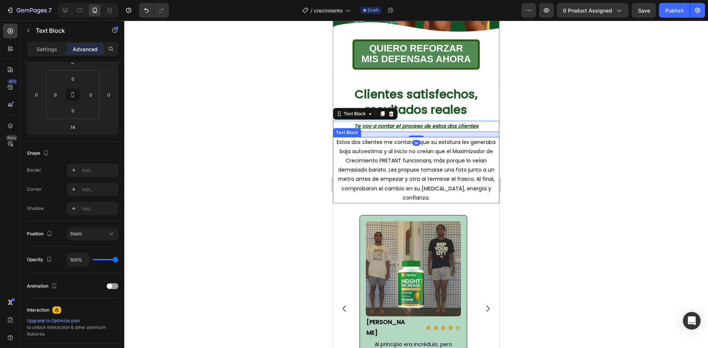
click at [431, 144] on span "Estos dos clientes me contaron que su estatura les generaba baja autoestima y a…" at bounding box center [416, 170] width 159 height 63
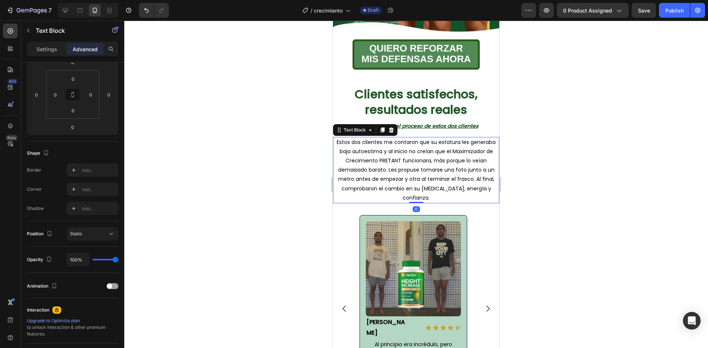
click at [581, 130] on div at bounding box center [416, 185] width 584 height 328
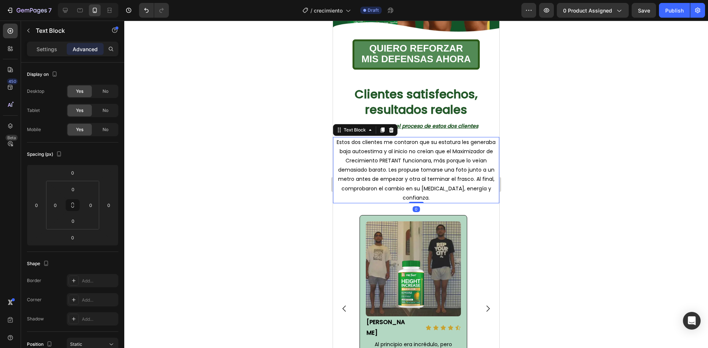
click at [413, 143] on span "Estos dos clientes me contaron que su estatura les generaba baja autoestima y a…" at bounding box center [416, 170] width 159 height 63
click at [572, 122] on div at bounding box center [416, 185] width 584 height 328
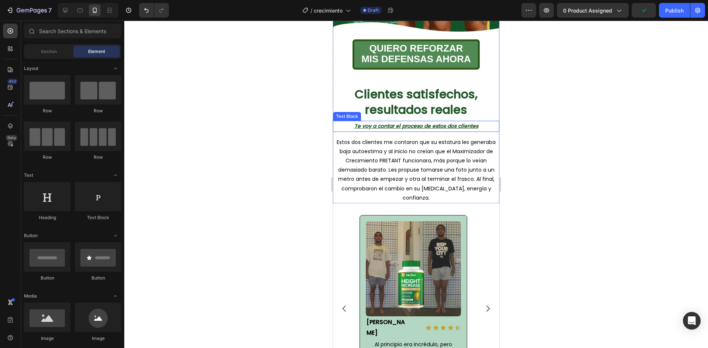
click at [394, 139] on span "Estos dos clientes me contaron que su estatura les generaba baja autoestima y a…" at bounding box center [416, 170] width 159 height 63
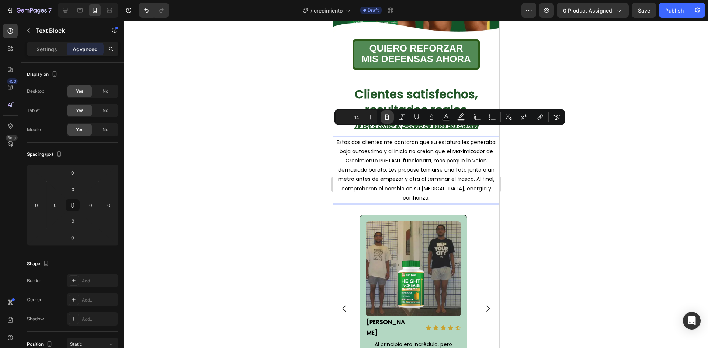
click at [387, 115] on icon "Editor contextual toolbar" at bounding box center [387, 118] width 4 height 6
click at [450, 139] on span "Estos dos clientes me contaron que su estatura les generaba baja autoestima y a…" at bounding box center [415, 170] width 157 height 63
drag, startPoint x: 428, startPoint y: 132, endPoint x: 380, endPoint y: 141, distance: 49.1
click at [380, 141] on span "Estos dos clientes me contaron que su estatura les generaba baja autoestima y a…" at bounding box center [415, 170] width 157 height 63
click at [383, 120] on button "Bold" at bounding box center [386, 117] width 13 height 13
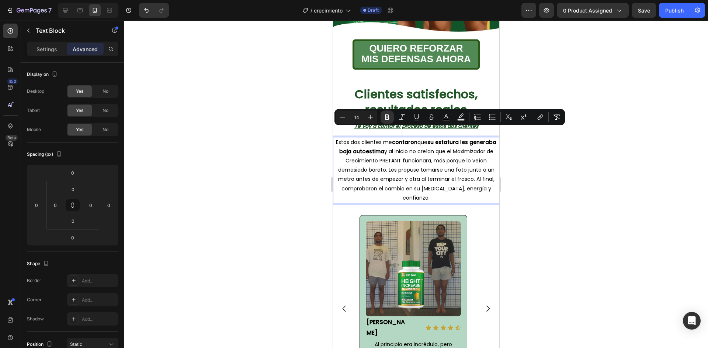
click at [577, 142] on div at bounding box center [416, 185] width 584 height 328
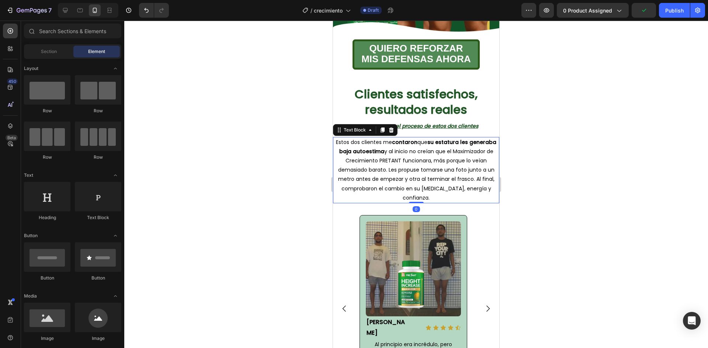
click at [375, 155] on p "Estos dos clientes me contaron que su estatura les generaba baja autoestima y a…" at bounding box center [416, 170] width 165 height 65
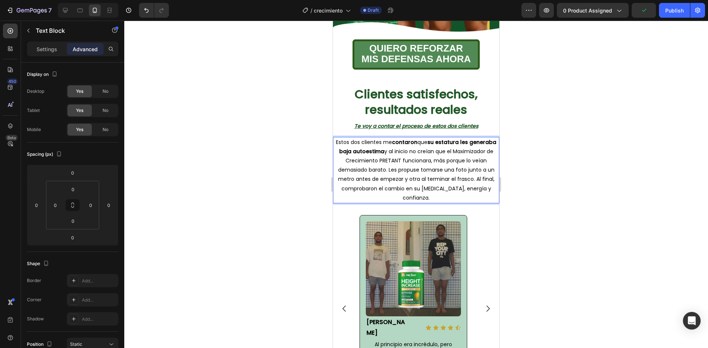
click at [383, 153] on span "Estos dos clientes me contaron que su estatura les generaba baja autoestima y a…" at bounding box center [416, 170] width 160 height 63
click at [383, 152] on span "Estos dos clientes me contaron que su estatura les generaba baja autoestima y a…" at bounding box center [416, 170] width 160 height 63
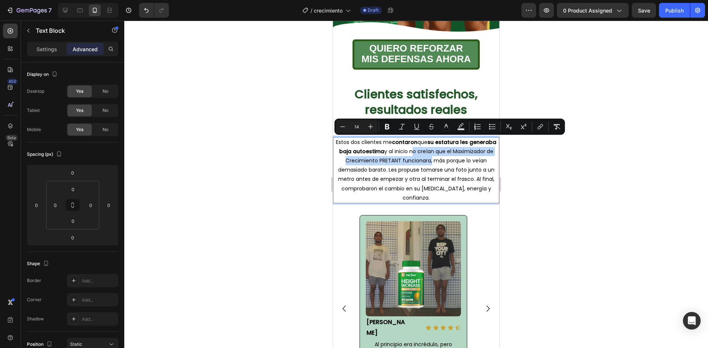
drag, startPoint x: 408, startPoint y: 142, endPoint x: 427, endPoint y: 150, distance: 21.2
click at [427, 150] on span "Estos dos clientes me contaron que su estatura les generaba baja autoestima y a…" at bounding box center [416, 170] width 160 height 63
click at [386, 127] on icon "Editor contextual toolbar" at bounding box center [386, 126] width 7 height 7
click at [533, 154] on div at bounding box center [416, 185] width 584 height 328
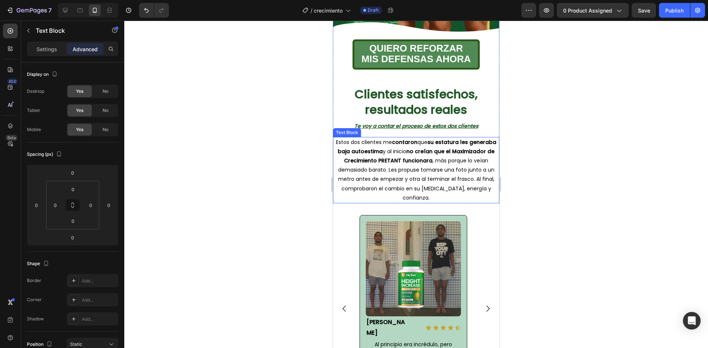
click at [348, 160] on span "Estos dos clientes me contaron que su estatura les generaba baja autoestima y a…" at bounding box center [416, 170] width 160 height 63
drag, startPoint x: 337, startPoint y: 161, endPoint x: 379, endPoint y: 160, distance: 42.0
click at [379, 160] on span "Estos dos clientes me contaron que su estatura les generaba baja autoestima y a…" at bounding box center [416, 170] width 160 height 63
click at [448, 157] on span "Estos dos clientes me contaron que su estatura les generaba baja autoestima y a…" at bounding box center [416, 170] width 160 height 63
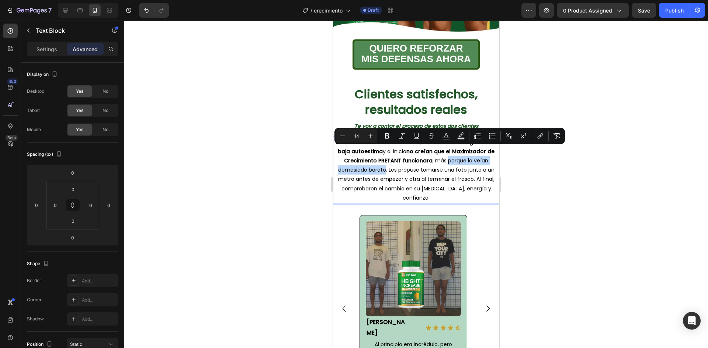
drag, startPoint x: 444, startPoint y: 152, endPoint x: 384, endPoint y: 160, distance: 60.3
click at [384, 160] on span "Estos dos clientes me contaron que su estatura les generaba baja autoestima y a…" at bounding box center [416, 170] width 160 height 63
click at [386, 140] on button "Bold" at bounding box center [386, 135] width 13 height 13
click at [541, 162] on div at bounding box center [416, 185] width 584 height 328
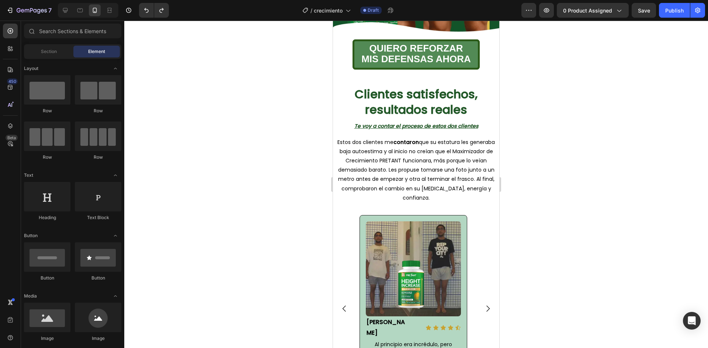
click at [573, 125] on div at bounding box center [416, 185] width 584 height 328
click at [397, 139] on strong "contaron" at bounding box center [405, 142] width 25 height 7
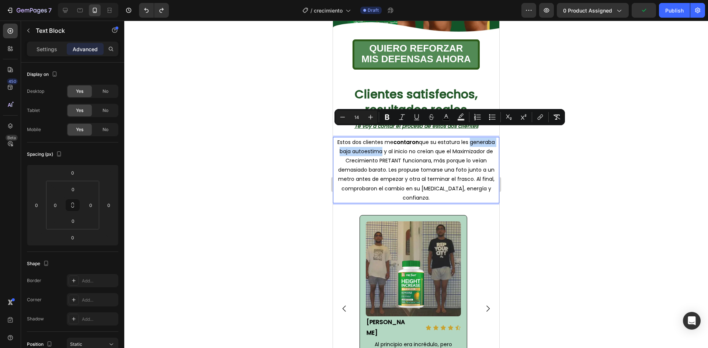
drag, startPoint x: 467, startPoint y: 134, endPoint x: 380, endPoint y: 144, distance: 87.9
click at [380, 144] on span "Estos dos clientes me contaron que su estatura les generaba baja autoestima y a…" at bounding box center [415, 170] width 157 height 63
click at [386, 122] on button "Bold" at bounding box center [386, 117] width 13 height 13
click at [398, 138] on p "Estos dos clientes me contaron que su estatura les generaba baja autoestima y a…" at bounding box center [416, 170] width 165 height 65
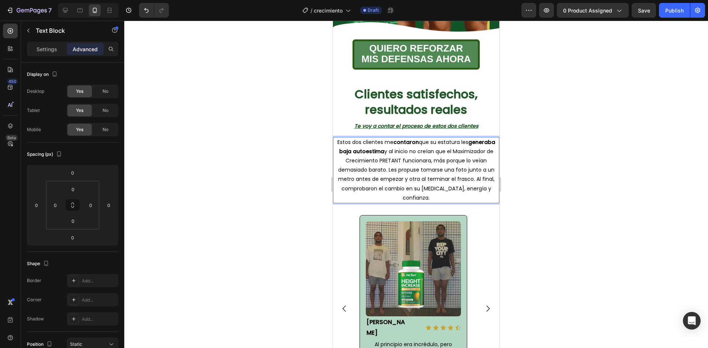
click at [398, 143] on span "Estos dos clientes me contaron que su estatura les generaba baja autoestima y a…" at bounding box center [416, 170] width 158 height 63
drag, startPoint x: 400, startPoint y: 150, endPoint x: 448, endPoint y: 144, distance: 48.3
click at [448, 144] on span "Estos dos clientes me contaron que su estatura les generaba baja autoestima y a…" at bounding box center [416, 170] width 158 height 63
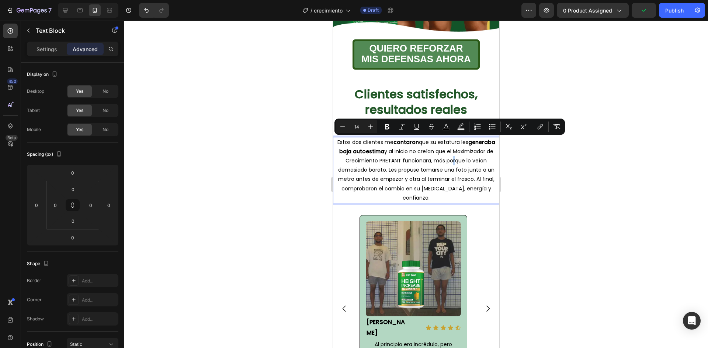
click at [448, 150] on span "Estos dos clientes me contaron que su estatura les generaba baja autoestima y a…" at bounding box center [416, 170] width 158 height 63
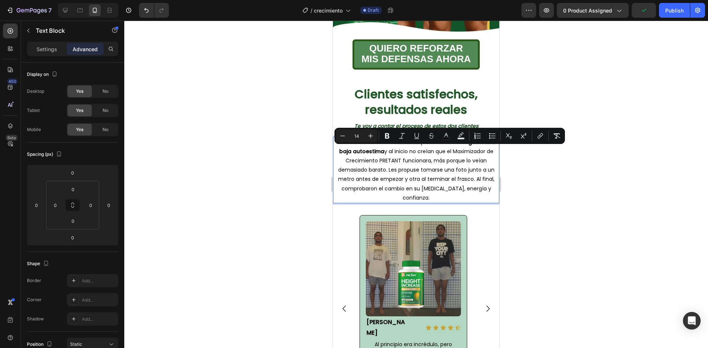
click at [452, 151] on span "Estos dos clientes me contaron que su estatura les generaba baja autoestima y a…" at bounding box center [416, 170] width 158 height 63
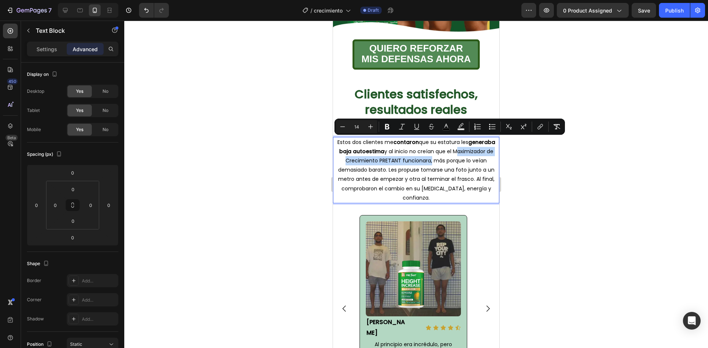
drag, startPoint x: 450, startPoint y: 141, endPoint x: 427, endPoint y: 151, distance: 24.8
click at [427, 151] on span "Estos dos clientes me contaron que su estatura les generaba baja autoestima y a…" at bounding box center [416, 170] width 158 height 63
click at [390, 129] on icon "Editor contextual toolbar" at bounding box center [386, 126] width 7 height 7
click at [550, 169] on div at bounding box center [416, 185] width 584 height 328
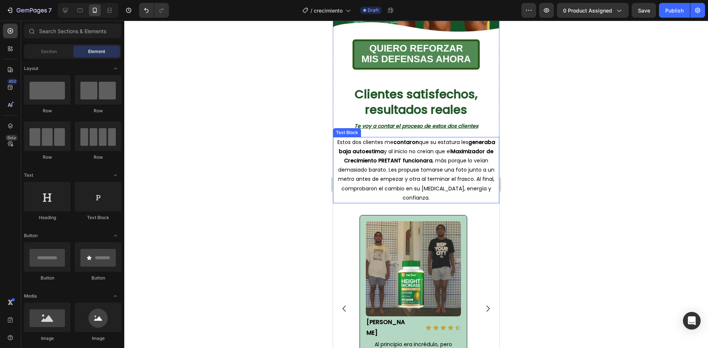
click at [347, 158] on span "Estos dos clientes me contaron que su estatura les generaba baja autoestima y a…" at bounding box center [416, 170] width 158 height 63
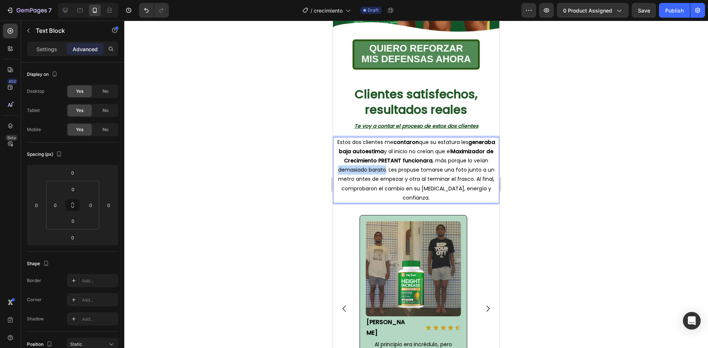
drag, startPoint x: 337, startPoint y: 161, endPoint x: 383, endPoint y: 161, distance: 46.1
click at [383, 161] on span "Estos dos clientes me contaron que su estatura les generaba baja autoestima y a…" at bounding box center [416, 170] width 158 height 63
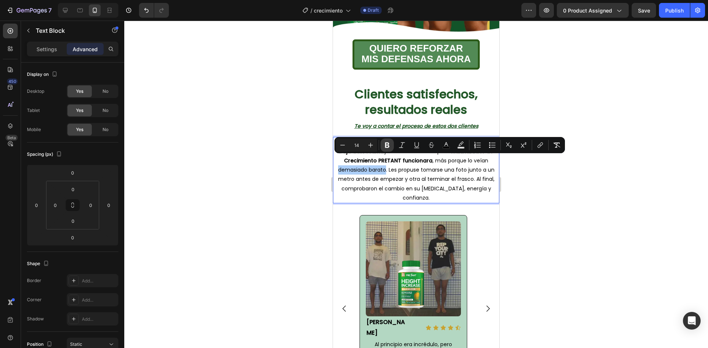
click at [386, 142] on icon "Editor contextual toolbar" at bounding box center [386, 145] width 7 height 7
click at [561, 190] on div at bounding box center [416, 185] width 584 height 328
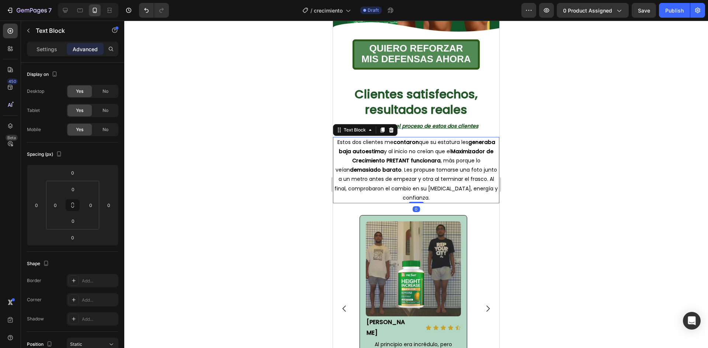
click at [435, 163] on span "Estos dos clientes me contaron que su estatura les generaba baja autoestima y a…" at bounding box center [415, 170] width 163 height 63
click at [421, 162] on span "Estos dos clientes me contaron que su estatura les generaba baja autoestima y a…" at bounding box center [415, 170] width 163 height 63
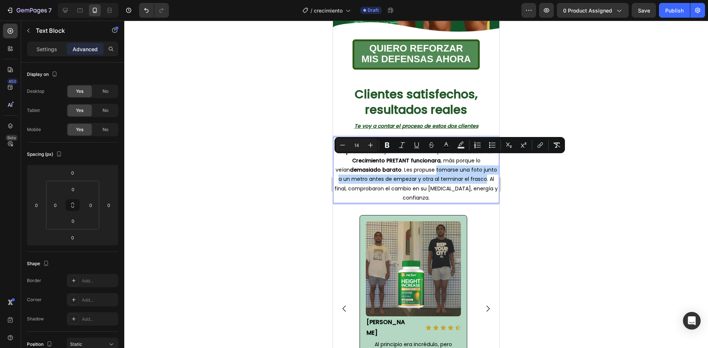
drag, startPoint x: 419, startPoint y: 161, endPoint x: 470, endPoint y: 169, distance: 51.5
click at [470, 169] on span "Estos dos clientes me contaron que su estatura les generaba baja autoestima y a…" at bounding box center [415, 170] width 163 height 63
click at [387, 148] on icon "Editor contextual toolbar" at bounding box center [387, 146] width 4 height 6
click at [559, 185] on div at bounding box center [416, 185] width 584 height 328
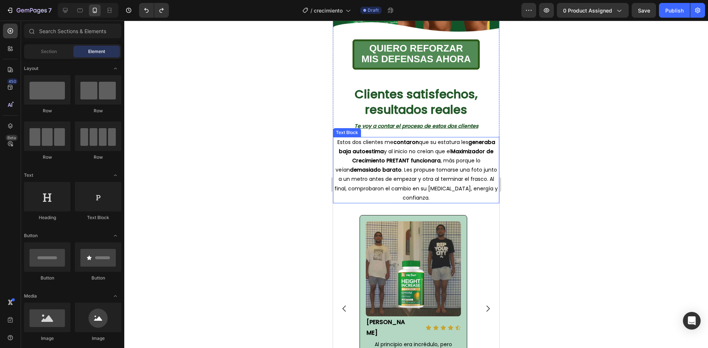
click at [397, 164] on p "Estos dos clientes me contaron que su estatura les generaba baja autoestima y a…" at bounding box center [416, 170] width 165 height 65
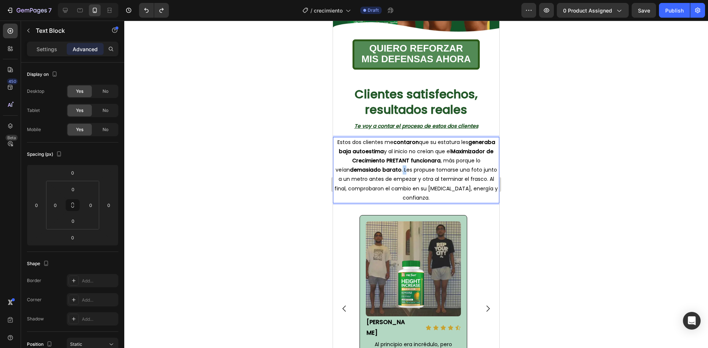
click at [389, 160] on span "Estos dos clientes me contaron que su estatura les generaba baja autoestima y a…" at bounding box center [415, 170] width 163 height 63
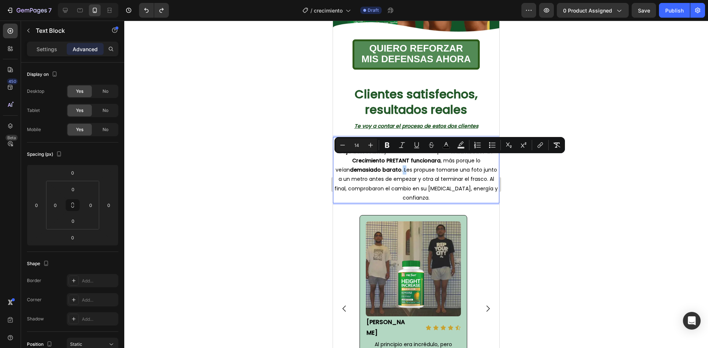
click at [389, 161] on span "Estos dos clientes me contaron que su estatura les generaba baja autoestima y a…" at bounding box center [415, 170] width 163 height 63
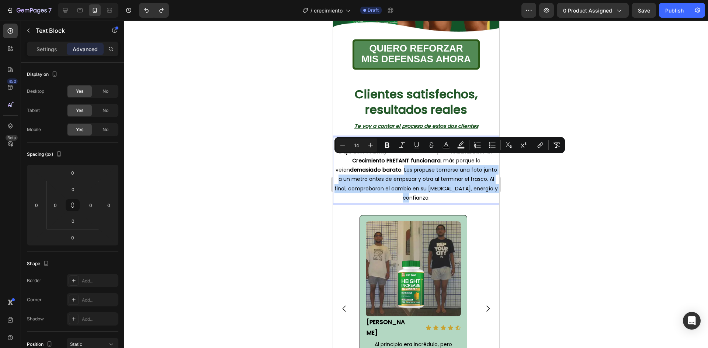
drag, startPoint x: 387, startPoint y: 161, endPoint x: 490, endPoint y: 180, distance: 103.8
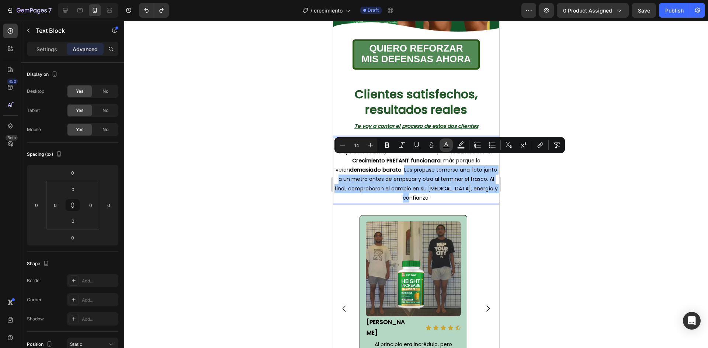
click at [445, 144] on icon "Editor contextual toolbar" at bounding box center [446, 144] width 4 height 4
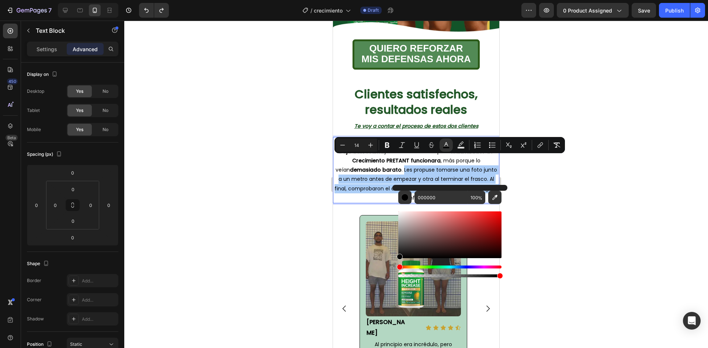
click at [569, 199] on div at bounding box center [416, 185] width 584 height 328
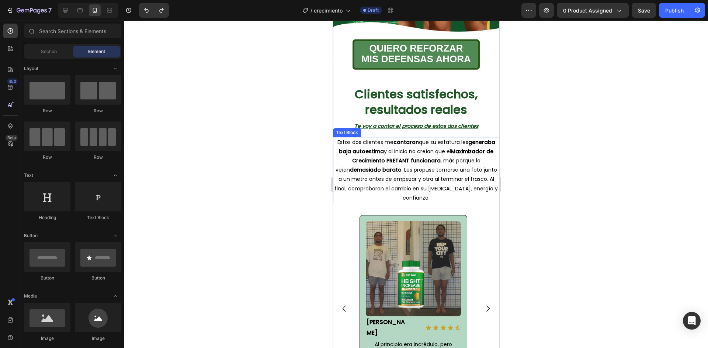
click at [413, 160] on span "Estos dos clientes me contaron que su estatura les generaba baja autoestima y a…" at bounding box center [415, 170] width 163 height 63
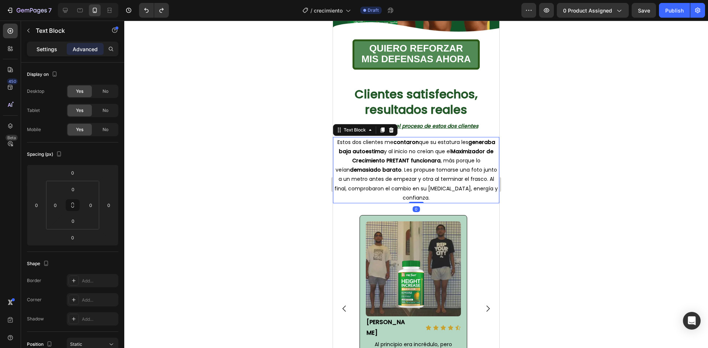
click at [52, 48] on p "Settings" at bounding box center [46, 49] width 21 height 8
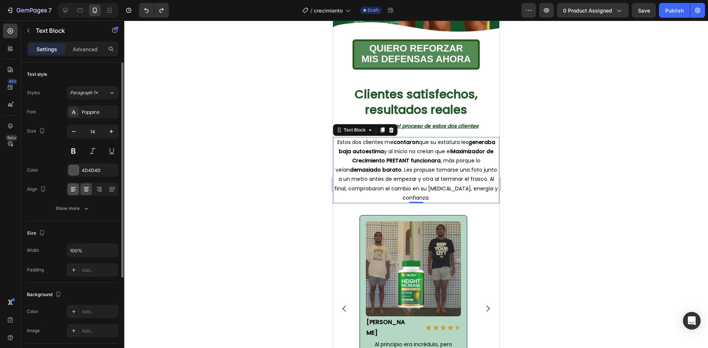
click at [71, 186] on icon at bounding box center [73, 189] width 7 height 7
click at [83, 189] on div at bounding box center [85, 190] width 11 height 12
click at [521, 117] on div at bounding box center [416, 185] width 584 height 328
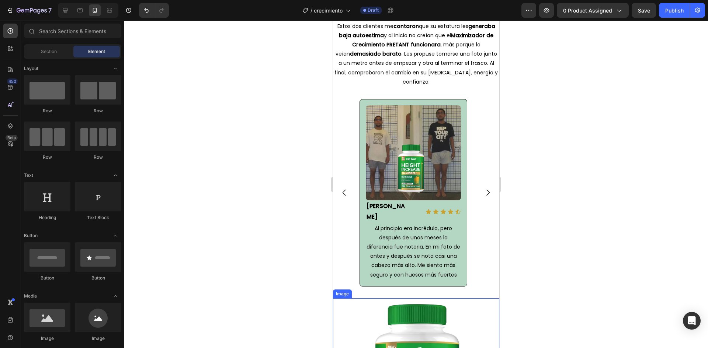
scroll to position [314, 0]
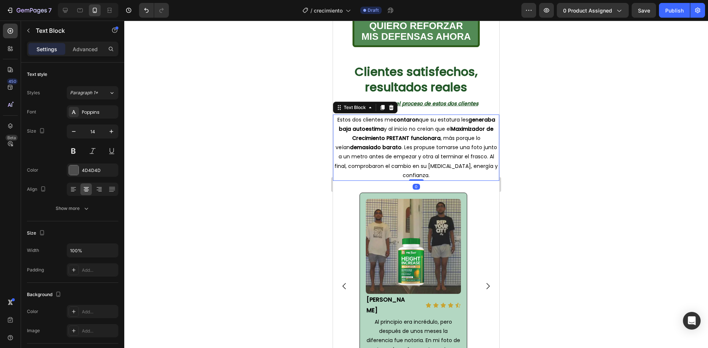
click at [385, 138] on span "Estos dos clientes me contaron que su estatura les generaba baja autoestima y a…" at bounding box center [415, 147] width 163 height 63
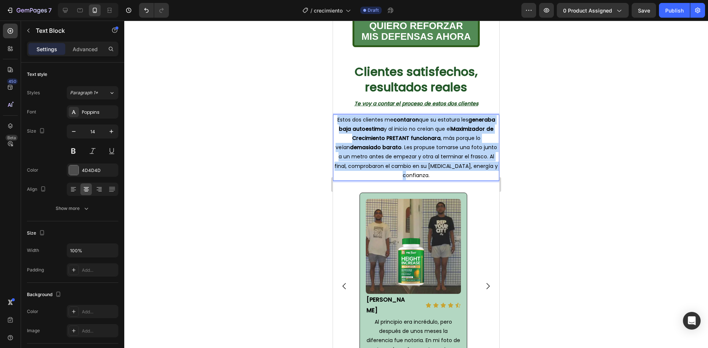
drag, startPoint x: 334, startPoint y: 109, endPoint x: 487, endPoint y: 155, distance: 159.4
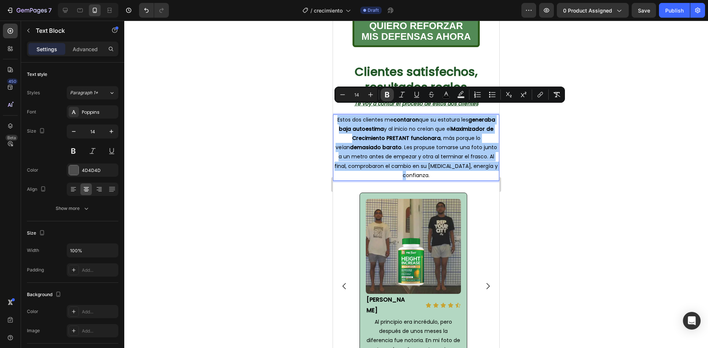
click at [386, 95] on icon "Editor contextual toolbar" at bounding box center [386, 94] width 7 height 7
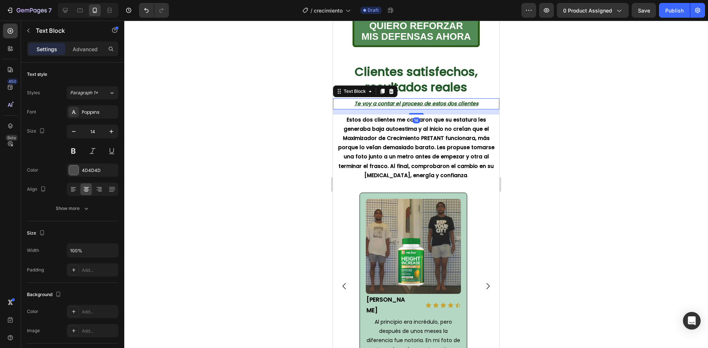
click at [386, 100] on u "Te voy a contar el proceso de estos dos clientes" at bounding box center [416, 103] width 124 height 7
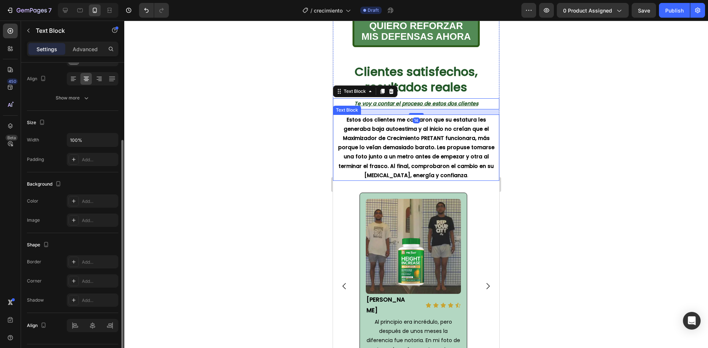
click at [393, 128] on strong "Estos dos clientes me contaron que su estatura les generaba baja autoestima y a…" at bounding box center [416, 147] width 156 height 63
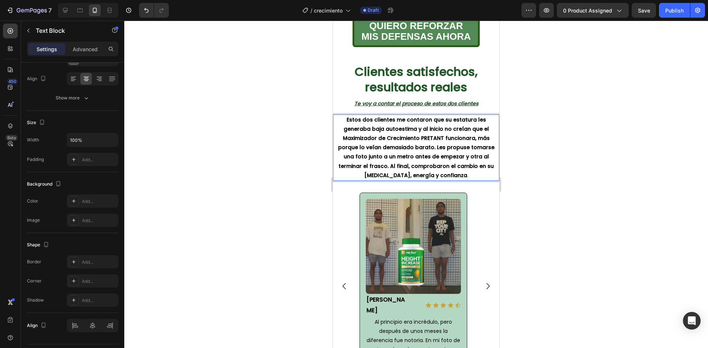
click at [393, 128] on strong "Estos dos clientes me contaron que su estatura les generaba baja autoestima y a…" at bounding box center [416, 147] width 156 height 63
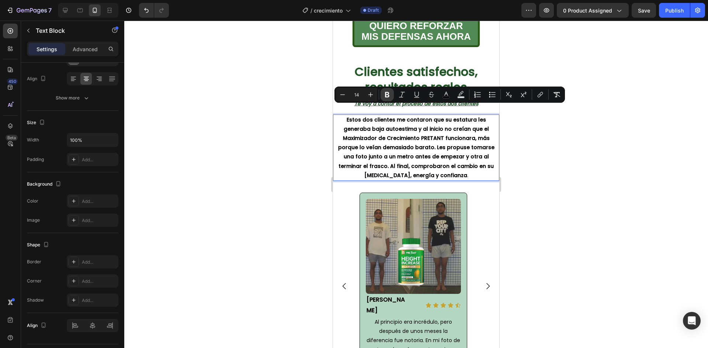
click at [386, 98] on icon "Editor contextual toolbar" at bounding box center [386, 94] width 7 height 7
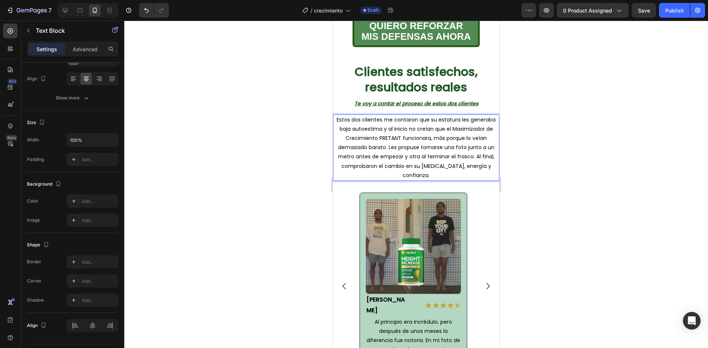
click at [556, 138] on div at bounding box center [416, 185] width 584 height 328
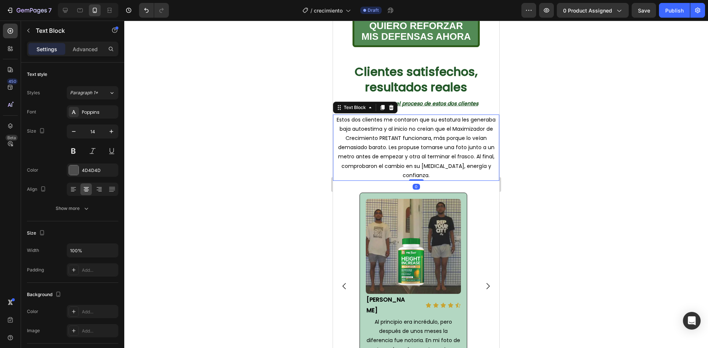
click at [453, 132] on p "Estos dos clientes me contaron que su estatura les generaba baja autoestima y a…" at bounding box center [416, 147] width 165 height 65
click at [382, 105] on icon at bounding box center [382, 107] width 4 height 5
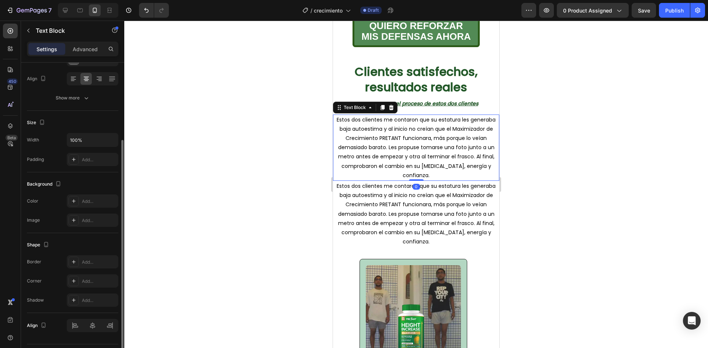
click at [417, 139] on span "Estos dos clientes me contaron que su estatura les generaba baja autoestima y a…" at bounding box center [416, 147] width 159 height 63
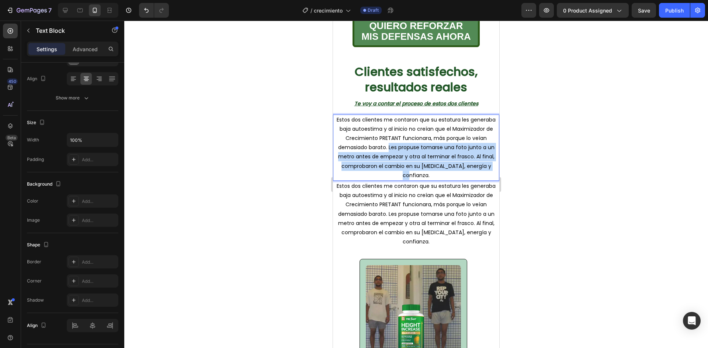
drag, startPoint x: 386, startPoint y: 137, endPoint x: 489, endPoint y: 157, distance: 104.9
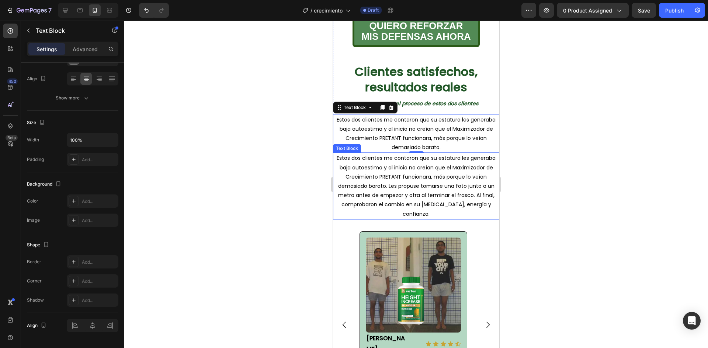
click at [552, 145] on div at bounding box center [416, 185] width 584 height 328
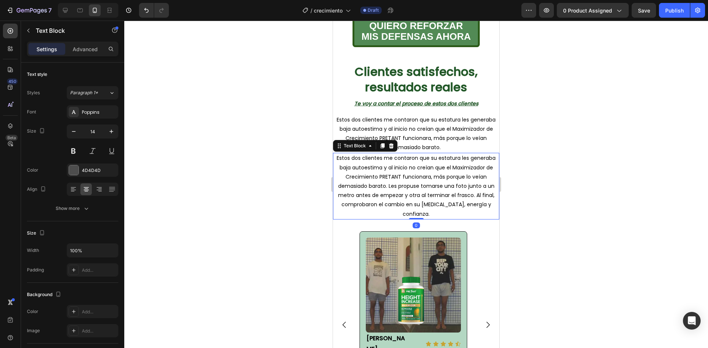
click at [426, 164] on span "Estos dos clientes me contaron que su estatura les generaba baja autoestima y a…" at bounding box center [416, 185] width 159 height 63
click at [427, 166] on span "Estos dos clientes me contaron que su estatura les generaba baja autoestima y a…" at bounding box center [416, 185] width 159 height 63
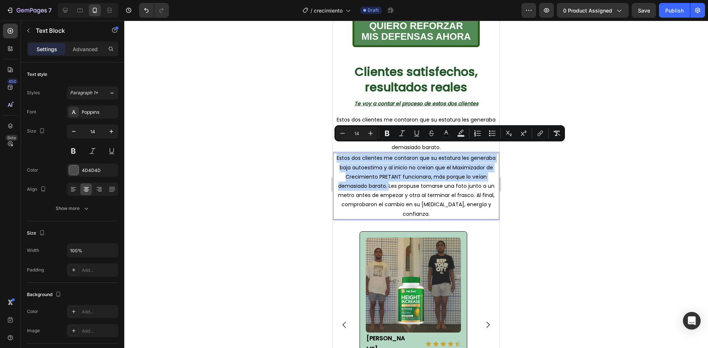
drag, startPoint x: 387, startPoint y: 177, endPoint x: 657, endPoint y: 165, distance: 270.2
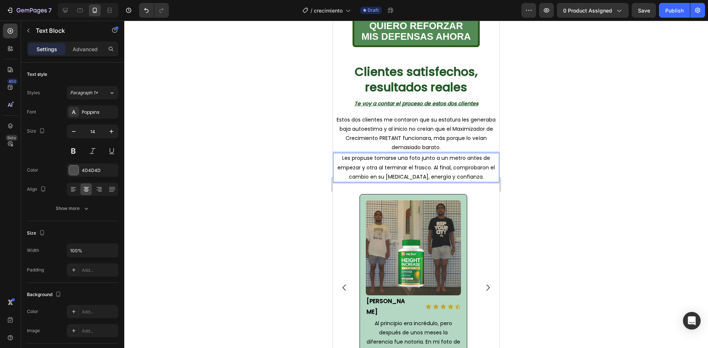
click at [589, 137] on div at bounding box center [416, 185] width 584 height 328
click at [436, 156] on span "Les propuse tomarse una foto junto a un metro antes de empezar y otra al termin…" at bounding box center [415, 167] width 157 height 26
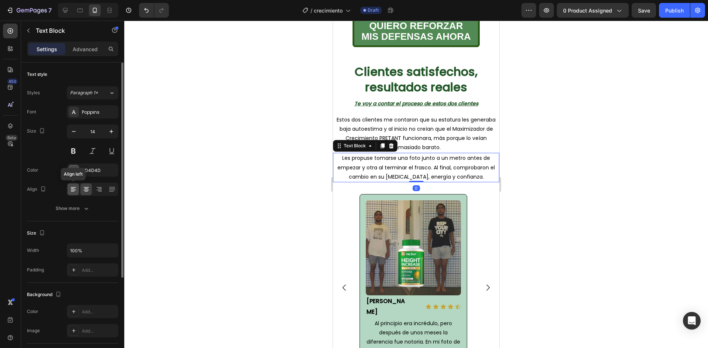
click at [75, 188] on icon at bounding box center [73, 187] width 5 height 1
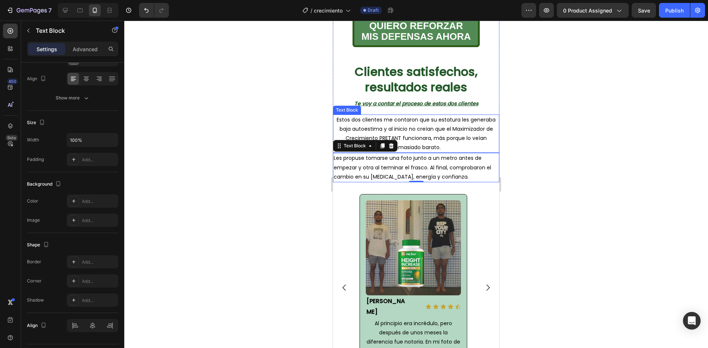
click at [430, 116] on span "Estos dos clientes me contaron que su estatura les generaba baja autoestima y a…" at bounding box center [416, 133] width 159 height 35
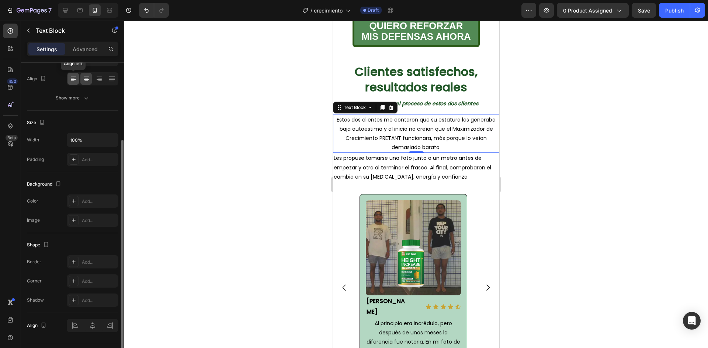
click at [75, 79] on icon at bounding box center [73, 78] width 7 height 7
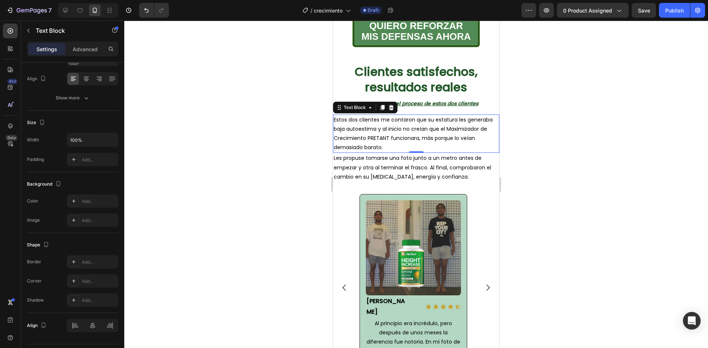
click at [556, 180] on div at bounding box center [416, 185] width 584 height 328
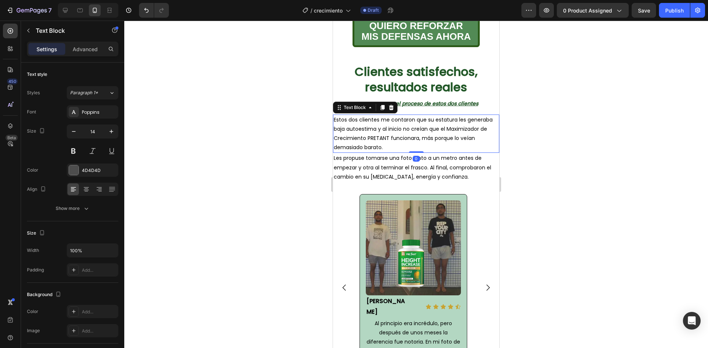
drag, startPoint x: 424, startPoint y: 124, endPoint x: 417, endPoint y: 136, distance: 13.5
click at [424, 124] on p "Estos dos clientes me contaron que su estatura les generaba baja autoestima y a…" at bounding box center [416, 133] width 165 height 37
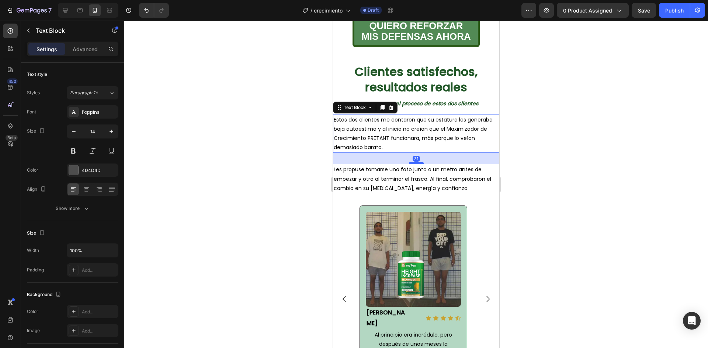
drag, startPoint x: 409, startPoint y: 143, endPoint x: 411, endPoint y: 156, distance: 12.7
click at [411, 162] on div at bounding box center [416, 163] width 15 height 2
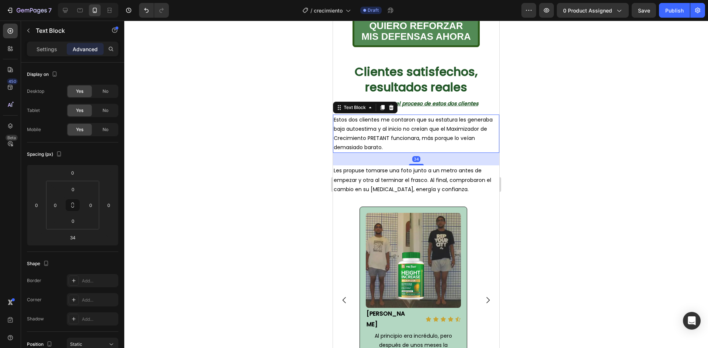
click at [563, 142] on div at bounding box center [416, 185] width 584 height 328
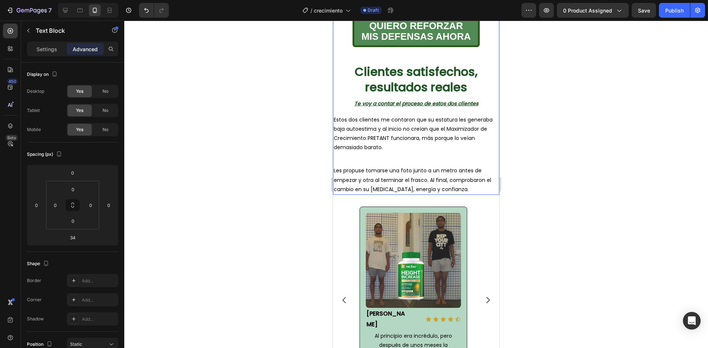
click at [411, 141] on p "Estos dos clientes me contaron que su estatura les generaba baja autoestima y a…" at bounding box center [416, 133] width 165 height 37
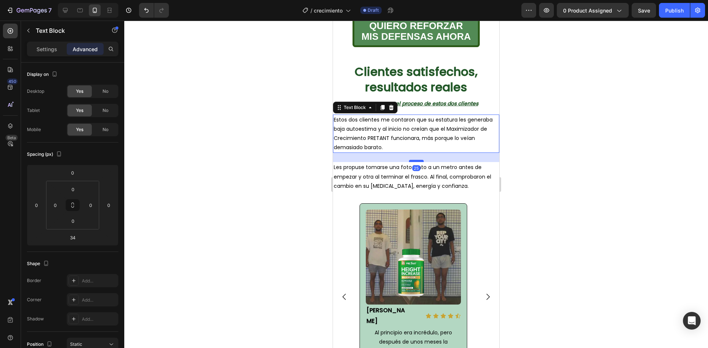
drag, startPoint x: 410, startPoint y: 154, endPoint x: 413, endPoint y: 151, distance: 4.4
click at [413, 160] on div at bounding box center [416, 161] width 15 height 2
type input "25"
drag, startPoint x: 543, startPoint y: 115, endPoint x: 165, endPoint y: 95, distance: 378.8
click at [543, 115] on div at bounding box center [416, 185] width 584 height 328
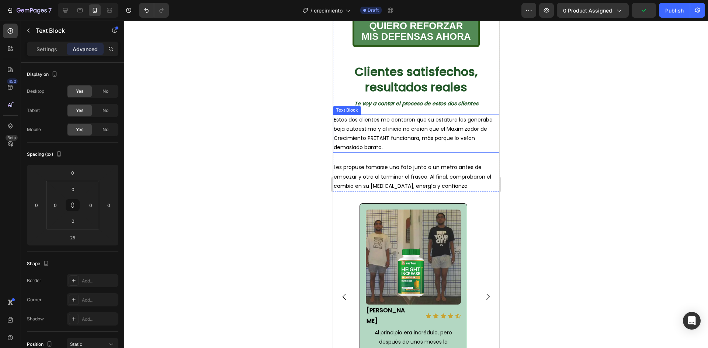
click at [403, 126] on span "Estos dos clientes me contaron que su estatura les generaba baja autoestima y a…" at bounding box center [413, 133] width 159 height 35
click at [605, 107] on div at bounding box center [416, 185] width 584 height 328
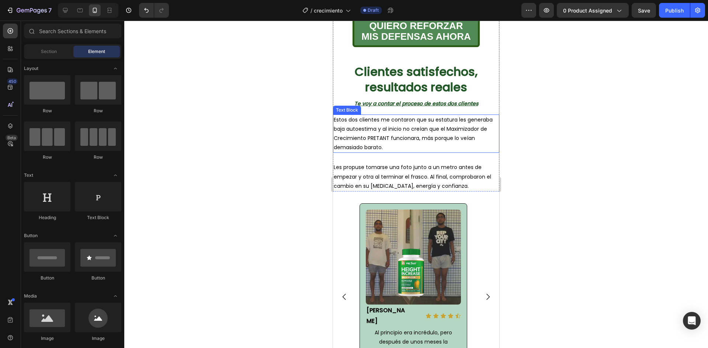
click at [405, 133] on p "Estos dos clientes me contaron que su estatura les generaba baja autoestima y a…" at bounding box center [416, 133] width 165 height 37
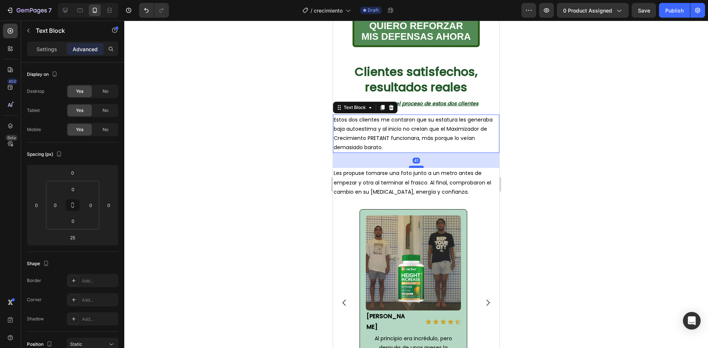
drag, startPoint x: 413, startPoint y: 151, endPoint x: 891, endPoint y: 163, distance: 478.7
click at [412, 166] on div at bounding box center [416, 167] width 15 height 2
type input "41"
click at [584, 142] on div at bounding box center [416, 185] width 584 height 328
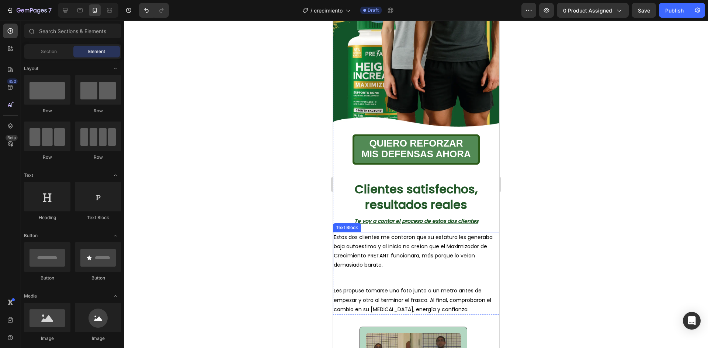
scroll to position [241, 0]
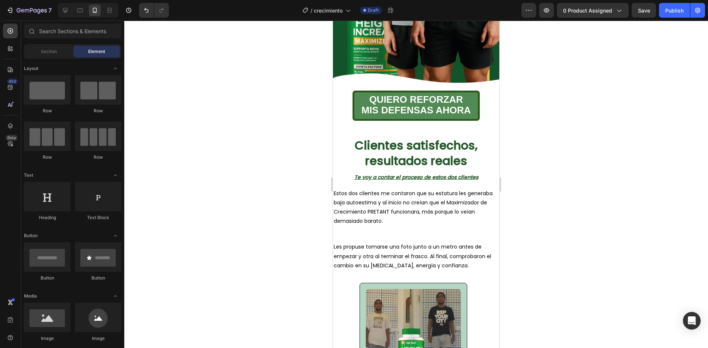
click at [551, 129] on div at bounding box center [416, 185] width 584 height 328
click at [399, 174] on u "Te voy a contar el proceso de estos dos clientes" at bounding box center [416, 177] width 124 height 7
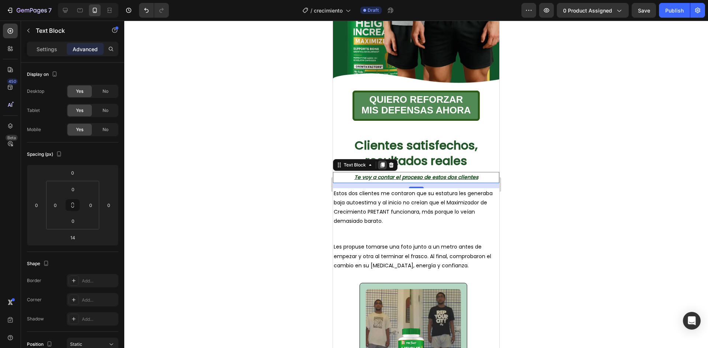
click at [382, 163] on icon at bounding box center [382, 165] width 4 height 5
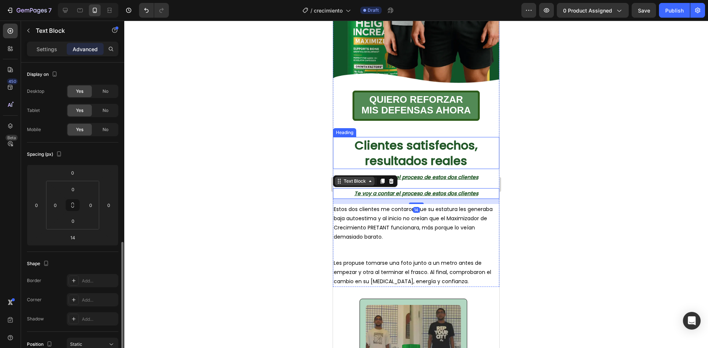
scroll to position [111, 0]
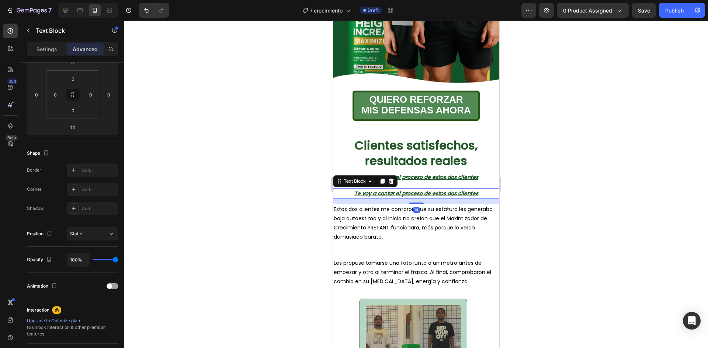
click at [350, 189] on p "Te voy a contar el proceso de estos dos clientes" at bounding box center [416, 193] width 165 height 9
click at [47, 55] on div "Settings Advanced" at bounding box center [72, 49] width 91 height 15
click at [47, 50] on p "Settings" at bounding box center [46, 49] width 21 height 8
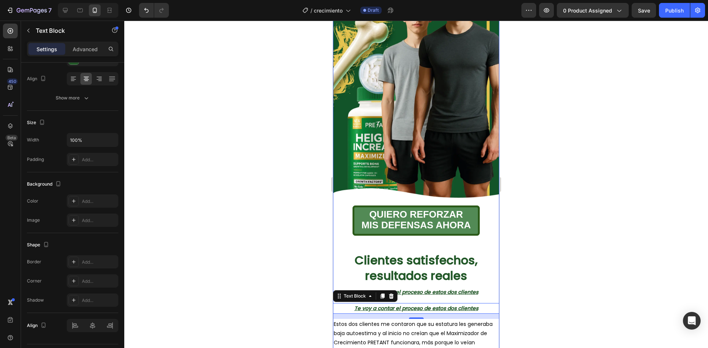
scroll to position [241, 0]
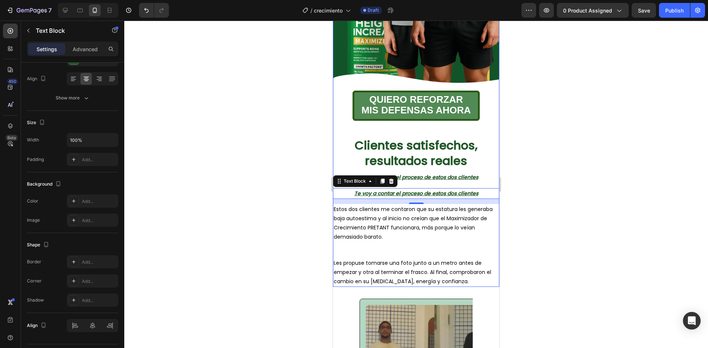
drag, startPoint x: 628, startPoint y: 175, endPoint x: 565, endPoint y: 184, distance: 64.1
click at [626, 175] on div at bounding box center [416, 185] width 584 height 328
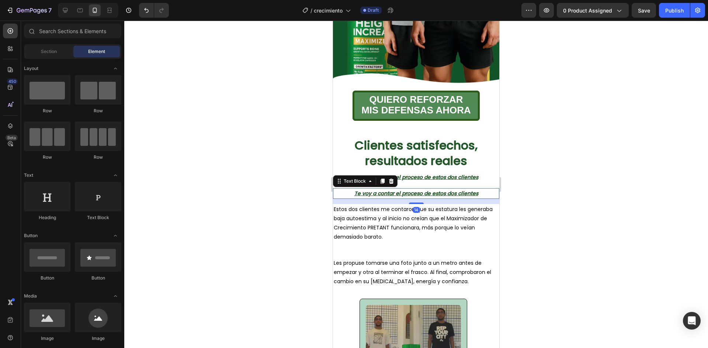
click at [461, 190] on u "Te voy a contar el proceso de estos dos clientes" at bounding box center [416, 193] width 124 height 7
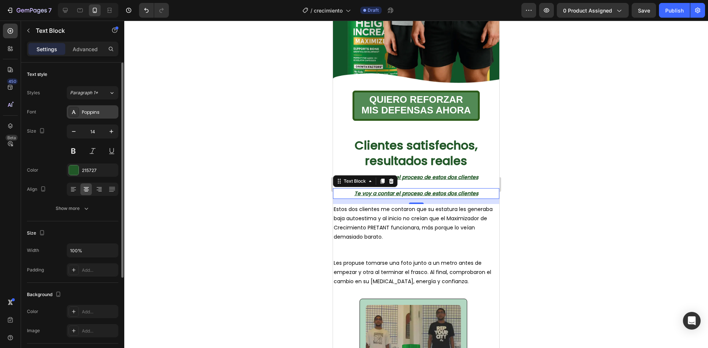
drag, startPoint x: 90, startPoint y: 112, endPoint x: 68, endPoint y: 115, distance: 22.0
click at [68, 115] on div "Poppins" at bounding box center [93, 111] width 52 height 13
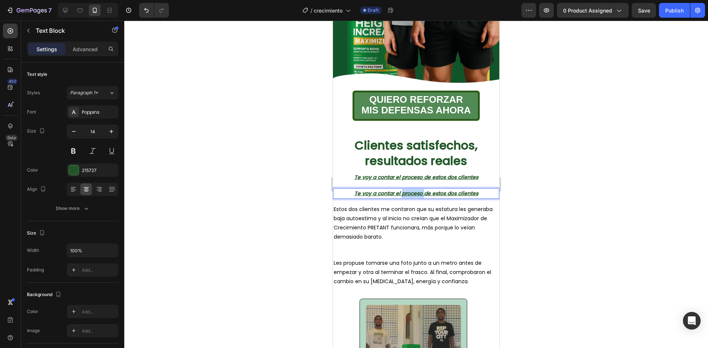
click at [408, 190] on u "Te voy a contar el proceso de estos dos clientes" at bounding box center [416, 193] width 124 height 7
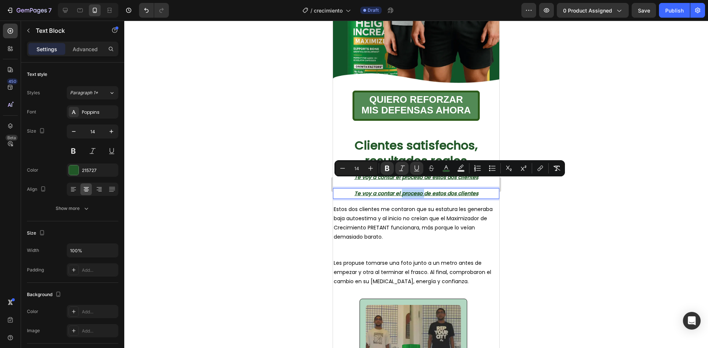
click at [408, 190] on u "Te voy a contar el proceso de estos dos clientes" at bounding box center [416, 193] width 124 height 7
click at [416, 169] on icon "Editor contextual toolbar" at bounding box center [416, 168] width 7 height 7
click at [403, 168] on icon "Editor contextual toolbar" at bounding box center [401, 168] width 7 height 7
click at [389, 168] on icon "Editor contextual toolbar" at bounding box center [386, 168] width 7 height 7
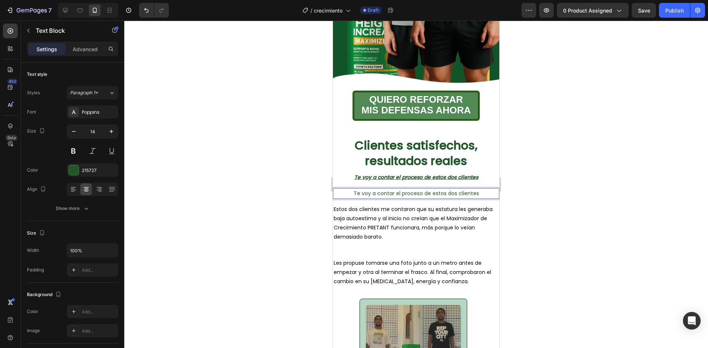
click at [380, 190] on span "Te voy a contar el proceso de estos dos clientes" at bounding box center [416, 193] width 125 height 7
click at [423, 189] on p "borP" at bounding box center [416, 193] width 165 height 9
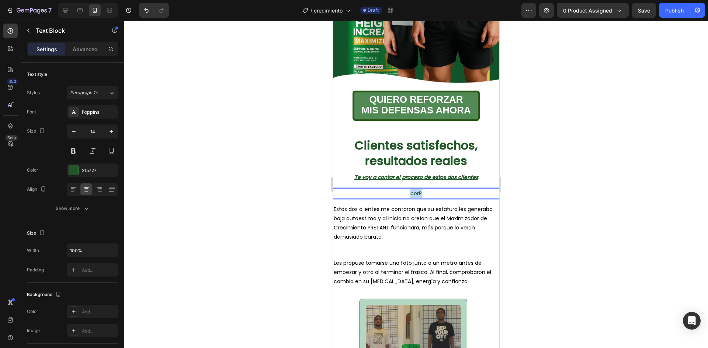
click at [423, 189] on p "borP" at bounding box center [416, 193] width 165 height 9
click at [426, 189] on p "P" at bounding box center [416, 193] width 165 height 9
click at [426, 189] on p "PR" at bounding box center [416, 193] width 165 height 9
click at [426, 189] on p "PRO" at bounding box center [416, 193] width 165 height 9
click at [428, 189] on p "PROB" at bounding box center [416, 193] width 165 height 9
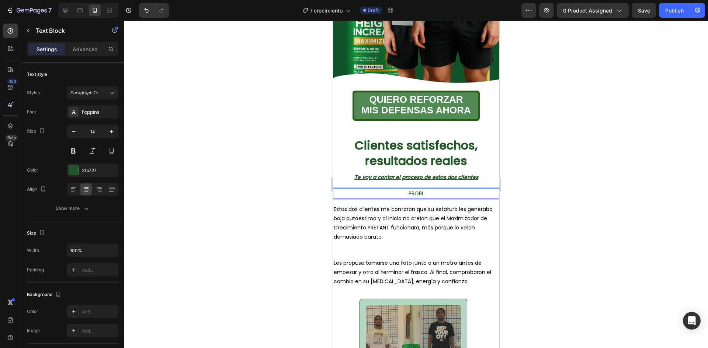
click at [428, 189] on p "PROBL" at bounding box center [416, 193] width 165 height 9
click at [429, 189] on p "PROBLE" at bounding box center [416, 193] width 165 height 9
click at [431, 189] on p "PROBLEM" at bounding box center [416, 193] width 165 height 9
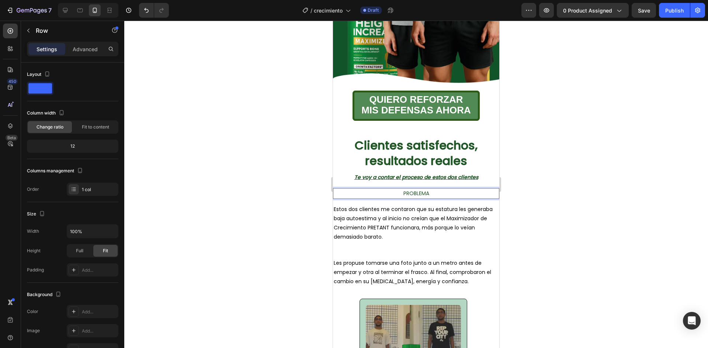
click at [432, 190] on div "Image QUIERO REFORZAR MIS DEFENSAS AHORA Button Clientes satisfechos, resultado…" at bounding box center [416, 41] width 166 height 492
click at [444, 189] on p "PROBLEMA" at bounding box center [416, 193] width 165 height 9
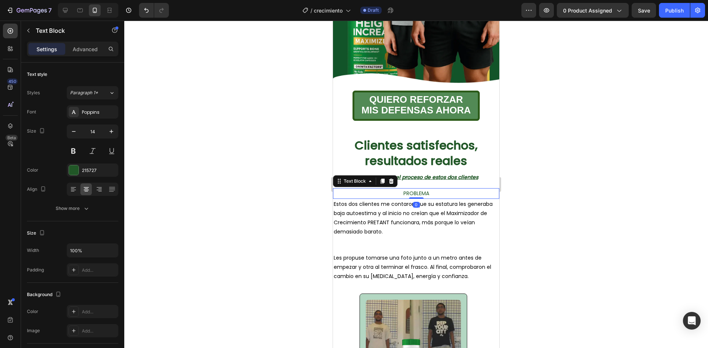
drag, startPoint x: 413, startPoint y: 194, endPoint x: 428, endPoint y: 185, distance: 17.0
click at [421, 188] on div "PROBLEMA Text Block 0" at bounding box center [416, 193] width 166 height 11
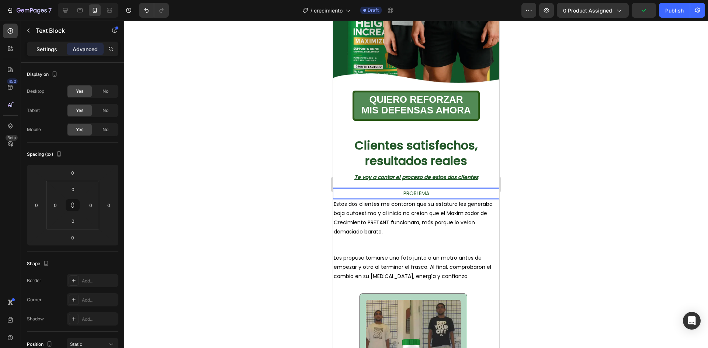
click at [46, 52] on p "Settings" at bounding box center [46, 49] width 21 height 8
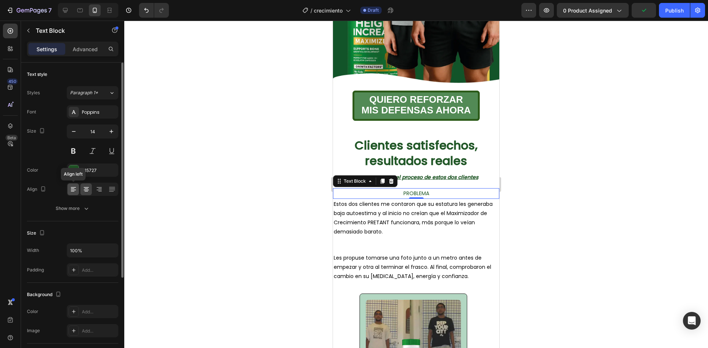
click at [72, 193] on div at bounding box center [72, 190] width 11 height 12
click at [526, 157] on div at bounding box center [416, 185] width 584 height 328
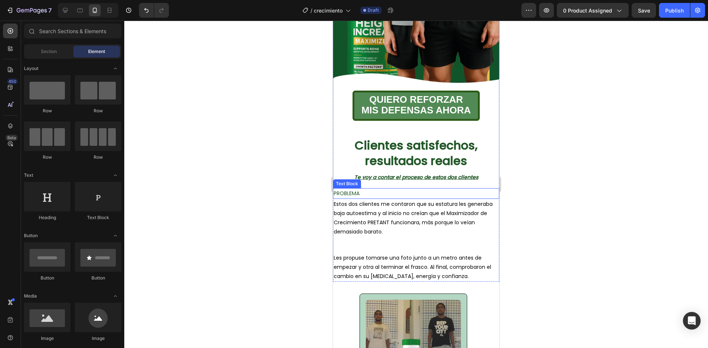
click at [356, 190] on span "PROBLEMA" at bounding box center [347, 193] width 26 height 7
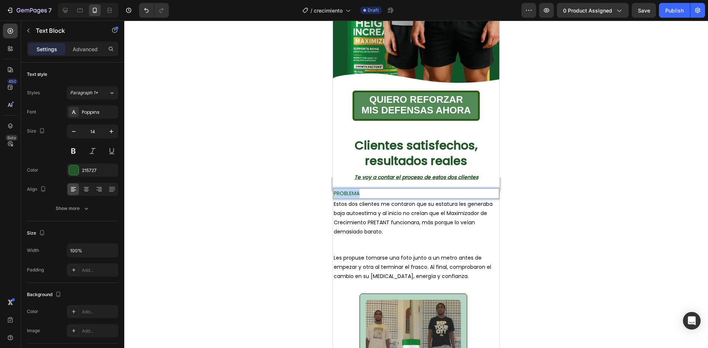
click at [356, 190] on span "PROBLEMA" at bounding box center [347, 193] width 26 height 7
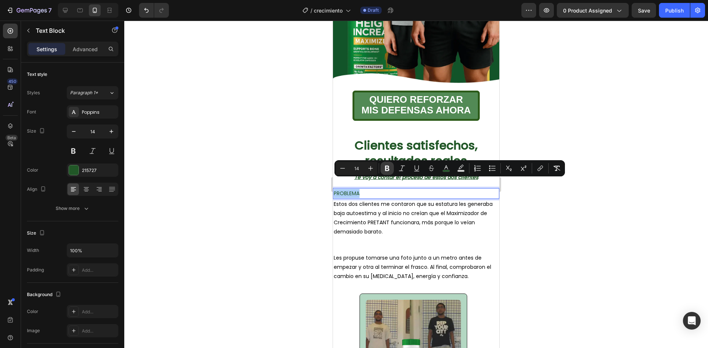
click at [390, 172] on icon "Editor contextual toolbar" at bounding box center [386, 168] width 7 height 7
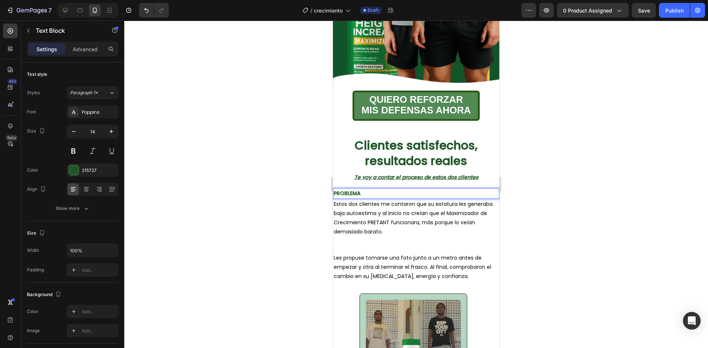
click at [363, 189] on p "PROBLEMA" at bounding box center [416, 193] width 165 height 9
click at [348, 190] on strong "PROBLEMA" at bounding box center [347, 193] width 27 height 7
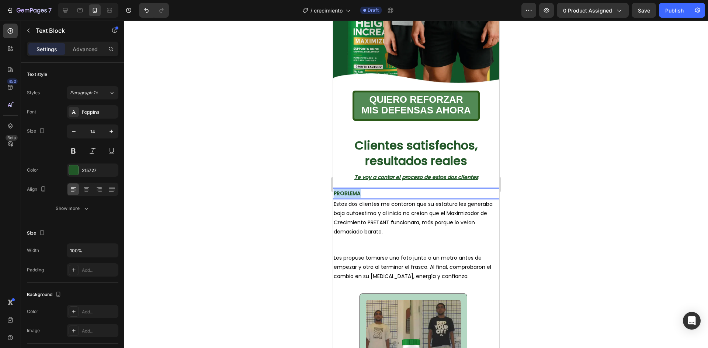
click at [348, 190] on strong "PROBLEMA" at bounding box center [347, 193] width 27 height 7
click at [349, 190] on strong "PROBLEMA" at bounding box center [347, 193] width 27 height 7
click at [585, 170] on div at bounding box center [416, 185] width 584 height 328
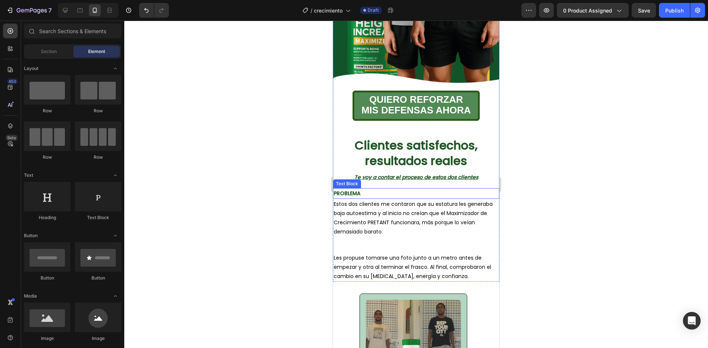
click at [350, 188] on div "PROBLEMA" at bounding box center [416, 193] width 166 height 11
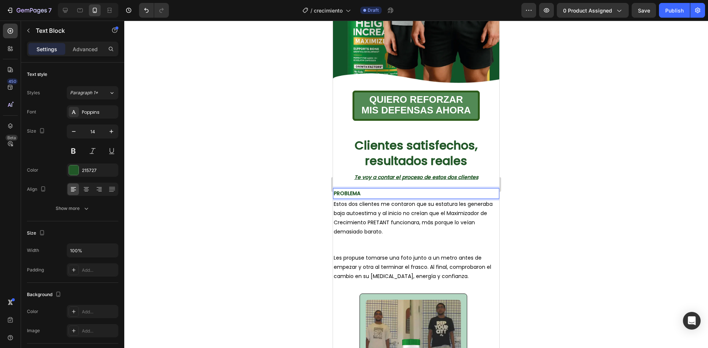
click at [347, 190] on strong "PROBLEMA" at bounding box center [347, 193] width 27 height 7
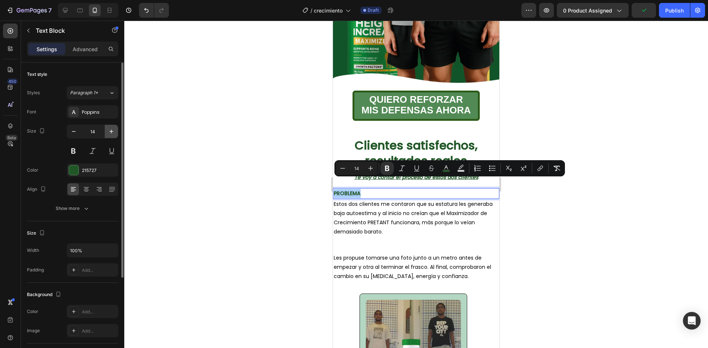
click at [109, 135] on icon "button" at bounding box center [111, 131] width 7 height 7
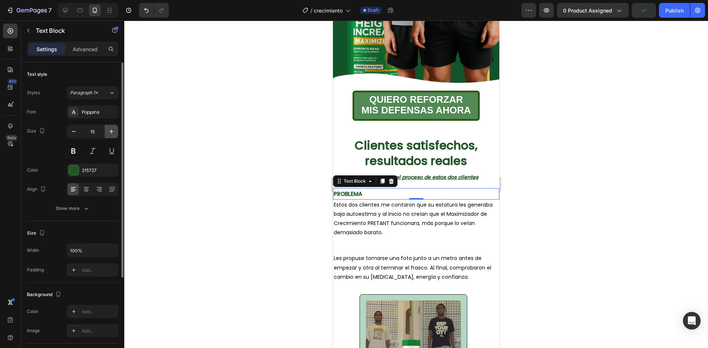
click at [109, 134] on icon "button" at bounding box center [111, 131] width 7 height 7
type input "18"
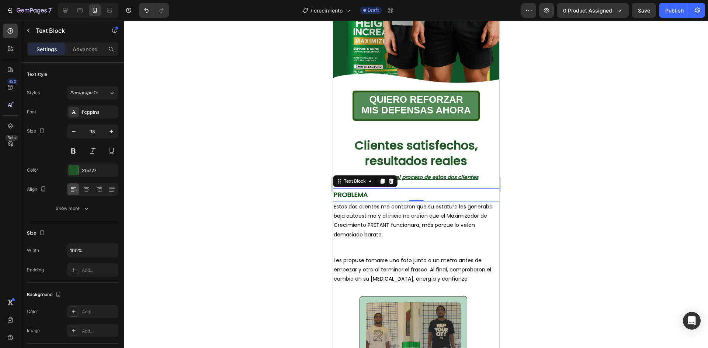
click at [547, 214] on div at bounding box center [416, 185] width 584 height 328
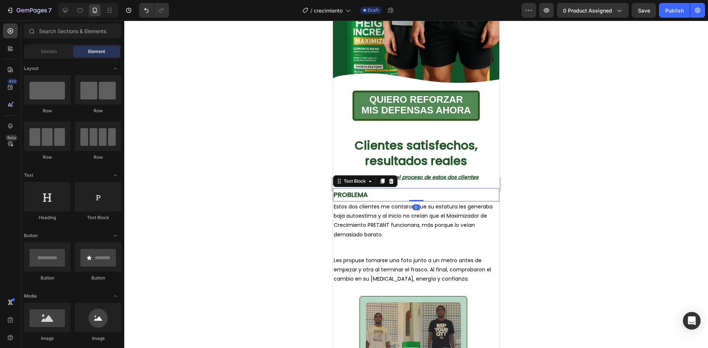
click at [358, 190] on strong "PROBLEMA" at bounding box center [351, 194] width 34 height 9
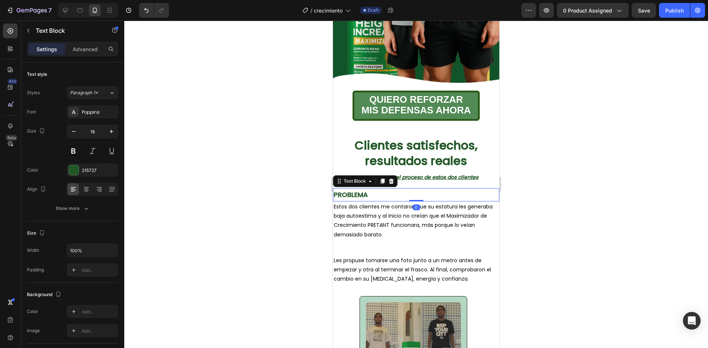
click at [382, 179] on icon at bounding box center [382, 181] width 4 height 5
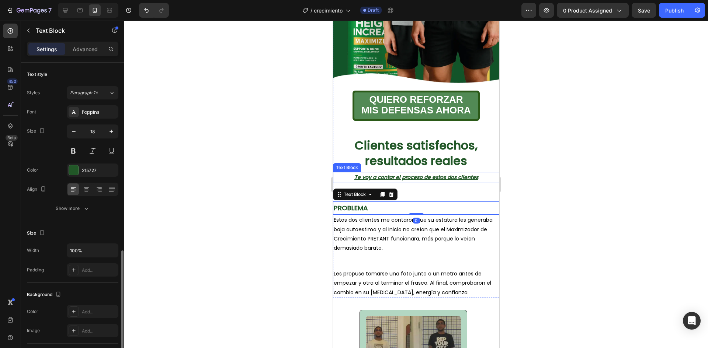
scroll to position [111, 0]
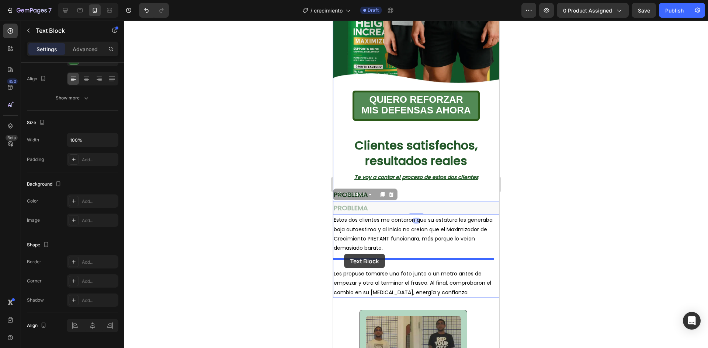
drag, startPoint x: 348, startPoint y: 182, endPoint x: 344, endPoint y: 254, distance: 72.4
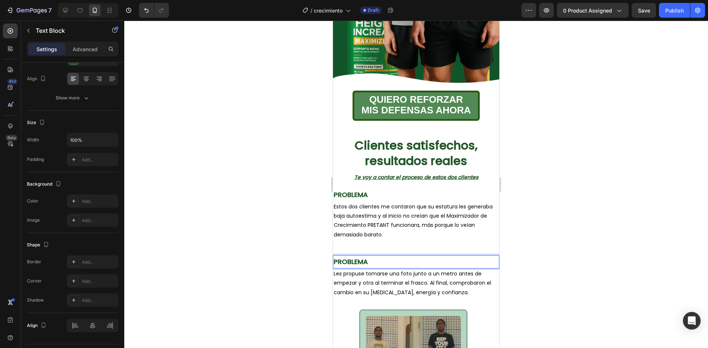
click at [348, 257] on strong "PROBLEMA" at bounding box center [351, 261] width 34 height 9
click at [360, 257] on strong "SOLUCION" at bounding box center [351, 261] width 34 height 9
click at [338, 257] on strong "SOLUCION" at bounding box center [351, 261] width 34 height 9
click at [348, 257] on strong "SOLUCION" at bounding box center [351, 261] width 34 height 9
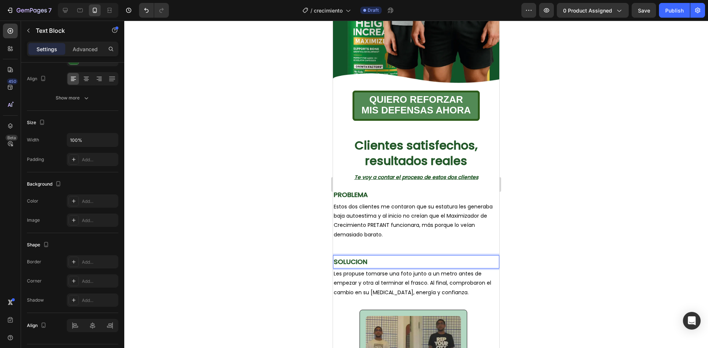
click at [333, 21] on lt-span "SOLUCIÓN" at bounding box center [333, 21] width 0 height 0
click at [531, 209] on div at bounding box center [416, 185] width 584 height 328
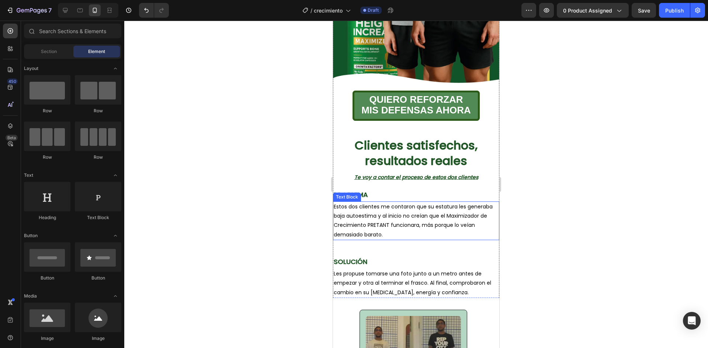
click at [572, 189] on div at bounding box center [416, 185] width 584 height 328
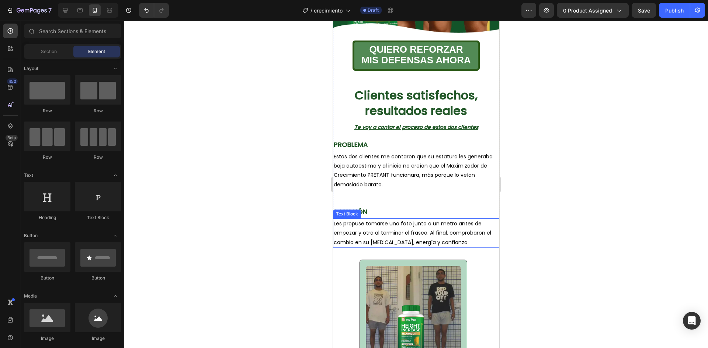
scroll to position [278, 0]
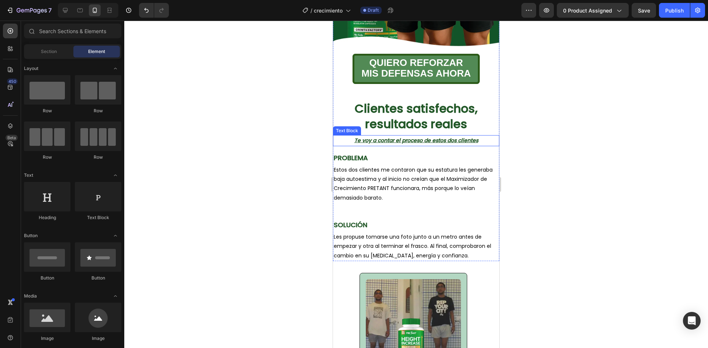
click at [484, 136] on p "Te voy a contar el proceso de estos dos clientes" at bounding box center [416, 140] width 165 height 9
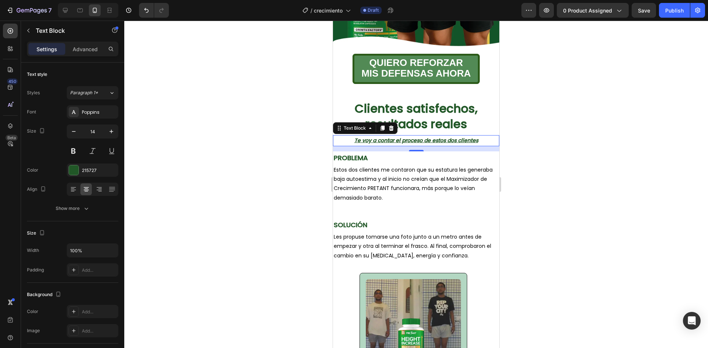
scroll to position [167, 0]
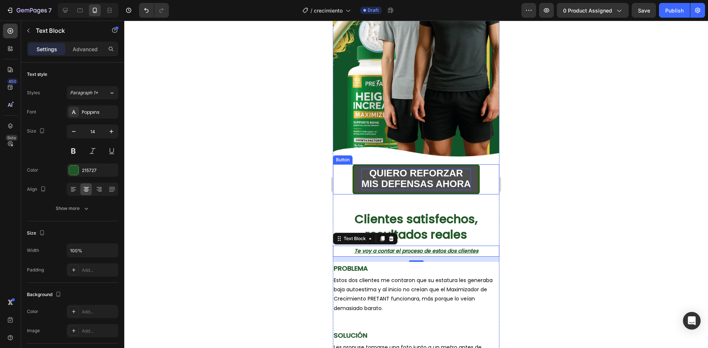
click at [410, 178] on strong "MIS DEFENSAS AHORA" at bounding box center [415, 183] width 109 height 11
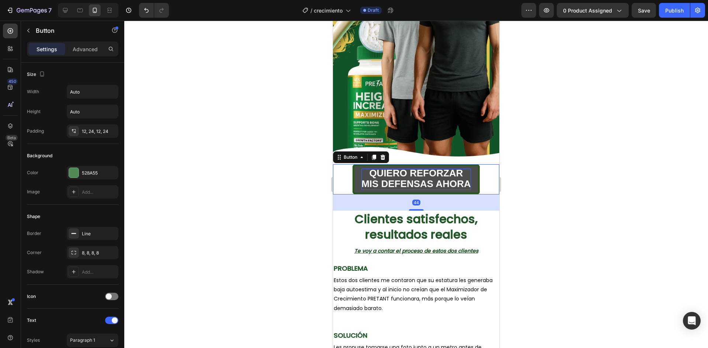
click at [410, 178] on strong "MIS DEFENSAS AHORA" at bounding box center [415, 183] width 109 height 11
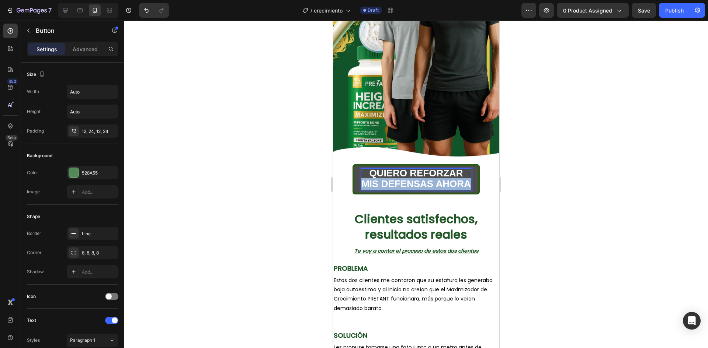
click at [410, 178] on strong "MIS DEFENSAS AHORA" at bounding box center [415, 183] width 109 height 11
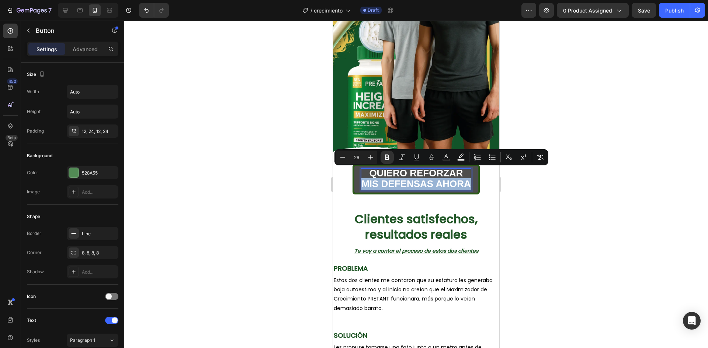
click at [410, 178] on strong "MIS DEFENSAS AHORA" at bounding box center [415, 183] width 109 height 11
click at [411, 178] on strong "MIS DEFENSAS AHORA" at bounding box center [415, 183] width 109 height 11
click at [400, 178] on strong "MIS DEFENSAS AHORA" at bounding box center [415, 183] width 109 height 11
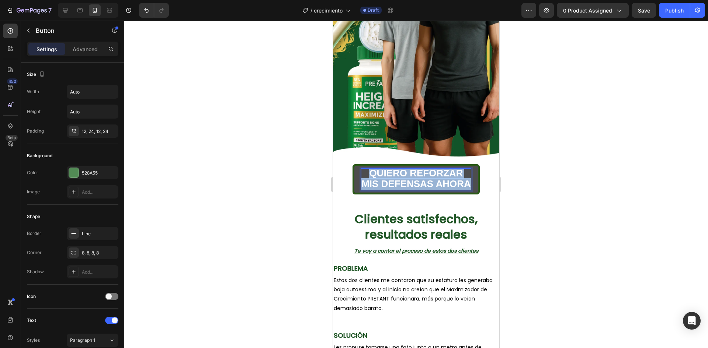
drag, startPoint x: 367, startPoint y: 163, endPoint x: 466, endPoint y: 177, distance: 100.2
click at [466, 177] on p "QUIERO REFORZAR MIS DEFENSAS AHORA" at bounding box center [415, 179] width 109 height 21
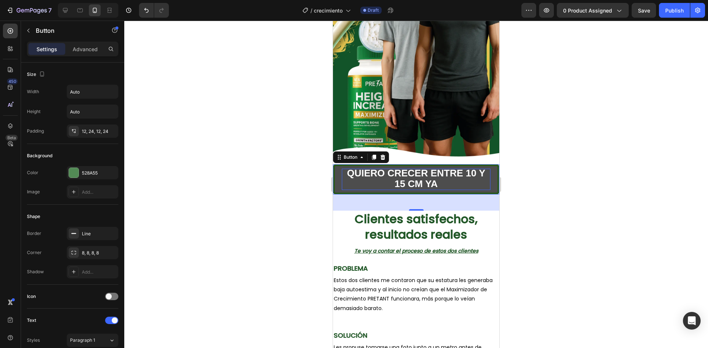
click at [538, 168] on div at bounding box center [416, 185] width 584 height 328
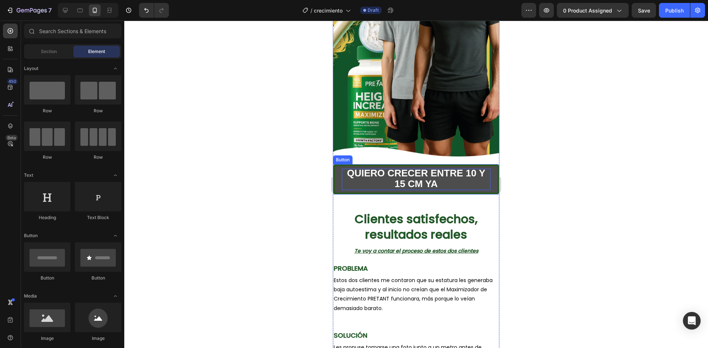
click at [459, 168] on strong "QUIERO CRECER ENTRE 10 Y 15 CM YA" at bounding box center [416, 179] width 138 height 22
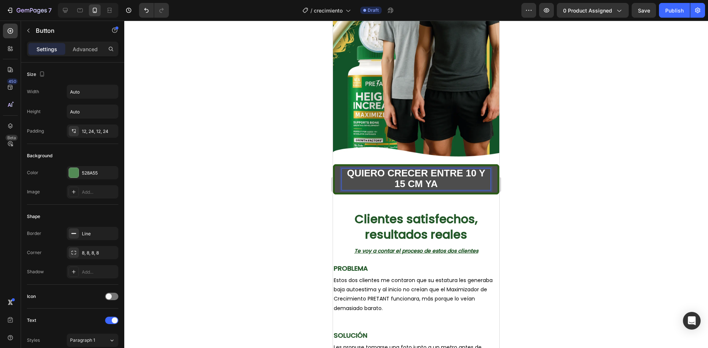
click at [369, 168] on strong "QUIERO CRECER ENTRE 10 Y 15 CM YA" at bounding box center [416, 179] width 138 height 22
click at [394, 168] on strong "QUIERO CRECER ENTRE 10 Y 15 CM YA" at bounding box center [416, 179] width 138 height 22
click at [459, 168] on strong "QUIERO CRECER ENTRE 10 Y 15 CM YA" at bounding box center [416, 179] width 138 height 22
click at [573, 147] on div at bounding box center [416, 185] width 584 height 328
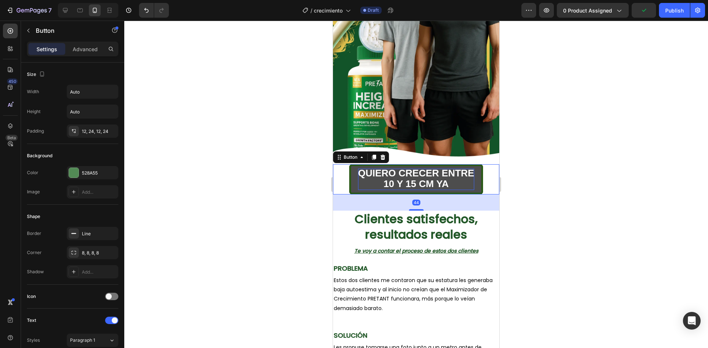
click at [393, 178] on strong "10 Y 15 CM YA" at bounding box center [415, 183] width 65 height 11
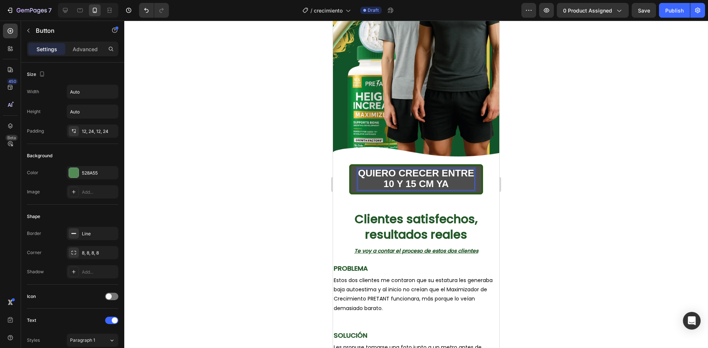
click at [393, 178] on strong "10 Y 15 CM YA" at bounding box center [415, 183] width 65 height 11
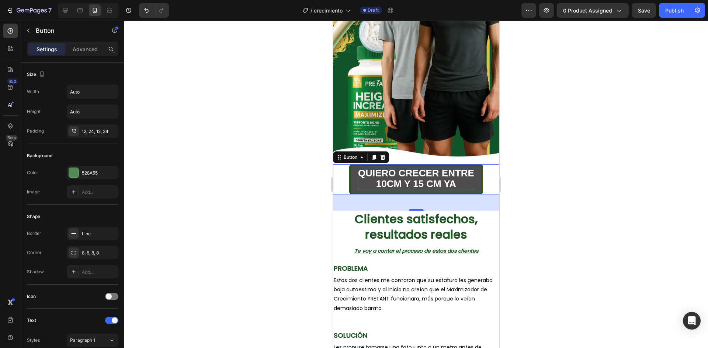
click at [532, 161] on div at bounding box center [416, 185] width 584 height 328
click at [392, 178] on strong "10CM Y 15 CM YA" at bounding box center [416, 183] width 80 height 11
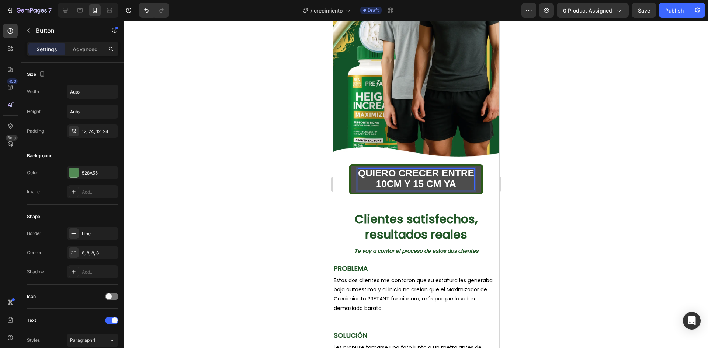
click at [387, 178] on strong "10CM Y 15 CM YA" at bounding box center [416, 183] width 80 height 11
click at [333, 21] on lt-span "10 CM" at bounding box center [333, 21] width 0 height 0
click at [425, 178] on strong "10cm Y 15 CM YA" at bounding box center [415, 183] width 79 height 11
click at [396, 178] on strong "10cm Y 15cm YA" at bounding box center [415, 183] width 75 height 11
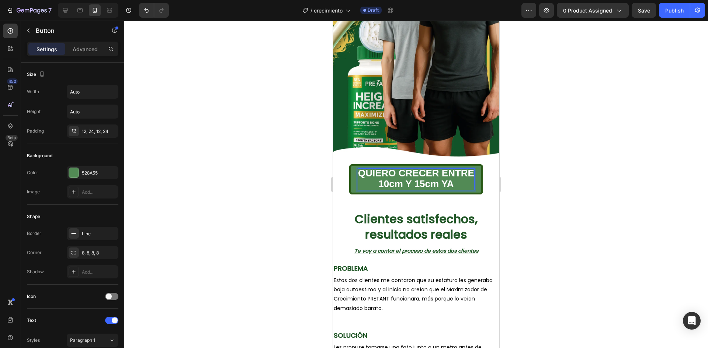
click at [525, 153] on div at bounding box center [416, 185] width 584 height 328
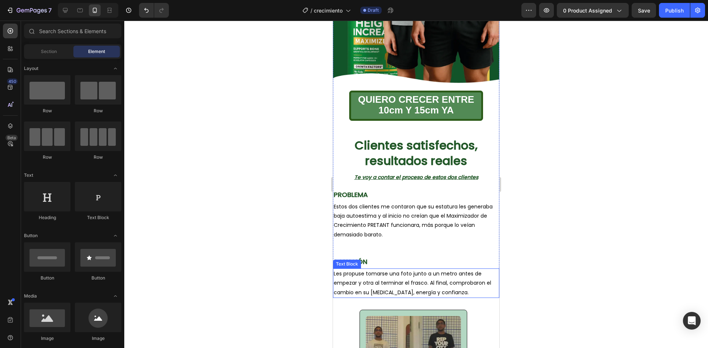
scroll to position [204, 0]
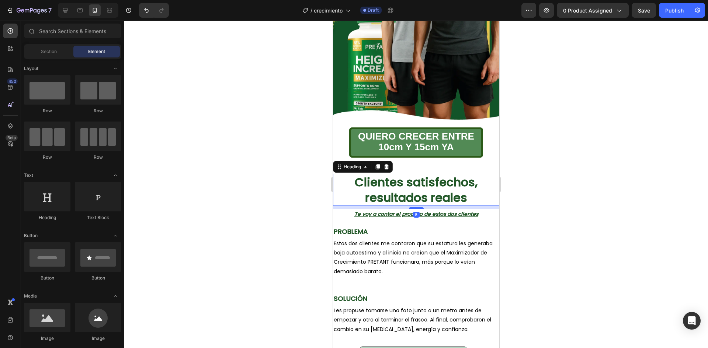
click at [437, 187] on strong "Clientes satisfechos, resultados reales" at bounding box center [416, 190] width 123 height 32
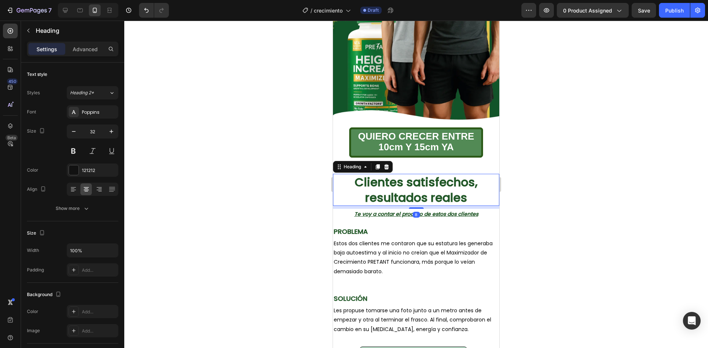
click at [581, 120] on div at bounding box center [416, 185] width 584 height 328
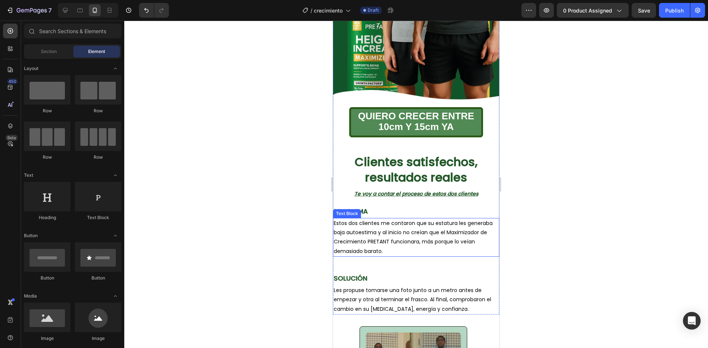
scroll to position [184, 0]
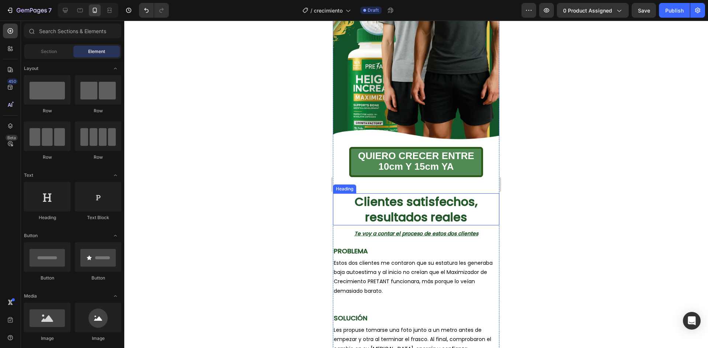
click at [378, 203] on strong "Clientes satisfechos, resultados reales" at bounding box center [416, 210] width 123 height 32
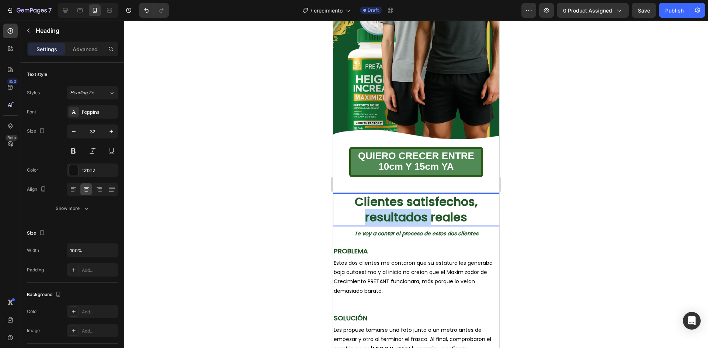
click at [388, 202] on strong "Clientes satisfechos, resultados reales" at bounding box center [416, 210] width 123 height 32
click at [389, 202] on strong "Clientes satisfechos, resultados reales" at bounding box center [416, 210] width 123 height 32
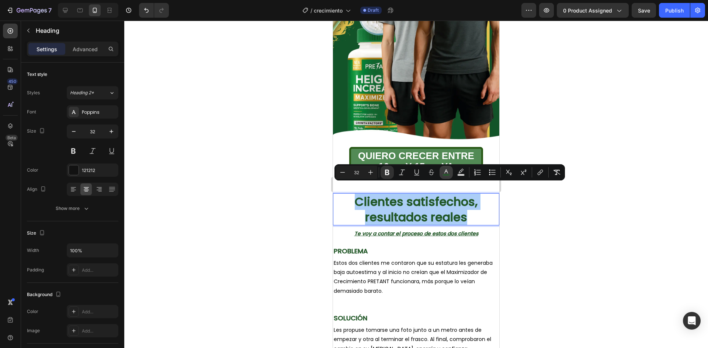
click at [446, 174] on icon "Editor contextual toolbar" at bounding box center [445, 172] width 7 height 7
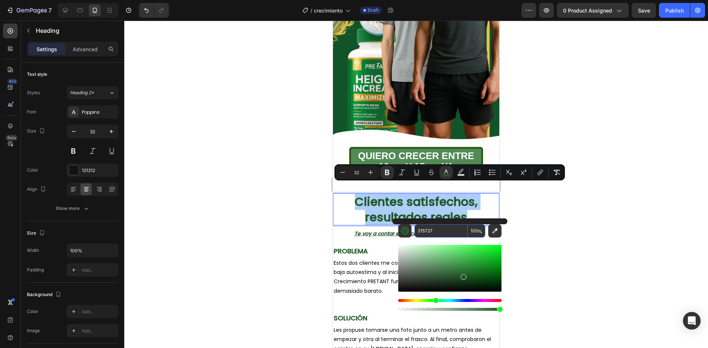
click at [429, 232] on input "215727" at bounding box center [440, 231] width 53 height 13
click at [553, 210] on div at bounding box center [416, 185] width 584 height 328
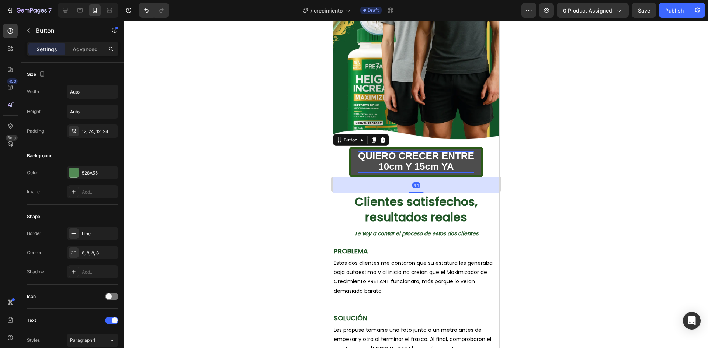
click at [464, 160] on p "QUIERO CRECER ENTRE 10cm Y 15cm YA" at bounding box center [416, 162] width 116 height 21
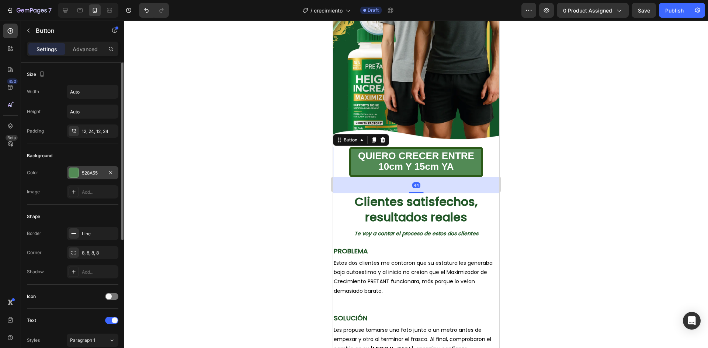
click at [88, 174] on div "528A55" at bounding box center [92, 173] width 21 height 7
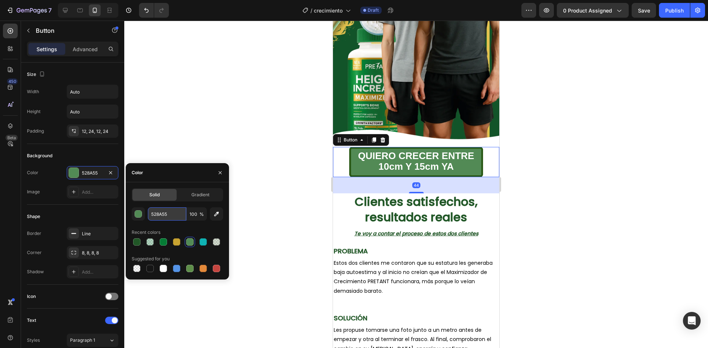
click at [175, 219] on input "528A55" at bounding box center [167, 214] width 38 height 13
paste input "215727"
type input "215727"
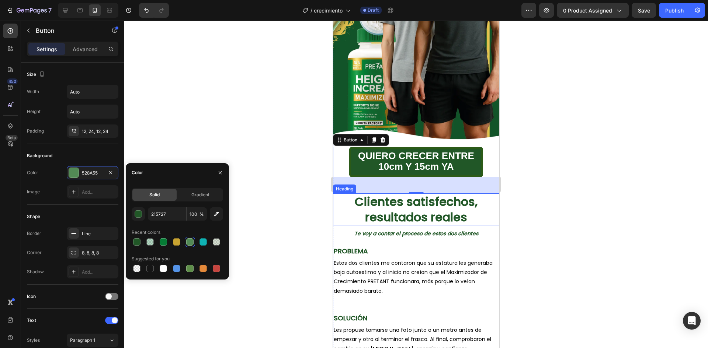
click at [549, 183] on div at bounding box center [416, 185] width 584 height 328
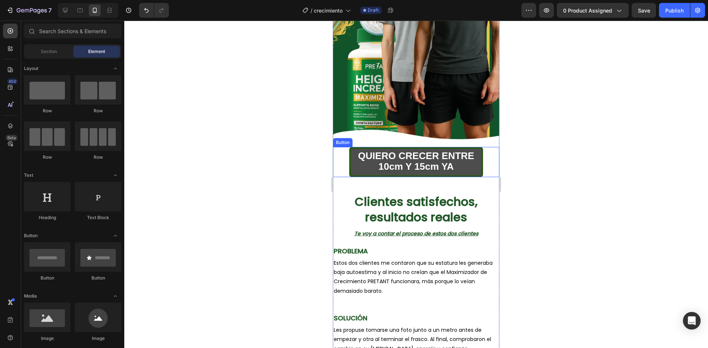
click at [474, 167] on div "QUIERO CRECER ENTRE 10cm Y 15cm YA Button" at bounding box center [416, 162] width 166 height 30
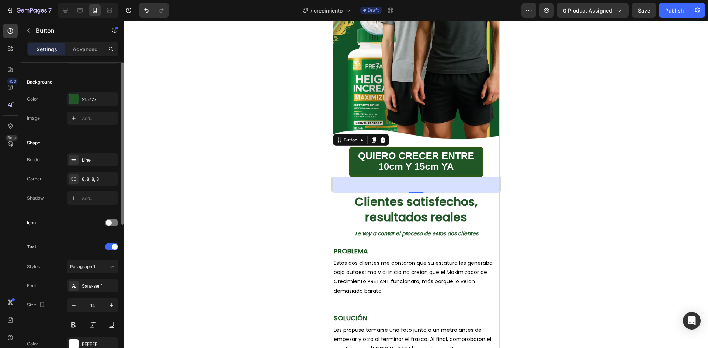
scroll to position [37, 0]
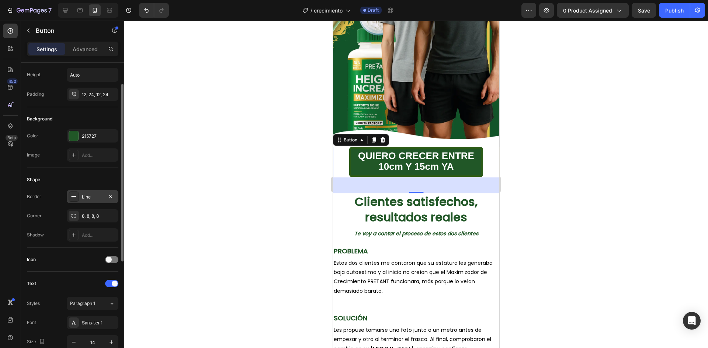
click at [84, 198] on div "Line" at bounding box center [92, 197] width 21 height 7
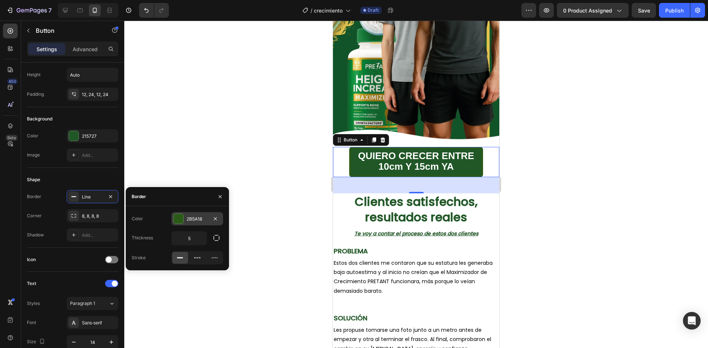
click at [178, 217] on div at bounding box center [179, 219] width 10 height 10
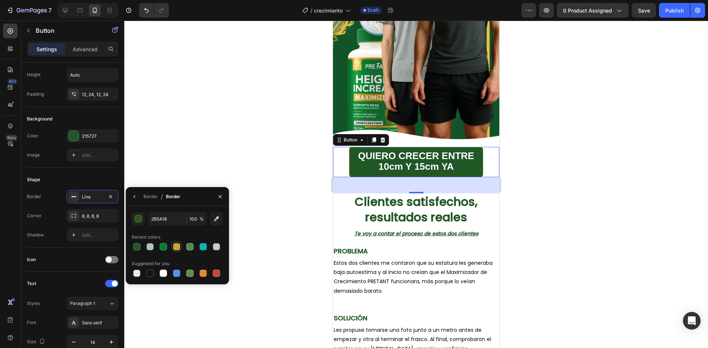
click at [178, 250] on div at bounding box center [176, 246] width 7 height 7
type input "C8A331"
click at [613, 179] on div at bounding box center [416, 185] width 584 height 328
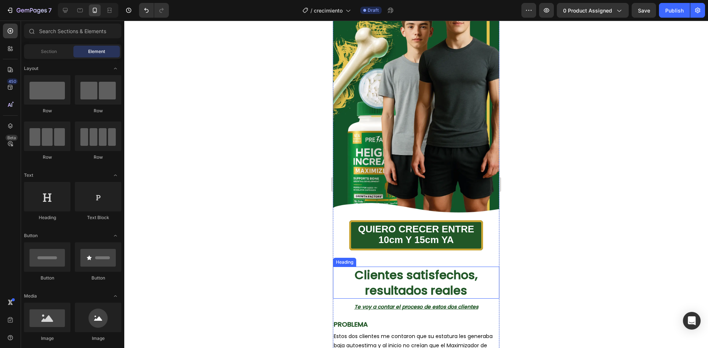
scroll to position [111, 0]
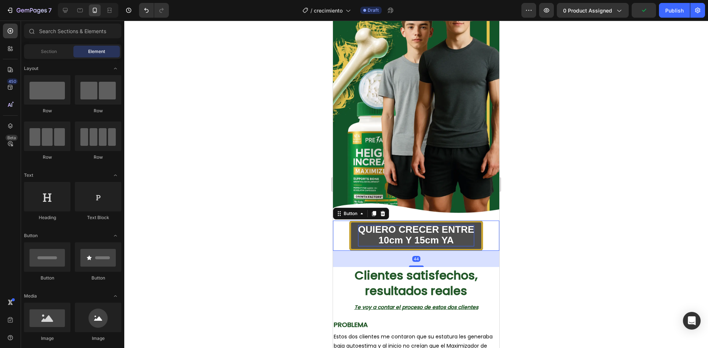
click at [469, 230] on p "QUIERO CRECER ENTRE 10cm Y 15cm YA" at bounding box center [416, 235] width 116 height 21
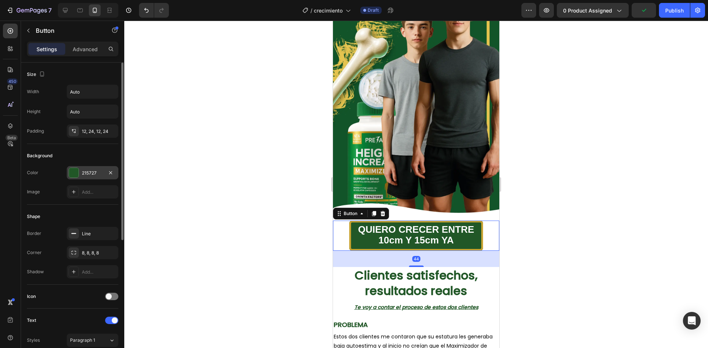
click at [93, 171] on div "215727" at bounding box center [92, 173] width 21 height 7
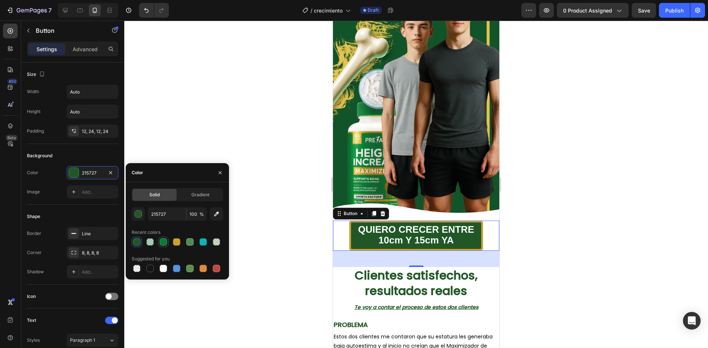
click at [164, 242] on div at bounding box center [163, 242] width 7 height 7
type input "057C35"
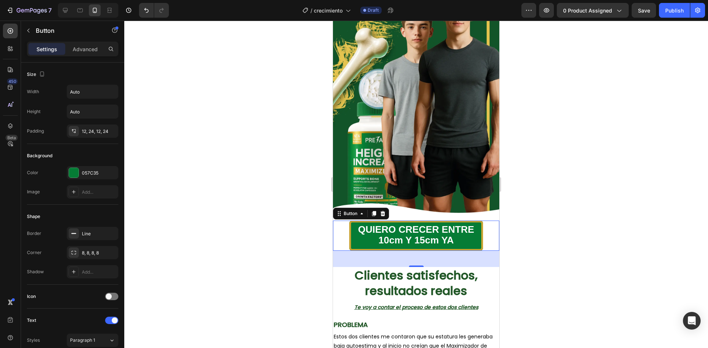
click at [552, 200] on div at bounding box center [416, 185] width 584 height 328
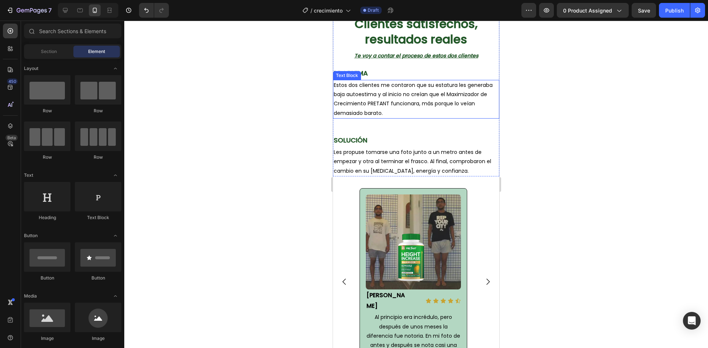
scroll to position [442, 0]
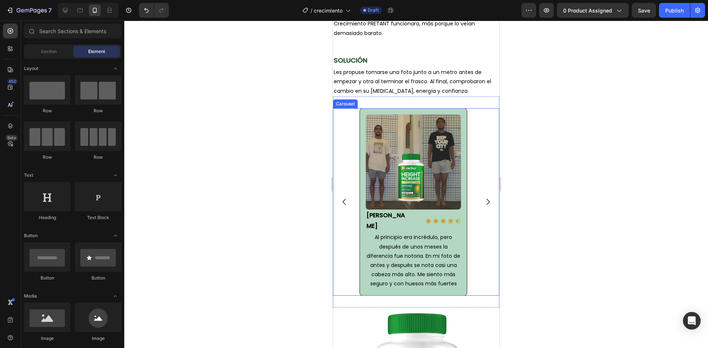
click at [489, 192] on button "Carousel Next Arrow" at bounding box center [487, 202] width 21 height 21
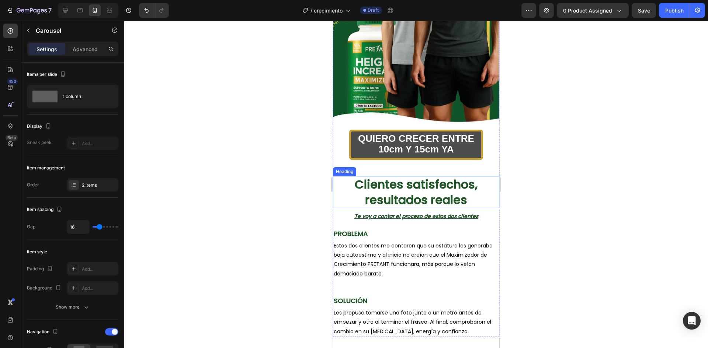
scroll to position [204, 0]
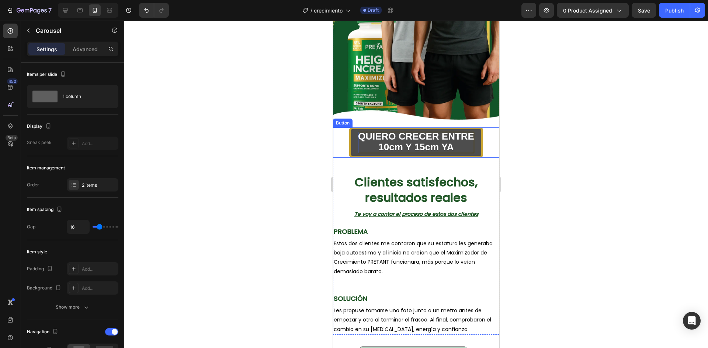
click at [471, 142] on p "QUIERO CRECER ENTRE 10cm Y 15cm YA" at bounding box center [416, 142] width 116 height 21
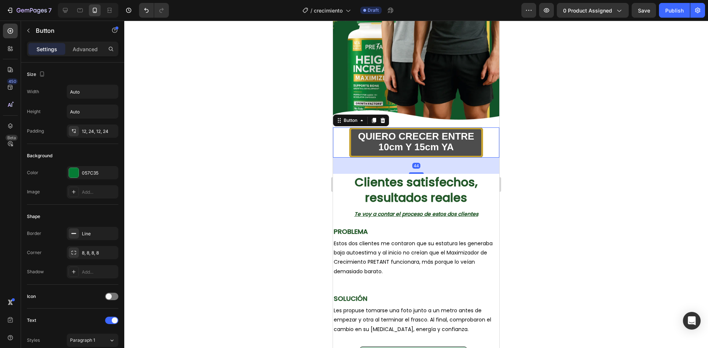
click at [474, 142] on button "QUIERO CRECER ENTRE 10cm Y 15cm YA" at bounding box center [416, 143] width 134 height 30
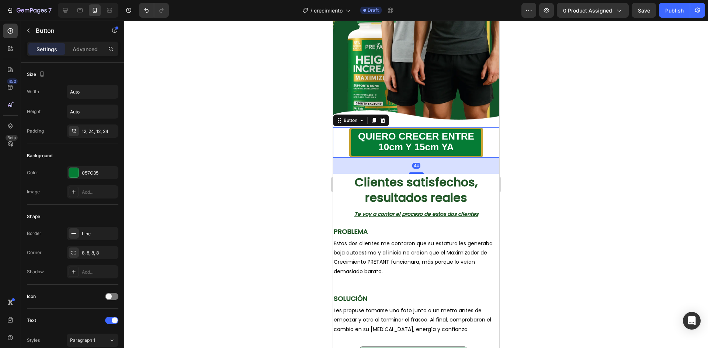
click at [561, 128] on div at bounding box center [416, 185] width 584 height 328
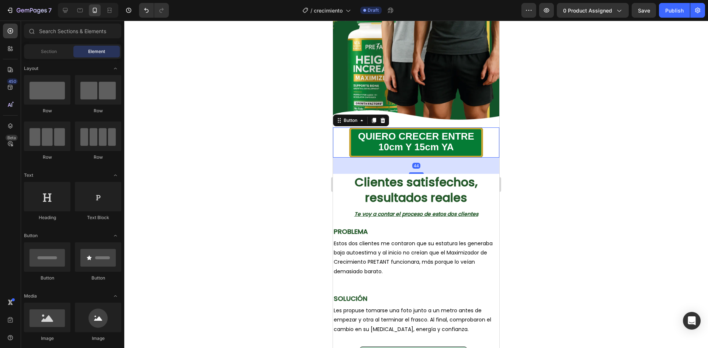
click at [483, 140] on div "QUIERO CRECER ENTRE 10cm Y 15cm YA Button 44" at bounding box center [416, 143] width 166 height 30
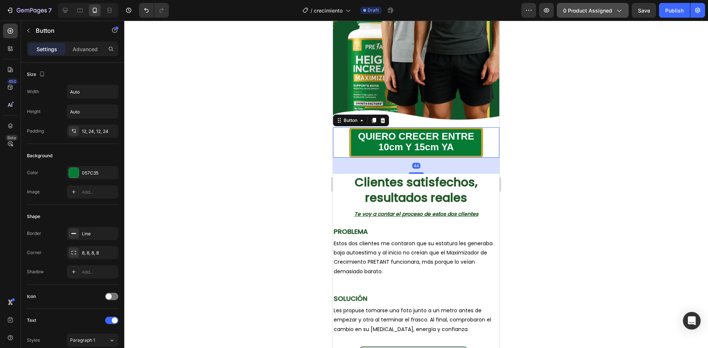
click at [593, 12] on span "0 product assigned" at bounding box center [587, 11] width 49 height 8
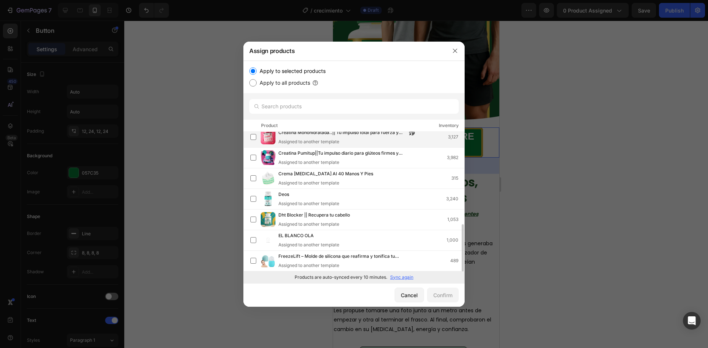
scroll to position [199, 0]
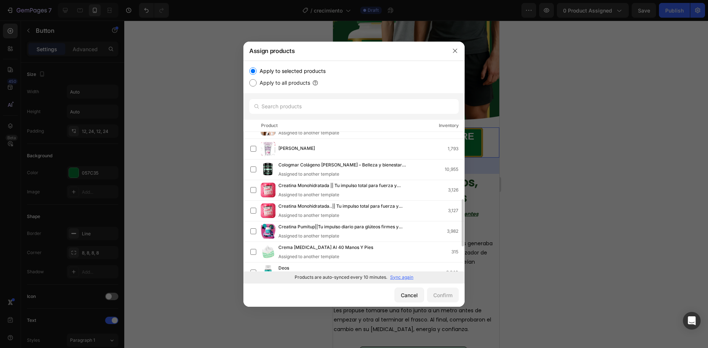
click at [403, 275] on p "Sync again" at bounding box center [401, 277] width 23 height 7
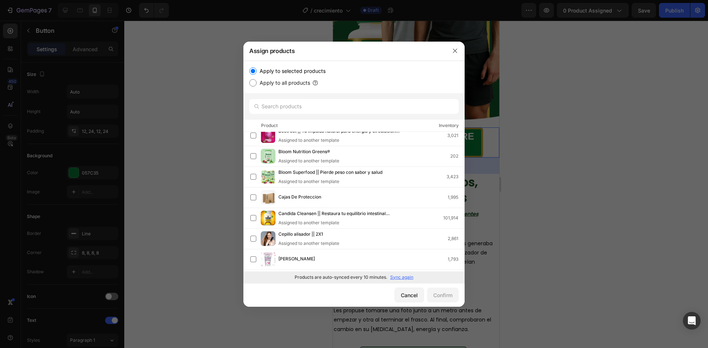
scroll to position [0, 0]
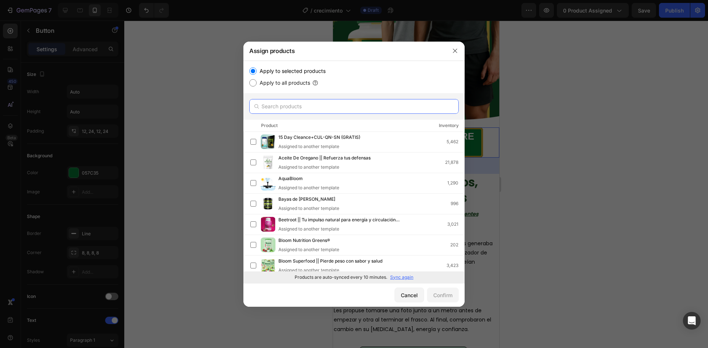
click at [295, 108] on input "text" at bounding box center [353, 106] width 209 height 15
paste input "Maximizador De Crecimiento Pretant"
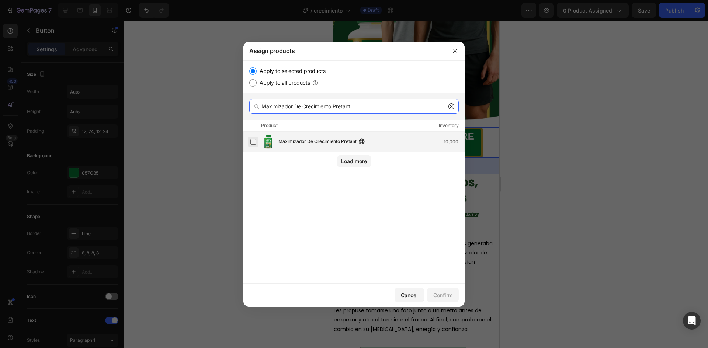
type input "Maximizador De Crecimiento Pretant"
click at [254, 143] on label at bounding box center [253, 142] width 6 height 6
click at [446, 294] on div "Confirm" at bounding box center [442, 296] width 19 height 8
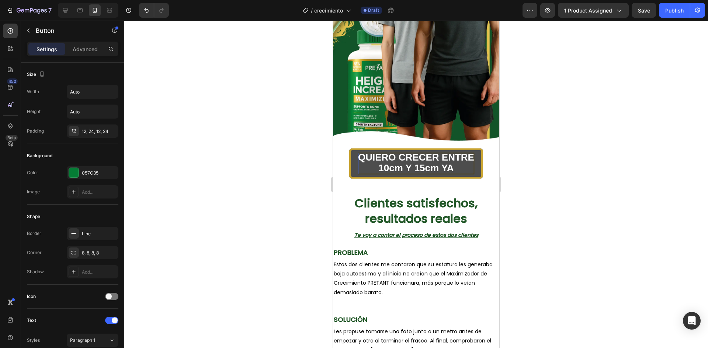
scroll to position [187, 0]
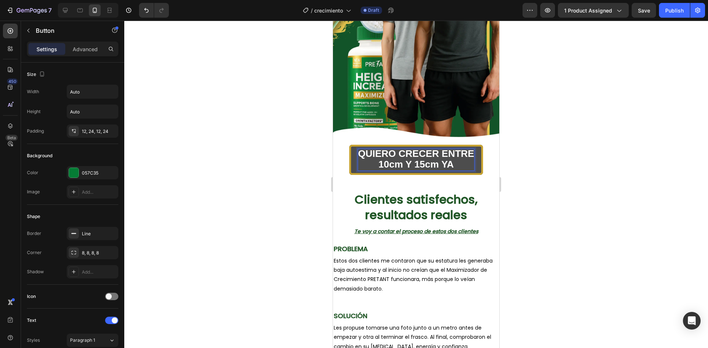
click at [466, 158] on p "QUIERO CRECER ENTRE 10cm Y 15cm YA" at bounding box center [416, 159] width 116 height 21
click at [474, 156] on button "QUIERO CRECER ENTRE 10cm Y 15cm YA" at bounding box center [416, 160] width 134 height 30
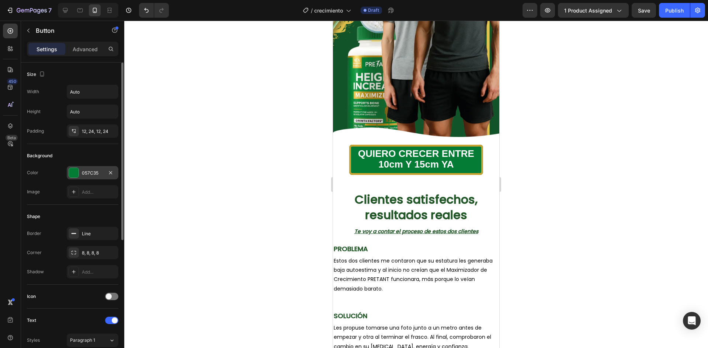
click at [87, 173] on div "057C35" at bounding box center [92, 173] width 21 height 7
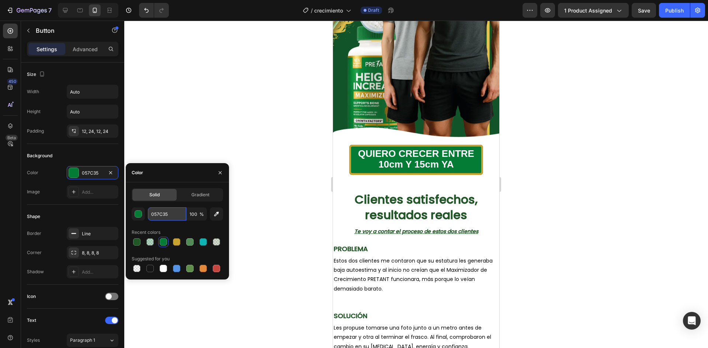
click at [167, 208] on input "057C35" at bounding box center [167, 214] width 38 height 13
click at [519, 168] on div at bounding box center [416, 185] width 584 height 328
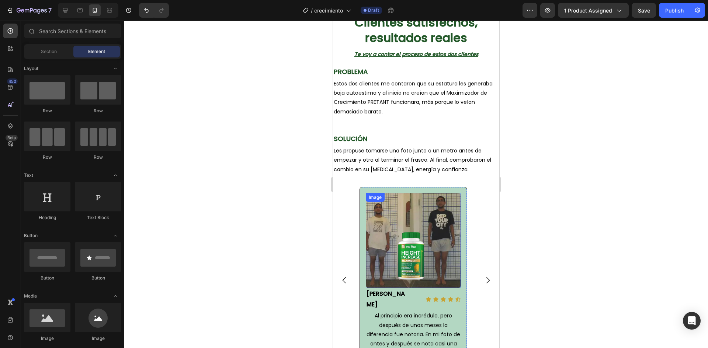
scroll to position [223, 0]
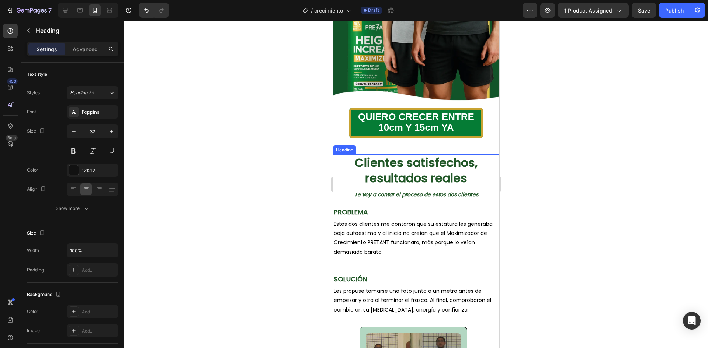
click at [423, 171] on strong "Clientes satisfechos, resultados reales" at bounding box center [416, 170] width 123 height 32
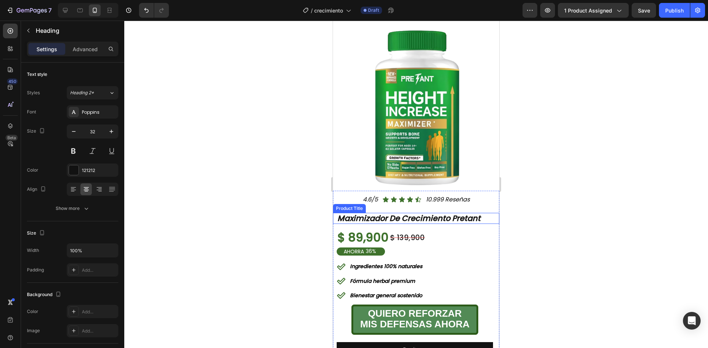
scroll to position [776, 0]
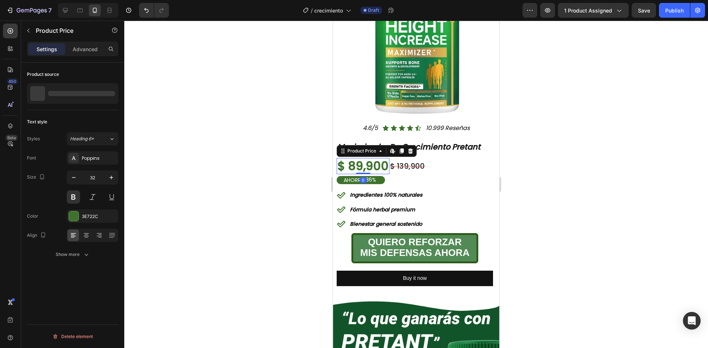
click at [371, 163] on div "$ 89,900" at bounding box center [363, 166] width 53 height 16
click at [74, 213] on div at bounding box center [74, 217] width 10 height 10
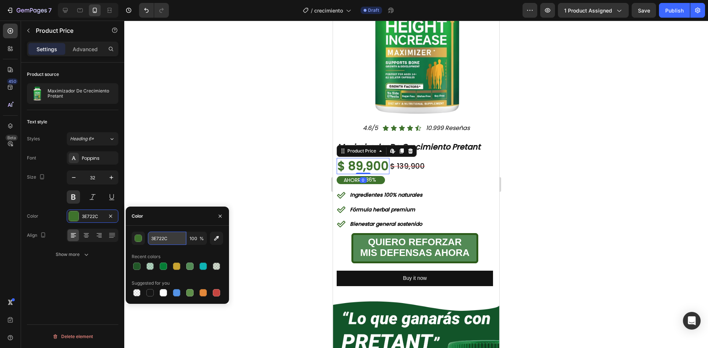
click at [177, 239] on input "3E722C" at bounding box center [167, 238] width 38 height 13
paste input "057C35"
type input "057C35"
click at [379, 178] on div at bounding box center [378, 180] width 2 height 9
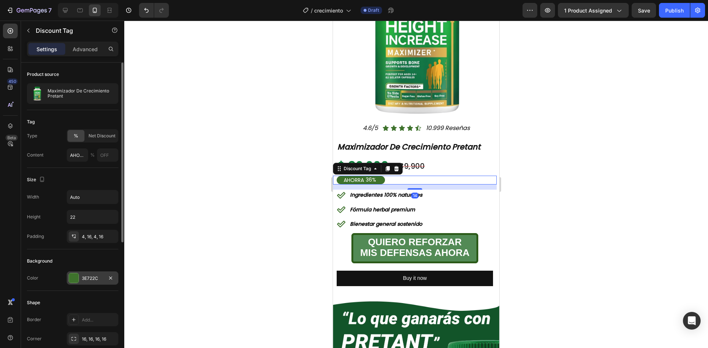
click at [80, 279] on div "3E722C" at bounding box center [93, 278] width 52 height 13
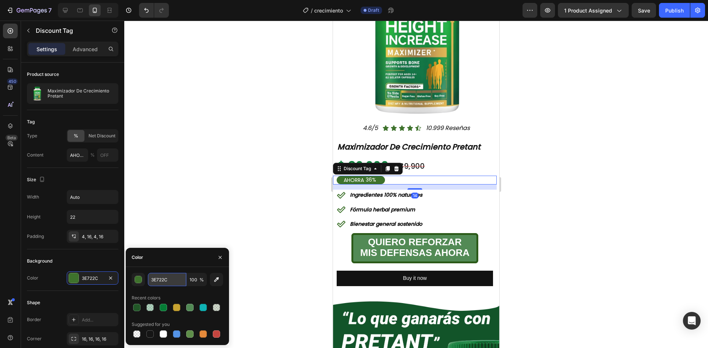
click at [169, 278] on input "3E722C" at bounding box center [167, 279] width 38 height 13
paste input "057C35"
type input "057C35"
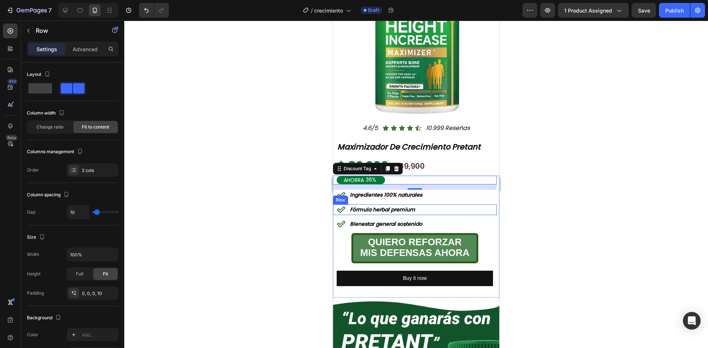
click at [342, 197] on div "Row" at bounding box center [340, 200] width 12 height 7
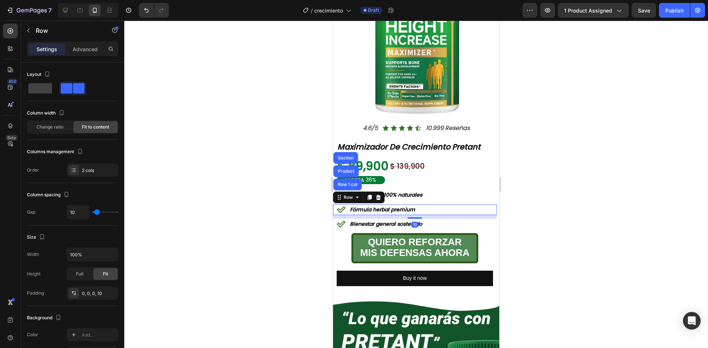
drag, startPoint x: 620, startPoint y: 182, endPoint x: 528, endPoint y: 194, distance: 92.9
click at [619, 181] on div at bounding box center [416, 185] width 584 height 328
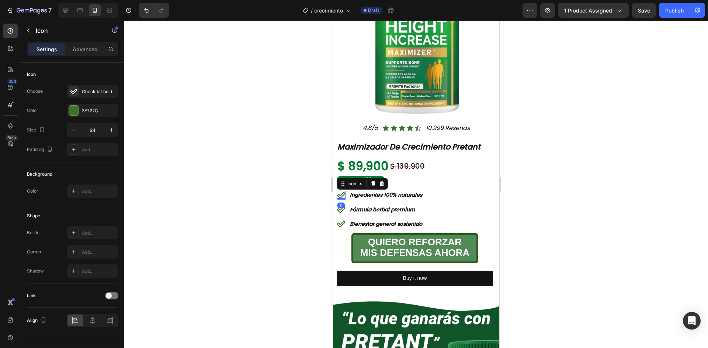
click at [341, 191] on icon at bounding box center [341, 195] width 9 height 9
click at [77, 108] on div at bounding box center [74, 111] width 10 height 10
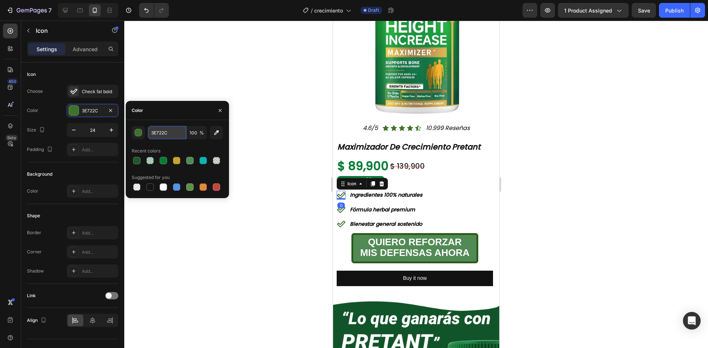
click at [173, 132] on input "3E722C" at bounding box center [167, 132] width 38 height 13
paste input "057C35"
type input "057C35"
click at [341, 206] on icon at bounding box center [341, 209] width 9 height 9
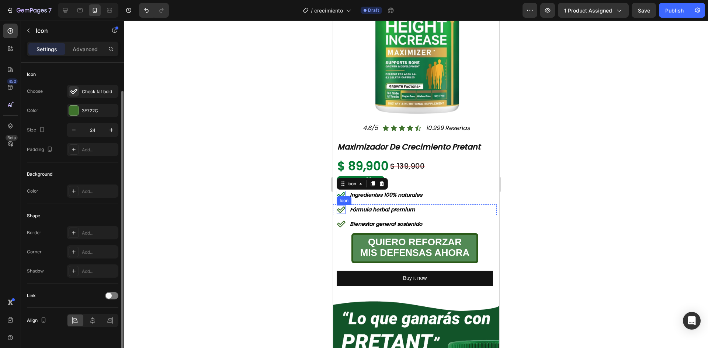
scroll to position [14, 0]
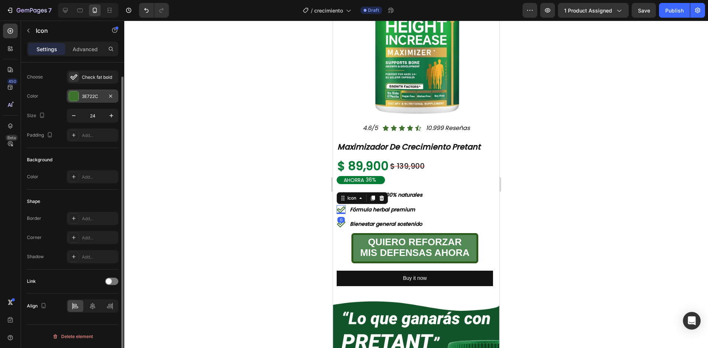
click at [82, 93] on div "3E722C" at bounding box center [92, 96] width 21 height 7
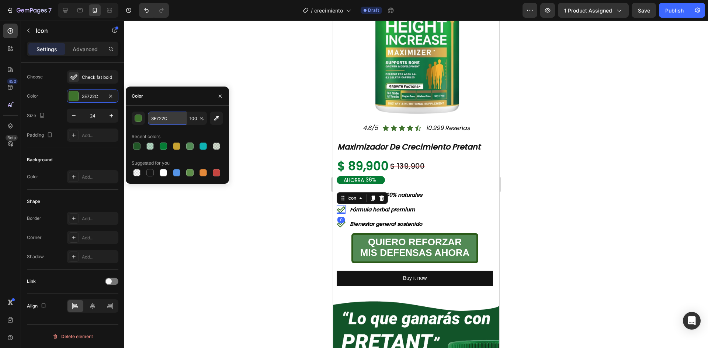
click at [164, 119] on input "3E722C" at bounding box center [167, 118] width 38 height 13
paste input "057C35"
type input "057C35"
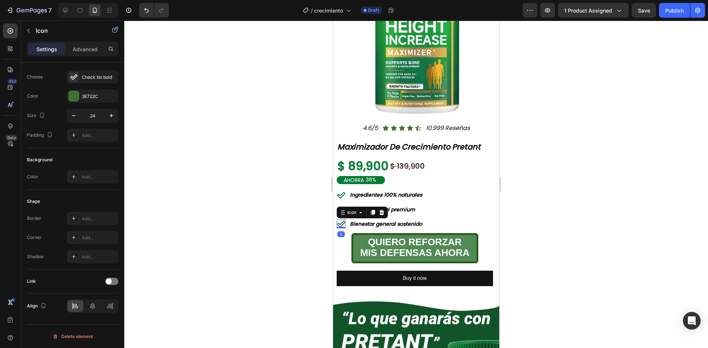
click at [340, 220] on icon at bounding box center [341, 224] width 9 height 9
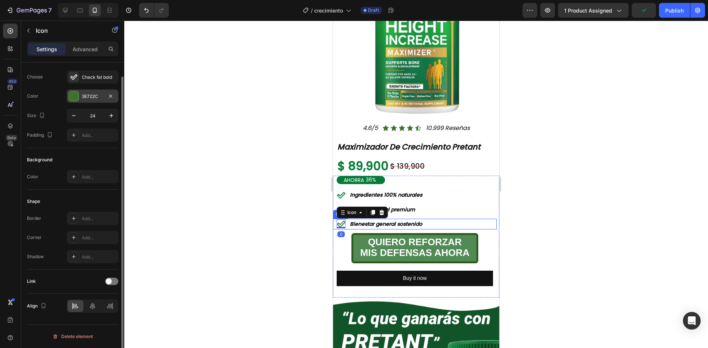
click at [88, 90] on div "3E722C" at bounding box center [93, 96] width 52 height 13
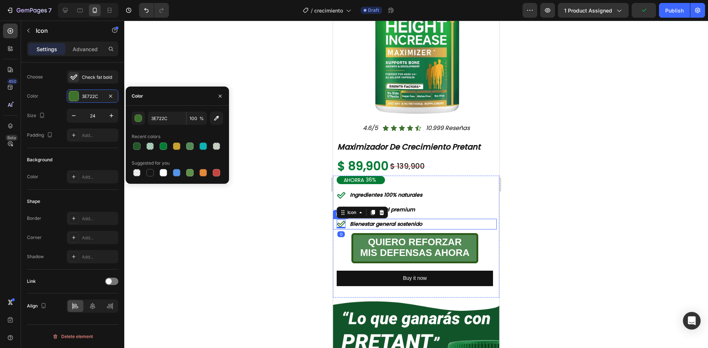
click at [177, 125] on div "3E722C 100 % Recent colors Suggested for you" at bounding box center [177, 145] width 91 height 66
click at [177, 120] on input "3E722C" at bounding box center [167, 118] width 38 height 13
paste input "057C35"
type input "057C35"
click at [524, 159] on div at bounding box center [416, 185] width 584 height 328
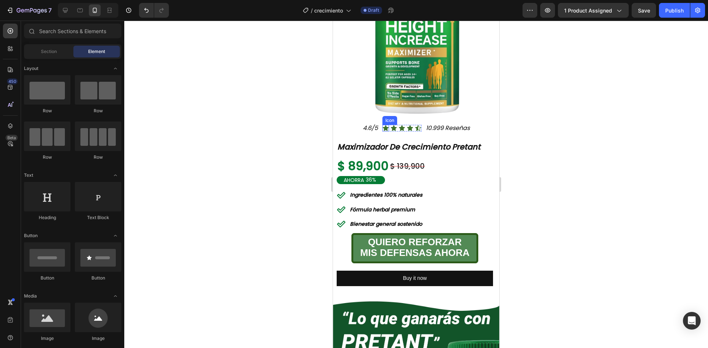
click at [384, 125] on icon at bounding box center [386, 128] width 6 height 6
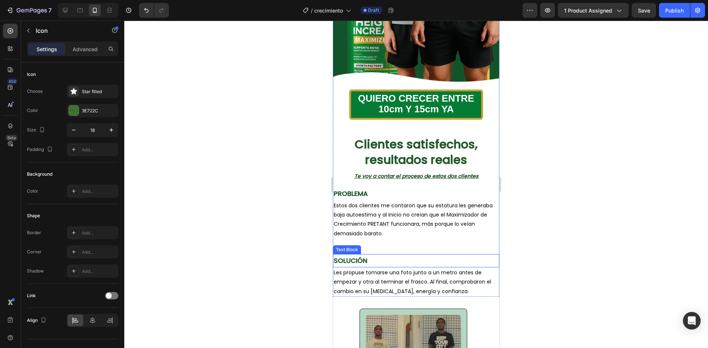
scroll to position [169, 0]
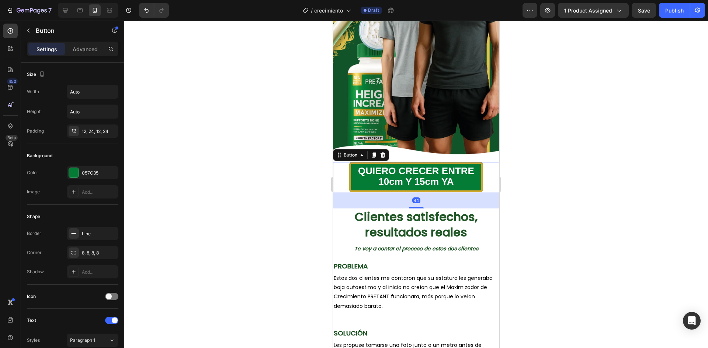
click at [481, 176] on div "QUIERO CRECER ENTRE 10cm Y 15cm YA Button 44" at bounding box center [416, 177] width 166 height 30
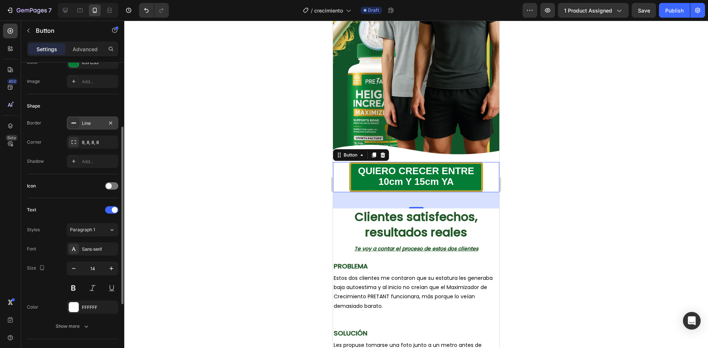
click at [91, 125] on div "Line" at bounding box center [92, 123] width 21 height 7
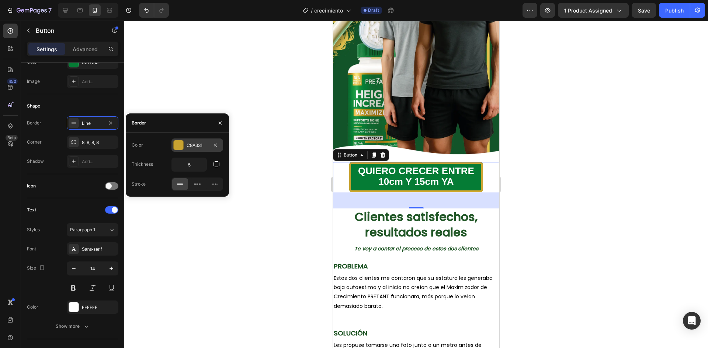
click at [199, 145] on div "C8A331" at bounding box center [197, 145] width 21 height 7
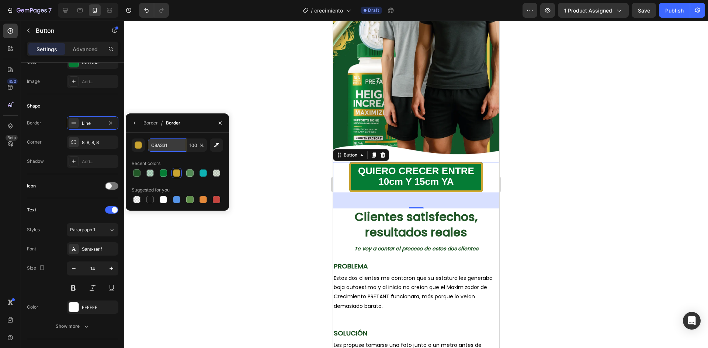
click at [152, 146] on input "C8A331" at bounding box center [167, 145] width 38 height 13
click at [563, 156] on div at bounding box center [416, 185] width 584 height 328
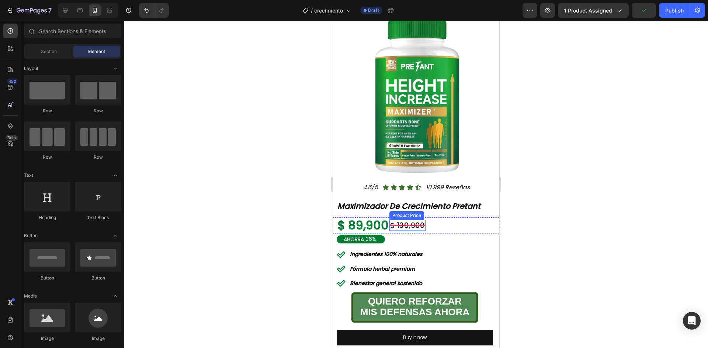
scroll to position [759, 0]
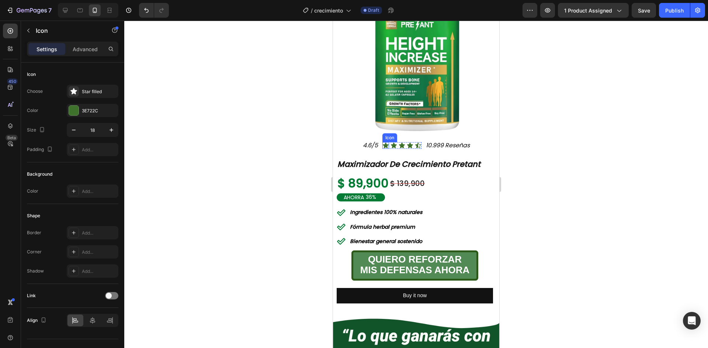
click at [383, 143] on icon at bounding box center [386, 146] width 6 height 6
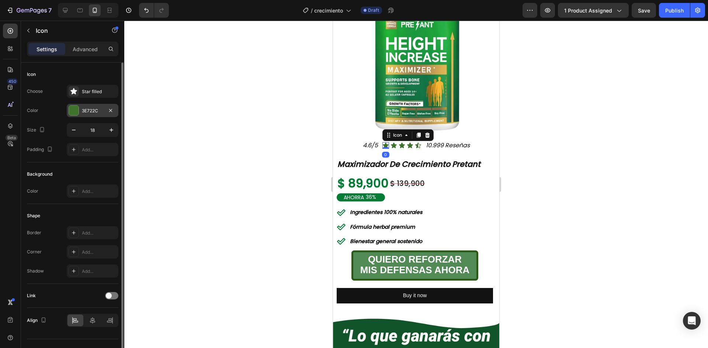
click at [87, 108] on div "3E722C" at bounding box center [92, 111] width 21 height 7
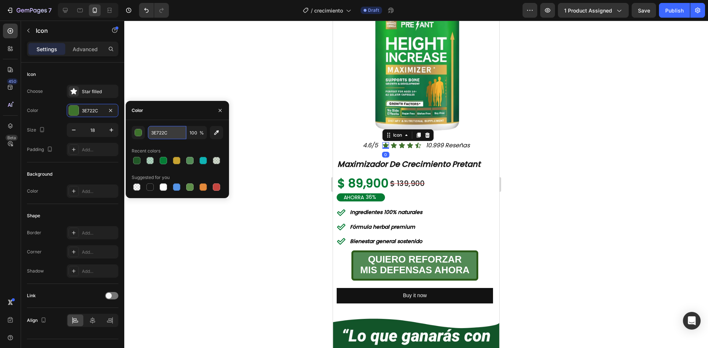
click at [170, 130] on input "3E722C" at bounding box center [167, 132] width 38 height 13
paste input "C8A331"
type input "C8A331"
click at [391, 143] on icon at bounding box center [394, 146] width 6 height 6
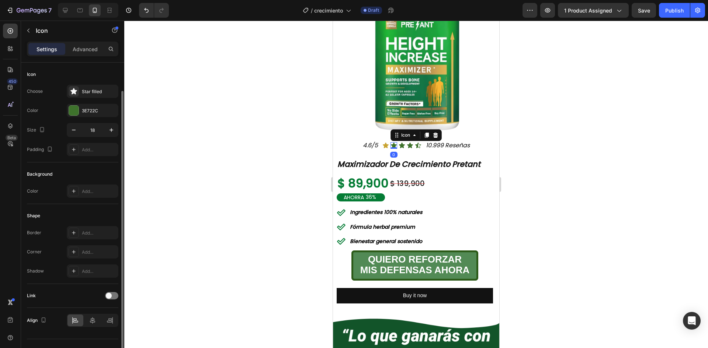
scroll to position [14, 0]
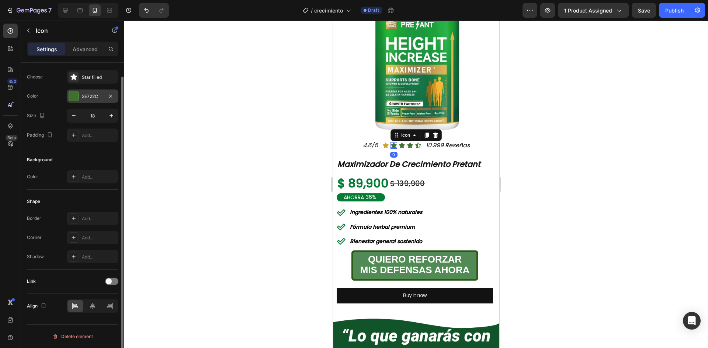
click at [91, 95] on div "3E722C" at bounding box center [92, 96] width 21 height 7
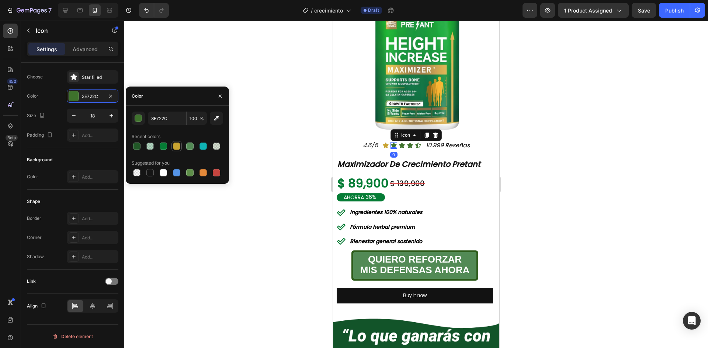
click at [177, 147] on div at bounding box center [176, 146] width 7 height 7
type input "C8A331"
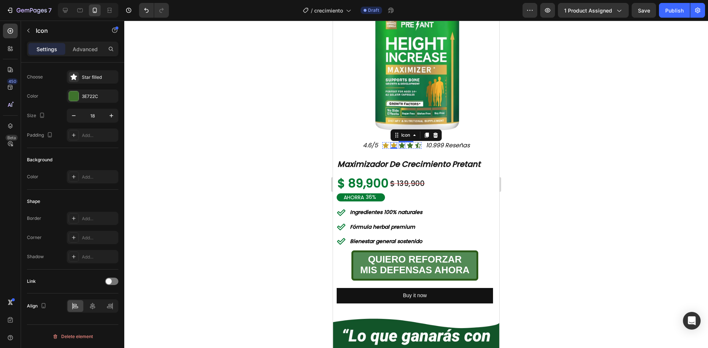
click at [400, 143] on icon at bounding box center [402, 146] width 6 height 6
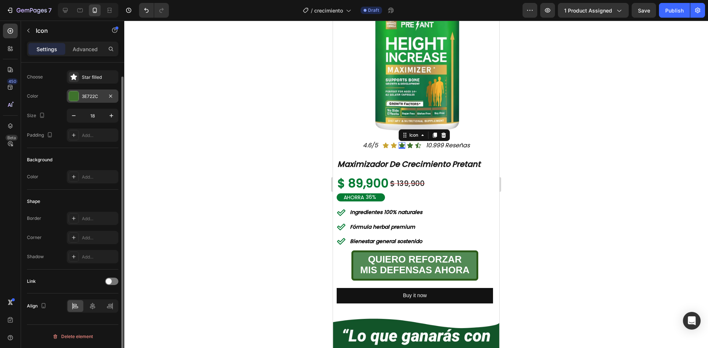
click at [88, 94] on div "3E722C" at bounding box center [92, 96] width 21 height 7
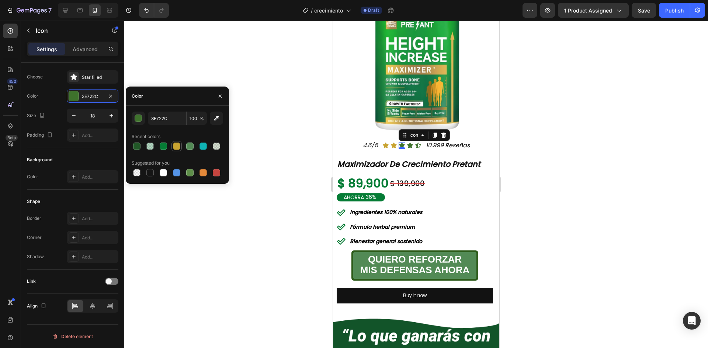
click at [177, 145] on div at bounding box center [176, 146] width 7 height 7
type input "C8A331"
click at [407, 143] on icon at bounding box center [410, 146] width 6 height 6
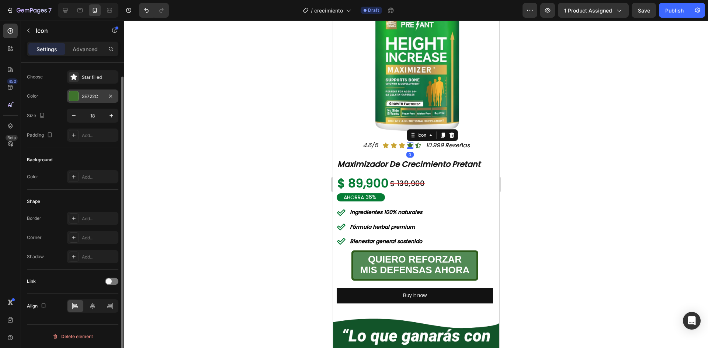
click at [84, 98] on div "3E722C" at bounding box center [92, 96] width 21 height 7
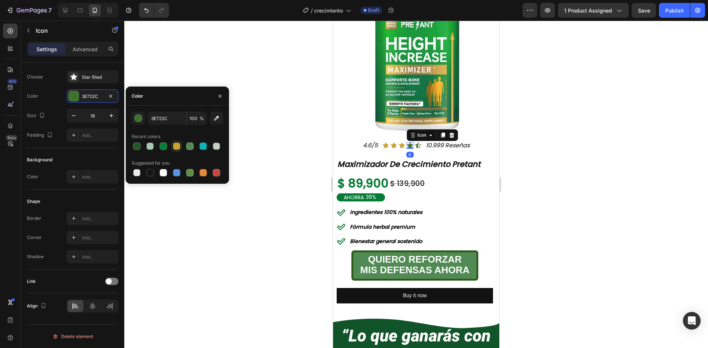
click at [177, 145] on div at bounding box center [176, 146] width 7 height 7
type input "C8A331"
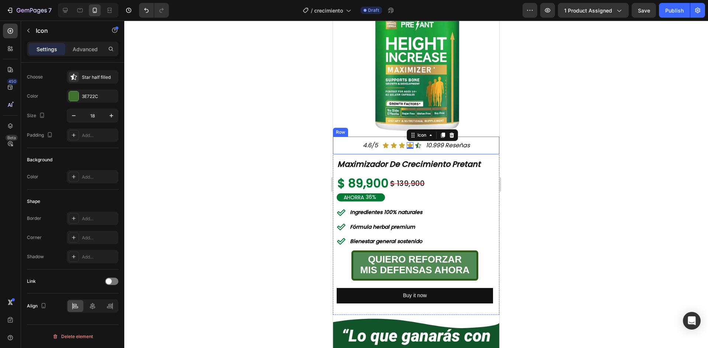
click at [415, 143] on icon at bounding box center [418, 146] width 6 height 6
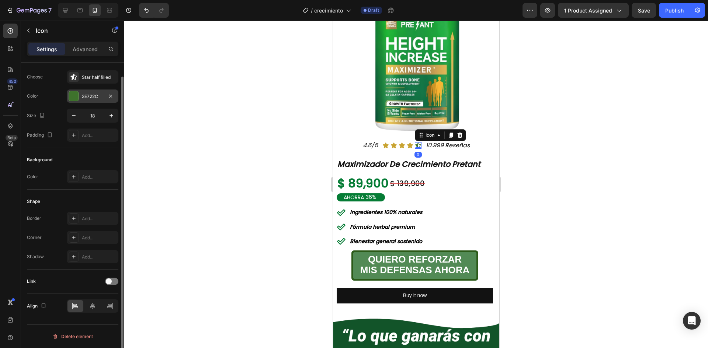
click at [84, 98] on div "3E722C" at bounding box center [92, 96] width 21 height 7
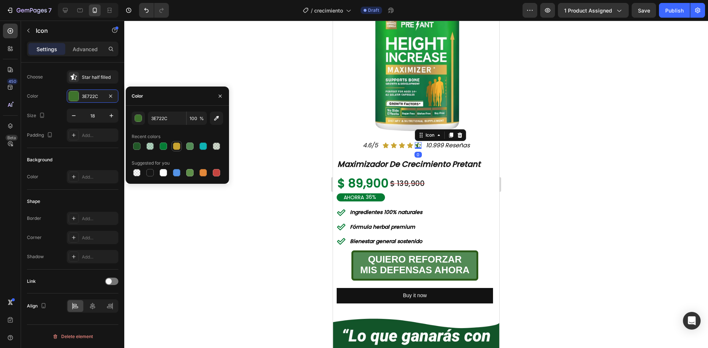
click at [178, 148] on div at bounding box center [176, 146] width 7 height 7
type input "C8A331"
click at [561, 146] on div at bounding box center [416, 185] width 584 height 328
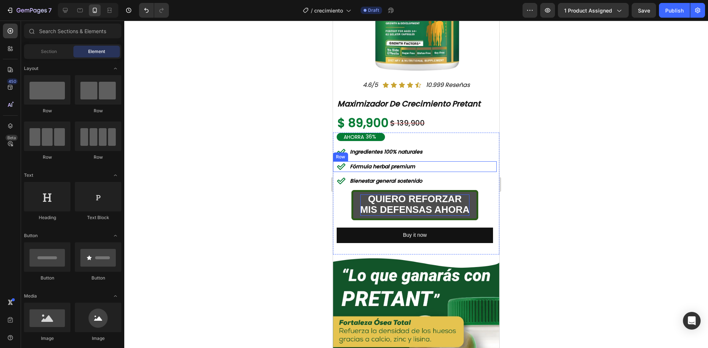
scroll to position [833, 0]
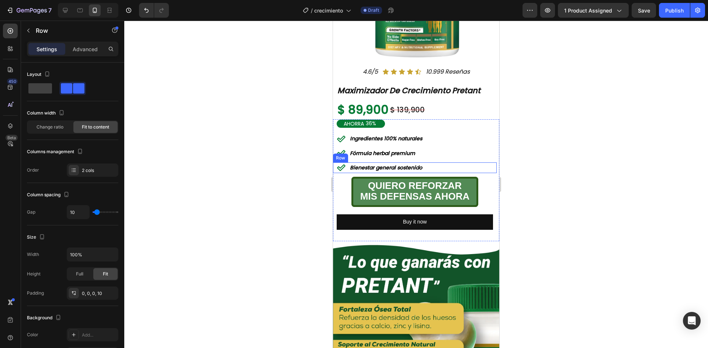
click at [447, 163] on div "Icon Bienestar general sostenido Text Block Row" at bounding box center [415, 168] width 164 height 11
drag, startPoint x: 379, startPoint y: 152, endPoint x: 497, endPoint y: 137, distance: 118.1
click at [490, 139] on div "AHORRA 36% Discount Tag Icon Ingredientes 100% naturales Text Block Row Icon Fó…" at bounding box center [415, 180] width 164 height 122
click at [575, 122] on div at bounding box center [416, 185] width 584 height 328
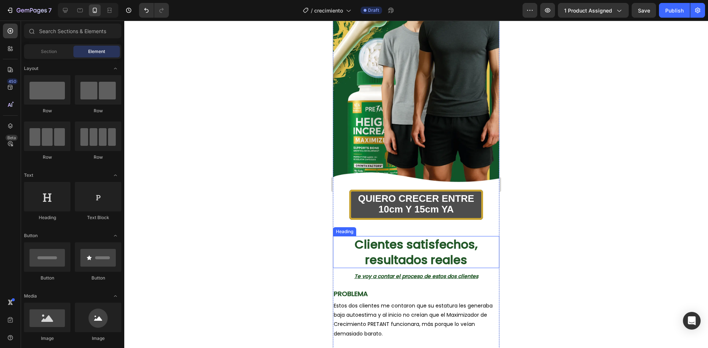
scroll to position [206, 0]
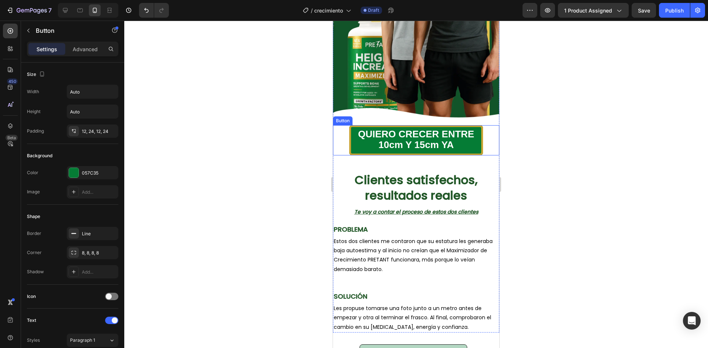
click at [488, 140] on div "QUIERO CRECER ENTRE 10cm Y 15cm YA Button" at bounding box center [416, 140] width 166 height 30
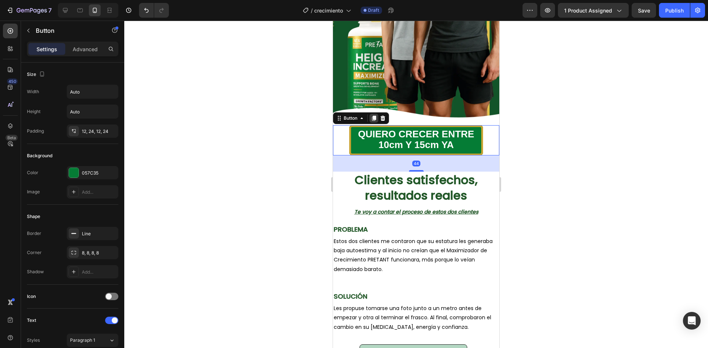
click at [376, 116] on icon at bounding box center [374, 118] width 4 height 5
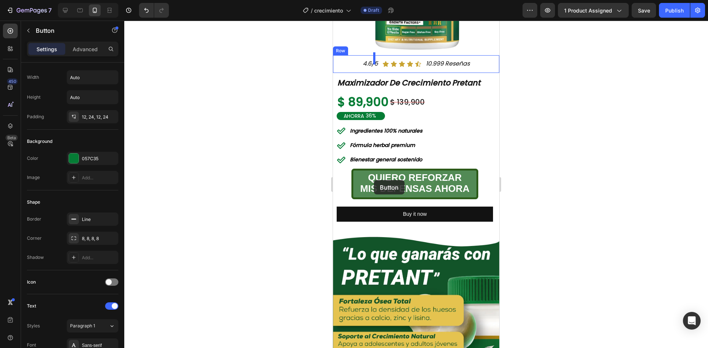
scroll to position [907, 0]
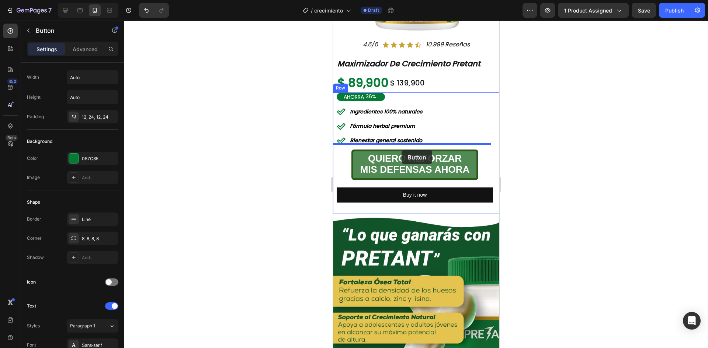
drag, startPoint x: 355, startPoint y: 156, endPoint x: 401, endPoint y: 150, distance: 46.4
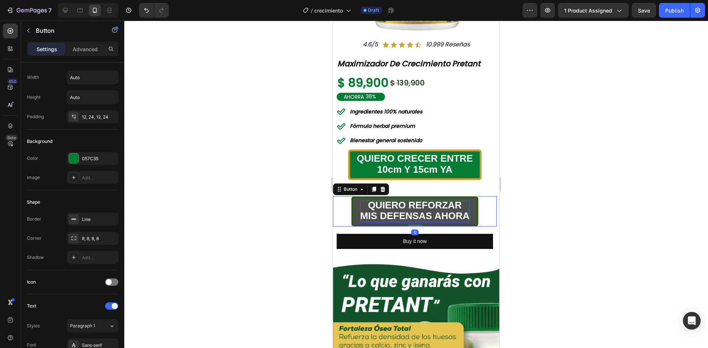
click at [466, 201] on p "QUIERO REFORZAR MIS DEFENSAS AHORA" at bounding box center [414, 211] width 109 height 21
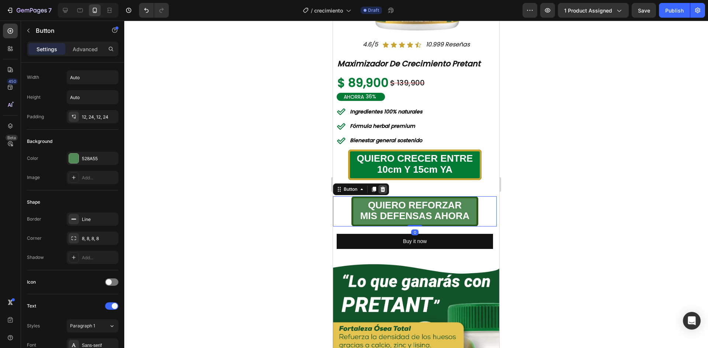
click at [382, 187] on icon at bounding box center [382, 189] width 5 height 5
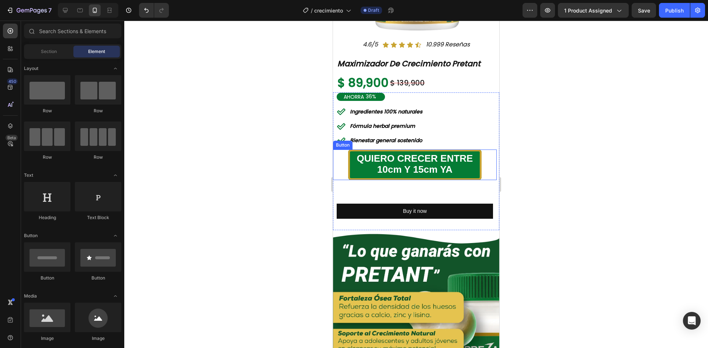
click at [482, 156] on div "QUIERO CRECER ENTRE 10cm Y 15cm YA Button" at bounding box center [415, 165] width 164 height 30
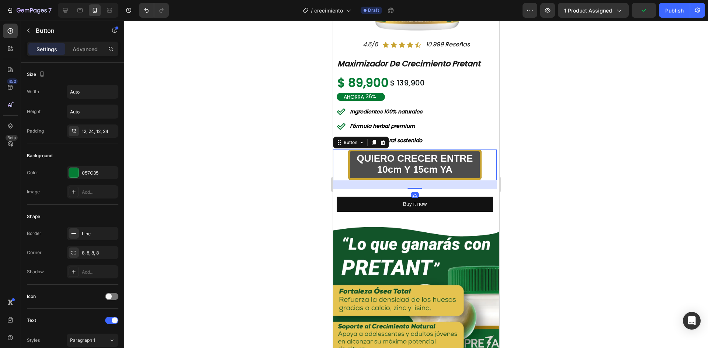
drag, startPoint x: 411, startPoint y: 190, endPoint x: 441, endPoint y: 145, distance: 54.2
click at [437, 153] on div "QUIERO CRECER ENTRE 10cm Y 15cm YA Button 25" at bounding box center [415, 165] width 164 height 30
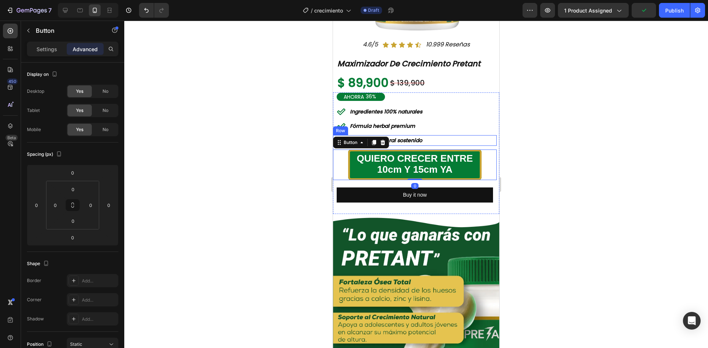
click at [444, 136] on div "Icon Bienestar general sostenido Text Block Row" at bounding box center [415, 140] width 164 height 11
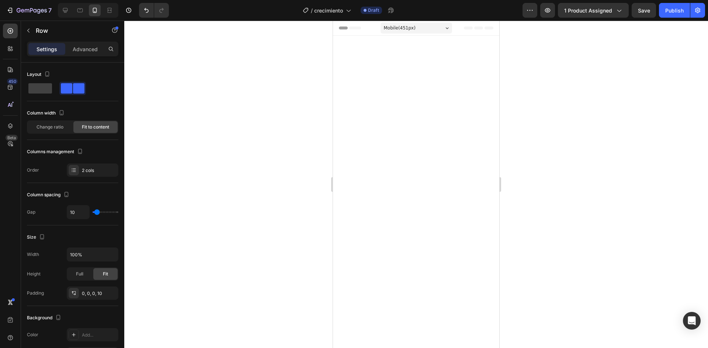
scroll to position [907, 0]
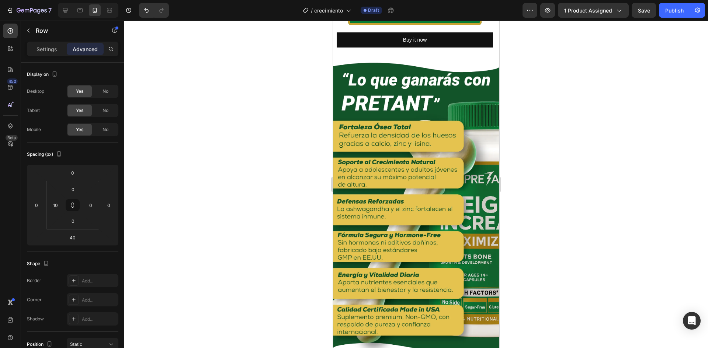
click at [584, 129] on div at bounding box center [416, 185] width 584 height 328
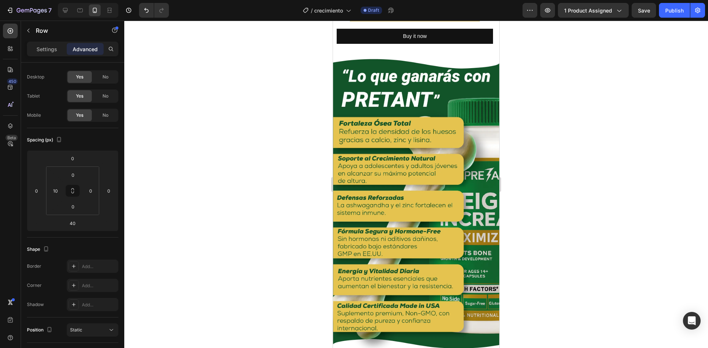
drag, startPoint x: 411, startPoint y: 154, endPoint x: 416, endPoint y: 150, distance: 6.3
type input "30"
click at [563, 129] on div at bounding box center [416, 185] width 584 height 328
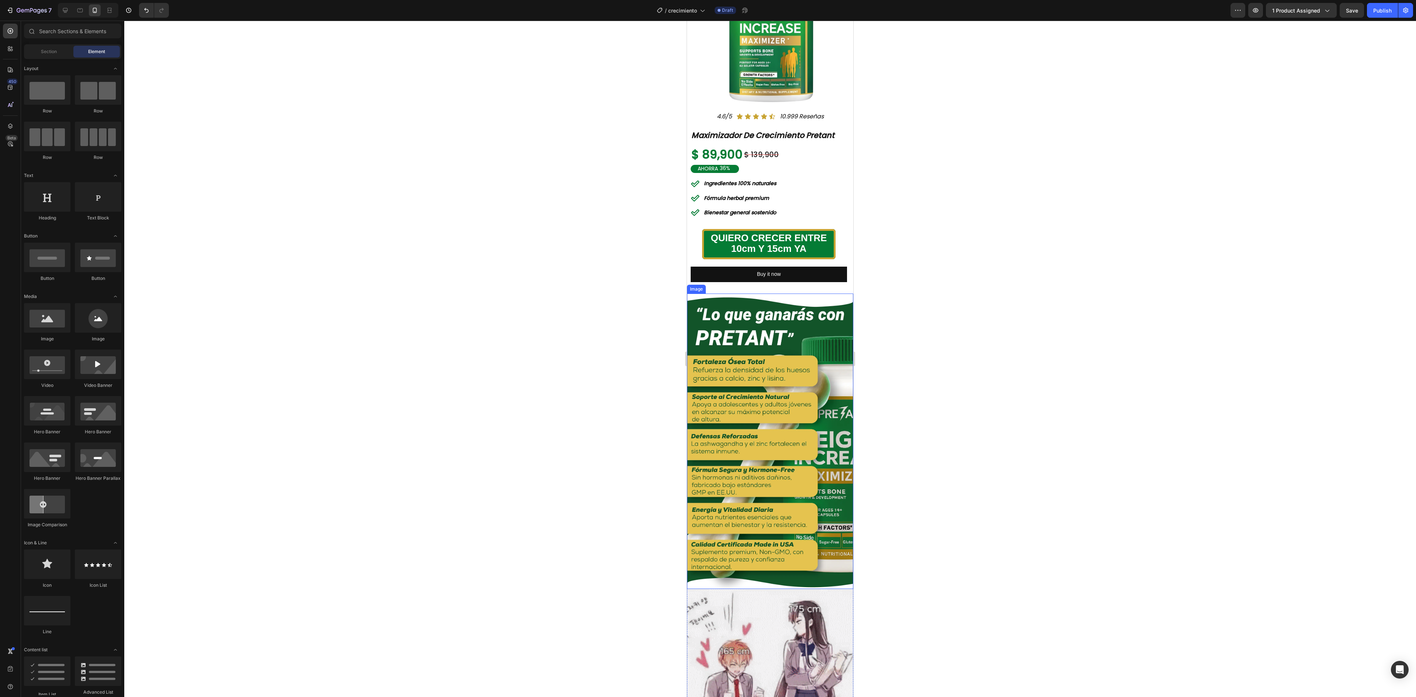
scroll to position [857, 0]
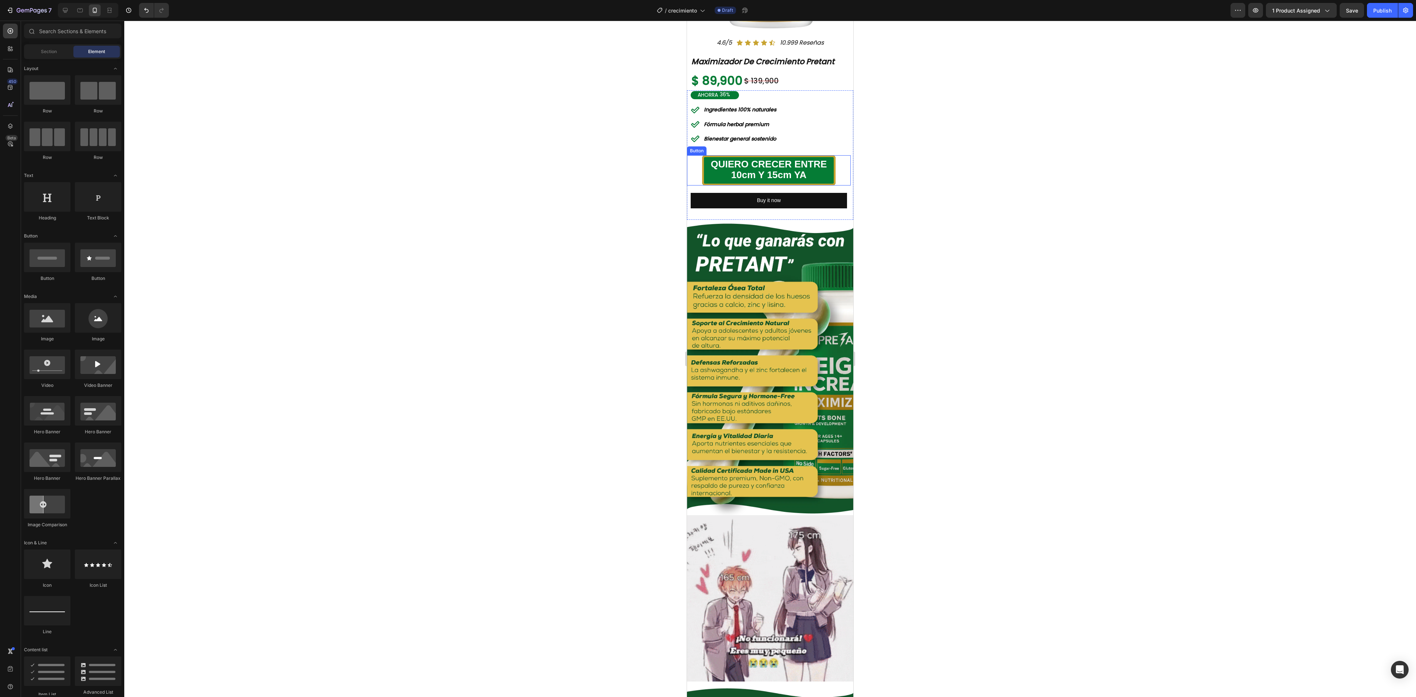
click at [707, 166] on div "QUIERO CRECER ENTRE 10cm Y 15cm YA Button" at bounding box center [769, 170] width 164 height 30
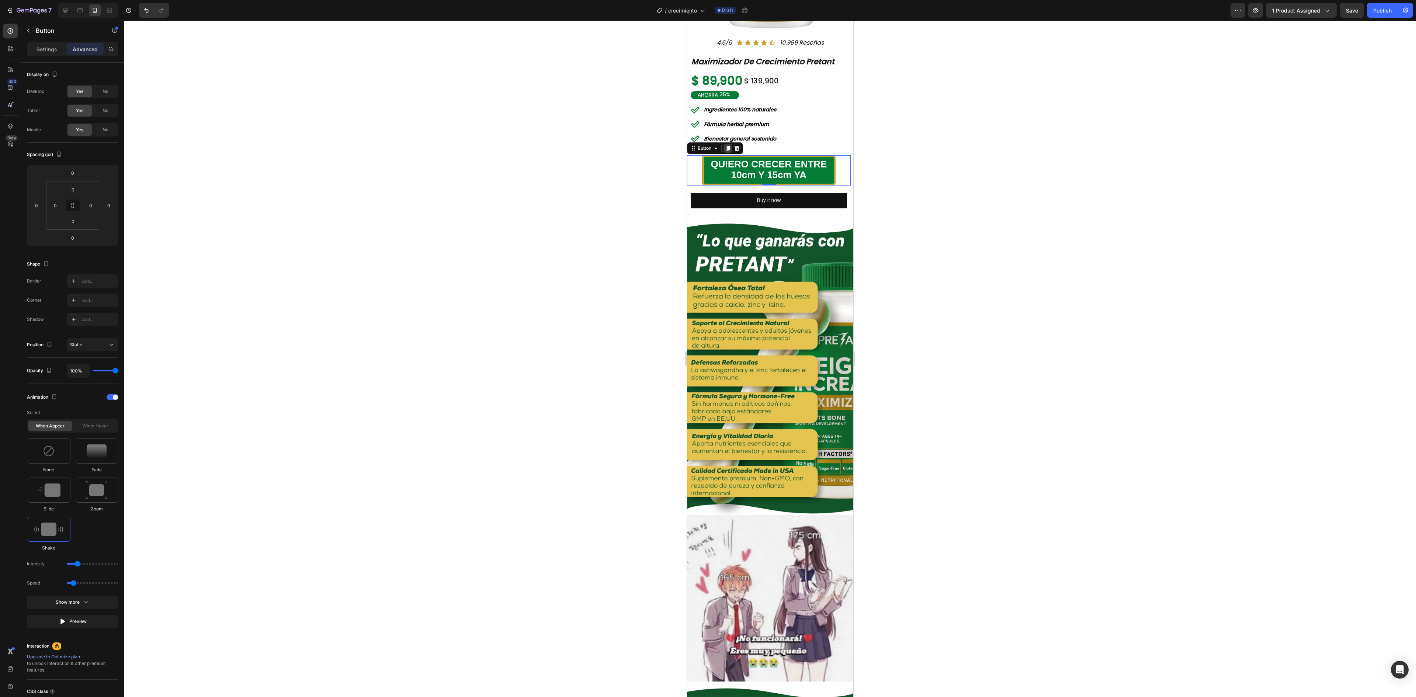
click at [707, 146] on icon at bounding box center [728, 148] width 4 height 5
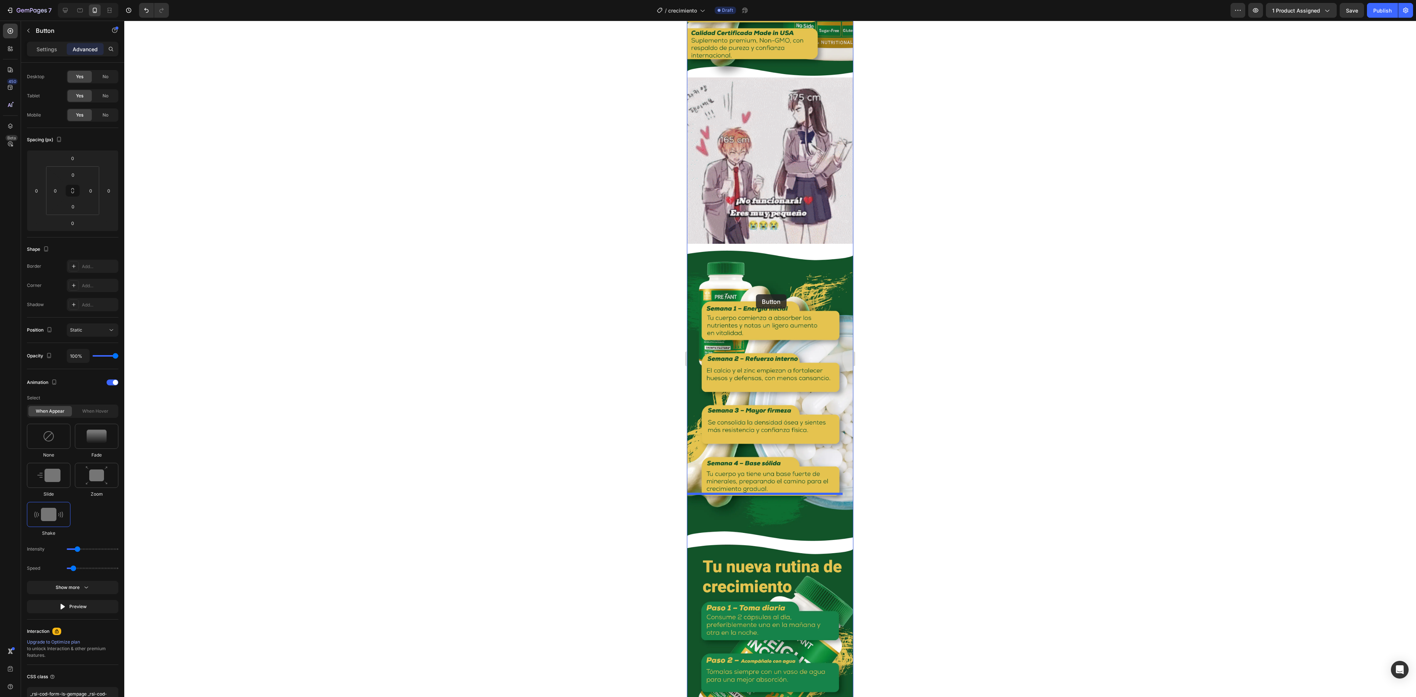
scroll to position [1299, 0]
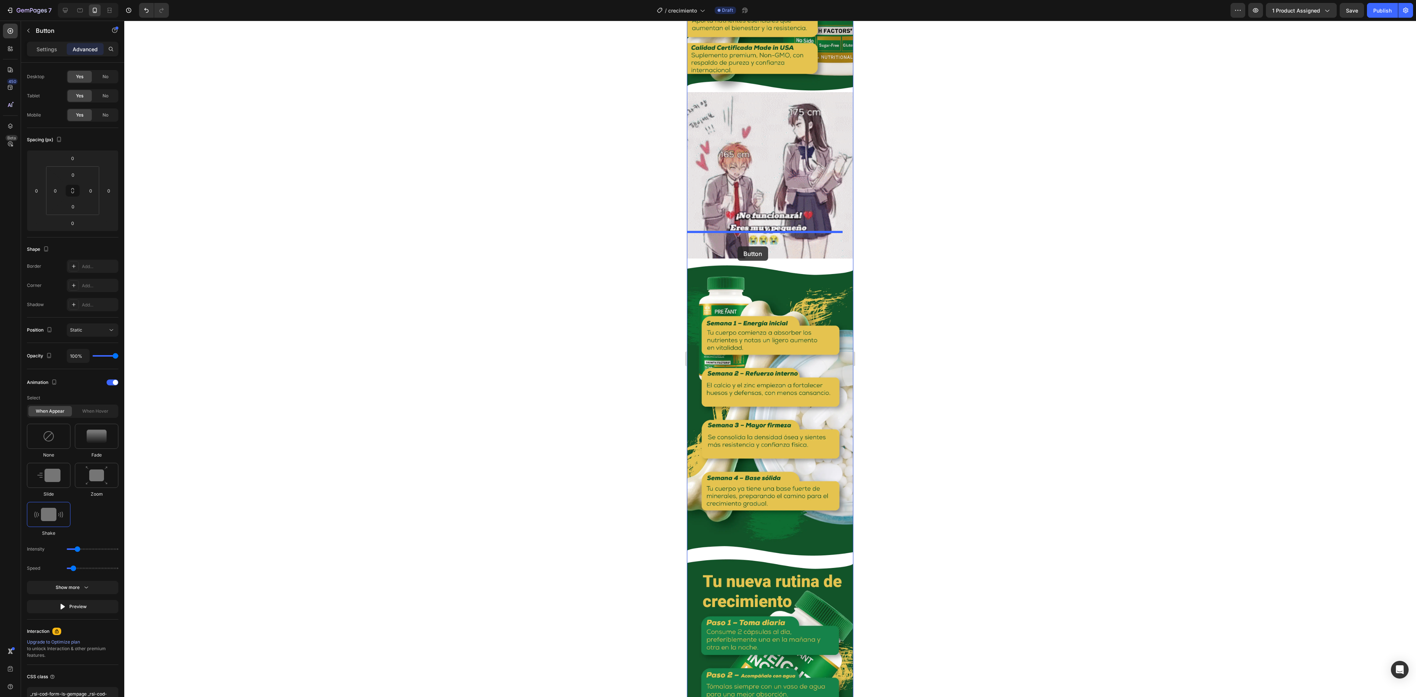
drag, startPoint x: 703, startPoint y: 167, endPoint x: 737, endPoint y: 246, distance: 86.2
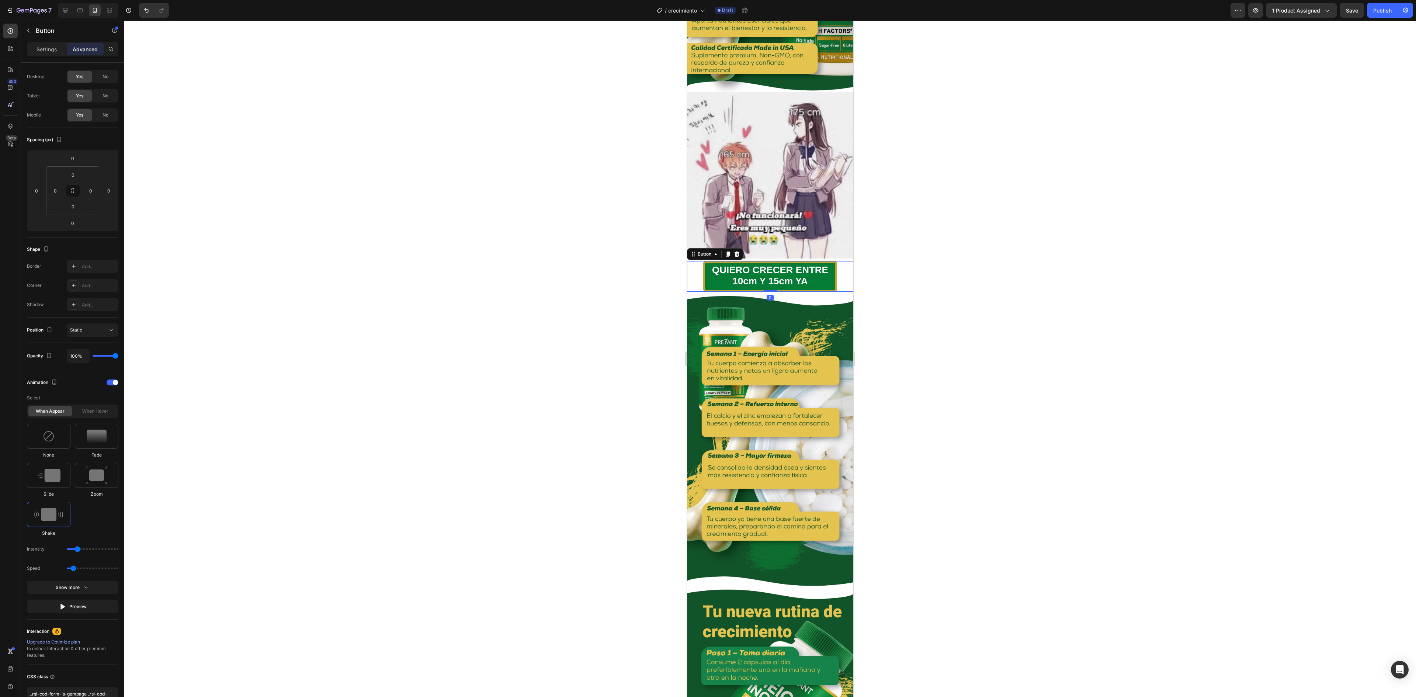
click at [707, 260] on div at bounding box center [769, 359] width 1291 height 676
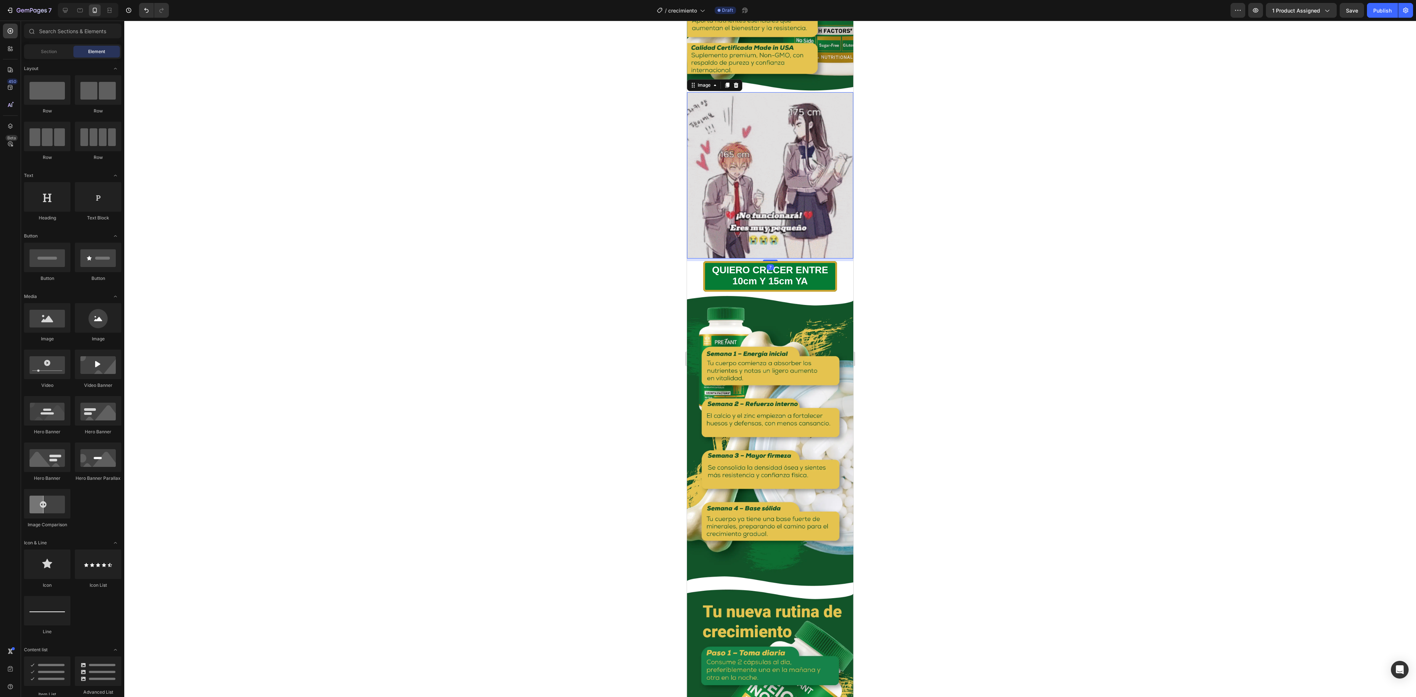
click at [707, 209] on img at bounding box center [770, 175] width 166 height 166
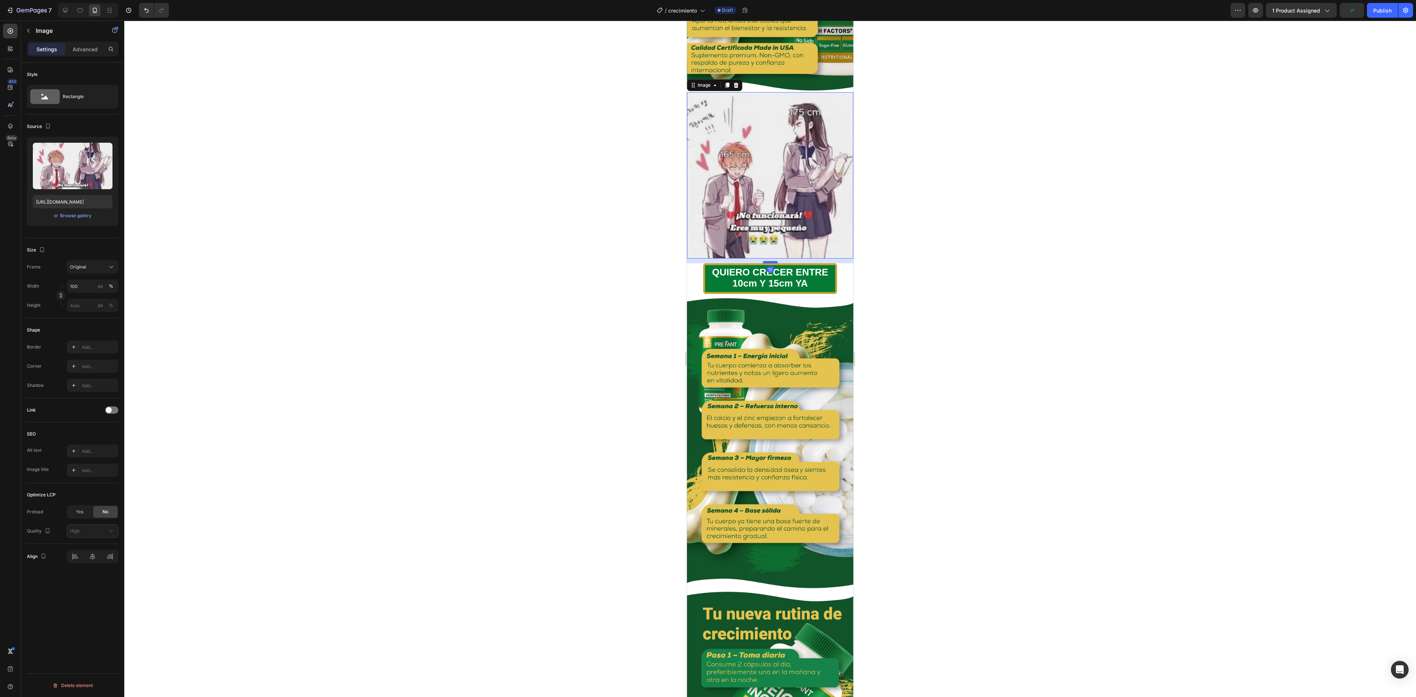
drag, startPoint x: 768, startPoint y: 230, endPoint x: 766, endPoint y: 234, distance: 4.0
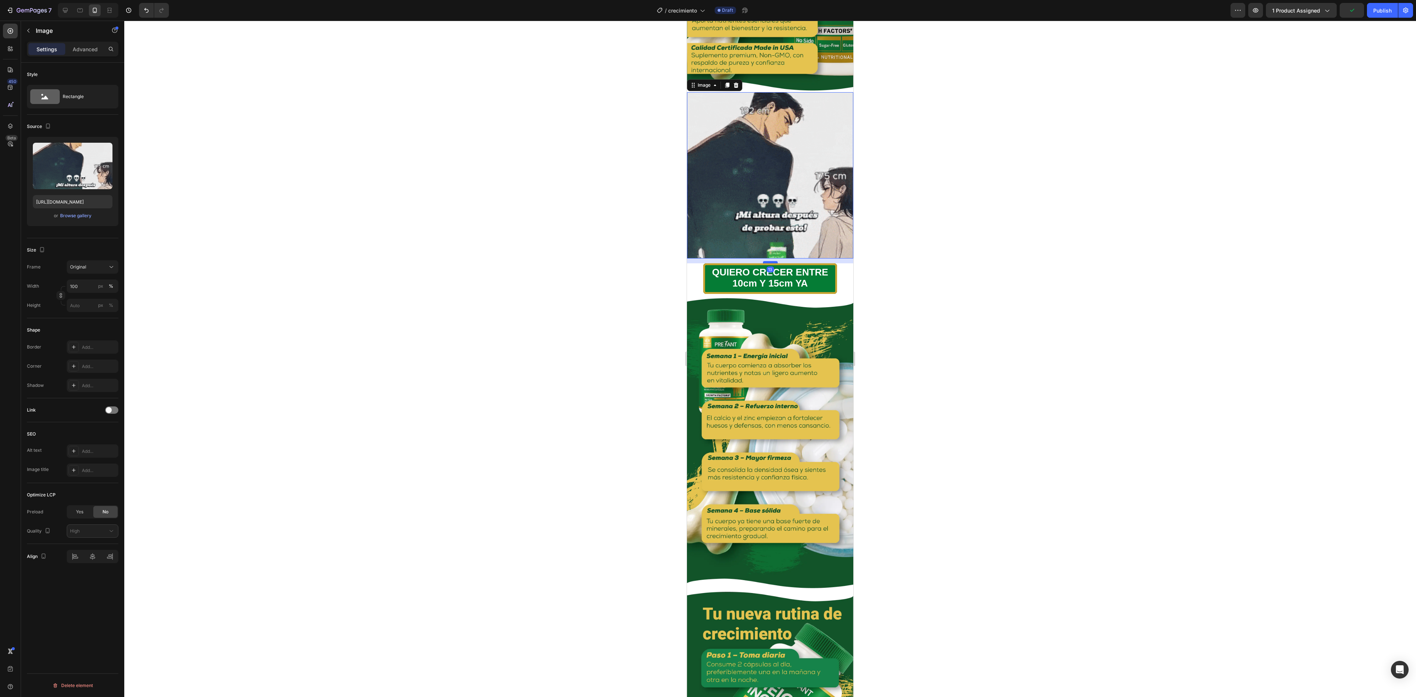
click at [707, 261] on div at bounding box center [770, 262] width 15 height 2
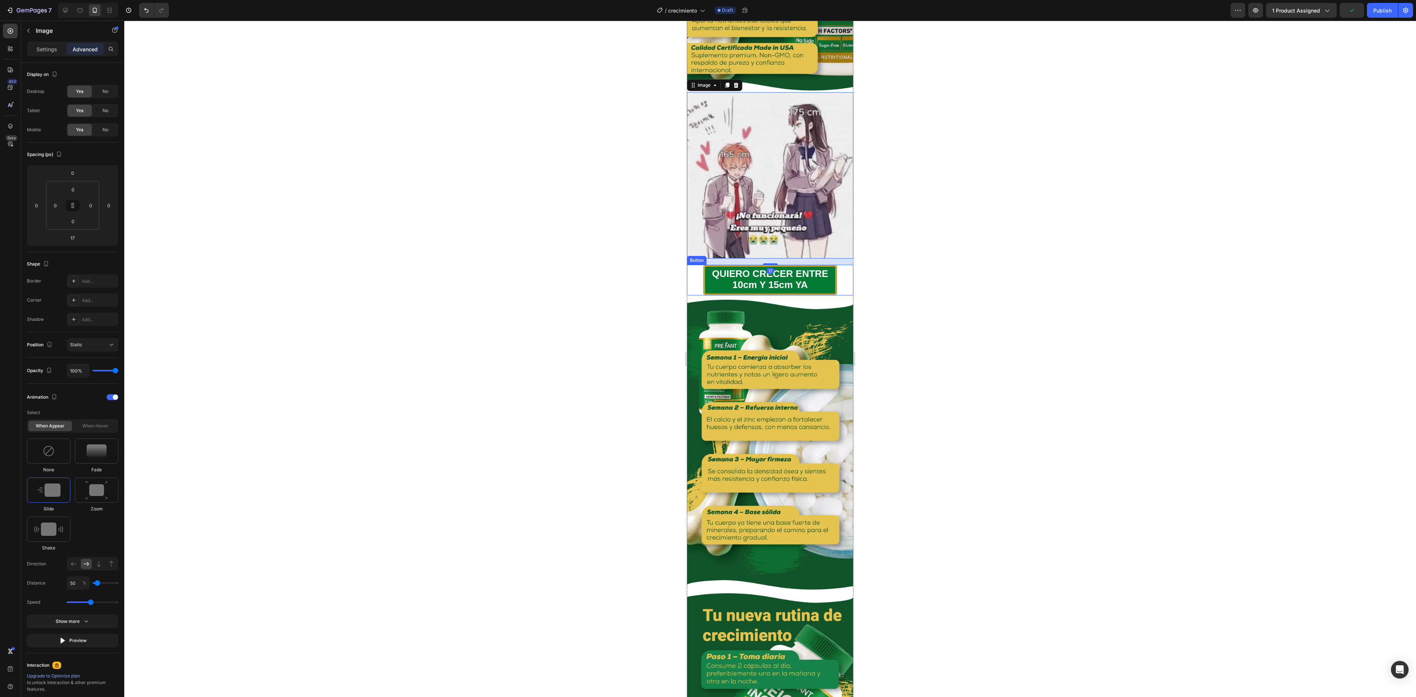
click at [707, 265] on div "QUIERO CRECER ENTRE 10cm Y 15cm YA Button" at bounding box center [770, 280] width 166 height 30
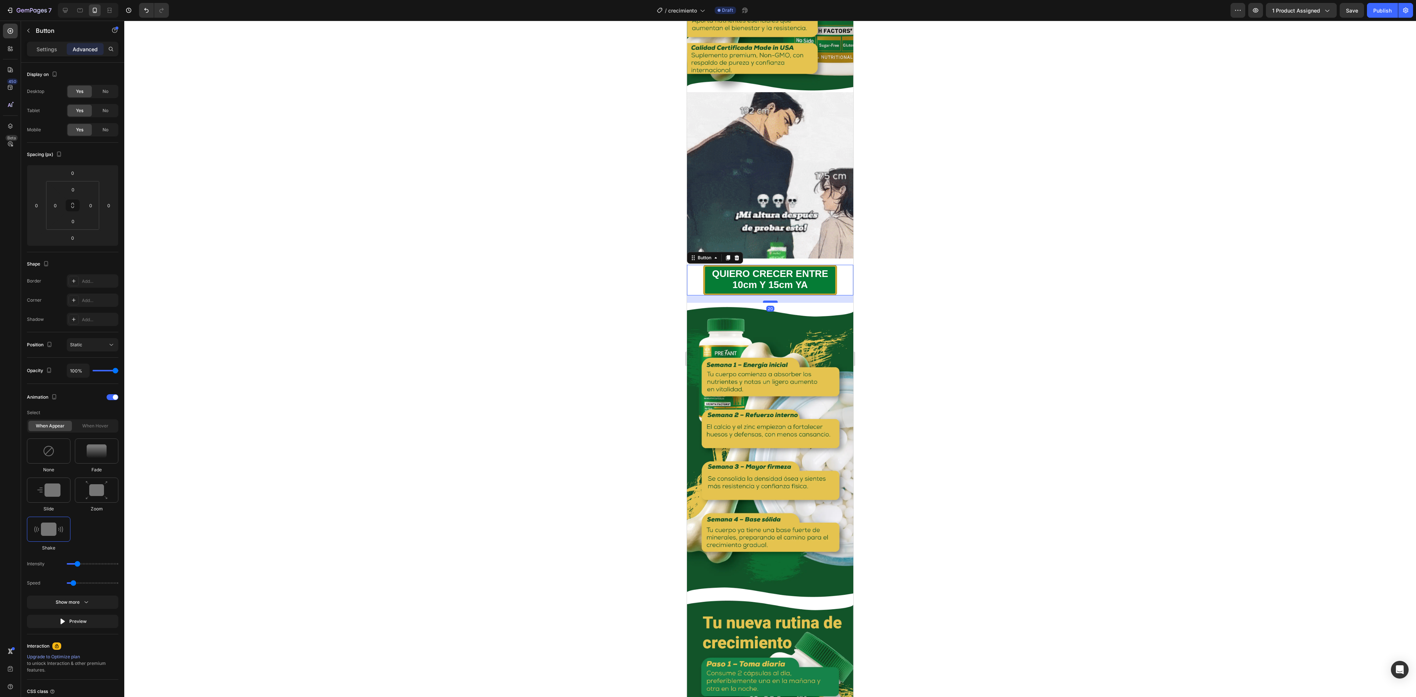
drag, startPoint x: 765, startPoint y: 265, endPoint x: 765, endPoint y: 273, distance: 7.4
click at [707, 300] on div at bounding box center [770, 301] width 15 height 2
type input "22"
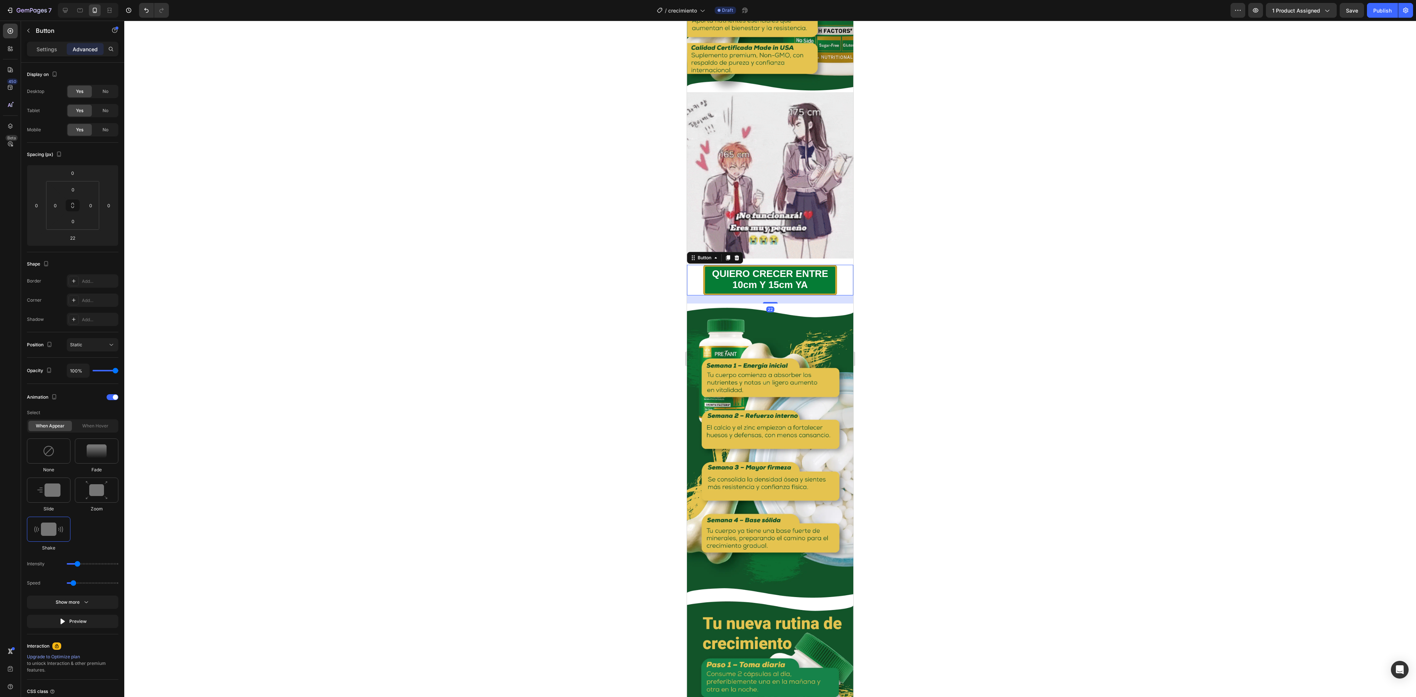
click at [707, 237] on div at bounding box center [769, 359] width 1291 height 676
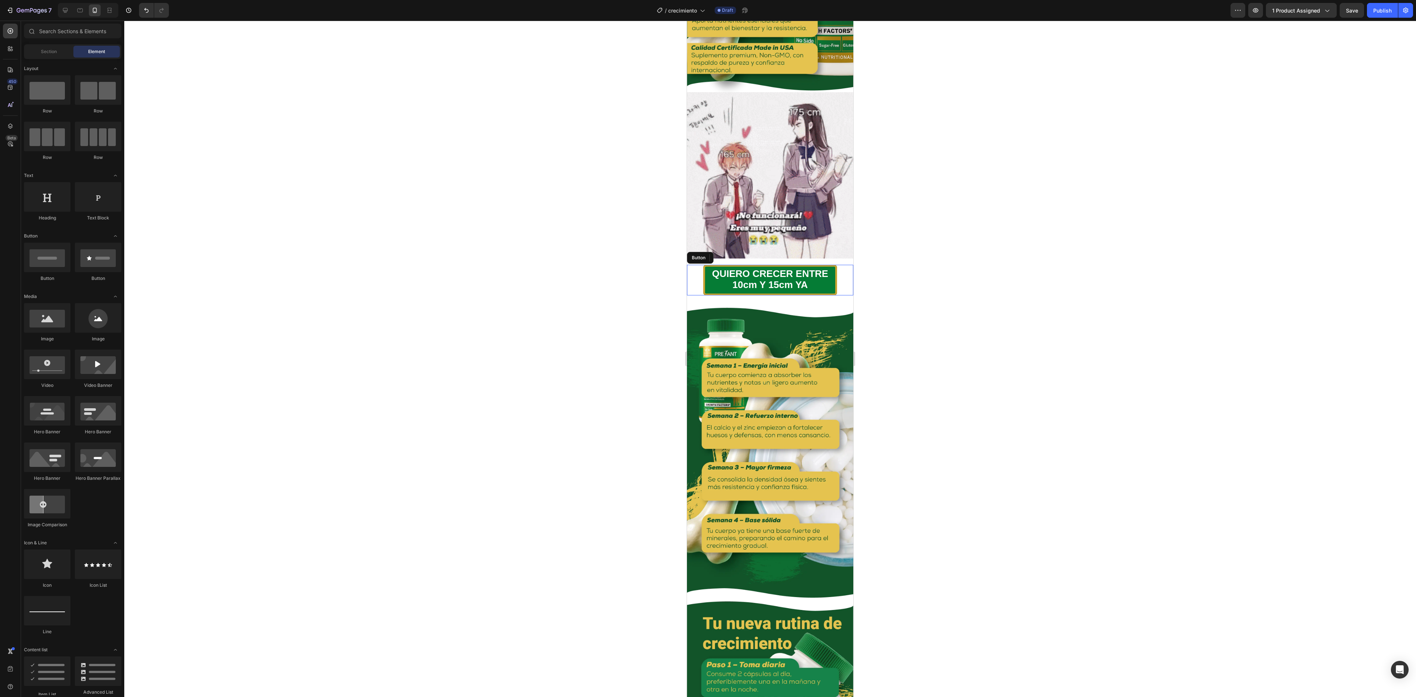
click at [707, 211] on img at bounding box center [770, 175] width 166 height 166
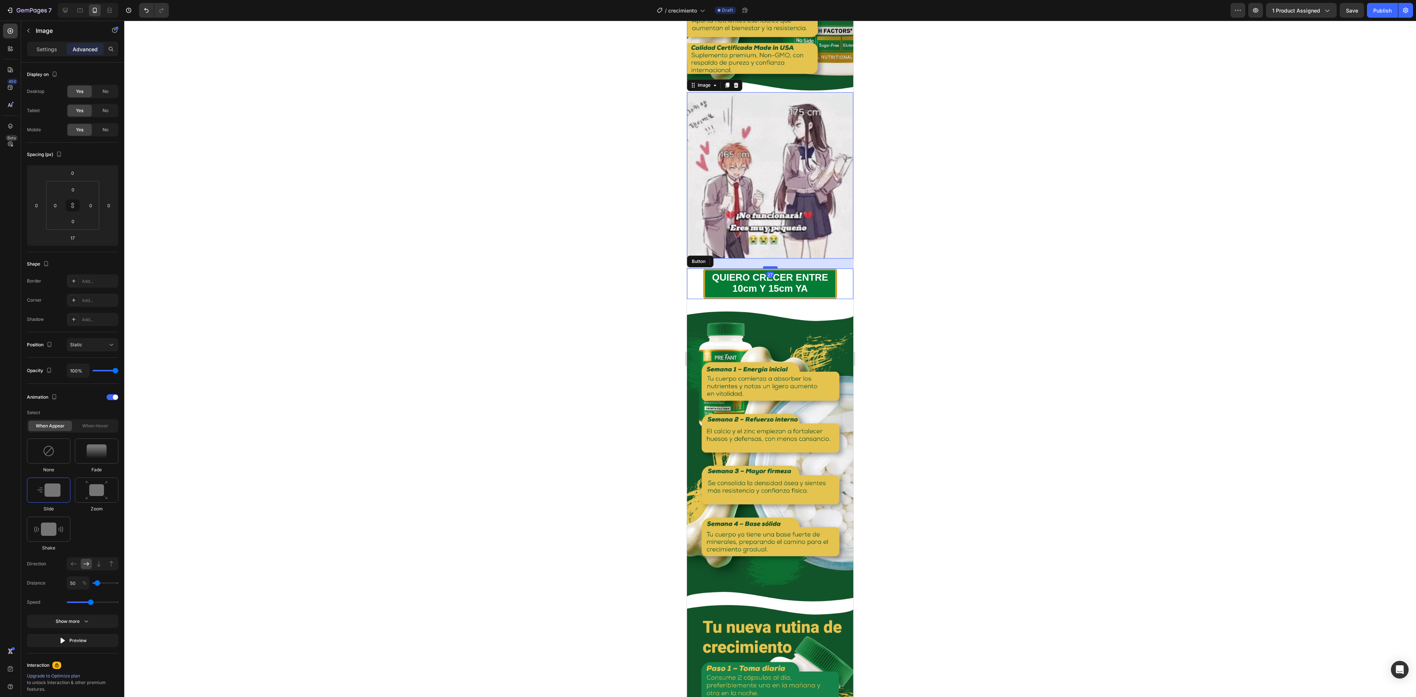
drag, startPoint x: 768, startPoint y: 234, endPoint x: 766, endPoint y: 237, distance: 4.0
click at [707, 266] on div at bounding box center [770, 267] width 15 height 2
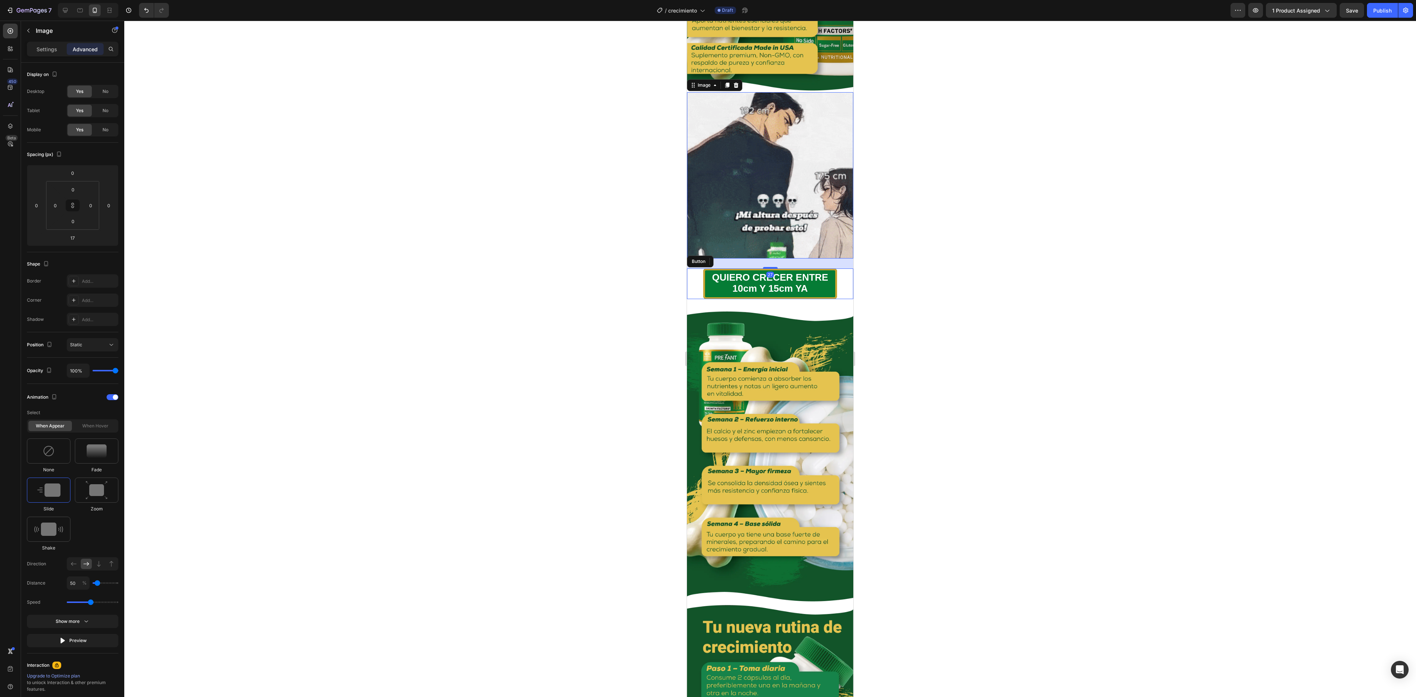
type input "27"
click at [707, 215] on div at bounding box center [769, 359] width 1291 height 676
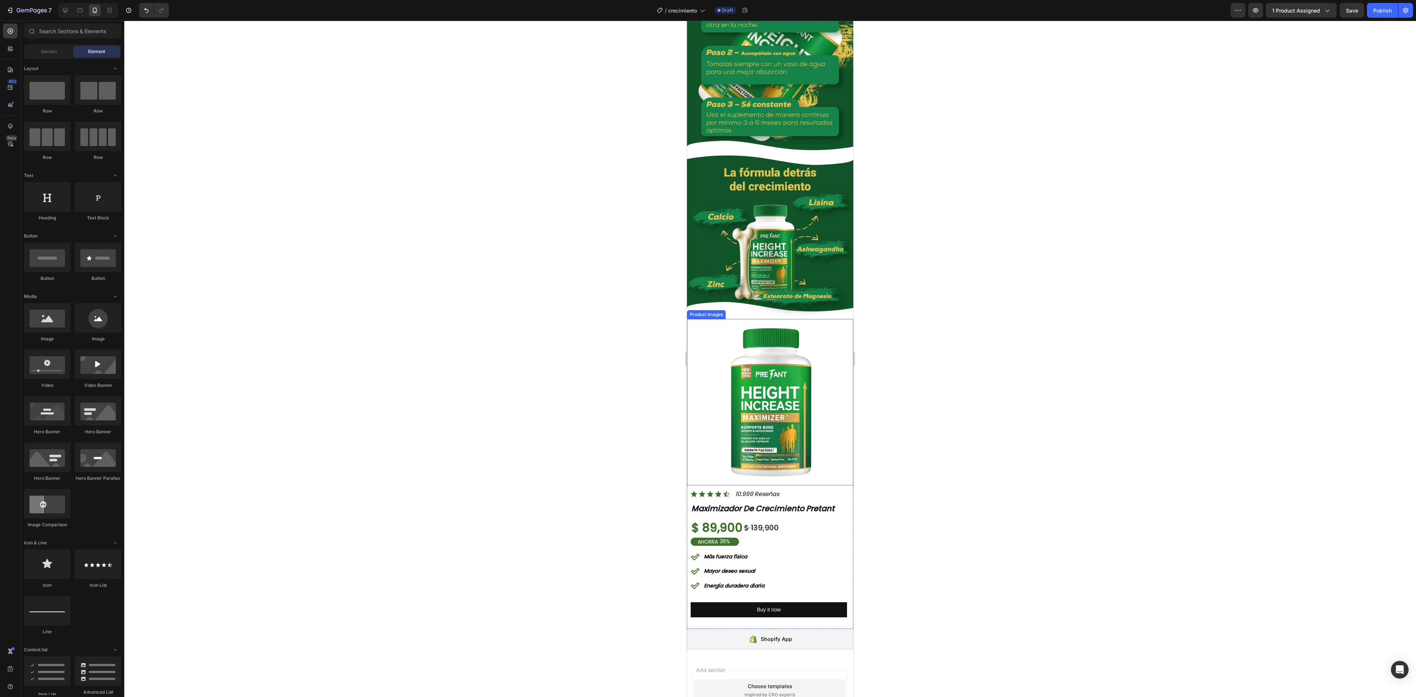
scroll to position [1952, 0]
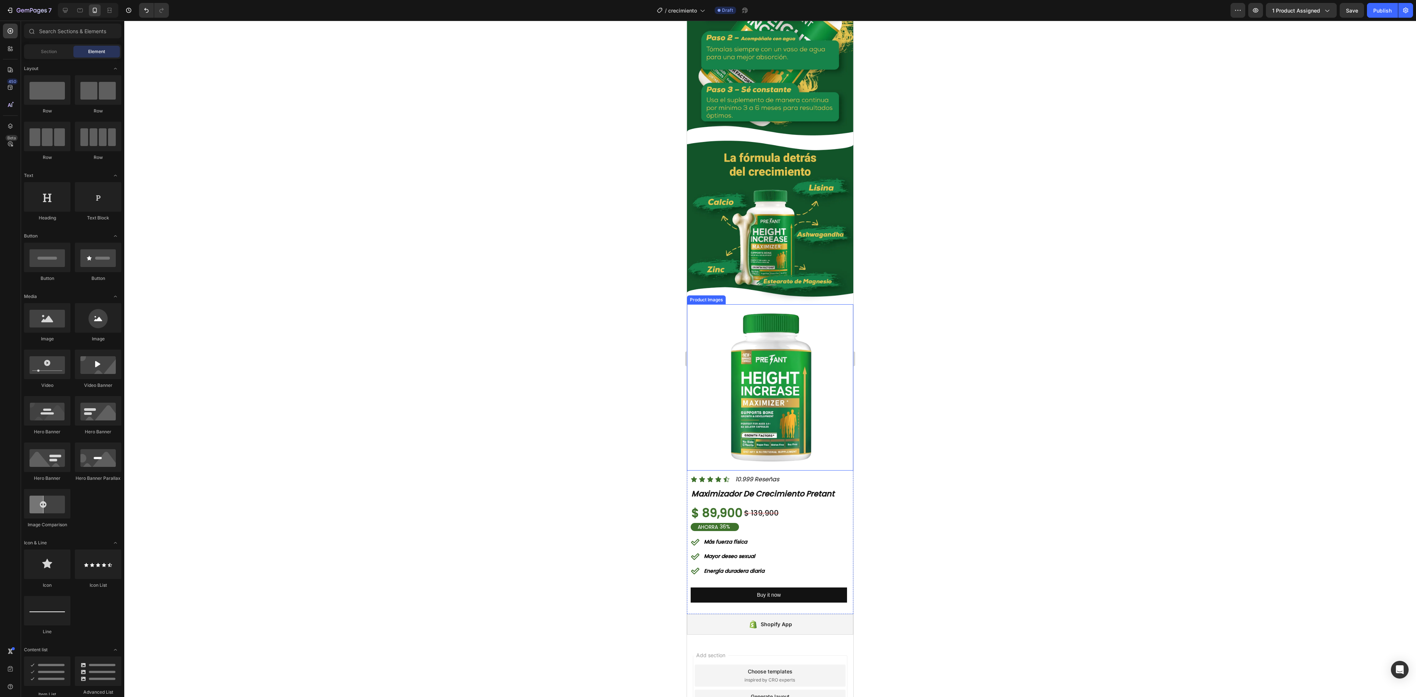
click at [707, 328] on img at bounding box center [770, 387] width 159 height 159
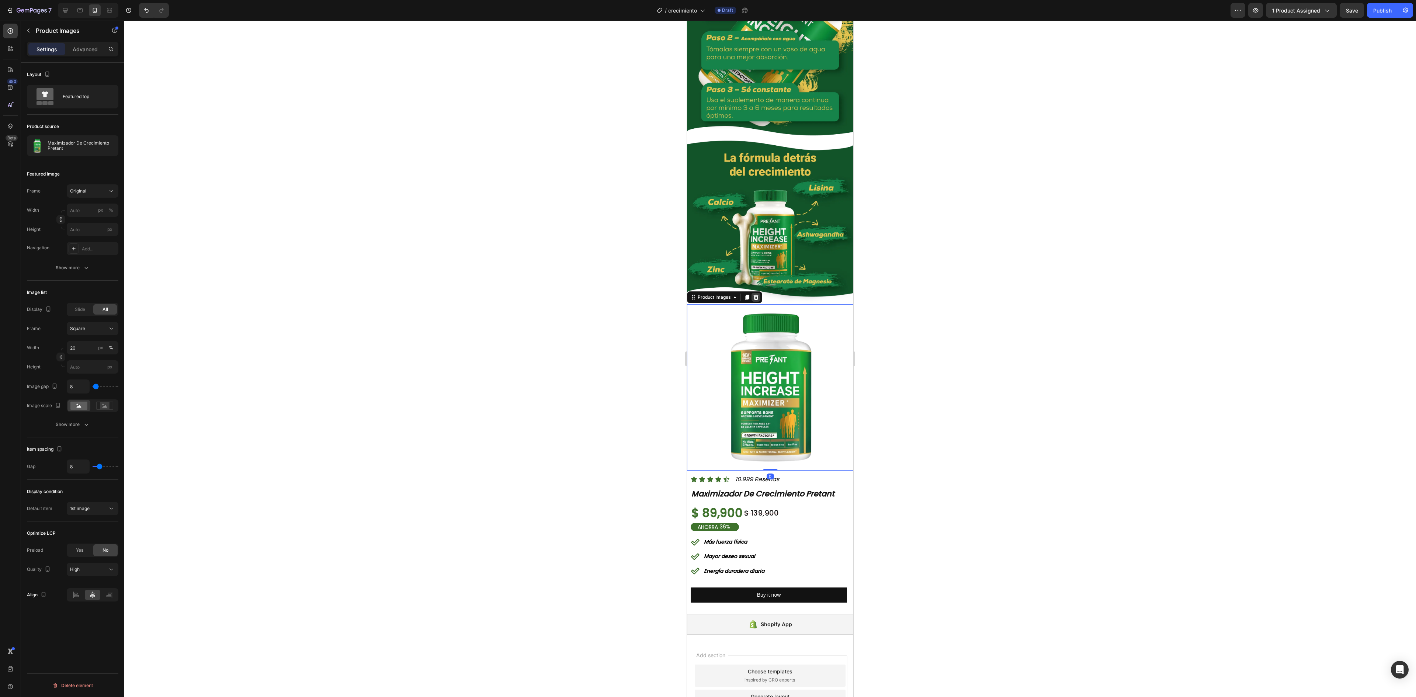
click at [707, 293] on div at bounding box center [755, 297] width 9 height 9
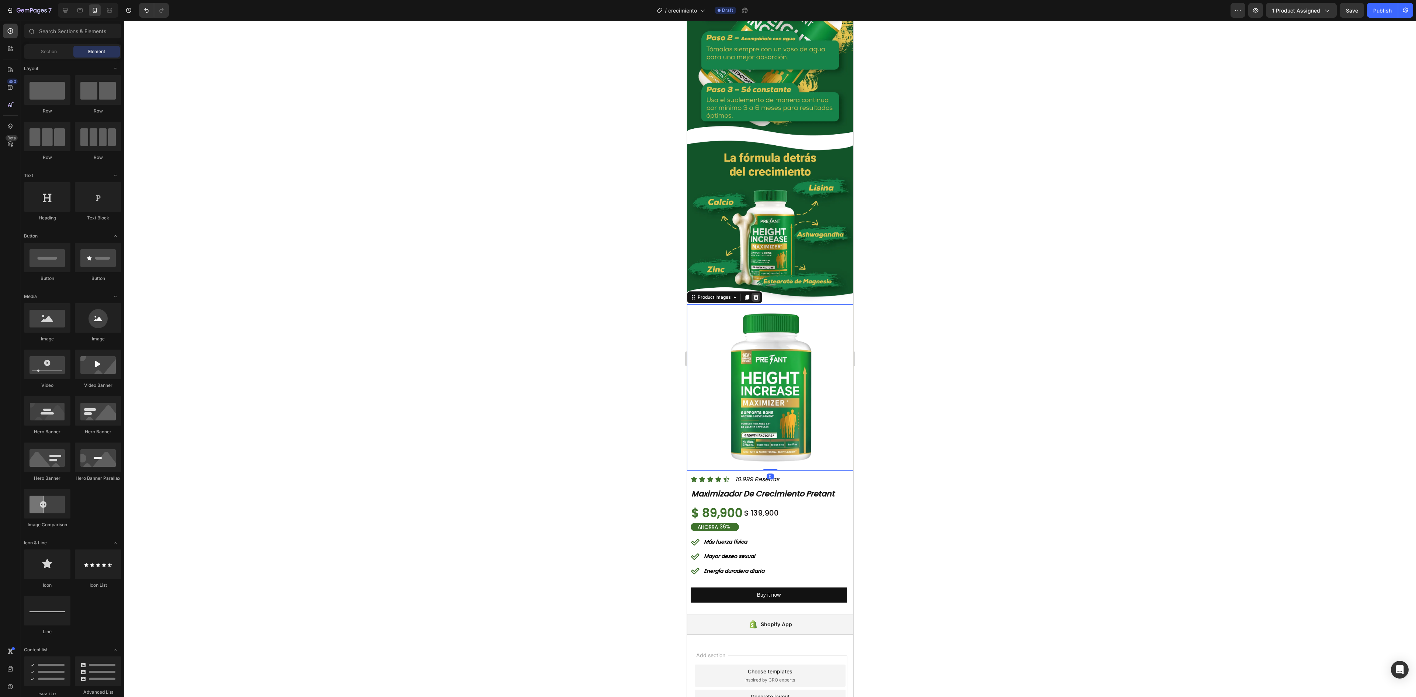
scroll to position [1796, 0]
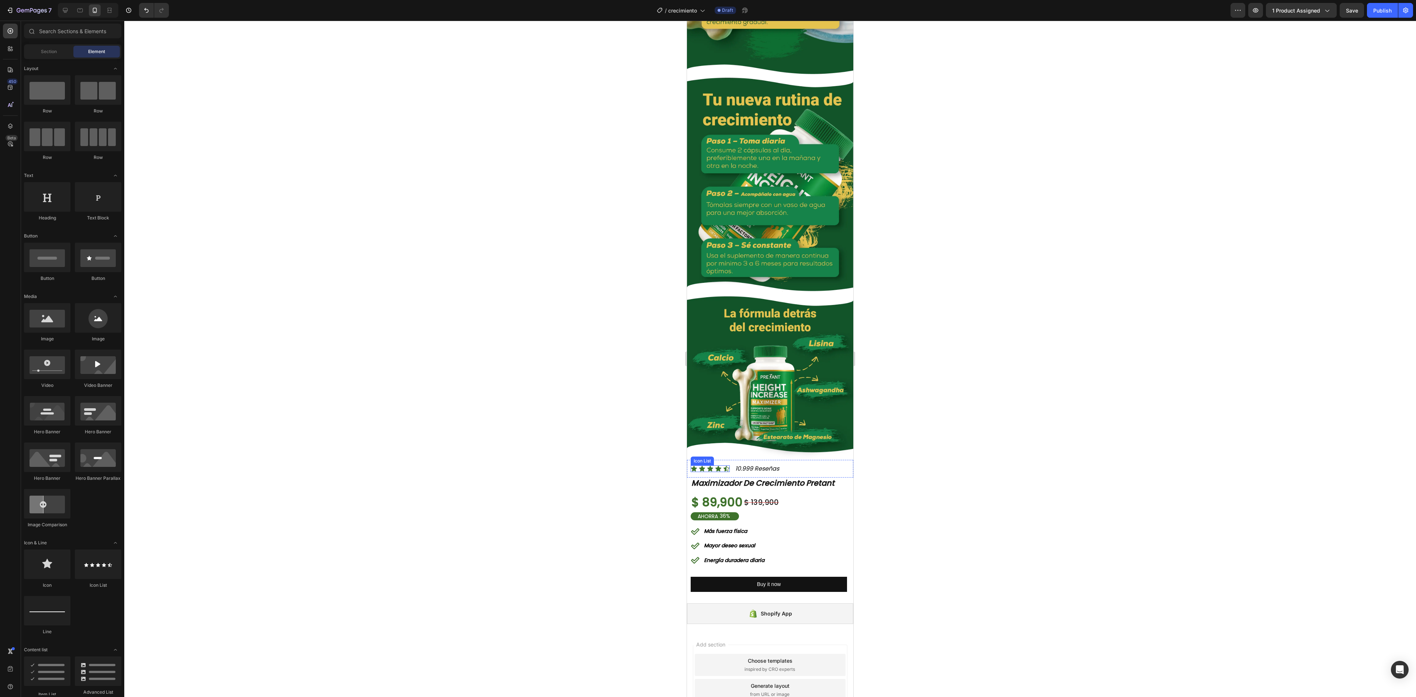
click at [707, 348] on div "Icon Icon Icon Icon Icon" at bounding box center [710, 468] width 39 height 7
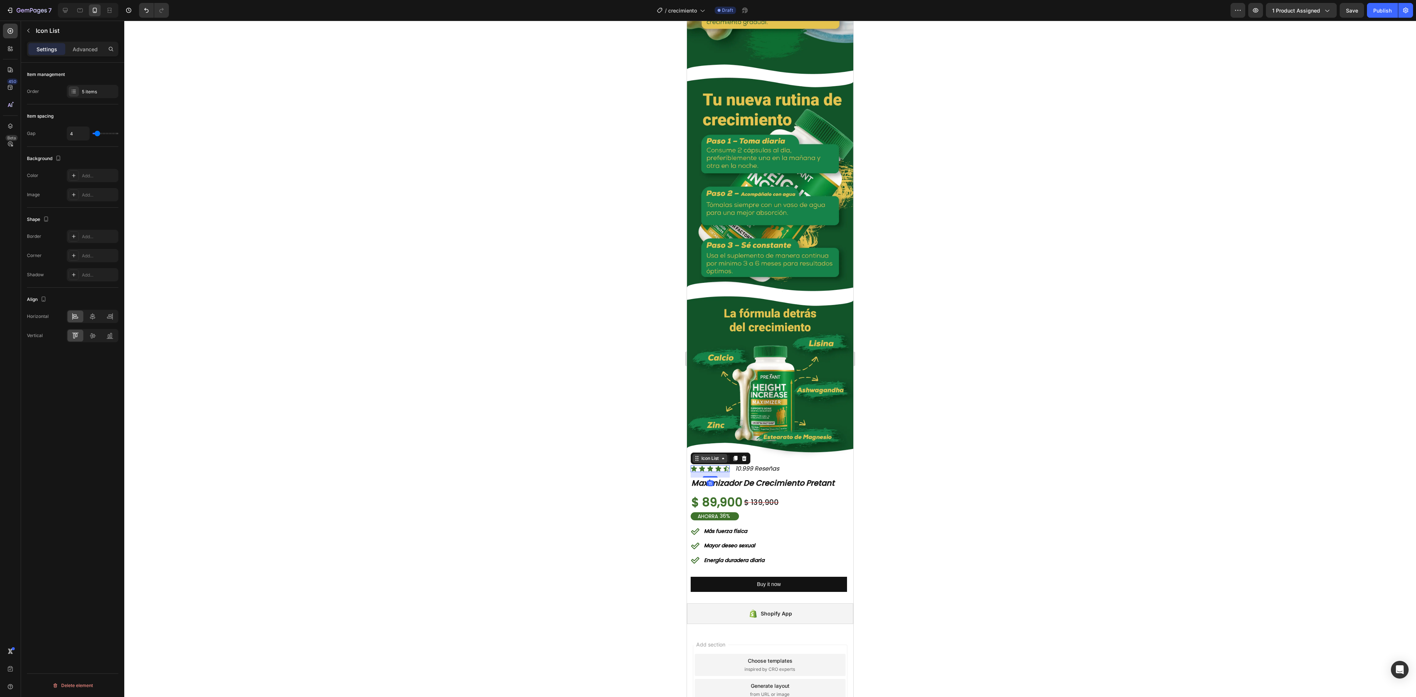
click at [707, 348] on icon at bounding box center [723, 458] width 6 height 6
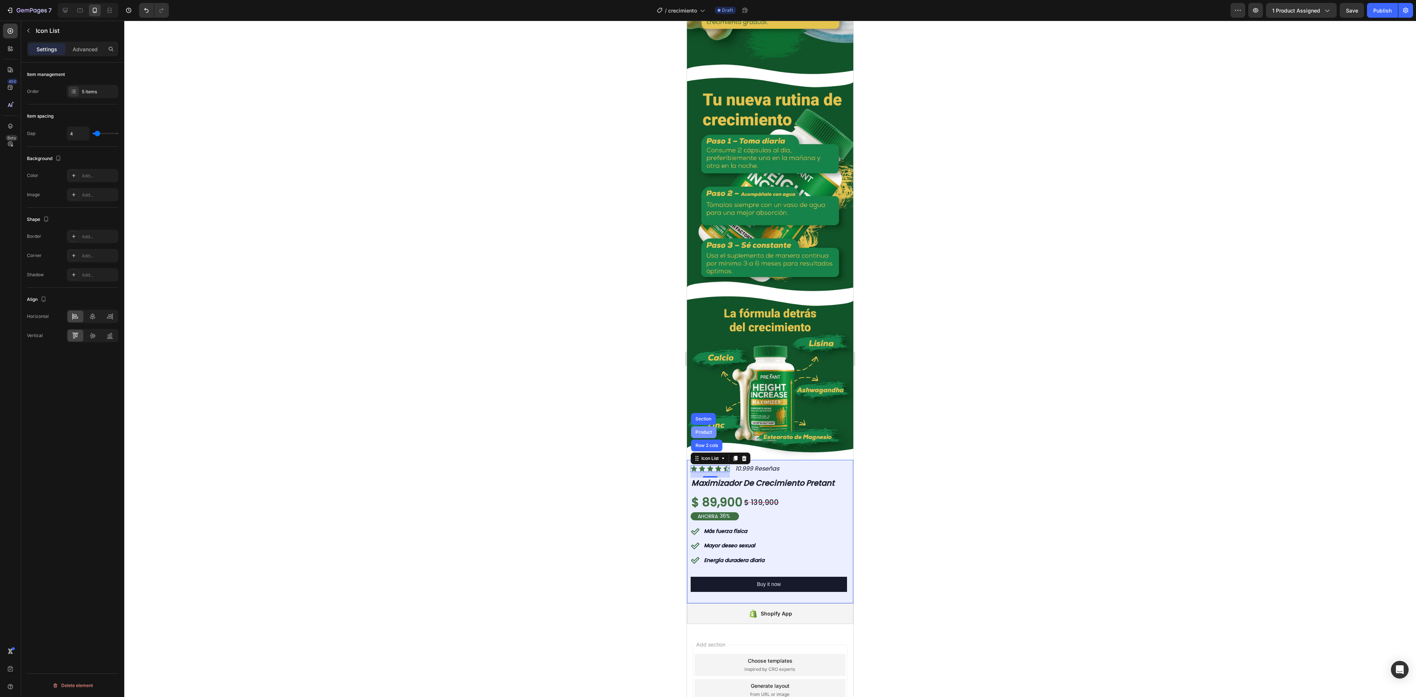
click at [705, 348] on div "Product" at bounding box center [704, 432] width 20 height 4
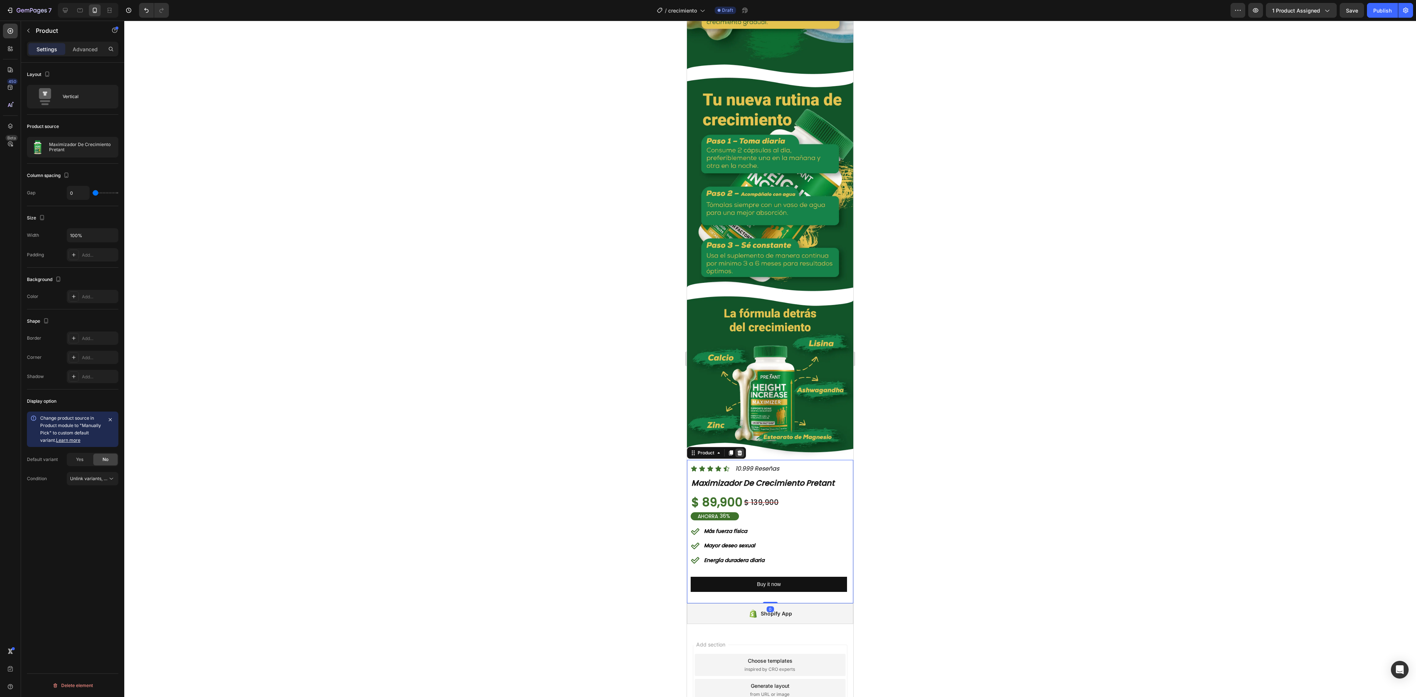
click at [707, 348] on icon at bounding box center [740, 453] width 6 height 6
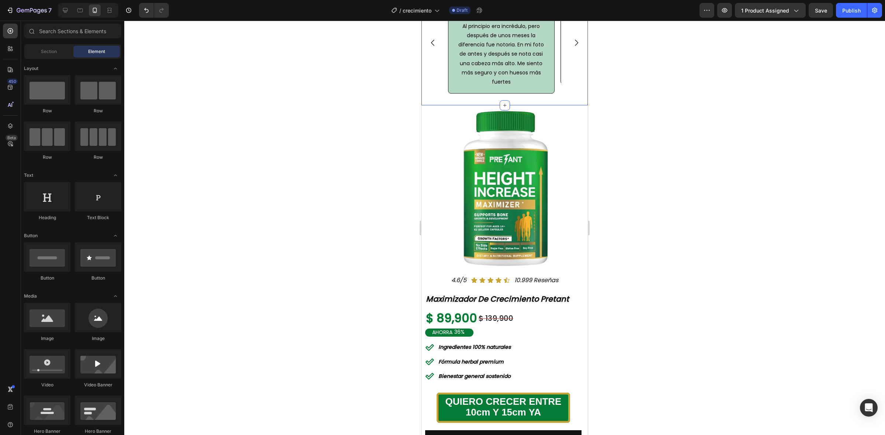
scroll to position [536, 0]
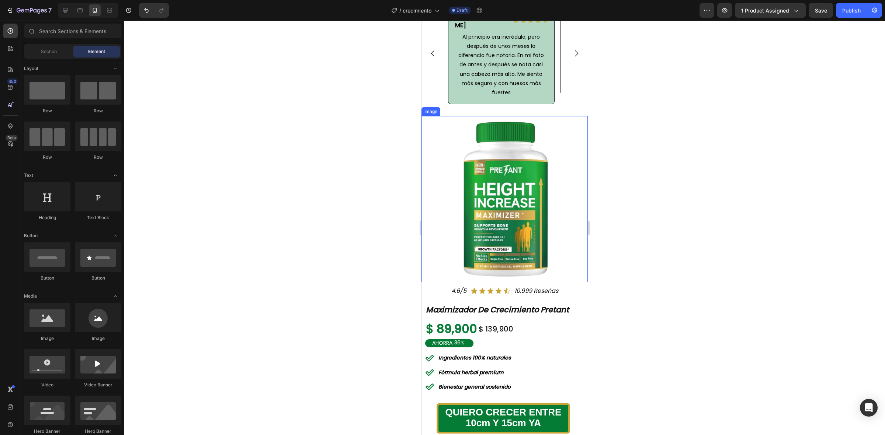
click at [474, 221] on img at bounding box center [504, 199] width 166 height 166
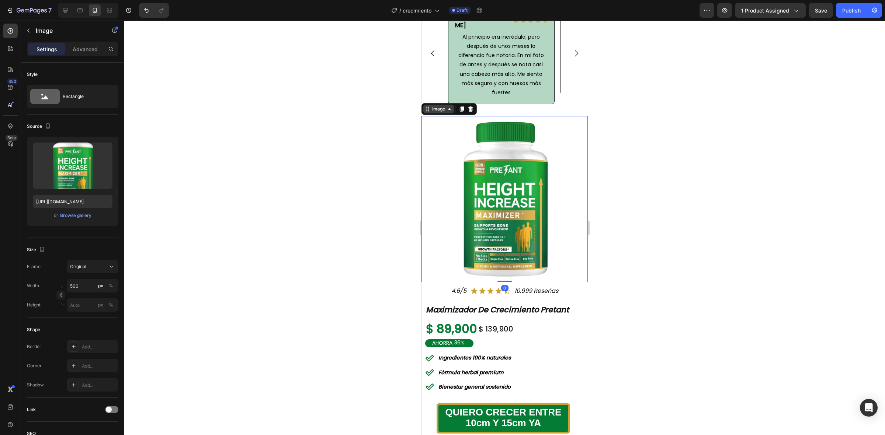
click at [438, 112] on div "Image" at bounding box center [439, 109] width 16 height 7
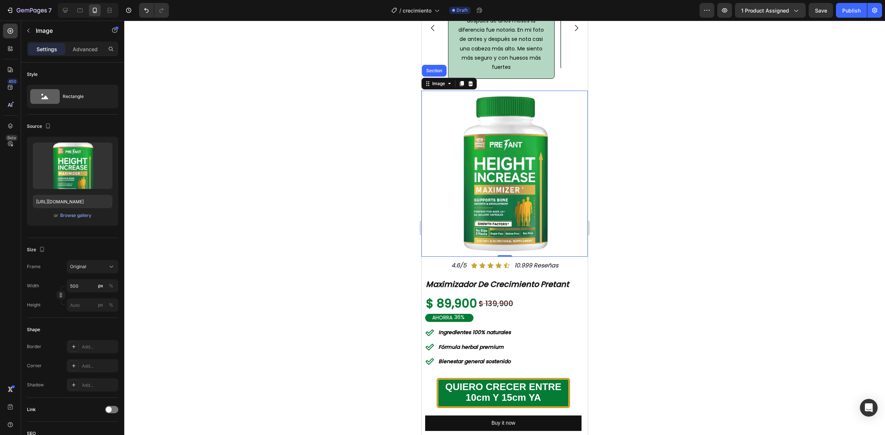
scroll to position [582, 0]
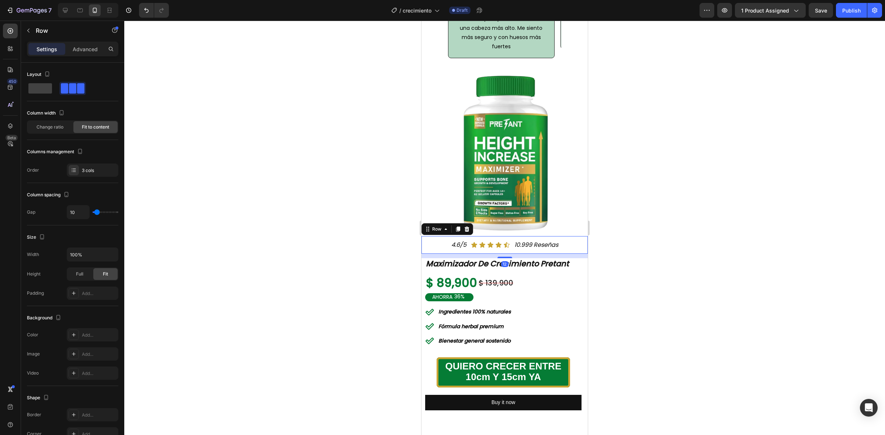
click at [438, 254] on div "4.6/5 Text Block Icon Icon Icon Icon Icon Icon List 10.999 Reseñas Text Block R…" at bounding box center [504, 245] width 166 height 18
click at [435, 233] on div "Row" at bounding box center [437, 229] width 12 height 7
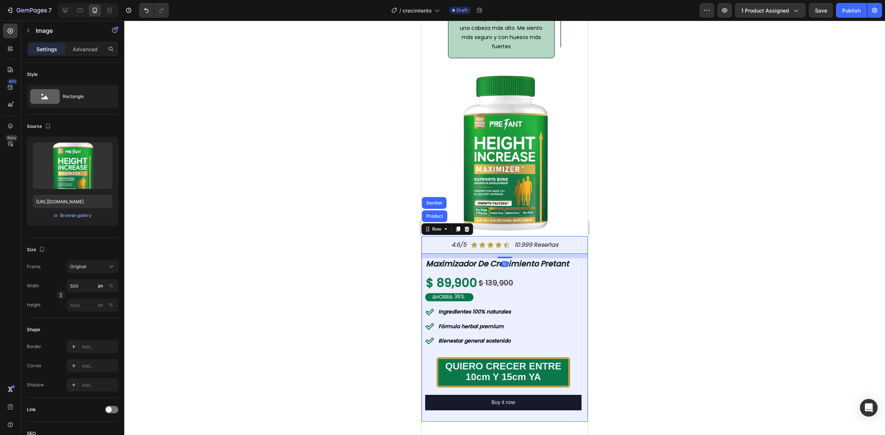
click at [500, 236] on img at bounding box center [504, 153] width 166 height 166
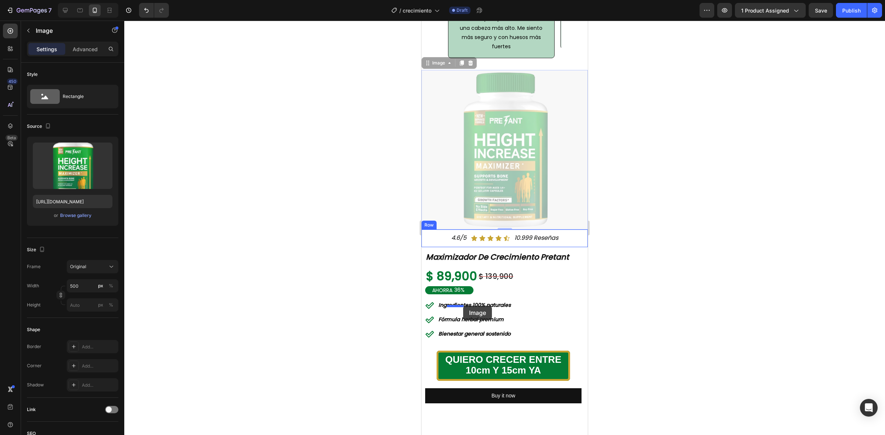
drag, startPoint x: 447, startPoint y: 137, endPoint x: 463, endPoint y: 306, distance: 169.6
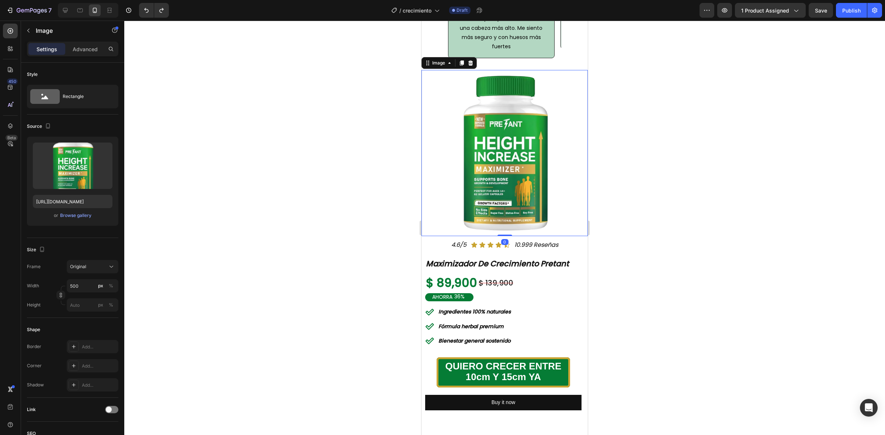
click at [505, 214] on img at bounding box center [504, 153] width 166 height 166
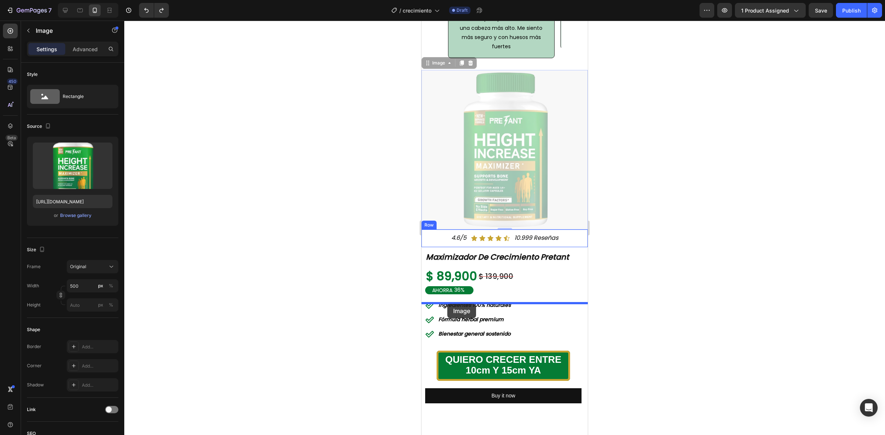
drag, startPoint x: 445, startPoint y: 135, endPoint x: 447, endPoint y: 305, distance: 169.6
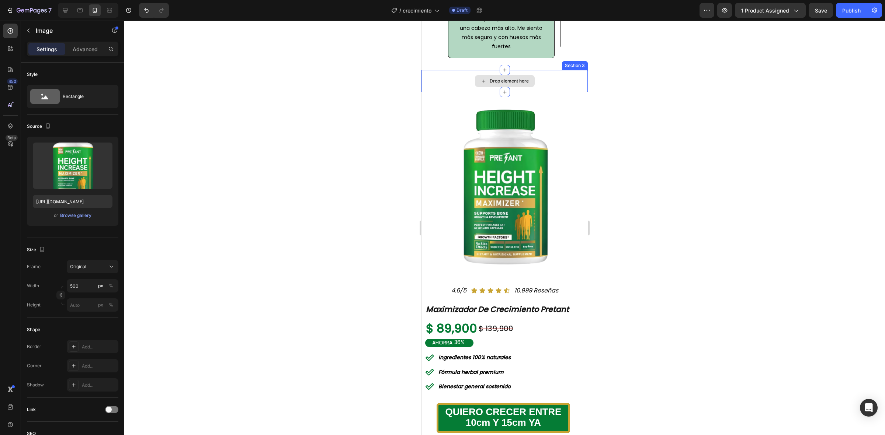
click at [514, 87] on div "Drop element here" at bounding box center [505, 81] width 60 height 12
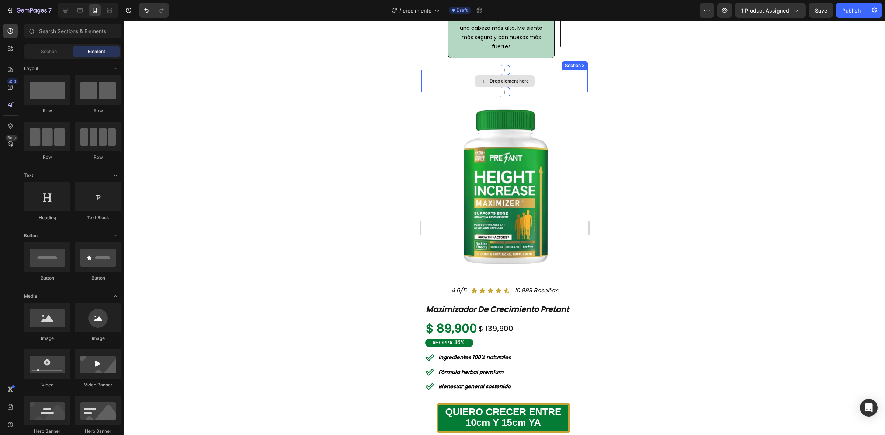
click at [563, 92] on div "Drop element here" at bounding box center [504, 81] width 166 height 22
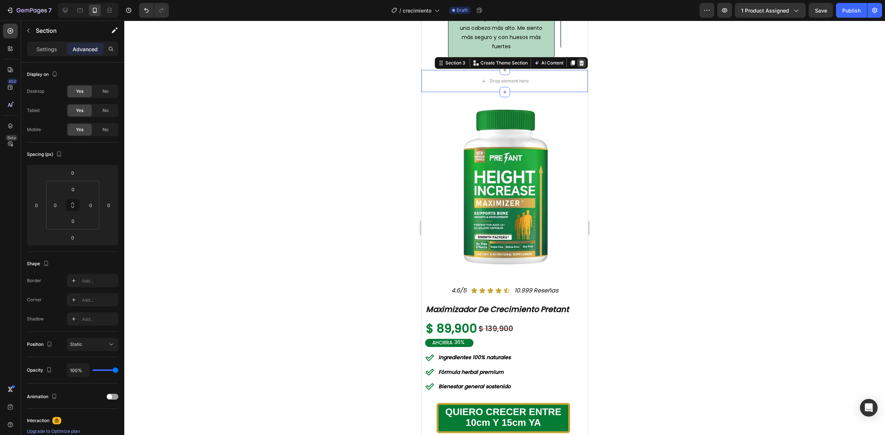
click at [579, 66] on icon at bounding box center [581, 62] width 5 height 5
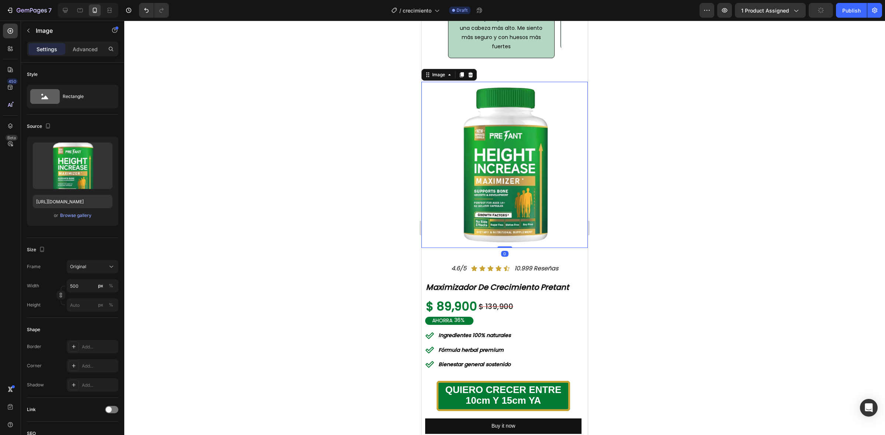
click at [480, 235] on img at bounding box center [504, 165] width 166 height 166
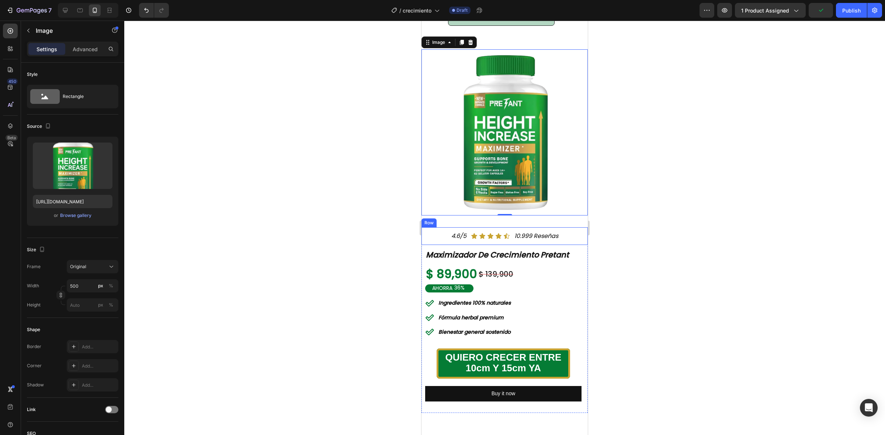
scroll to position [628, 0]
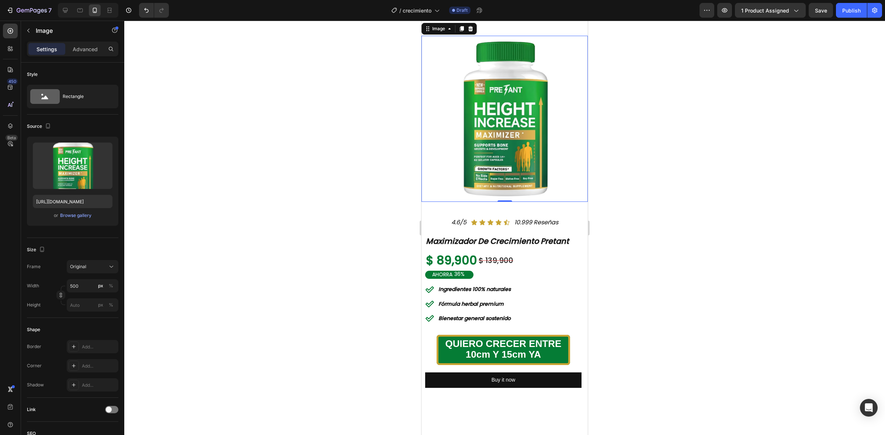
click at [468, 142] on img at bounding box center [504, 119] width 166 height 166
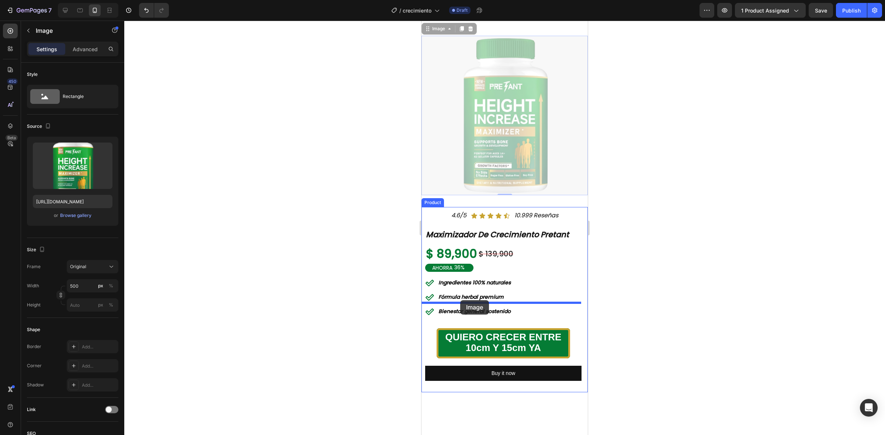
drag, startPoint x: 446, startPoint y: 104, endPoint x: 460, endPoint y: 300, distance: 196.6
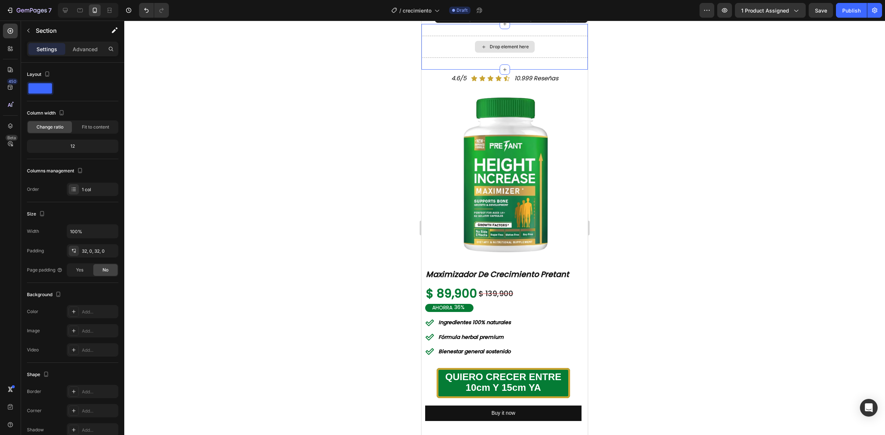
click at [546, 58] on div "Drop element here" at bounding box center [504, 47] width 166 height 22
click at [578, 20] on icon at bounding box center [581, 17] width 6 height 6
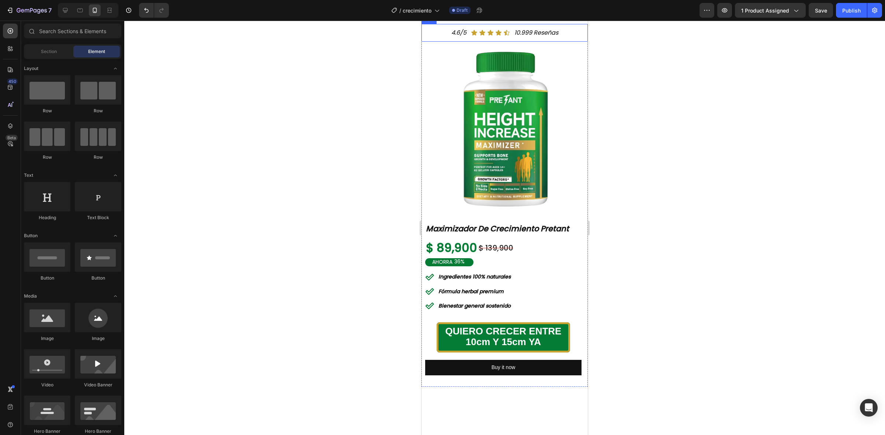
click at [441, 42] on div "4.6/5 Text Block Icon Icon Icon Icon Icon Icon List 10.999 Reseñas Text Block R…" at bounding box center [504, 33] width 166 height 18
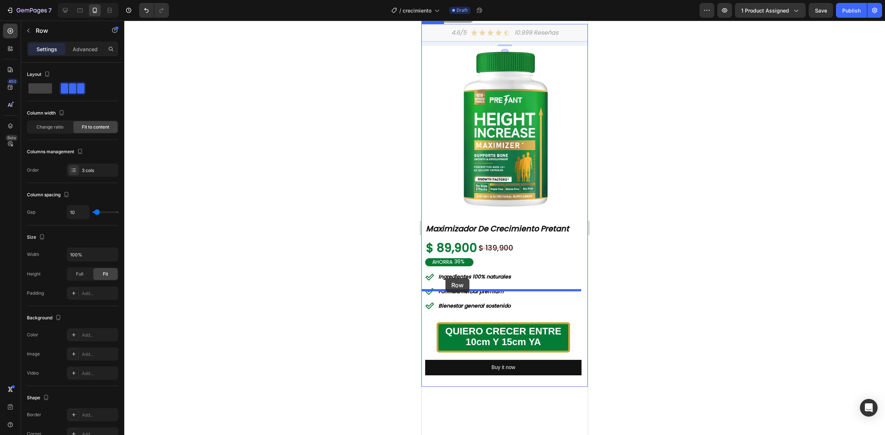
drag, startPoint x: 446, startPoint y: 93, endPoint x: 445, endPoint y: 278, distance: 185.8
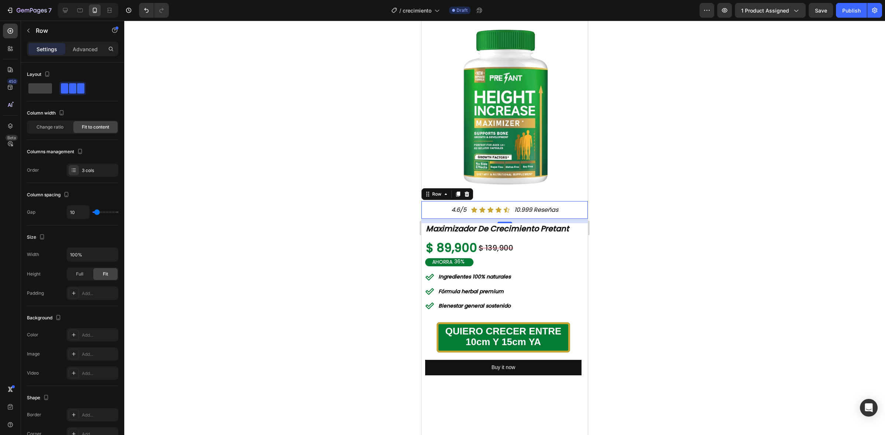
click at [655, 255] on div at bounding box center [504, 228] width 761 height 415
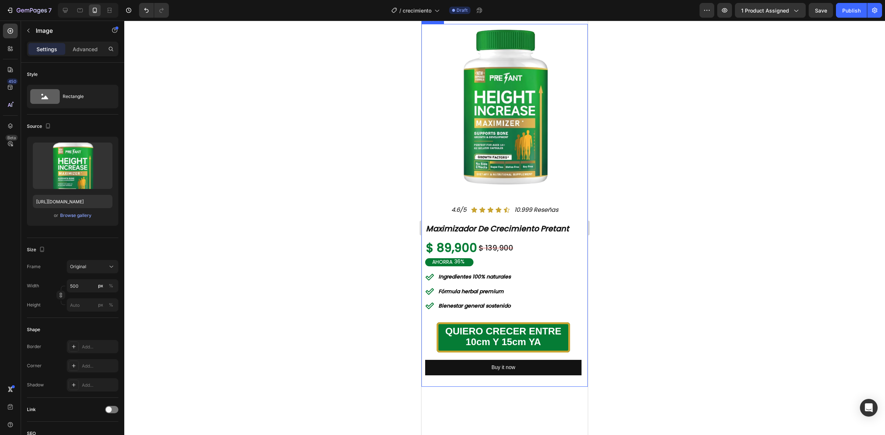
click at [512, 190] on img at bounding box center [504, 107] width 166 height 166
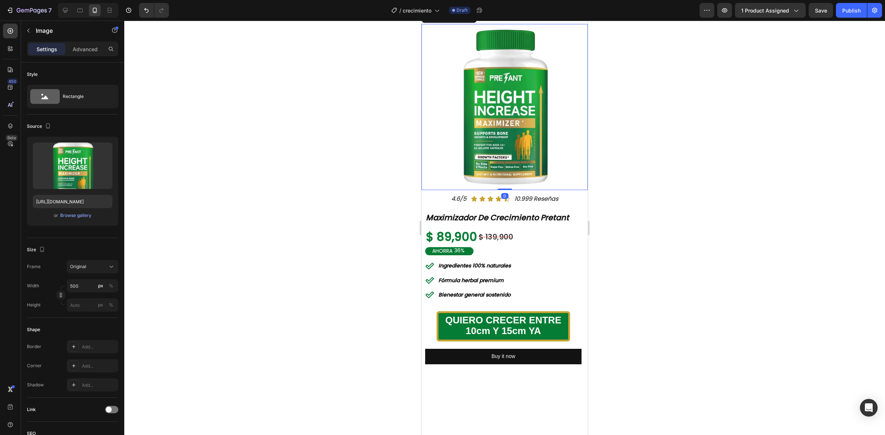
drag, startPoint x: 498, startPoint y: 267, endPoint x: 570, endPoint y: 224, distance: 83.5
click at [535, 190] on div "Image 0" at bounding box center [504, 107] width 166 height 166
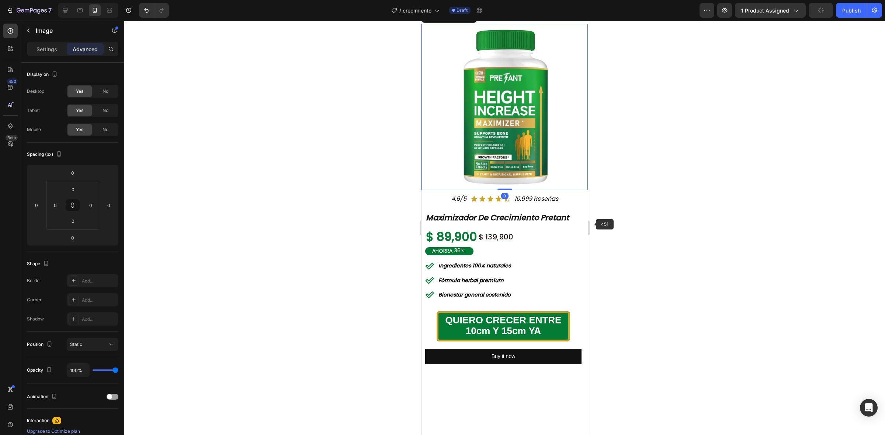
click at [672, 216] on div at bounding box center [504, 228] width 761 height 415
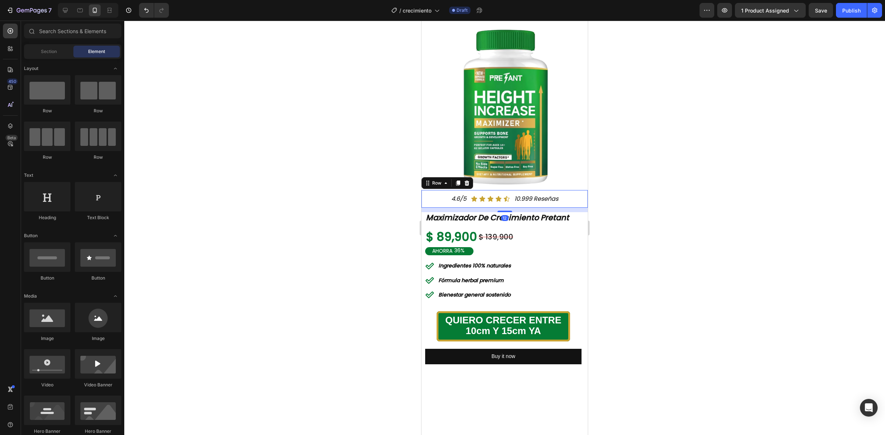
click at [504, 208] on div "Icon Icon Icon Icon Icon Icon List" at bounding box center [490, 199] width 39 height 18
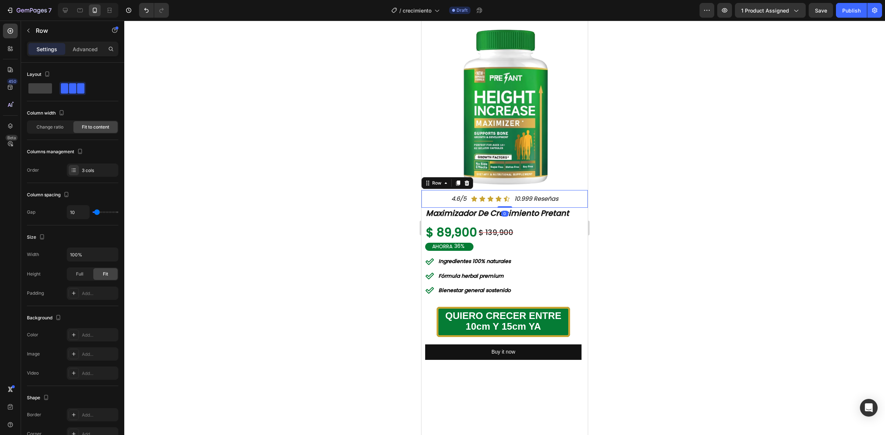
drag, startPoint x: 500, startPoint y: 278, endPoint x: 1078, endPoint y: 259, distance: 578.4
click at [512, 208] on div "4.6/5 Text Block Icon Icon Icon Icon Icon Icon List 10.999 Reseñas Text Block R…" at bounding box center [504, 199] width 166 height 18
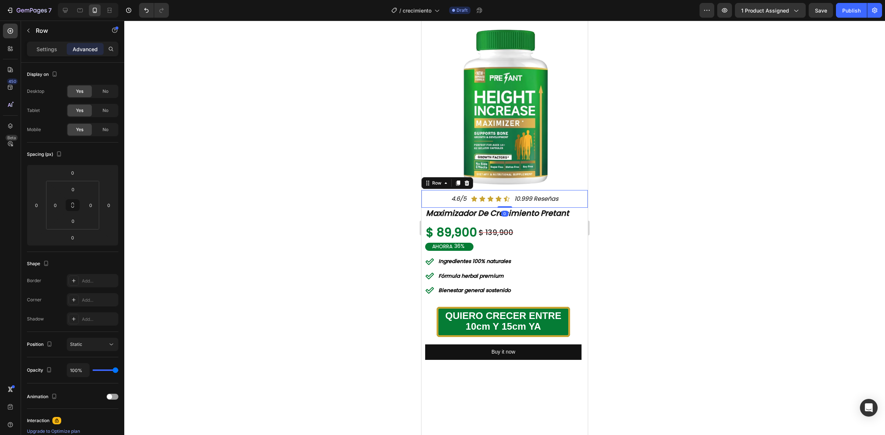
click at [668, 238] on div at bounding box center [504, 228] width 761 height 415
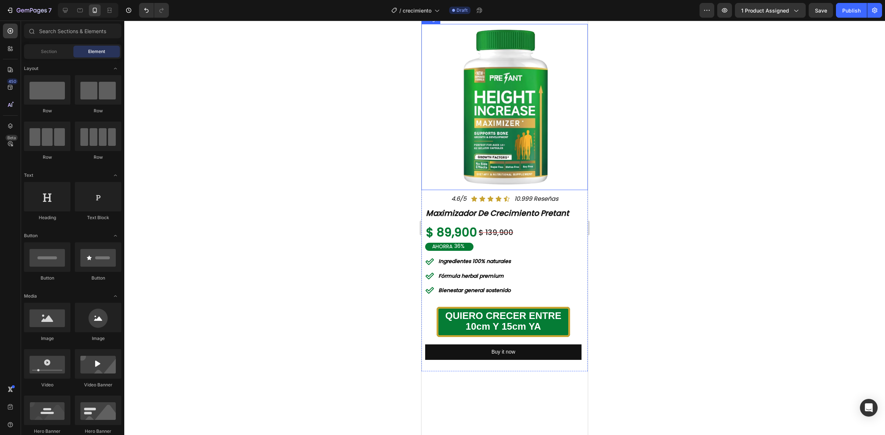
click at [495, 180] on img at bounding box center [504, 107] width 166 height 166
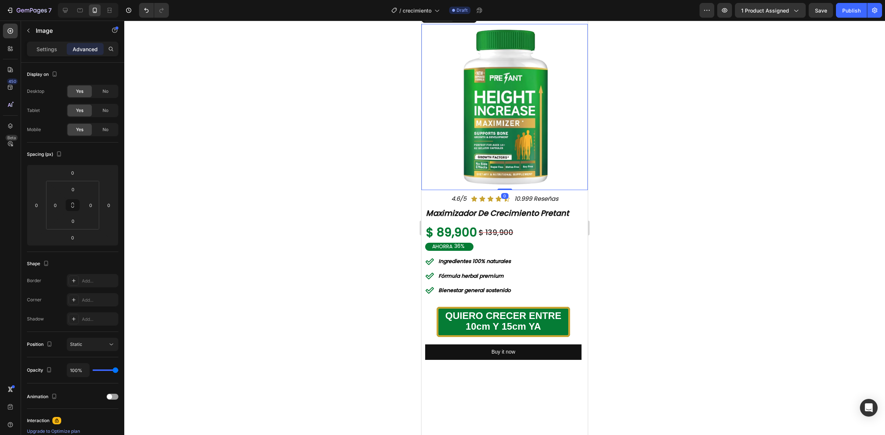
click at [441, 20] on div "Image" at bounding box center [439, 17] width 16 height 7
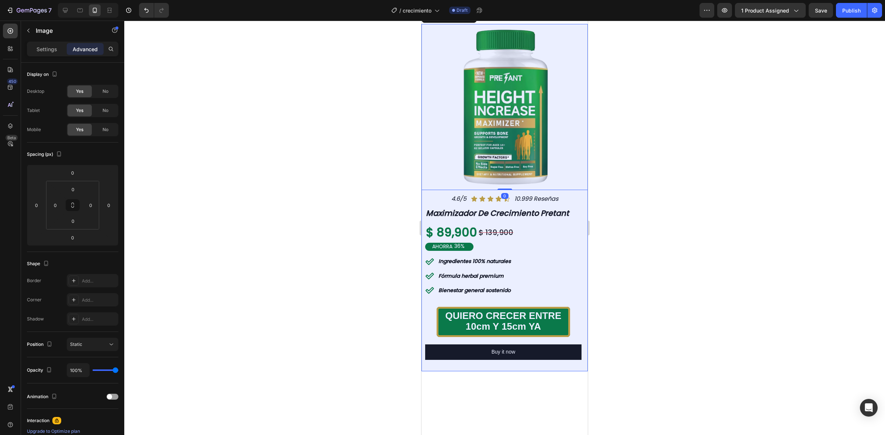
click at [432, 6] on div "Product" at bounding box center [435, 4] width 20 height 4
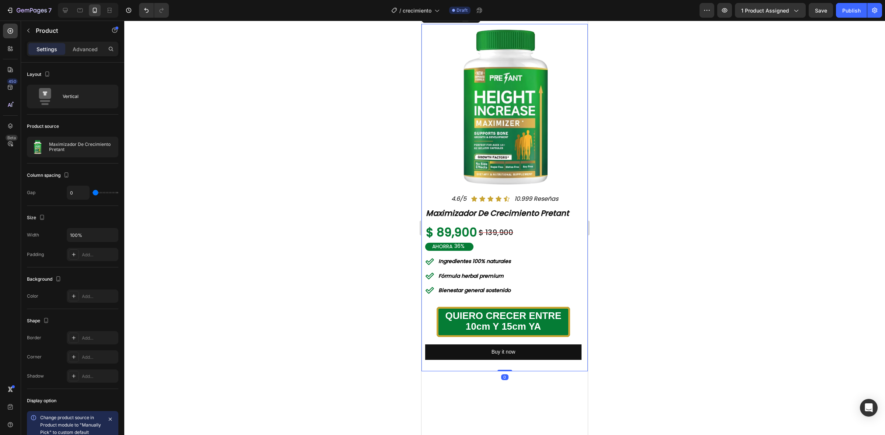
click at [463, 20] on icon at bounding box center [465, 17] width 6 height 6
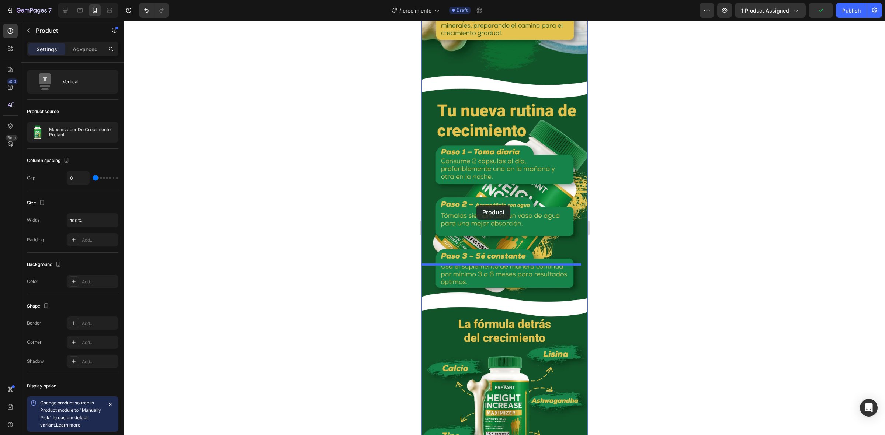
scroll to position [2279, 0]
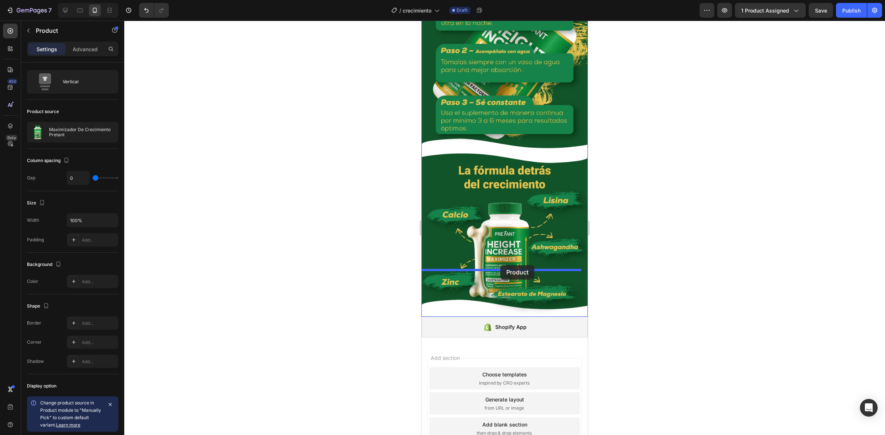
drag, startPoint x: 434, startPoint y: 135, endPoint x: 500, endPoint y: 265, distance: 146.6
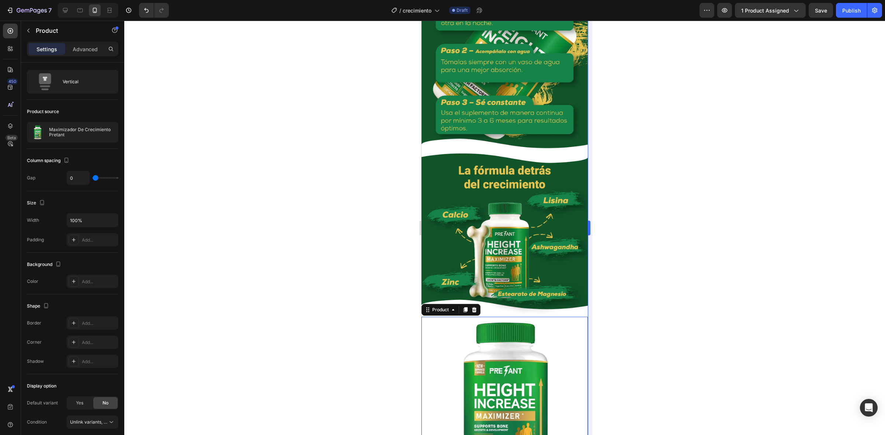
drag, startPoint x: 695, startPoint y: 208, endPoint x: 590, endPoint y: 232, distance: 107.2
click at [694, 210] on div at bounding box center [504, 228] width 761 height 415
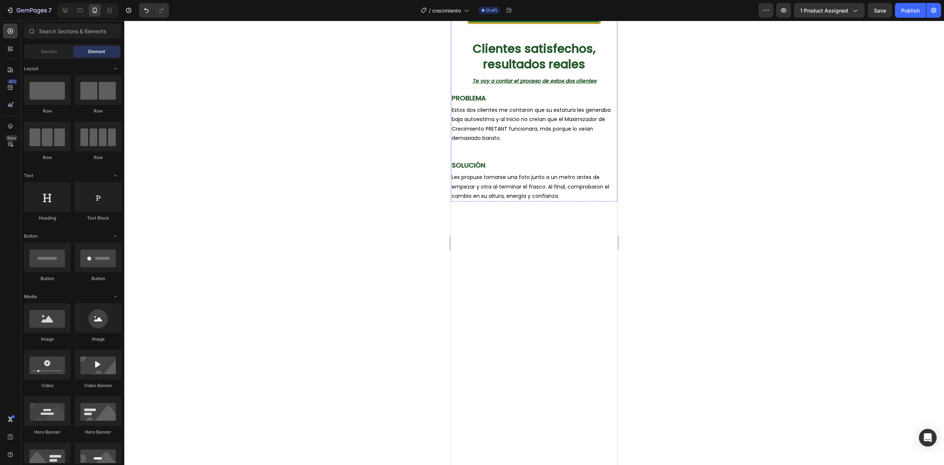
scroll to position [0, 0]
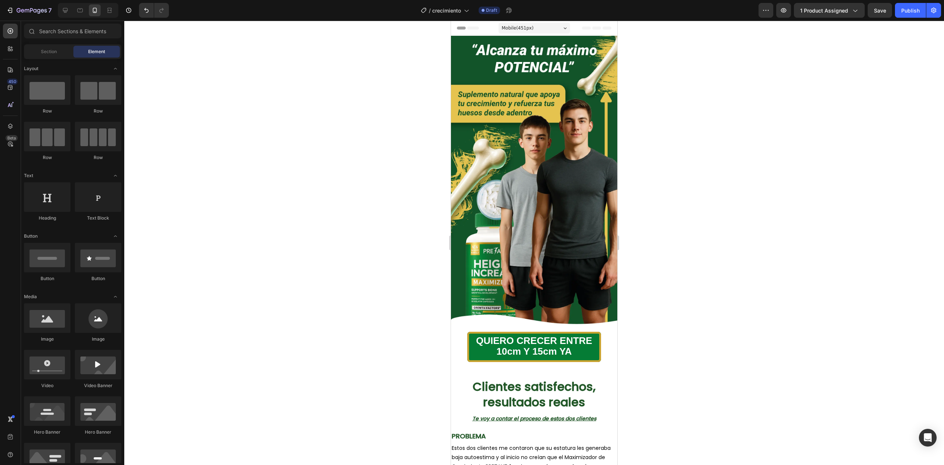
click at [707, 124] on div at bounding box center [534, 243] width 820 height 444
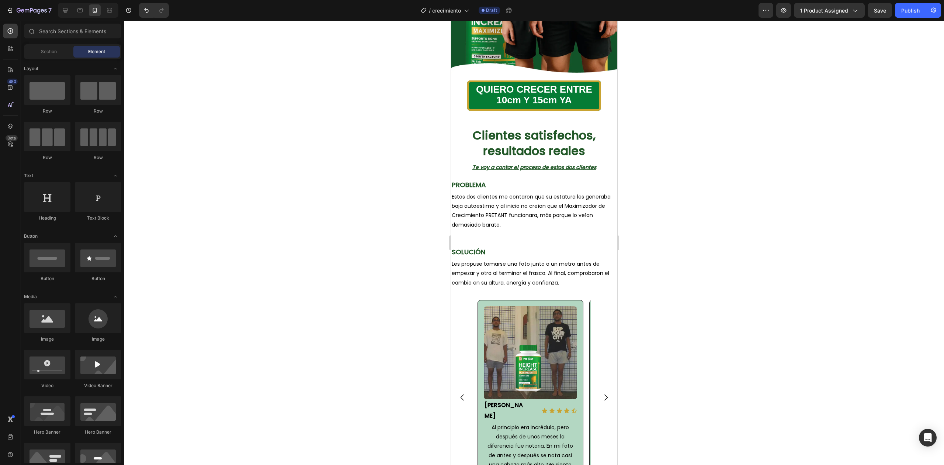
scroll to position [344, 0]
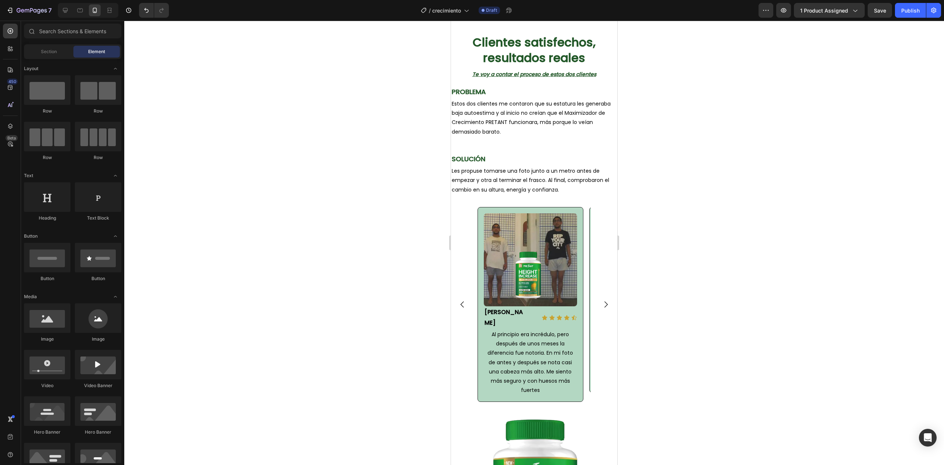
click at [677, 258] on div at bounding box center [534, 243] width 820 height 444
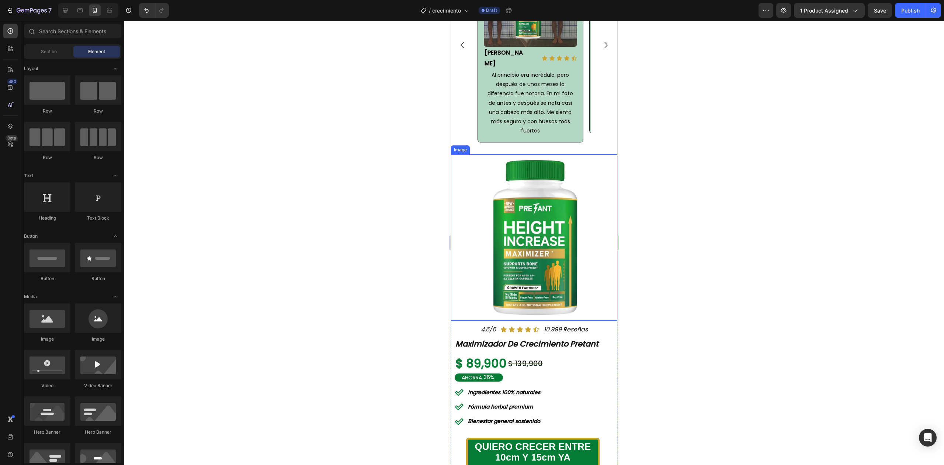
scroll to position [688, 0]
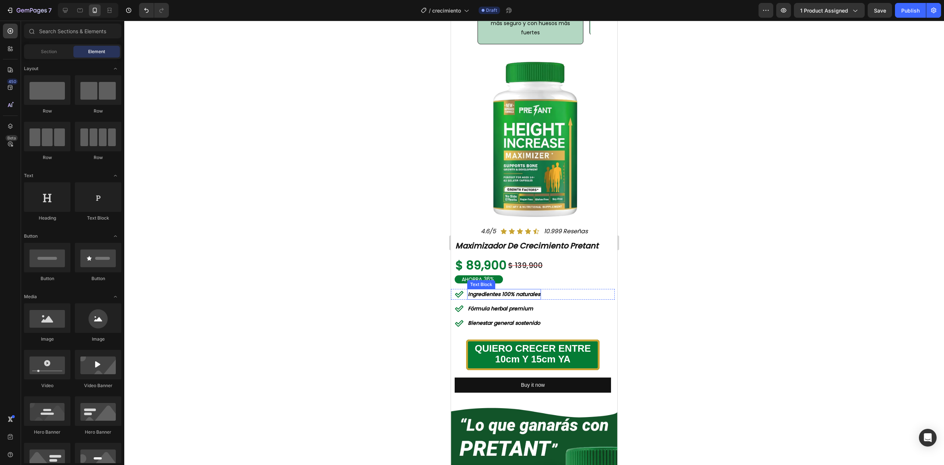
click at [486, 290] on strong "Ingredientes 100% naturales" at bounding box center [504, 293] width 72 height 7
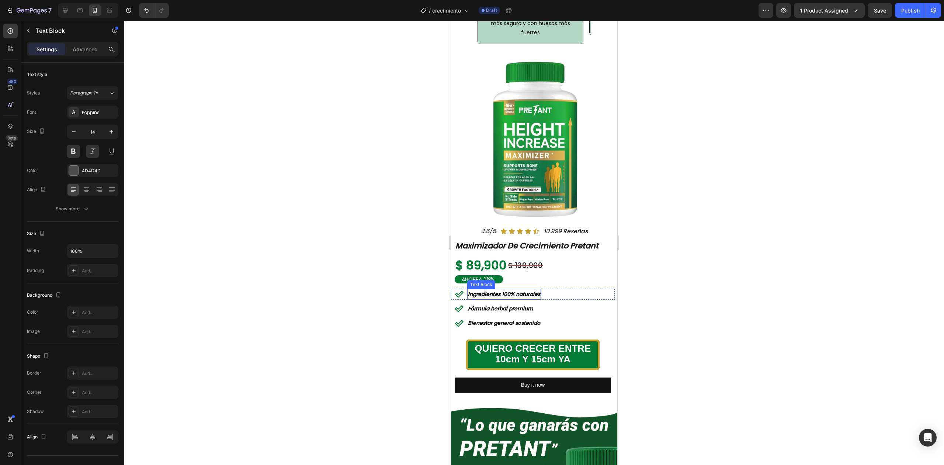
click at [486, 290] on strong "Ingredientes 100% naturales" at bounding box center [504, 293] width 72 height 7
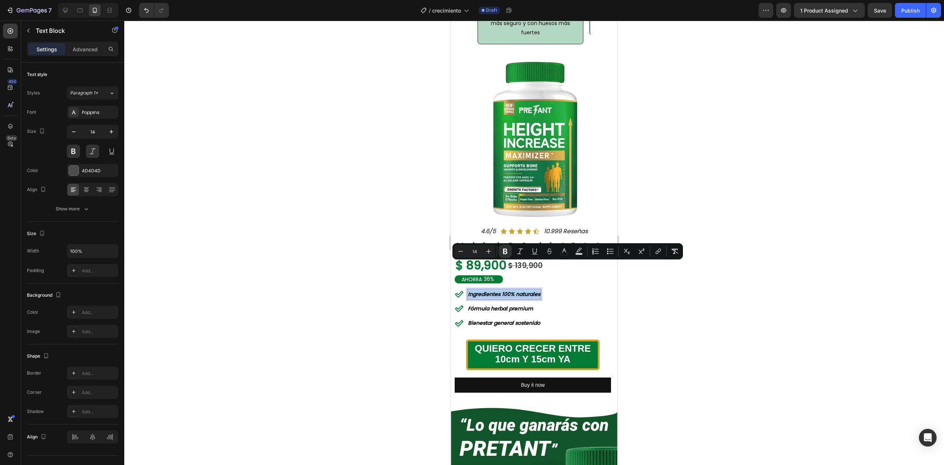
click at [707, 302] on div at bounding box center [534, 243] width 820 height 444
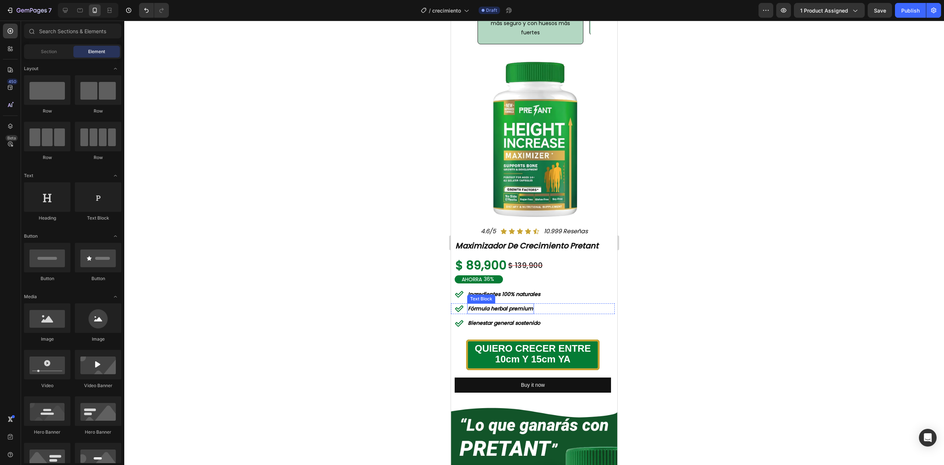
click at [508, 305] on strong "Fórmula herbal premium" at bounding box center [500, 308] width 65 height 7
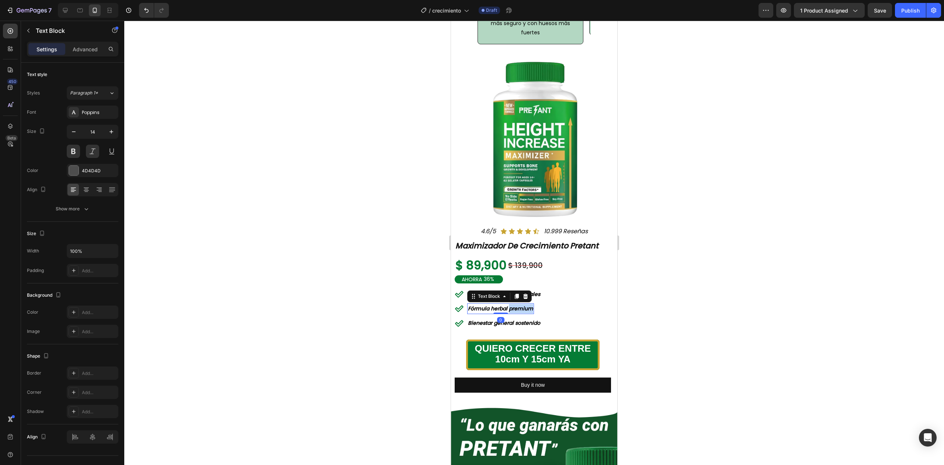
click at [508, 305] on strong "Fórmula herbal premium" at bounding box center [500, 308] width 65 height 7
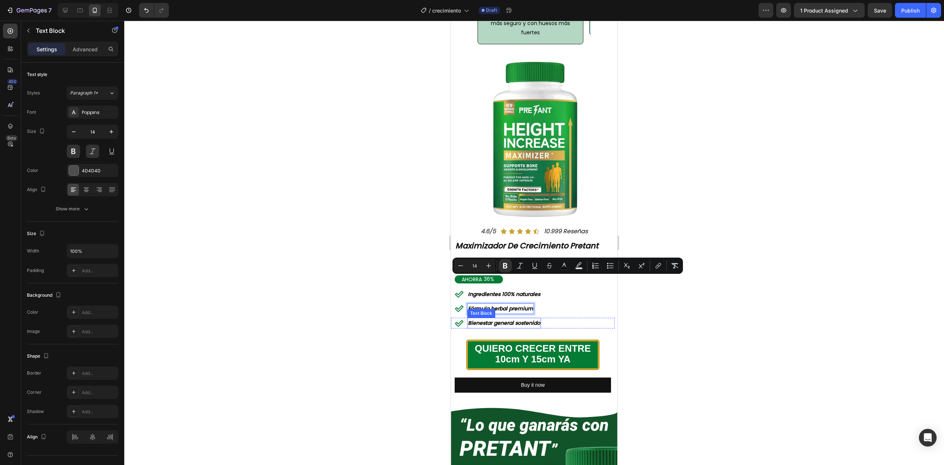
click at [527, 319] on strong "Bienestar general sostenido" at bounding box center [504, 322] width 72 height 7
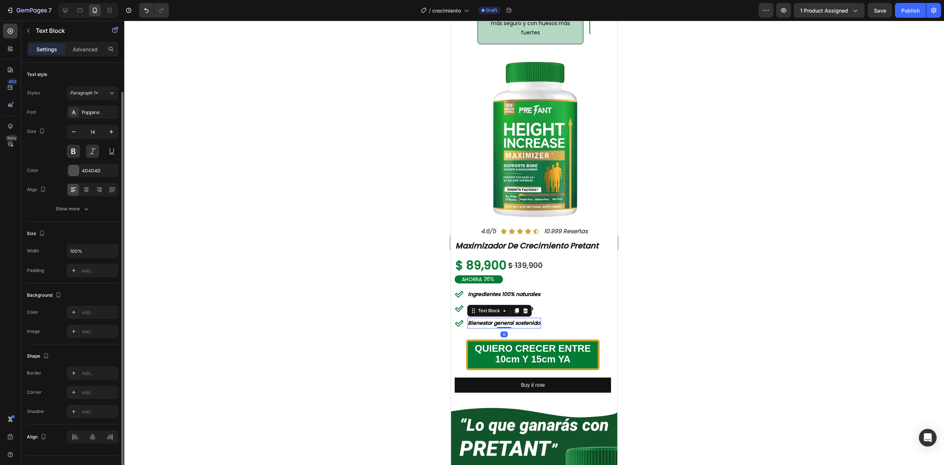
scroll to position [15, 0]
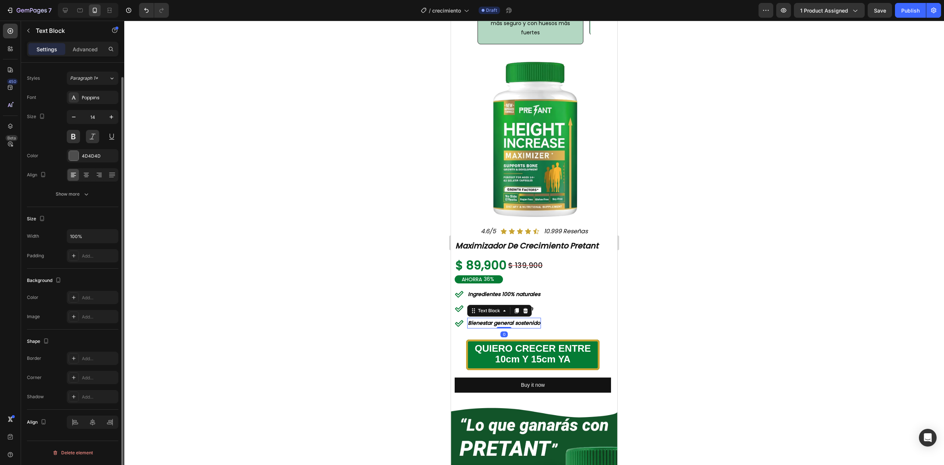
click at [527, 319] on strong "Bienestar general sostenido" at bounding box center [504, 322] width 72 height 7
click at [675, 242] on div at bounding box center [534, 243] width 820 height 444
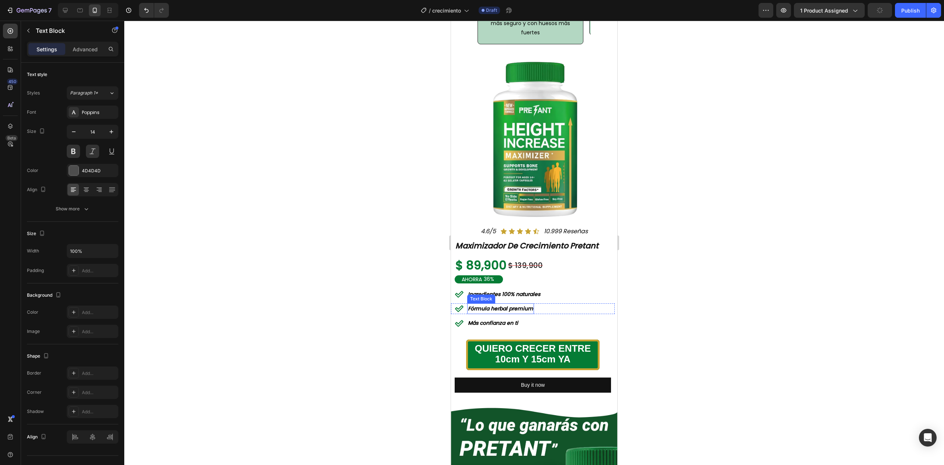
click at [496, 305] on strong "Fórmula herbal premium" at bounding box center [500, 308] width 65 height 7
click at [654, 245] on div at bounding box center [534, 243] width 820 height 444
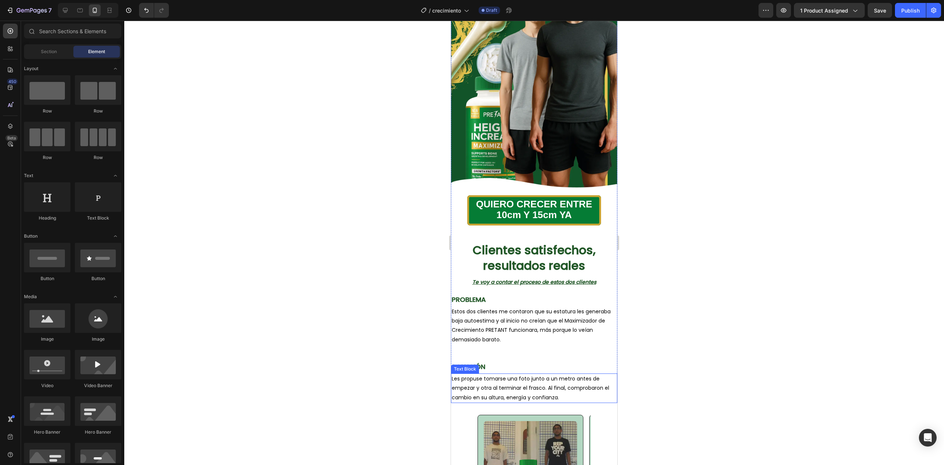
scroll to position [147, 0]
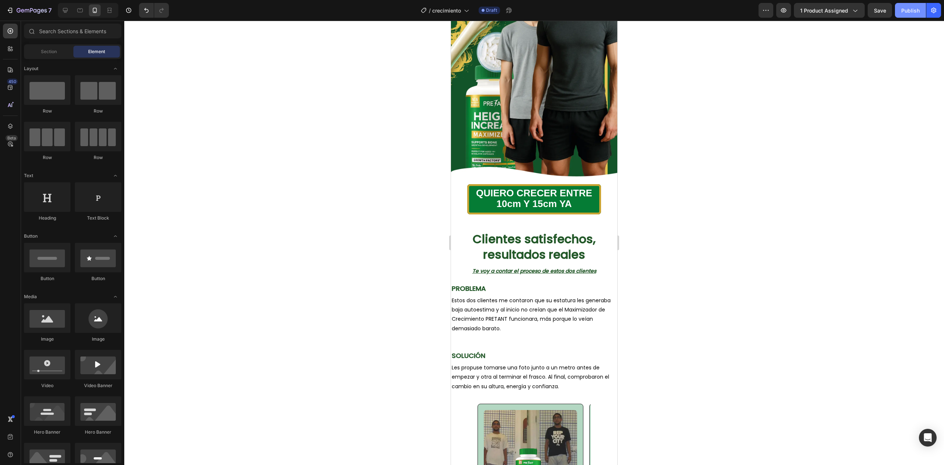
click at [707, 8] on div "Publish" at bounding box center [910, 11] width 18 height 8
click at [522, 282] on p "PROBLEMA" at bounding box center [534, 288] width 165 height 12
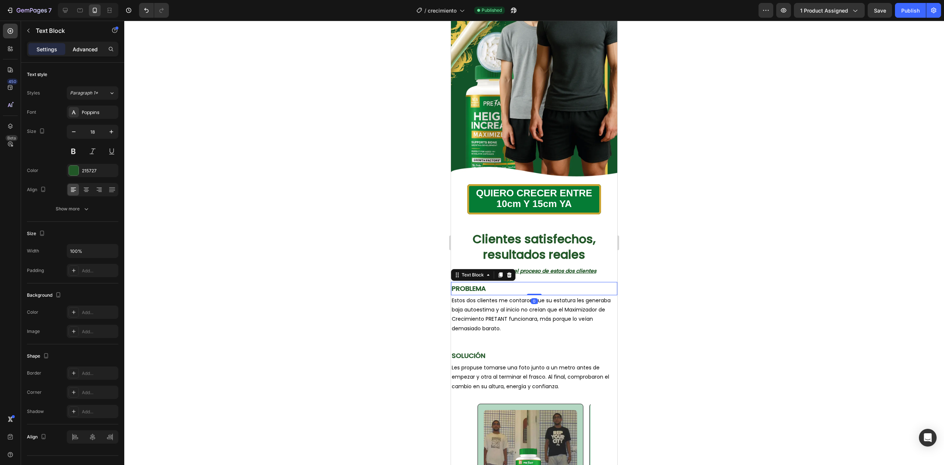
click at [76, 52] on div "Advanced" at bounding box center [85, 49] width 37 height 12
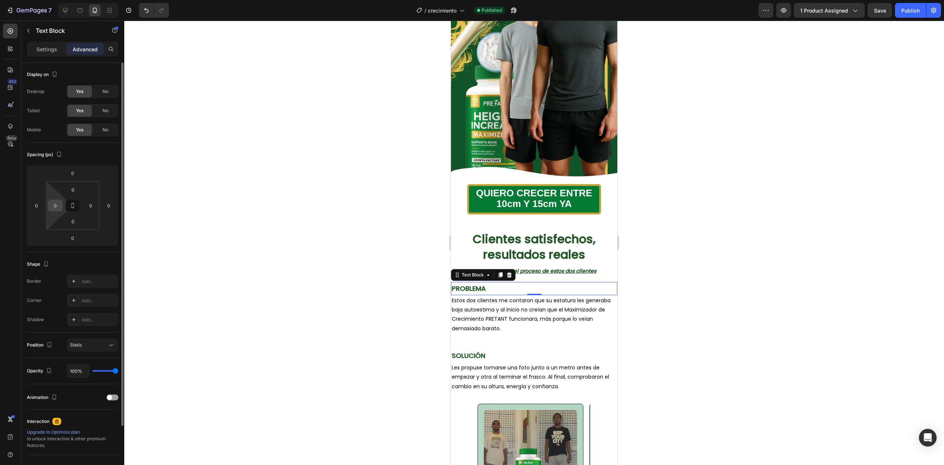
click at [58, 210] on input "0" at bounding box center [55, 205] width 11 height 11
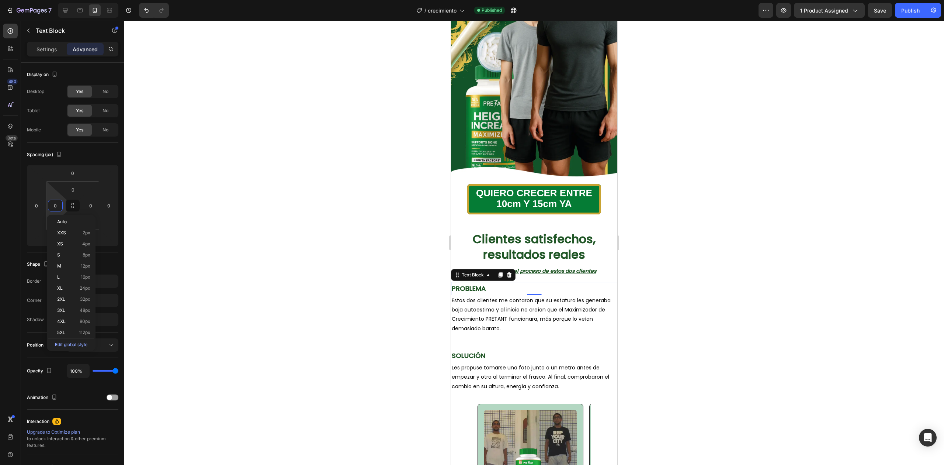
type input "5"
click at [488, 296] on span "Estos dos clientes me contaron que su estatura les generaba baja autoestima y a…" at bounding box center [531, 313] width 159 height 35
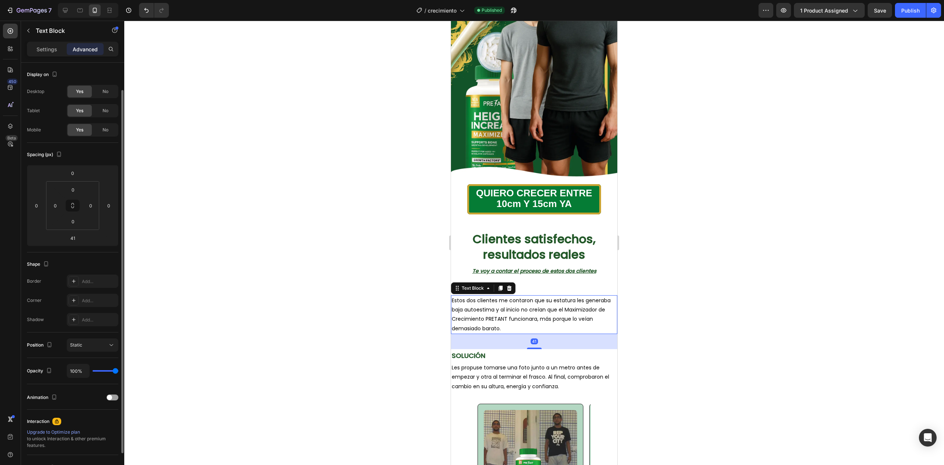
scroll to position [15, 0]
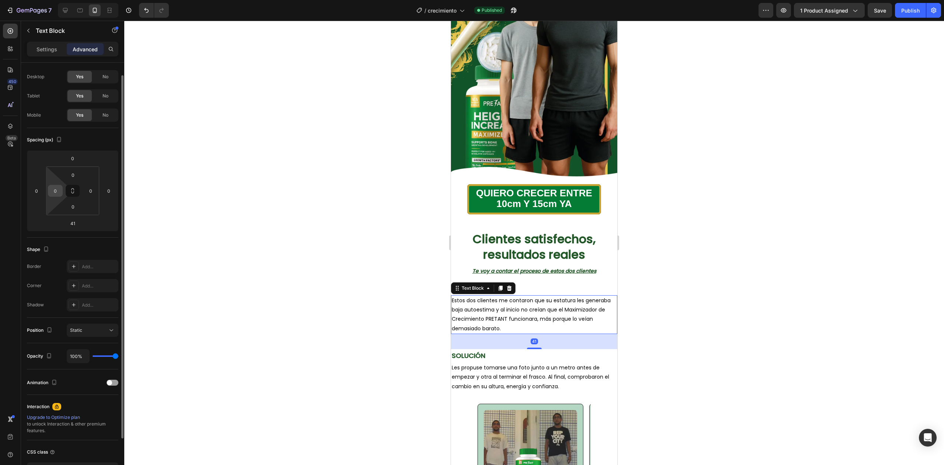
click at [54, 188] on input "0" at bounding box center [55, 190] width 11 height 11
type input "5"
click at [475, 348] on strong "SOLUCIÓN" at bounding box center [469, 355] width 34 height 9
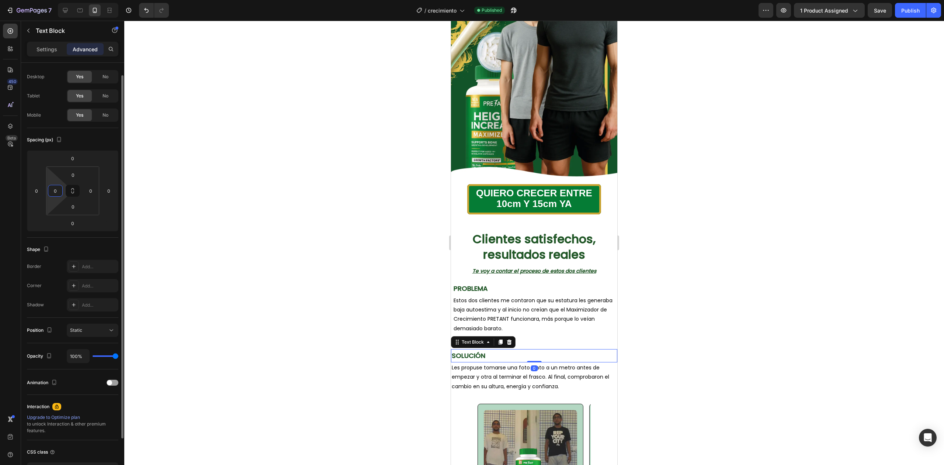
click at [58, 186] on input "0" at bounding box center [55, 190] width 11 height 11
type input "5"
drag, startPoint x: 493, startPoint y: 360, endPoint x: 458, endPoint y: 351, distance: 36.4
click at [494, 348] on span "Les propuse tomarse una foto junto a un metro antes de empezar y otra al termin…" at bounding box center [530, 377] width 157 height 26
click at [55, 194] on input "0" at bounding box center [55, 190] width 11 height 11
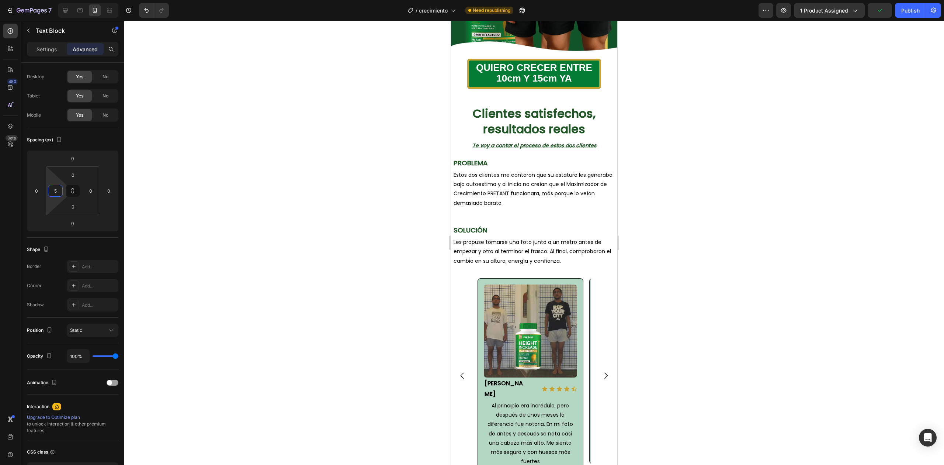
scroll to position [196, 0]
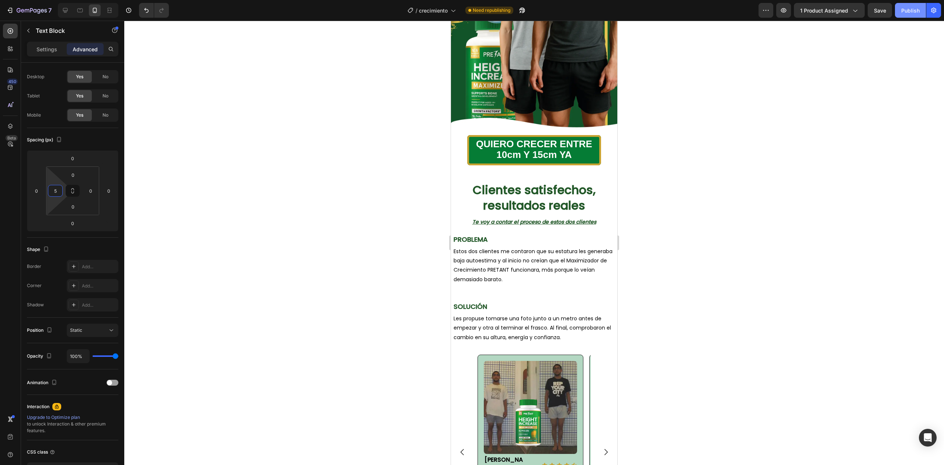
type input "5"
click at [707, 9] on div "Publish" at bounding box center [910, 11] width 18 height 8
click at [480, 257] on span "Estos dos clientes me contaron que su estatura les generaba baja autoestima y a…" at bounding box center [532, 264] width 159 height 35
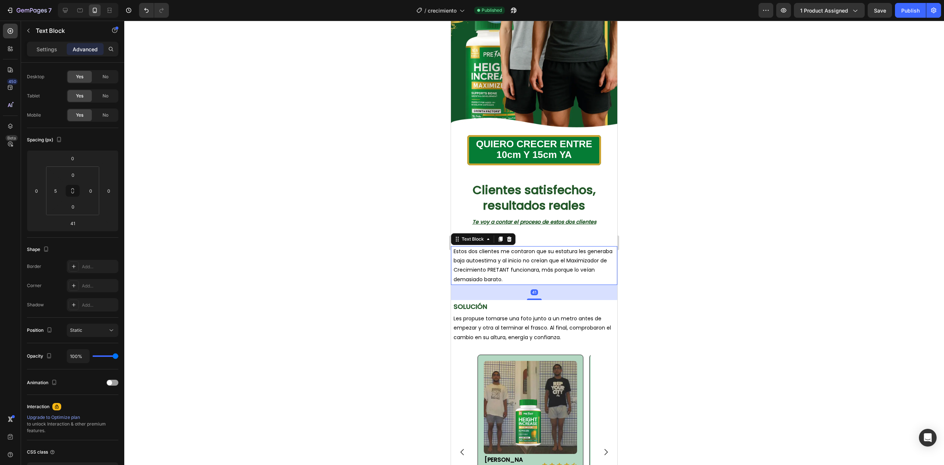
click at [493, 251] on p "Estos dos clientes me contaron que su estatura les generaba baja autoestima y a…" at bounding box center [534, 265] width 163 height 37
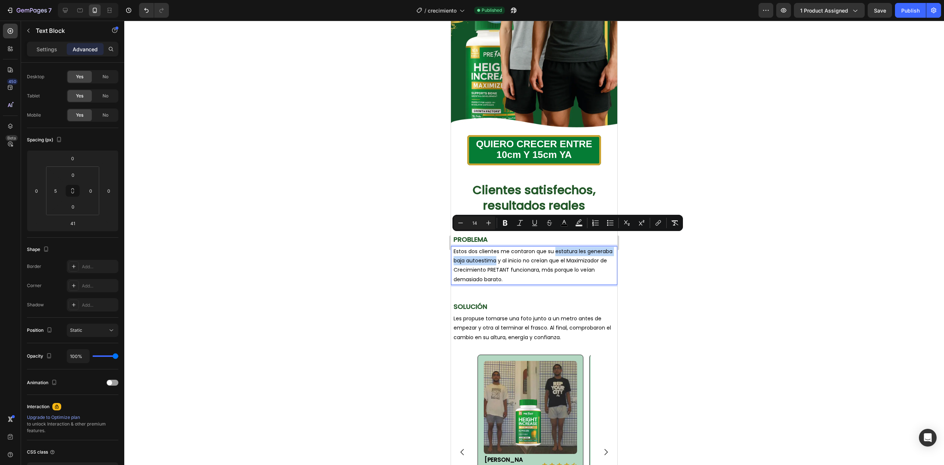
drag, startPoint x: 553, startPoint y: 236, endPoint x: 522, endPoint y: 244, distance: 32.3
click at [522, 247] on span "Estos dos clientes me contaron que su estatura les generaba baja autoestima y a…" at bounding box center [532, 264] width 159 height 35
click at [507, 223] on icon "Editor contextual toolbar" at bounding box center [504, 222] width 7 height 7
click at [698, 278] on div at bounding box center [534, 243] width 820 height 444
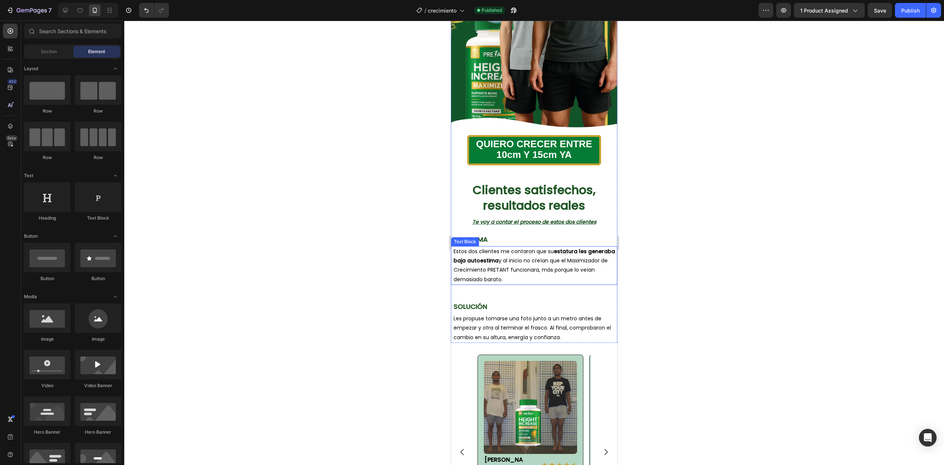
click at [577, 249] on span "Estos dos clientes me contaron que su estatura les generaba baja autoestima y a…" at bounding box center [533, 264] width 161 height 35
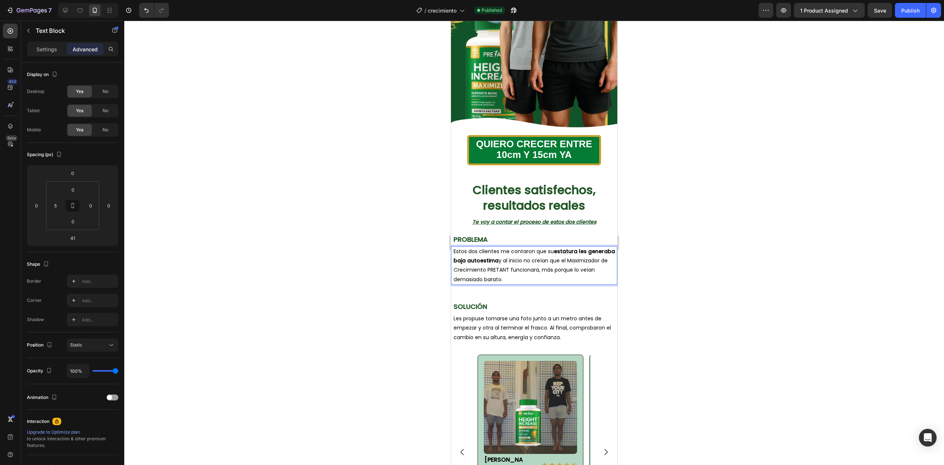
click at [583, 247] on span "Estos dos clientes me contaron que su estatura les generaba baja autoestima y a…" at bounding box center [533, 264] width 161 height 35
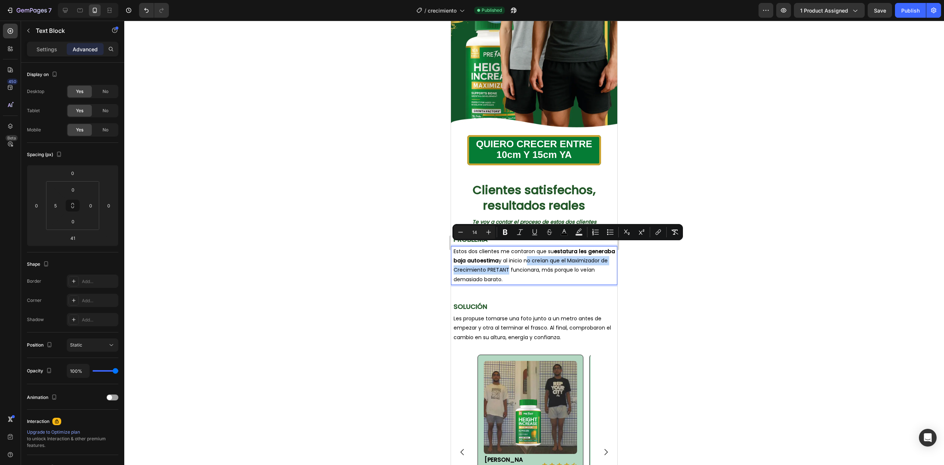
drag, startPoint x: 552, startPoint y: 248, endPoint x: 549, endPoint y: 256, distance: 8.6
click at [549, 256] on span "Estos dos clientes me contaron que su estatura les generaba baja autoestima y a…" at bounding box center [533, 264] width 161 height 35
click at [675, 275] on div at bounding box center [534, 243] width 820 height 444
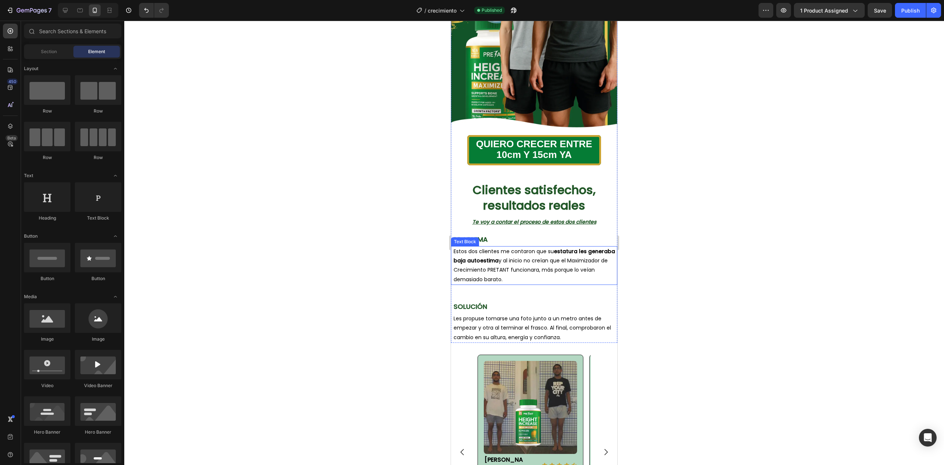
click at [532, 262] on span "Estos dos clientes me contaron que su estatura les generaba baja autoestima y a…" at bounding box center [533, 264] width 161 height 35
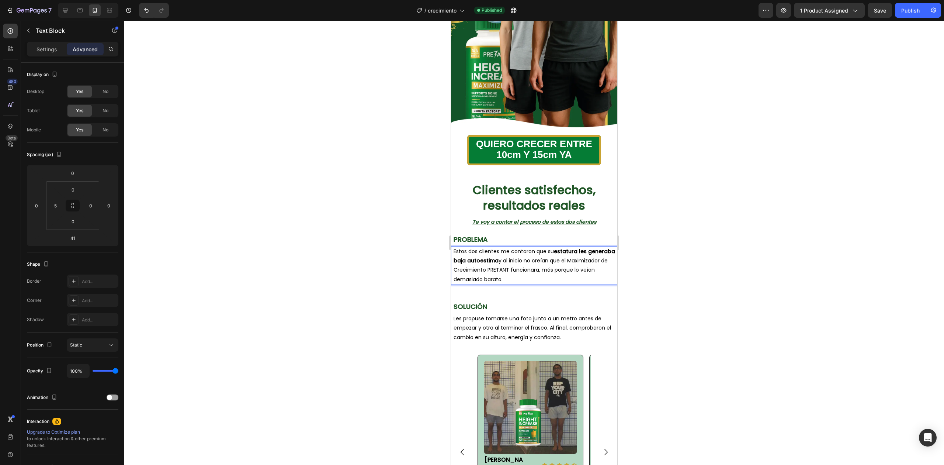
click at [491, 264] on span "Estos dos clientes me contaron que su estatura les generaba baja autoestima y a…" at bounding box center [533, 264] width 161 height 35
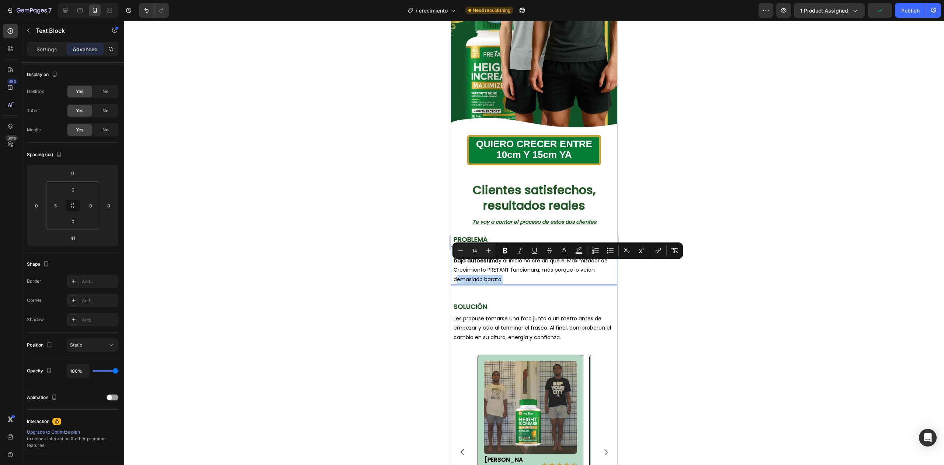
drag, startPoint x: 495, startPoint y: 264, endPoint x: 544, endPoint y: 265, distance: 49.4
click at [544, 265] on span "Estos dos clientes me contaron que su estatura les generaba baja autoestima y a…" at bounding box center [533, 264] width 161 height 35
click at [504, 251] on icon "Editor contextual toolbar" at bounding box center [504, 250] width 7 height 7
click at [682, 282] on div at bounding box center [534, 243] width 820 height 444
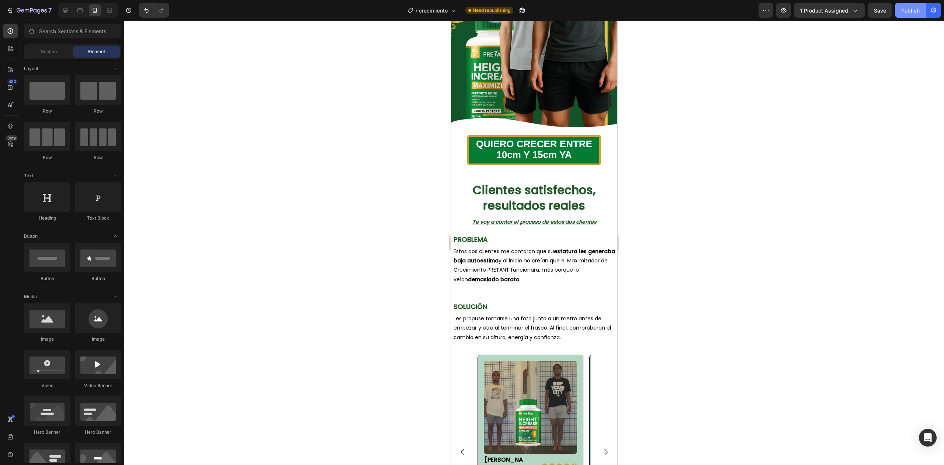
click at [707, 14] on div "Publish" at bounding box center [910, 11] width 18 height 8
click at [707, 8] on div "Publish" at bounding box center [910, 11] width 18 height 8
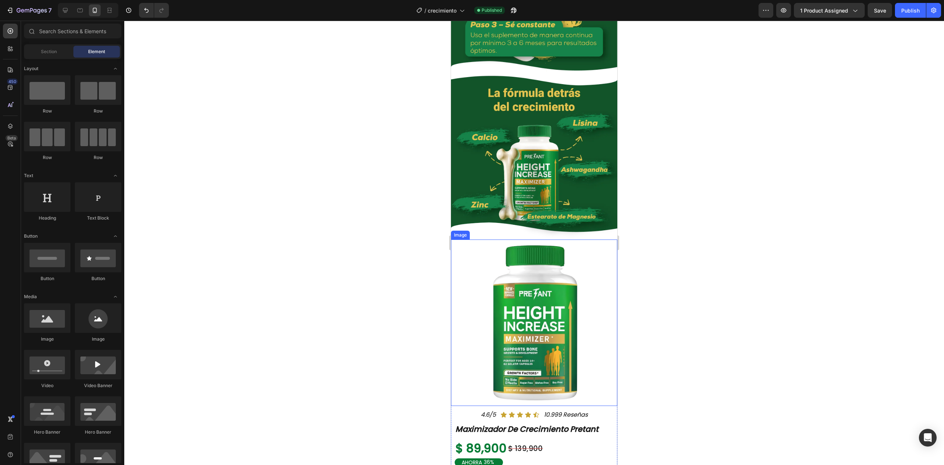
scroll to position [2244, 0]
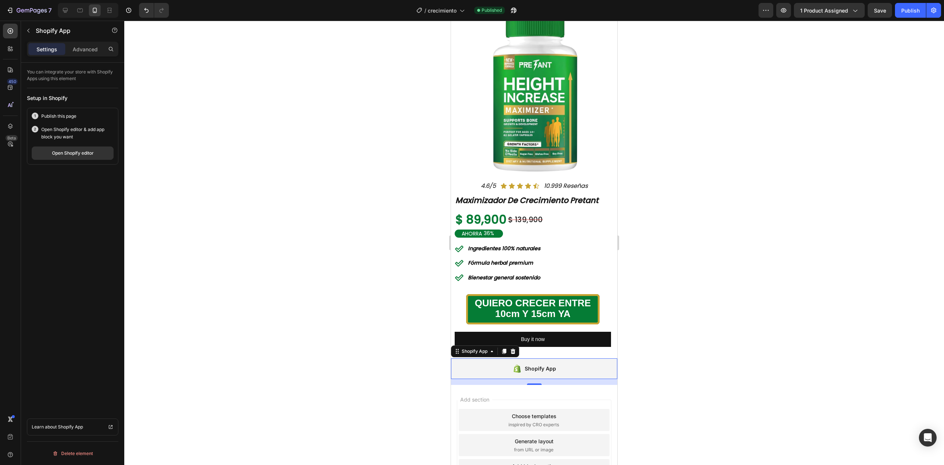
click at [496, 348] on div "Shopify App" at bounding box center [534, 368] width 166 height 21
click at [70, 156] on div "Open Shopify editor" at bounding box center [73, 153] width 42 height 7
